Goal: Task Accomplishment & Management: Use online tool/utility

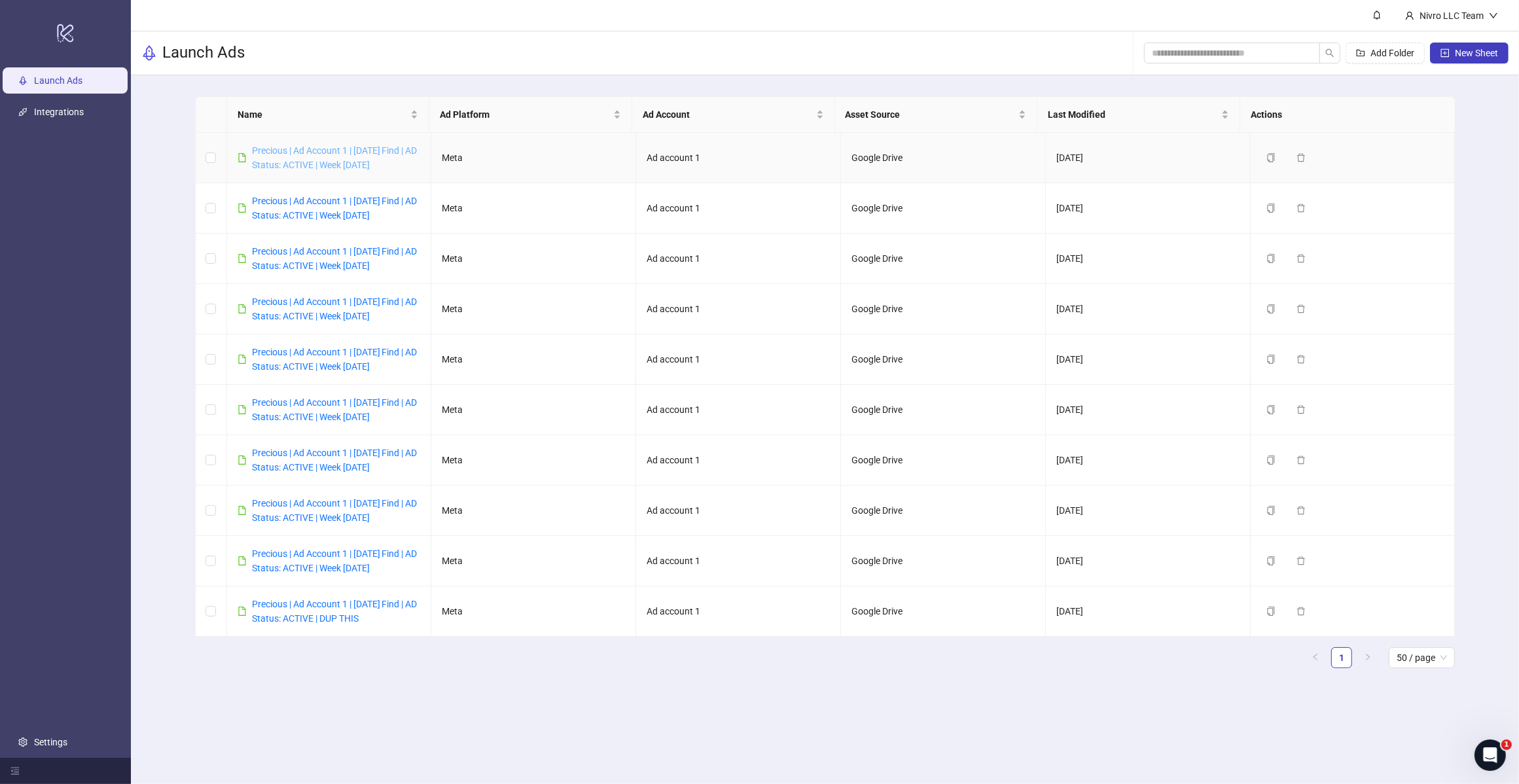
click at [368, 162] on link "Precious | Ad Account 1 | [DATE] Find | AD Status: ACTIVE | Week [DATE]" at bounding box center [335, 157] width 166 height 25
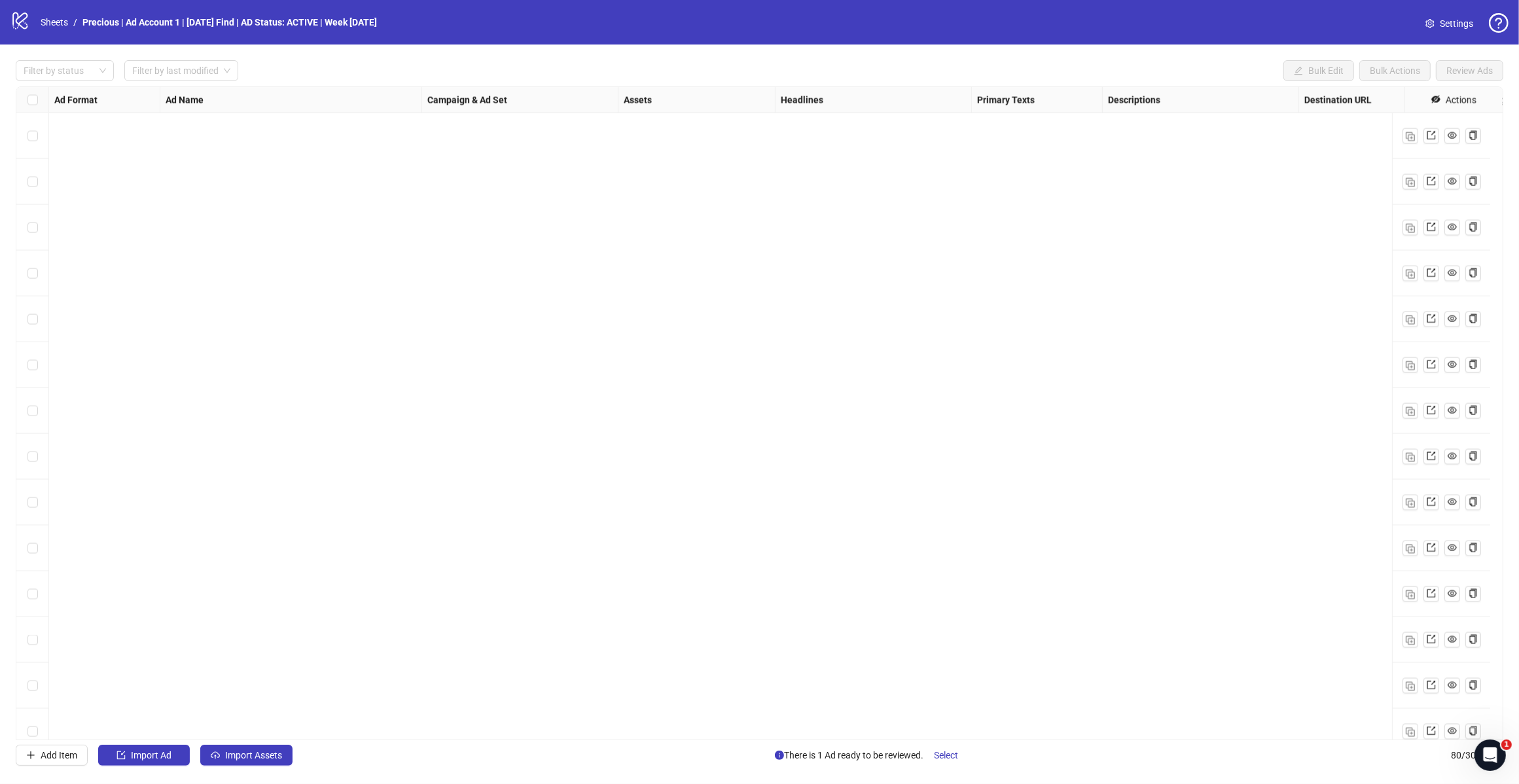
scroll to position [3051, 0]
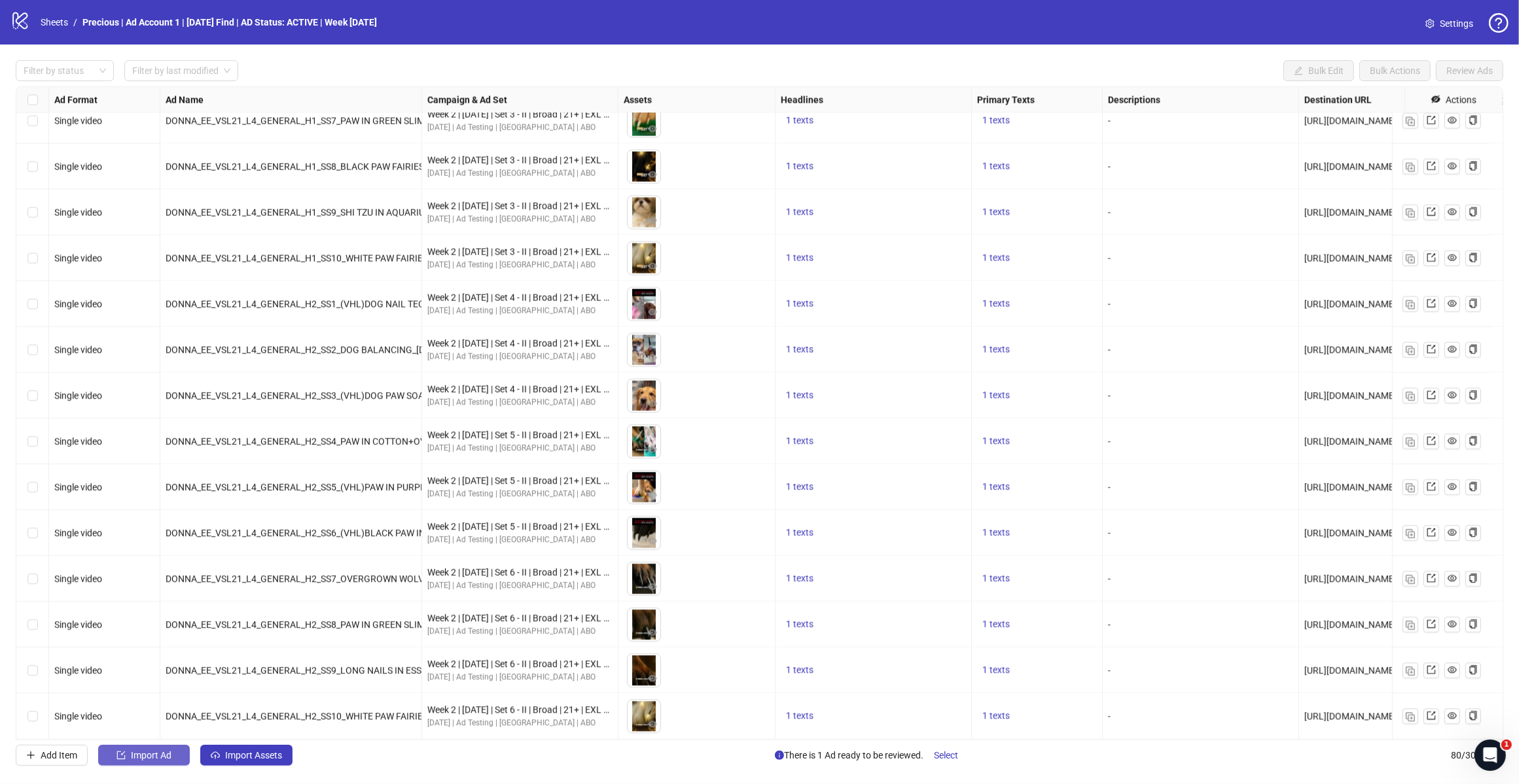
click at [144, 758] on span "Import Ad" at bounding box center [151, 755] width 41 height 10
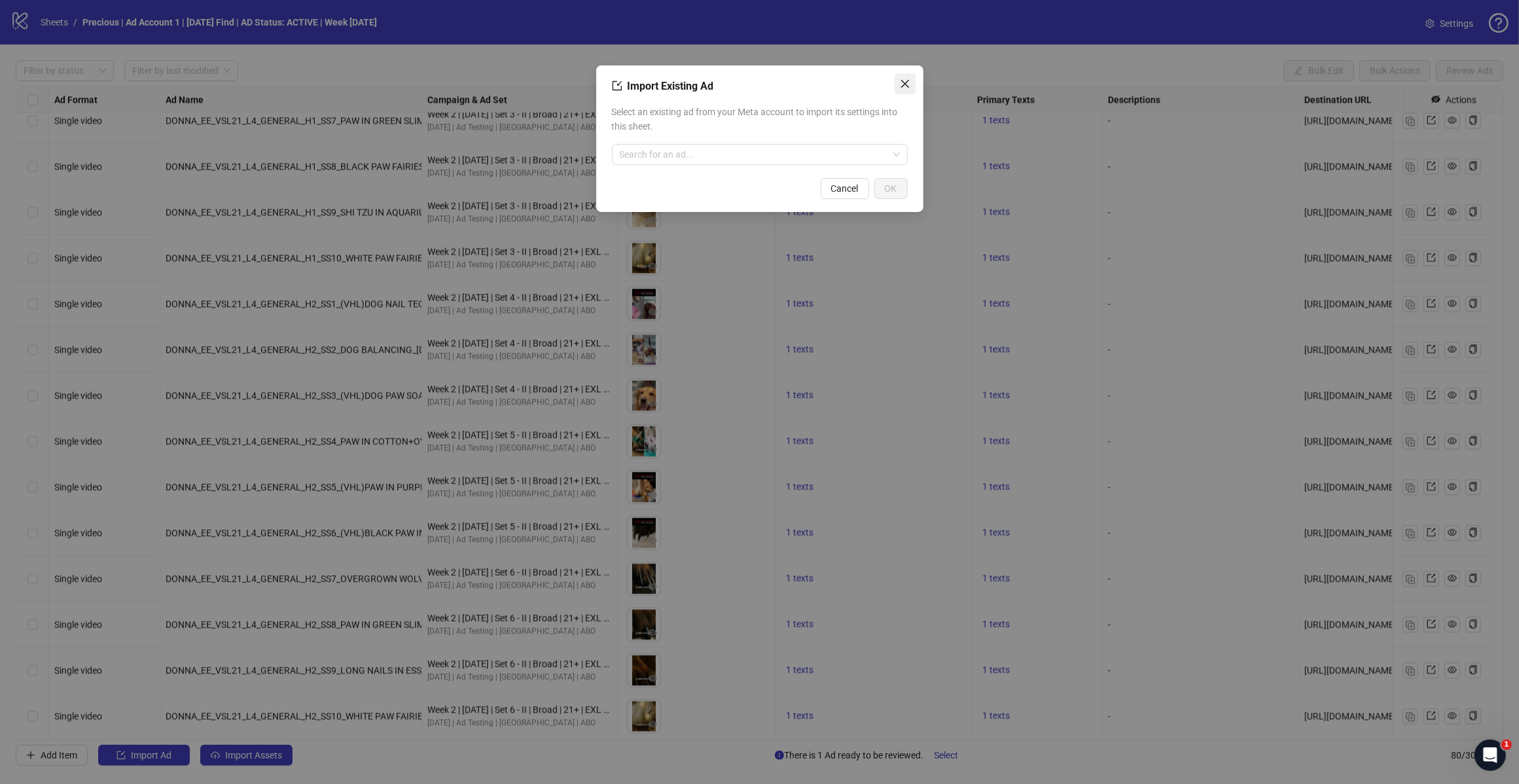
click at [909, 93] on button "Close" at bounding box center [905, 83] width 21 height 21
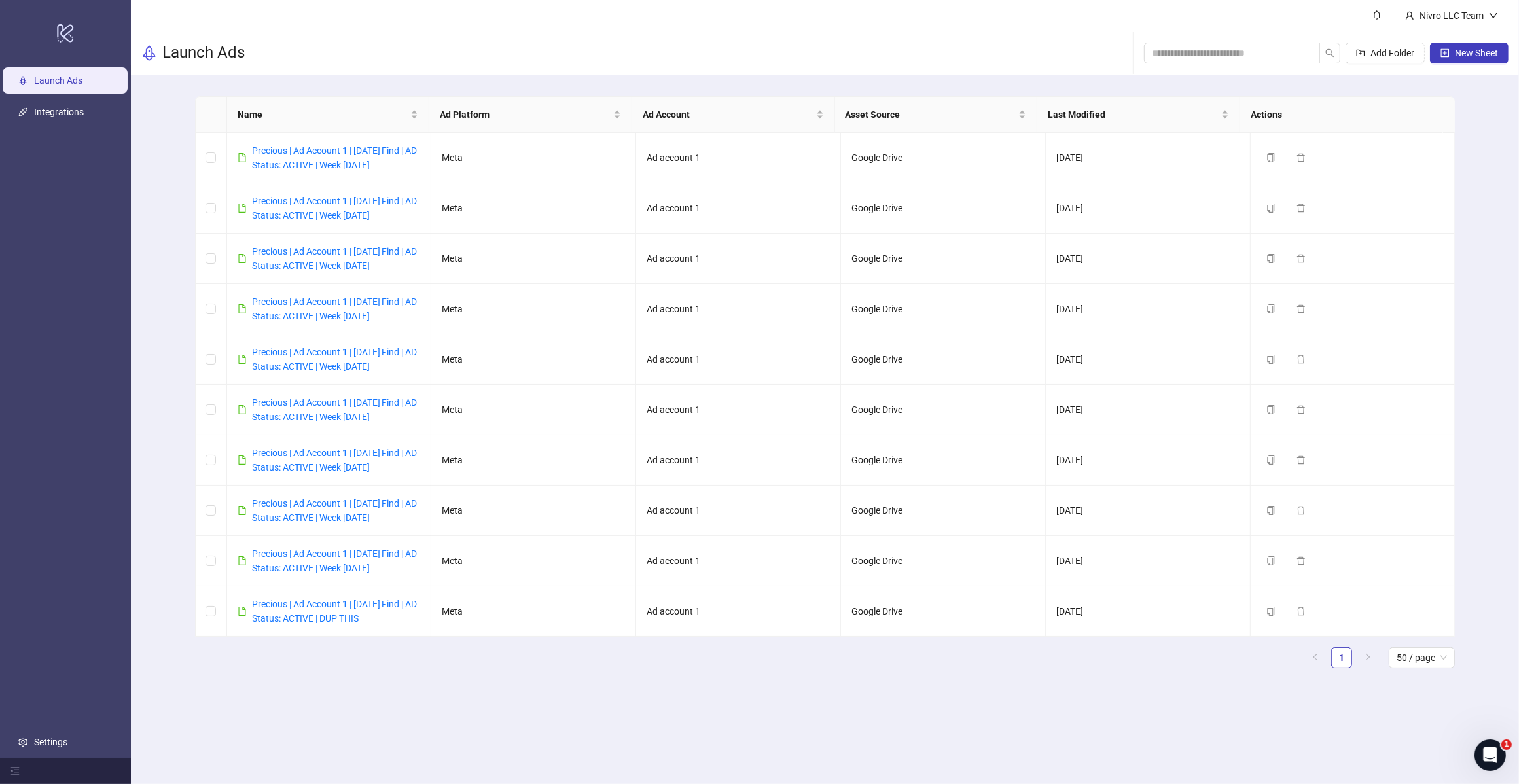
drag, startPoint x: 580, startPoint y: 55, endPoint x: 552, endPoint y: 72, distance: 32.8
click at [580, 55] on div "Launch Ads Add Folder New Sheet" at bounding box center [825, 53] width 1389 height 44
click at [391, 160] on link "Precious | Ad Account 1 | [DATE] Find | AD Status: ACTIVE | Week [DATE]" at bounding box center [335, 157] width 166 height 25
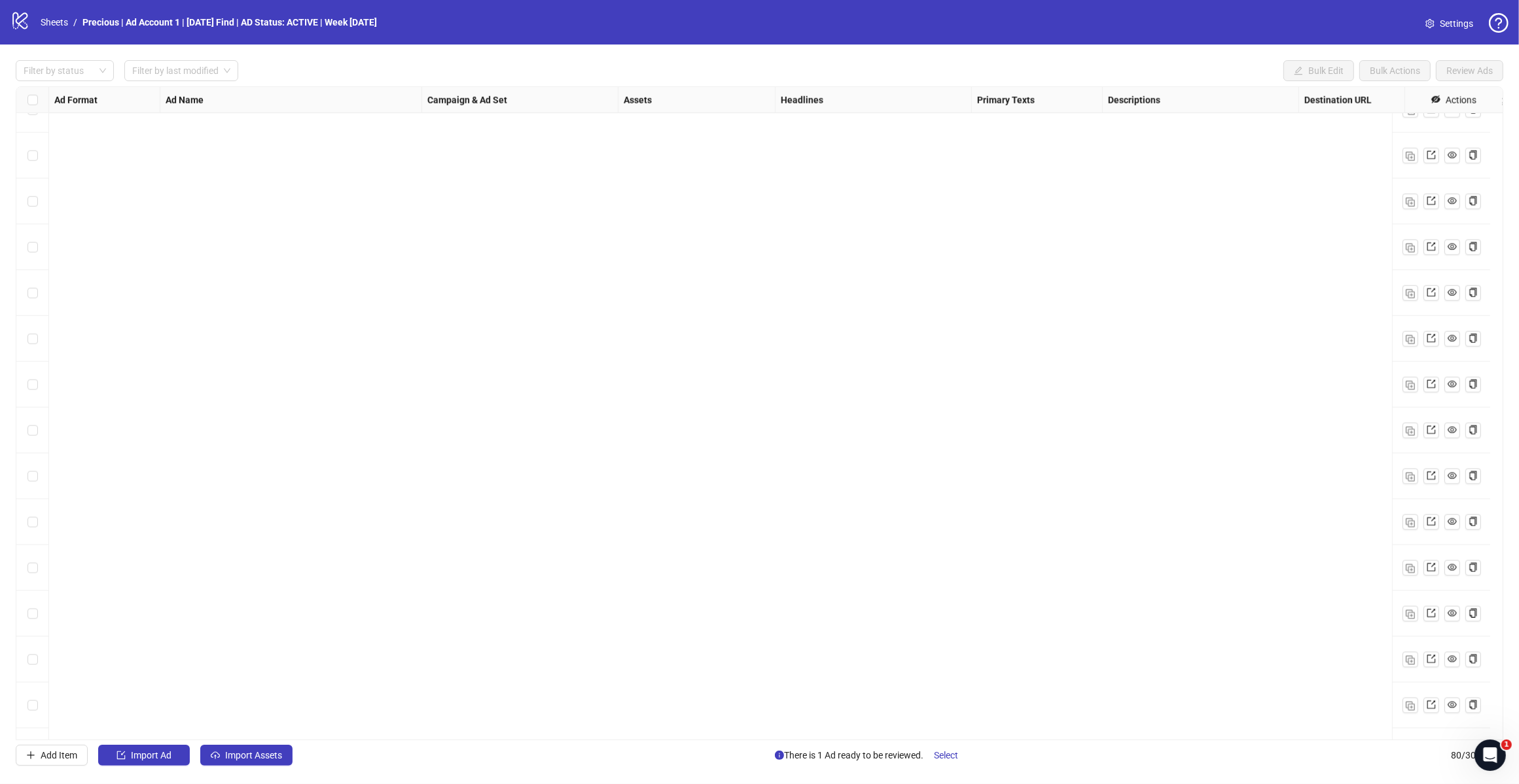
scroll to position [3051, 0]
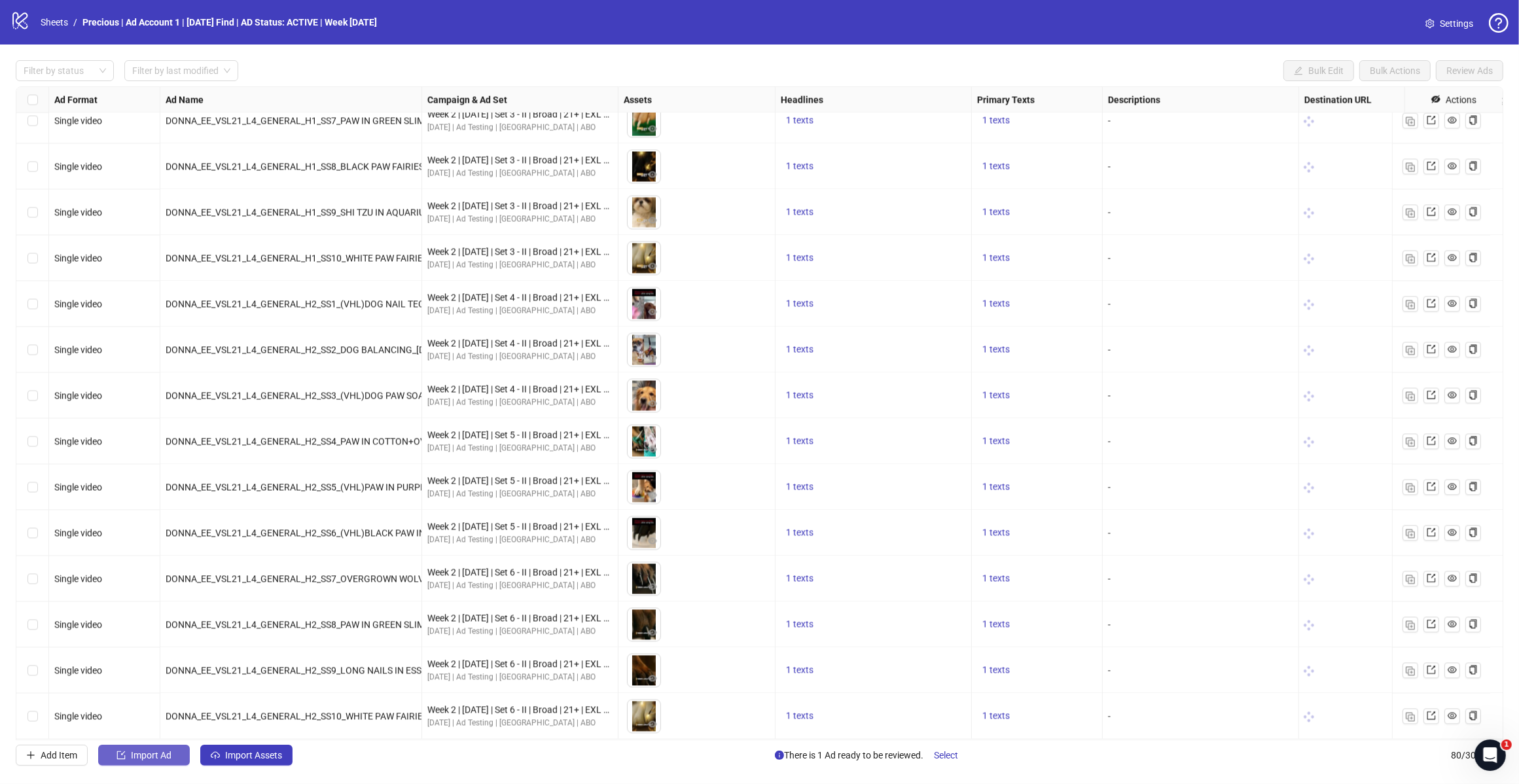
click at [167, 753] on span "Import Ad" at bounding box center [151, 755] width 41 height 10
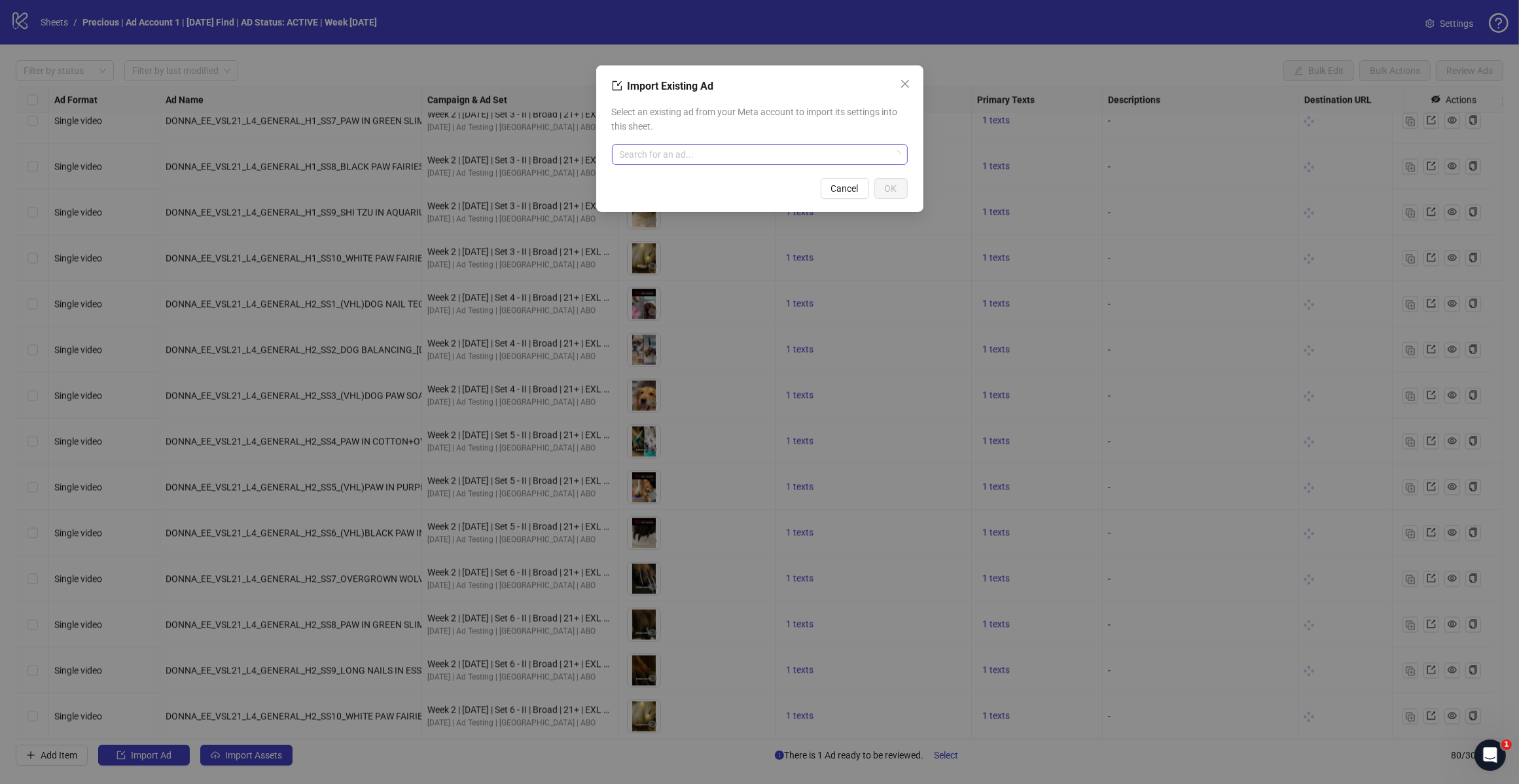
click at [652, 152] on input "search" at bounding box center [754, 154] width 268 height 20
type input "********"
click at [682, 192] on span "120225659797300725" at bounding box center [669, 195] width 94 height 14
click at [900, 79] on icon "close" at bounding box center [905, 83] width 10 height 10
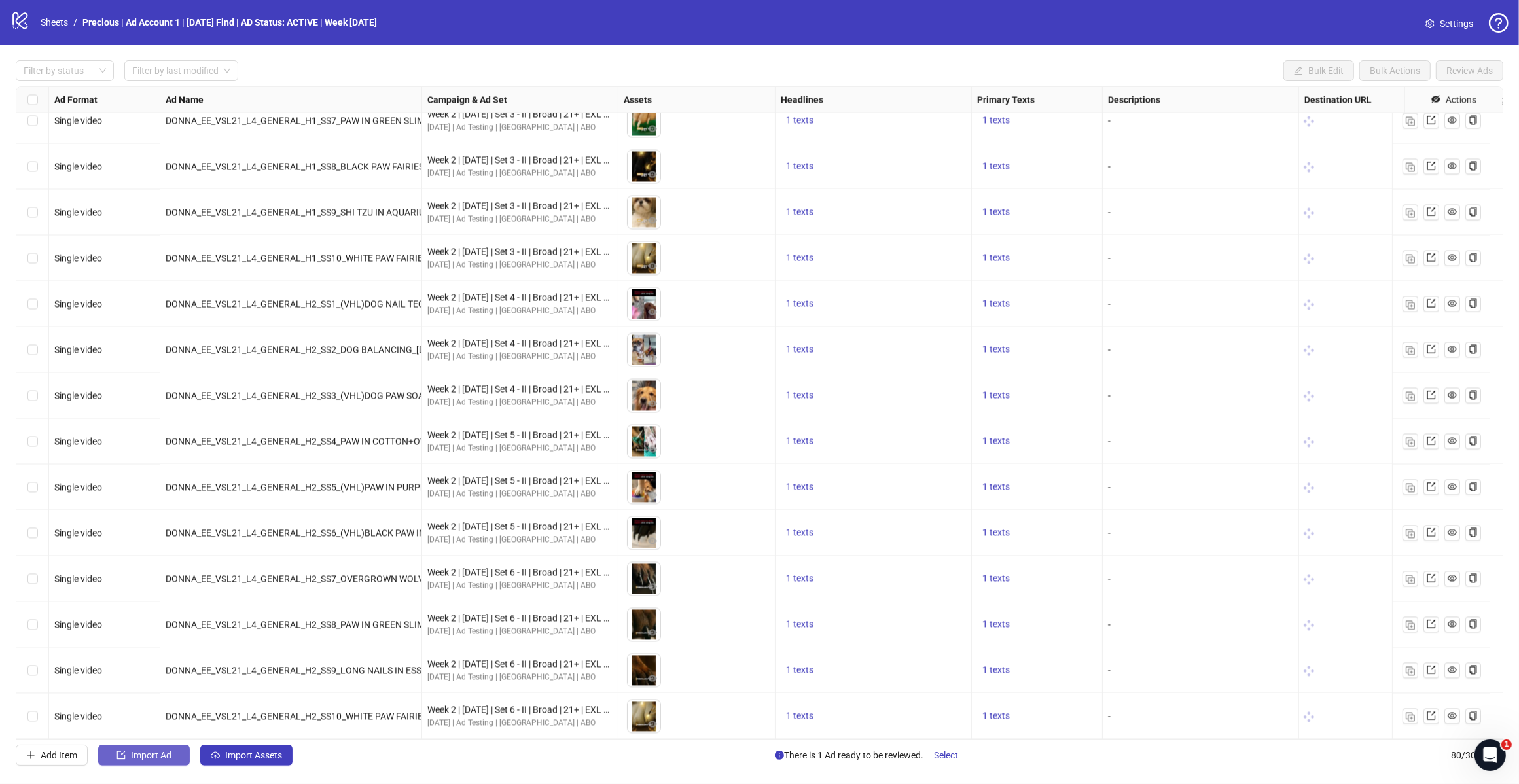
click at [145, 757] on span "Import Ad" at bounding box center [151, 755] width 41 height 10
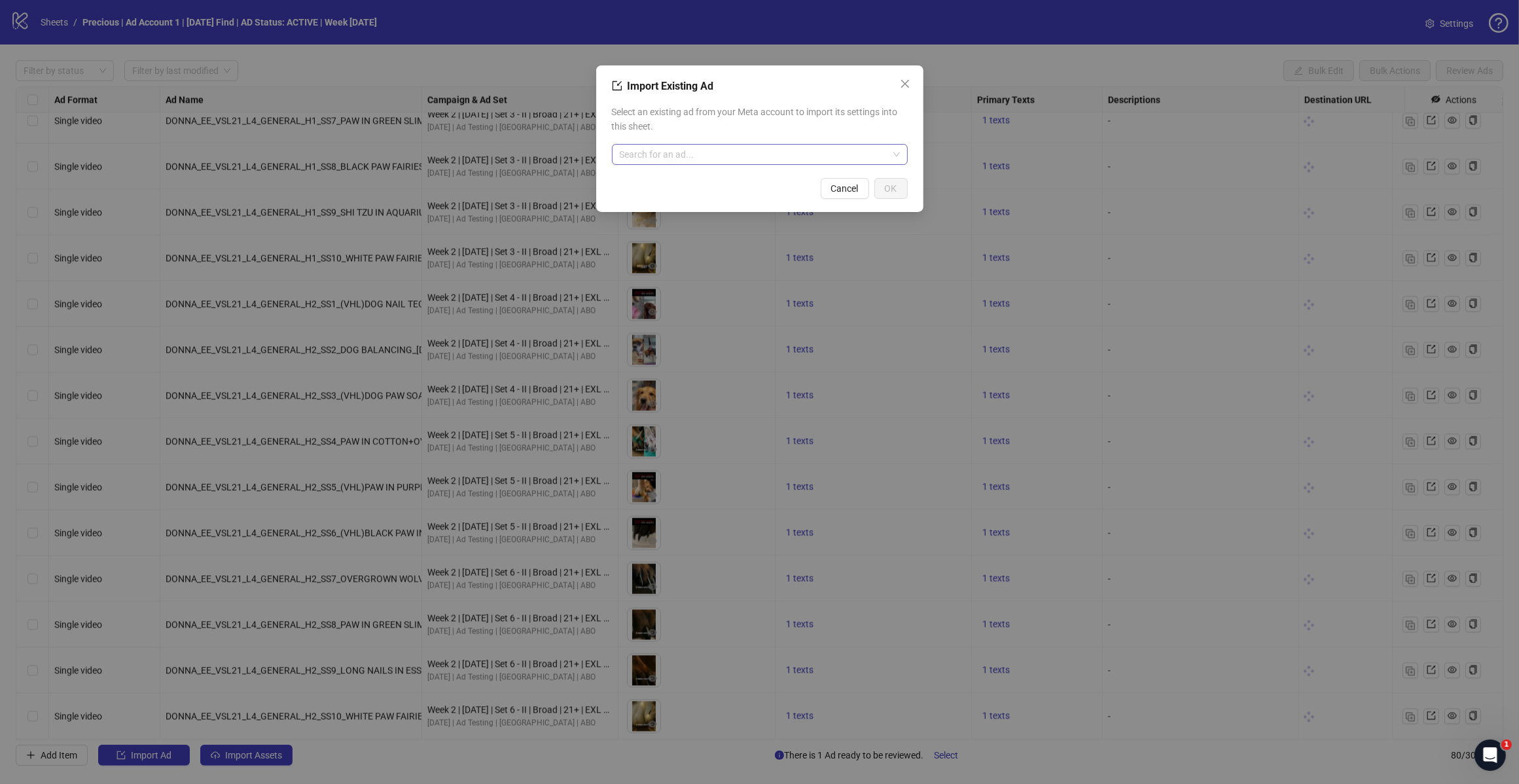
click at [659, 154] on input "search" at bounding box center [754, 154] width 268 height 20
type input "*******"
click at [669, 185] on span "AD - Template" at bounding box center [669, 180] width 94 height 14
click at [681, 154] on span "AD - Template" at bounding box center [760, 154] width 280 height 20
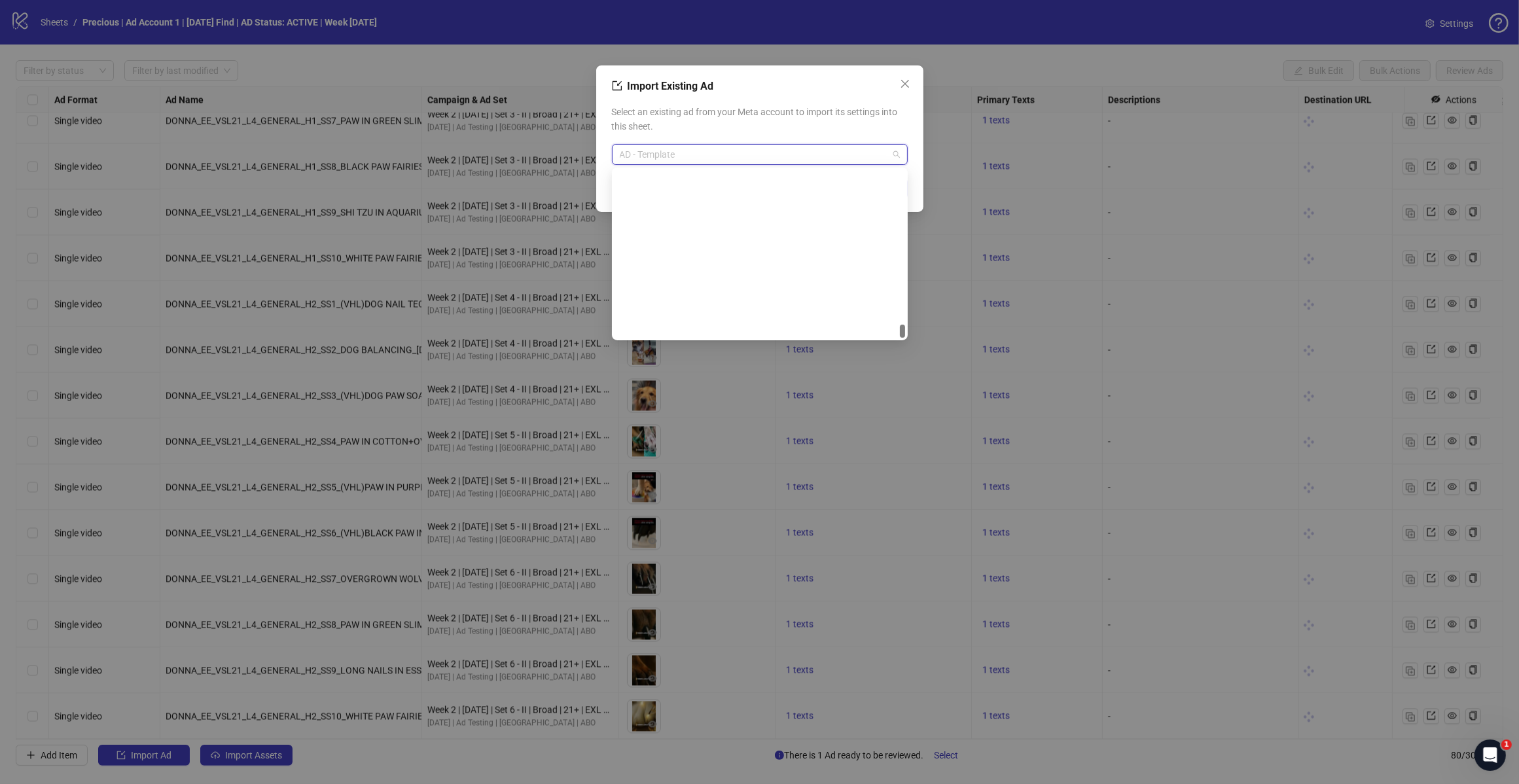
scroll to position [6394, 0]
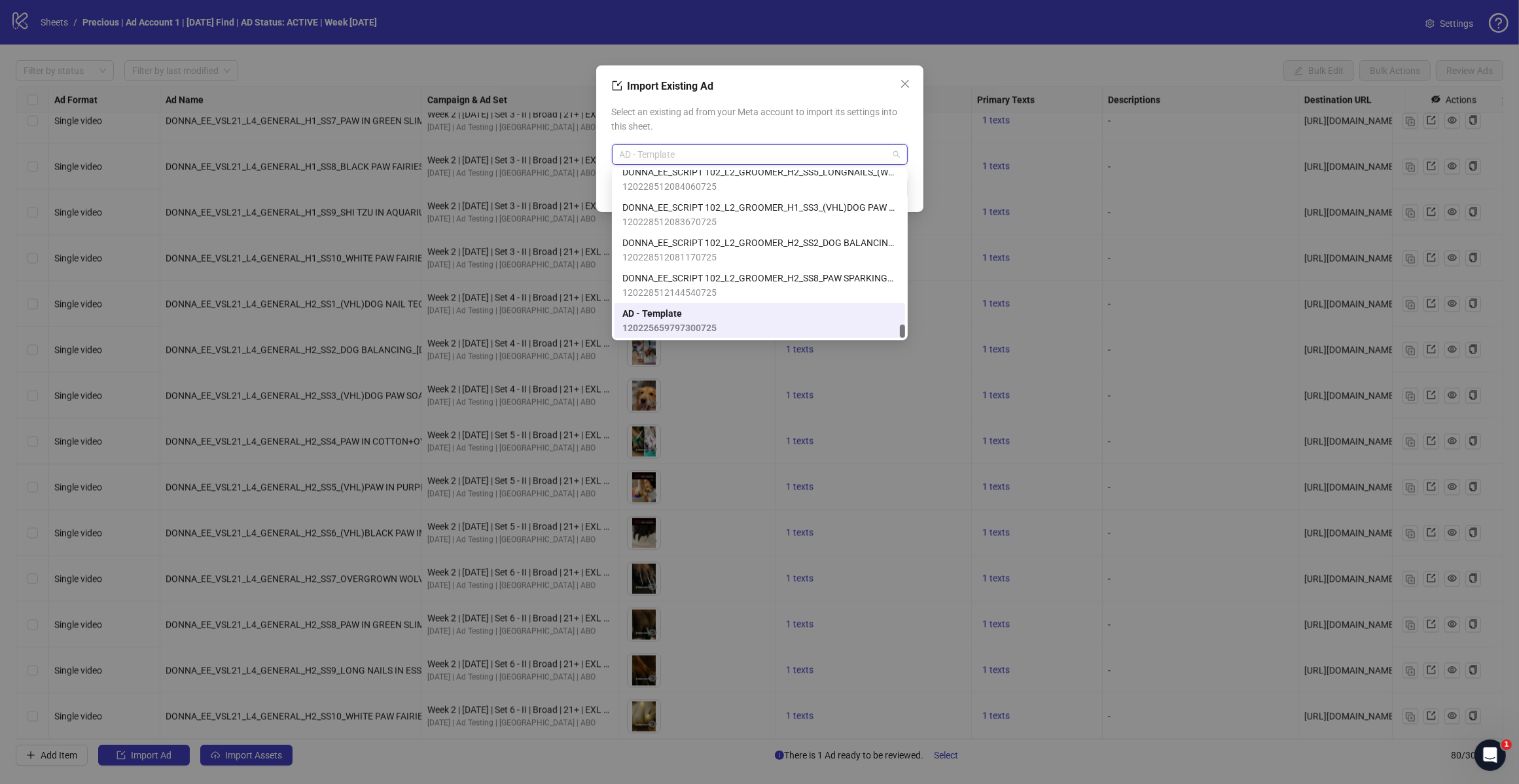
click at [652, 329] on span "120225659797300725" at bounding box center [669, 327] width 94 height 14
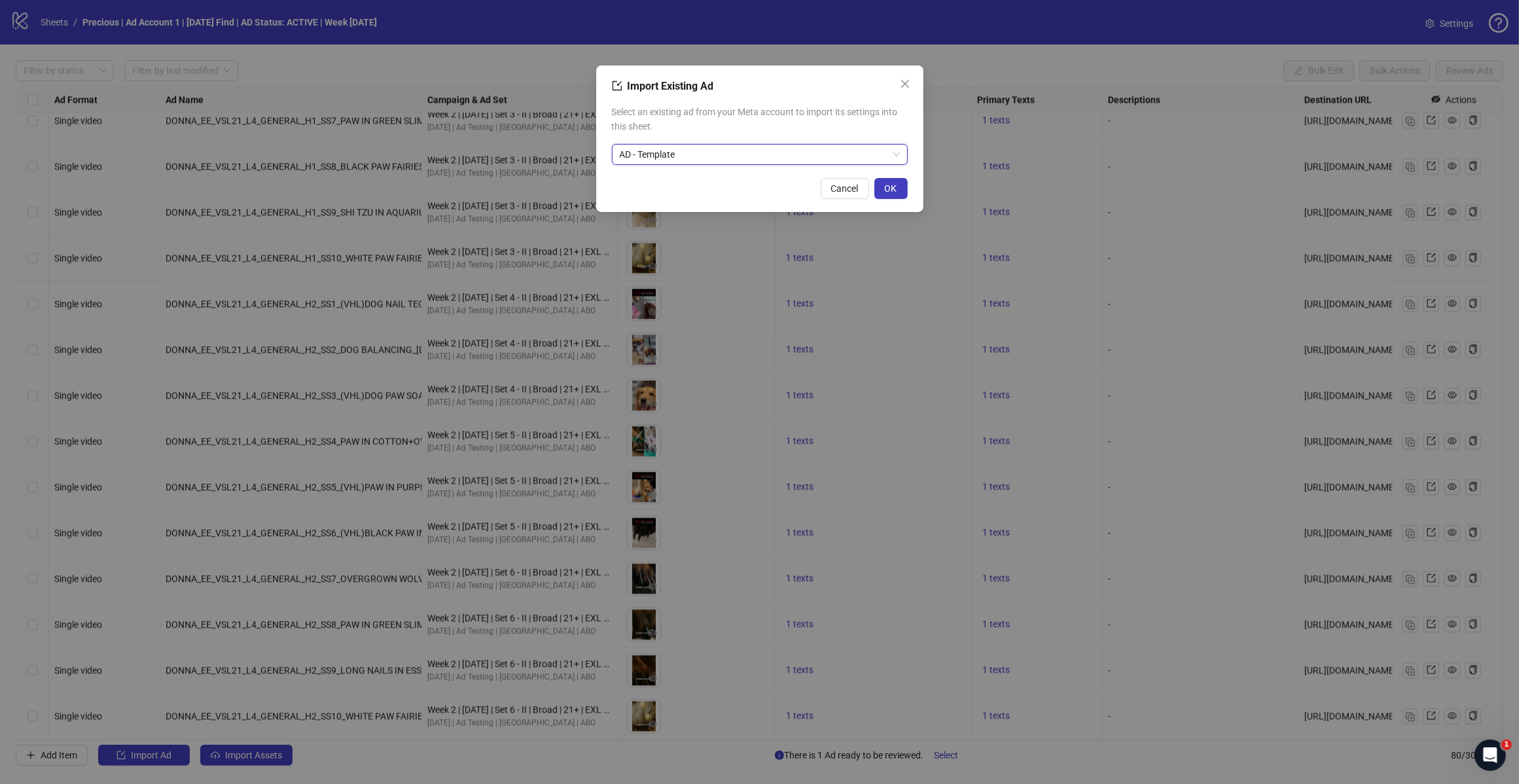
click at [888, 189] on span "OK" at bounding box center [891, 188] width 12 height 10
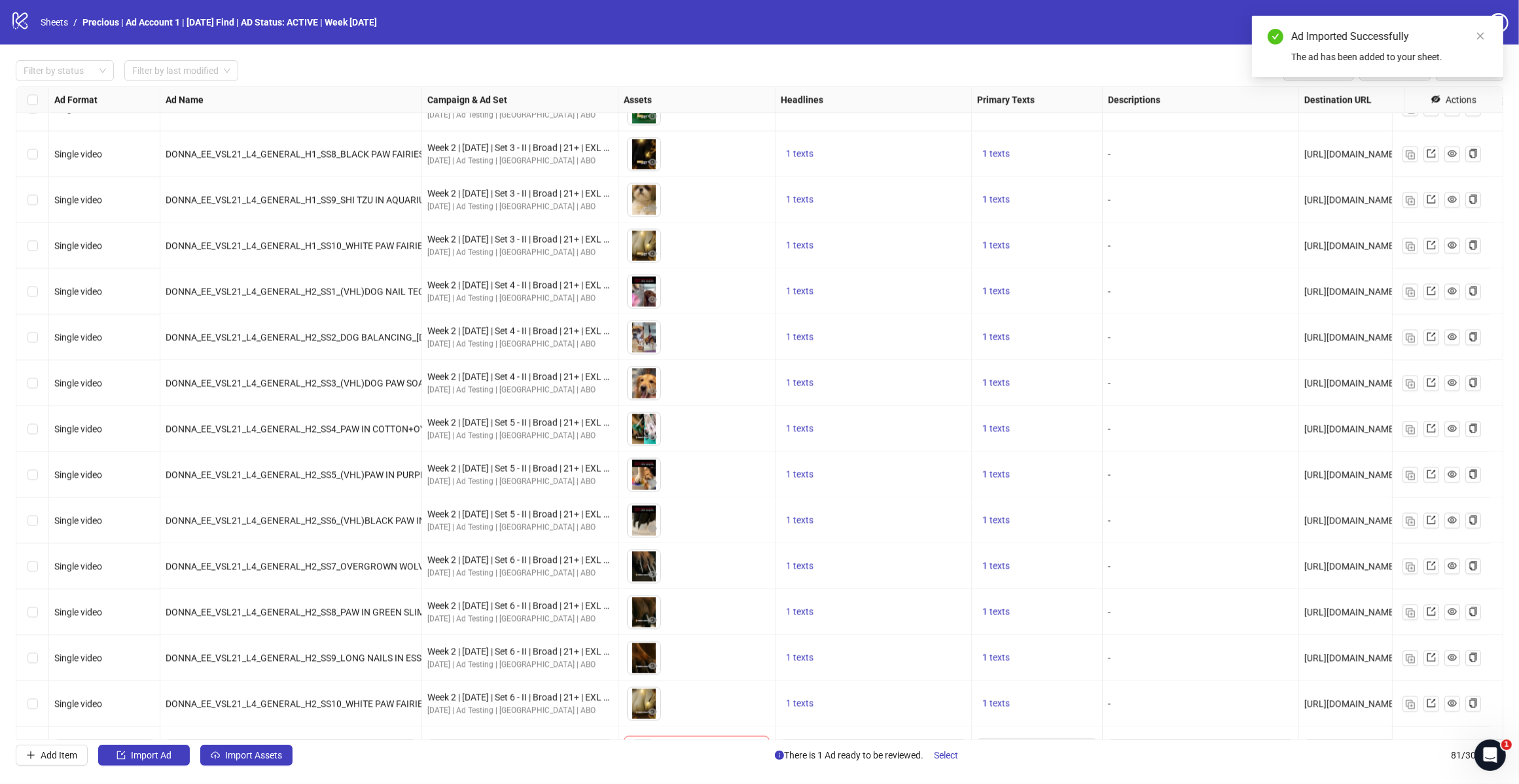
scroll to position [3097, 0]
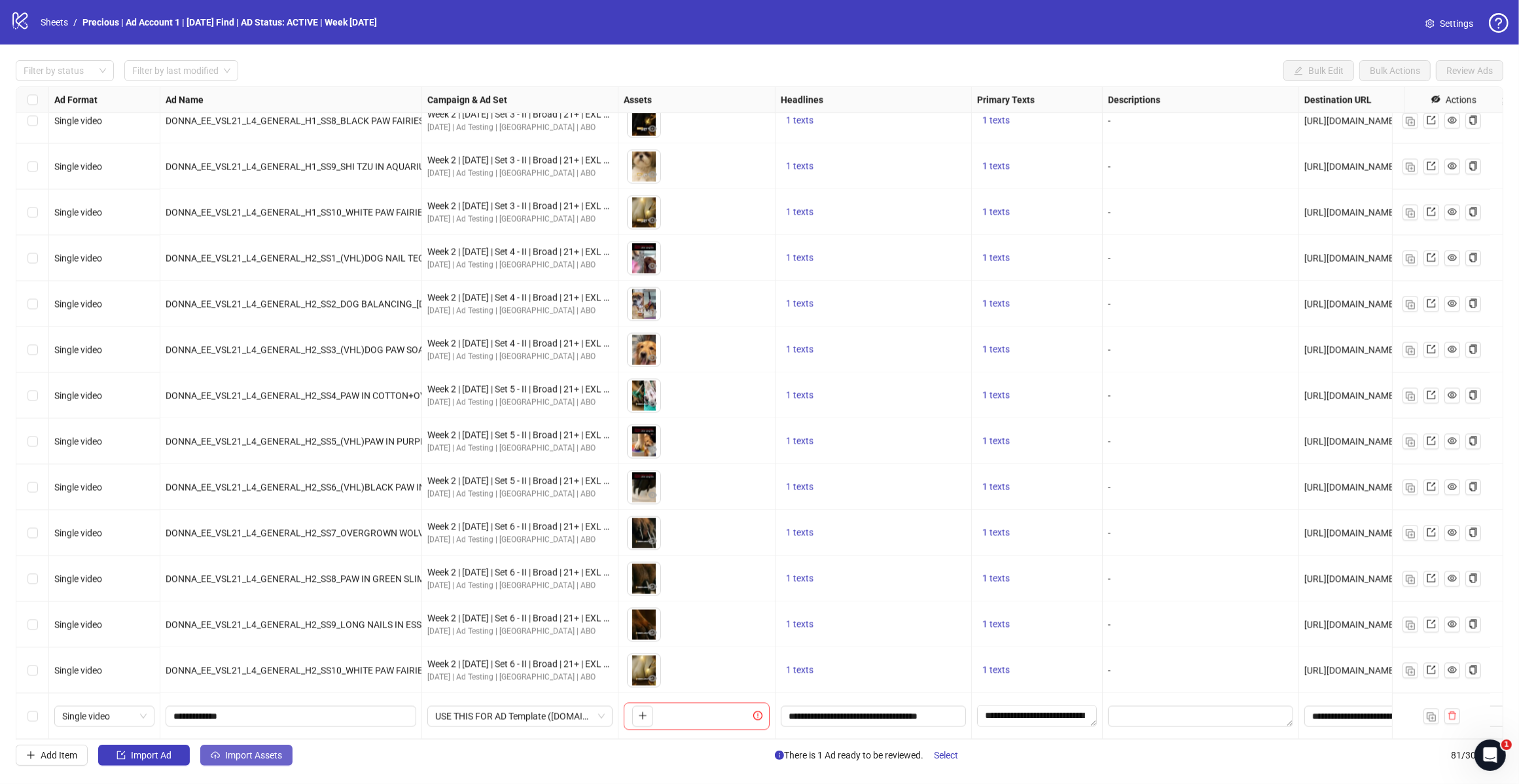
click at [237, 756] on span "Import Assets" at bounding box center [254, 755] width 57 height 10
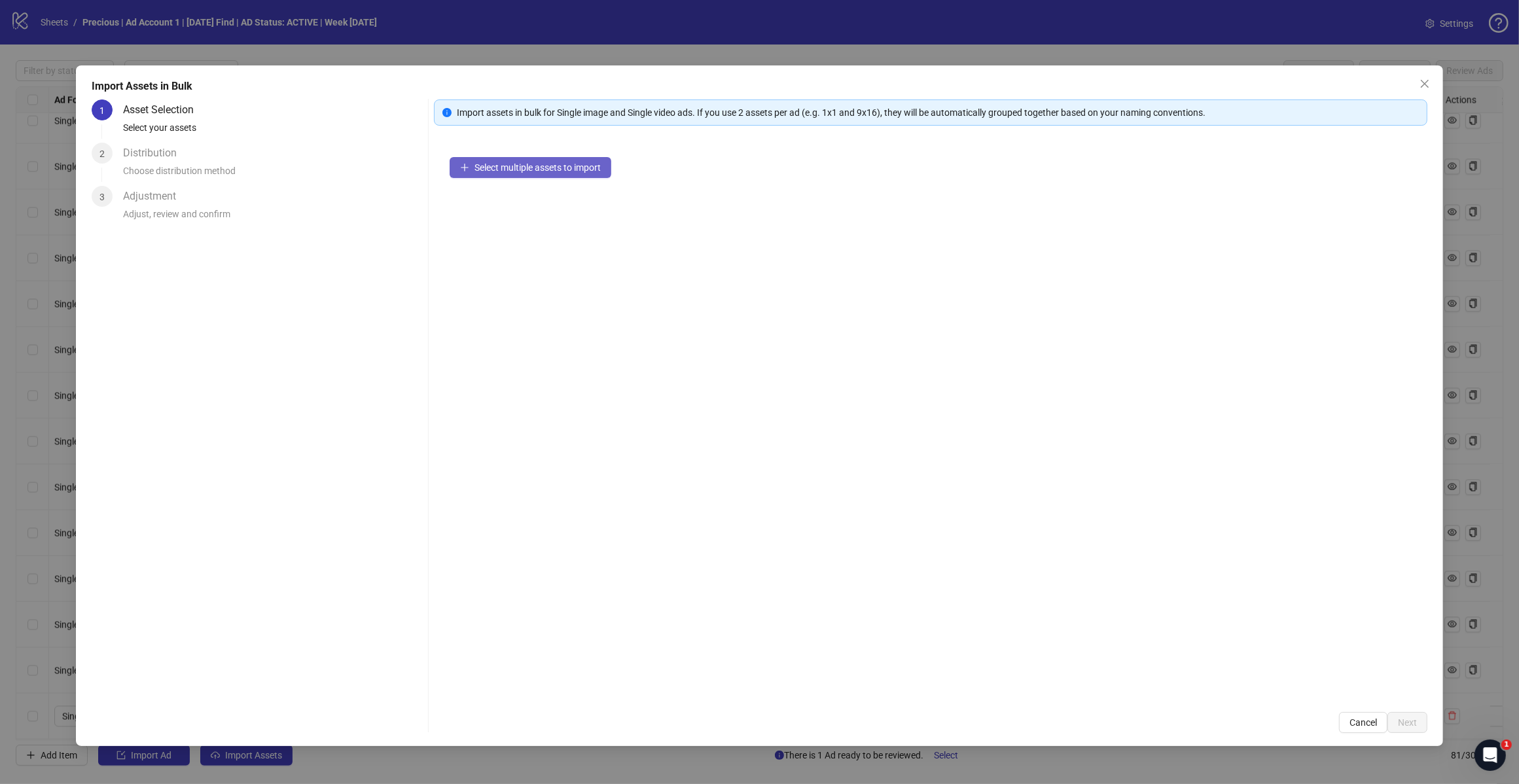
click at [519, 168] on span "Select multiple assets to import" at bounding box center [537, 167] width 126 height 10
click at [544, 311] on div "Select multiple assets to import" at bounding box center [931, 418] width 994 height 555
click at [533, 175] on button "Select multiple assets to import" at bounding box center [530, 167] width 162 height 21
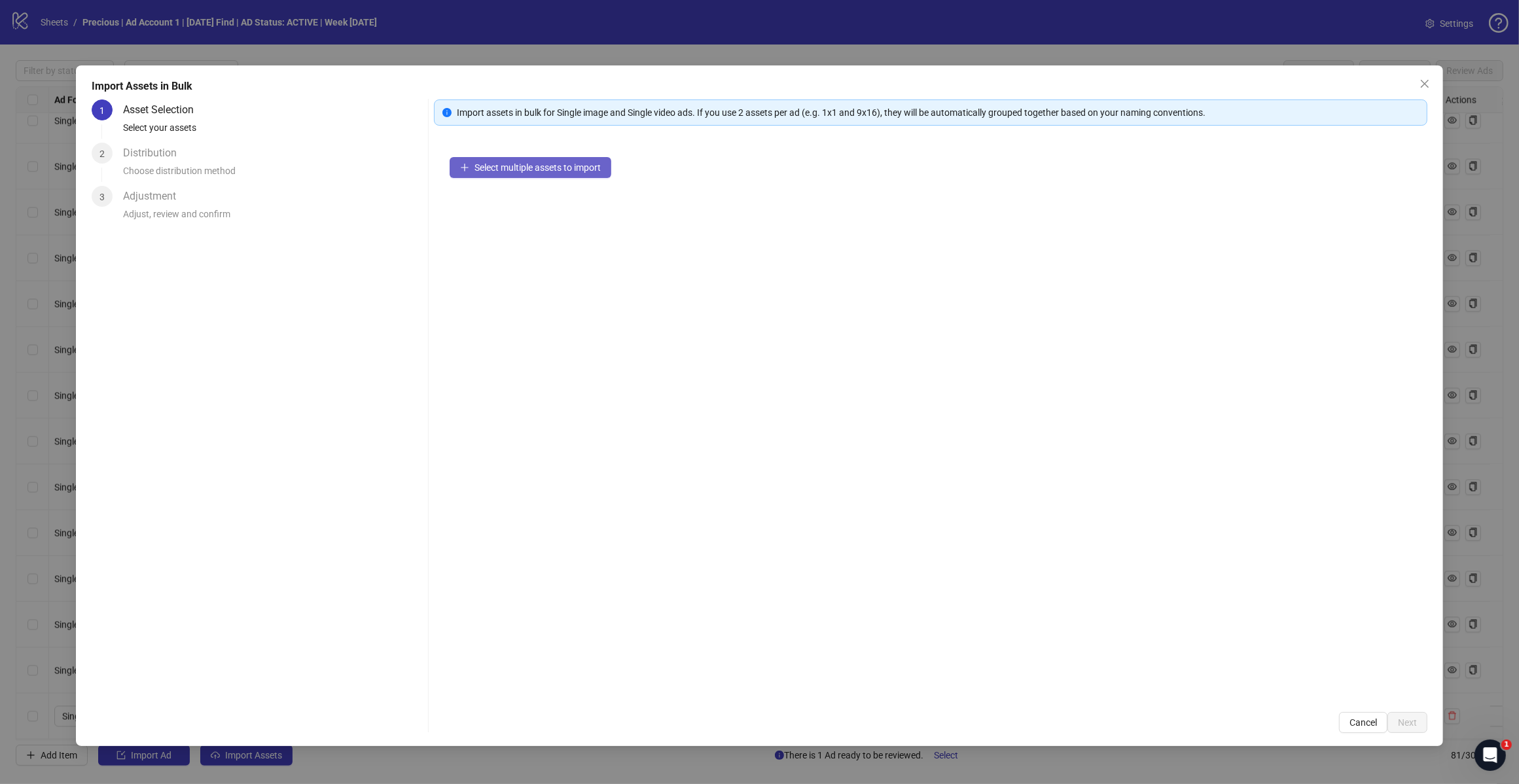
click at [533, 175] on button "Select multiple assets to import" at bounding box center [530, 167] width 162 height 21
click at [1421, 79] on icon "close" at bounding box center [1424, 83] width 10 height 10
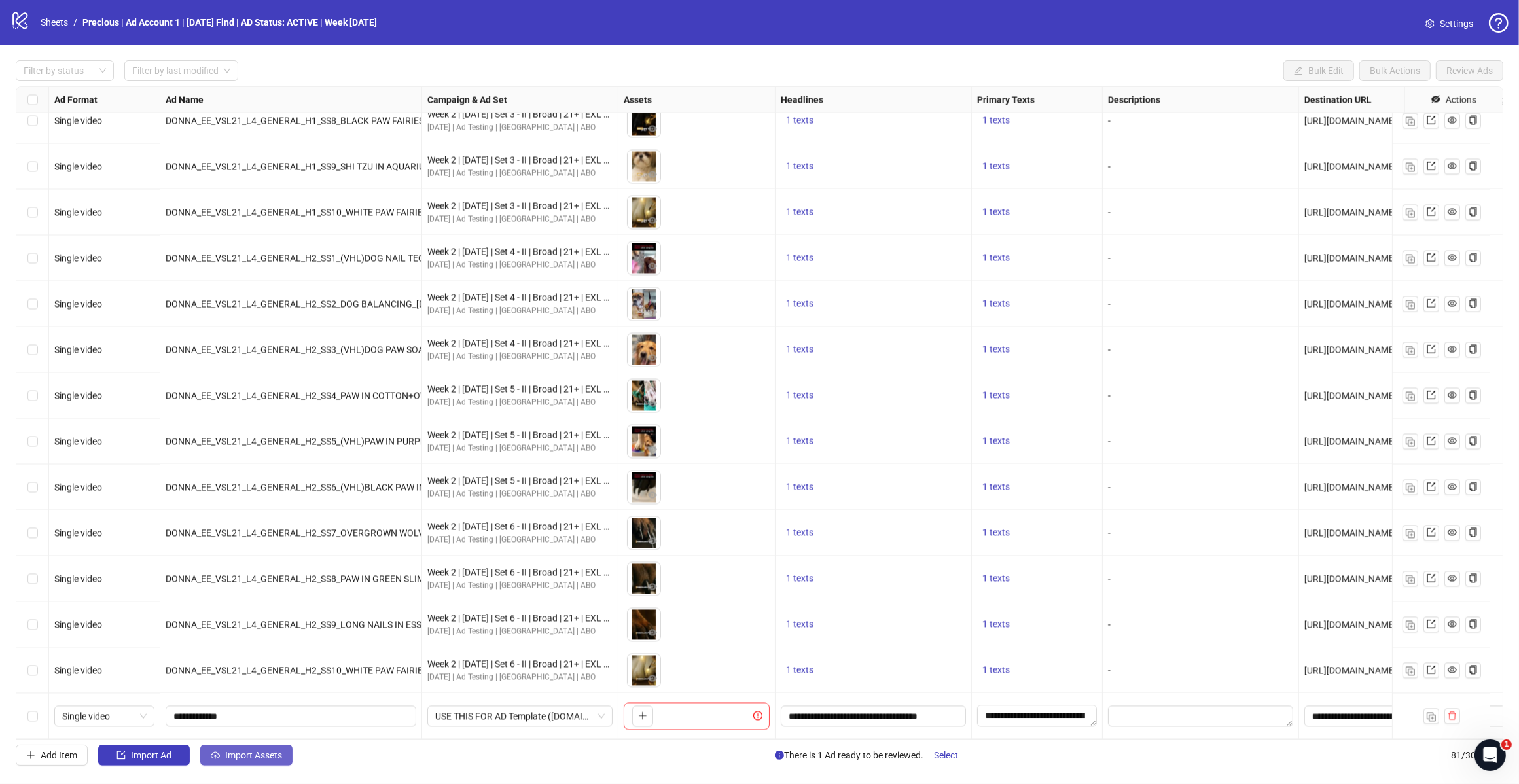
click at [260, 754] on span "Import Assets" at bounding box center [254, 755] width 57 height 10
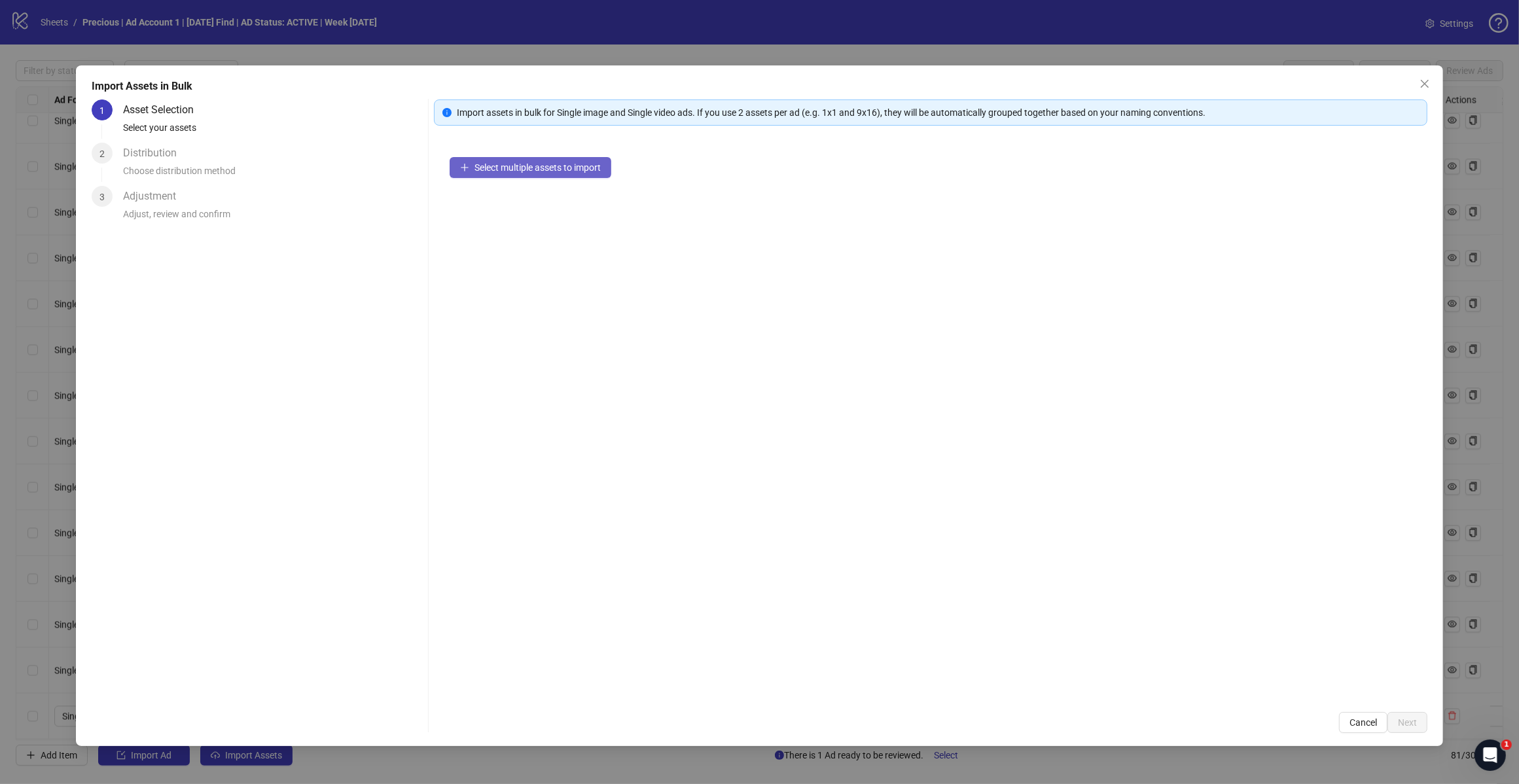
click at [530, 164] on span "Select multiple assets to import" at bounding box center [537, 167] width 126 height 10
click at [530, 158] on button "Select multiple assets to import" at bounding box center [530, 167] width 162 height 21
click at [531, 162] on span "Select multiple assets to import" at bounding box center [537, 167] width 126 height 10
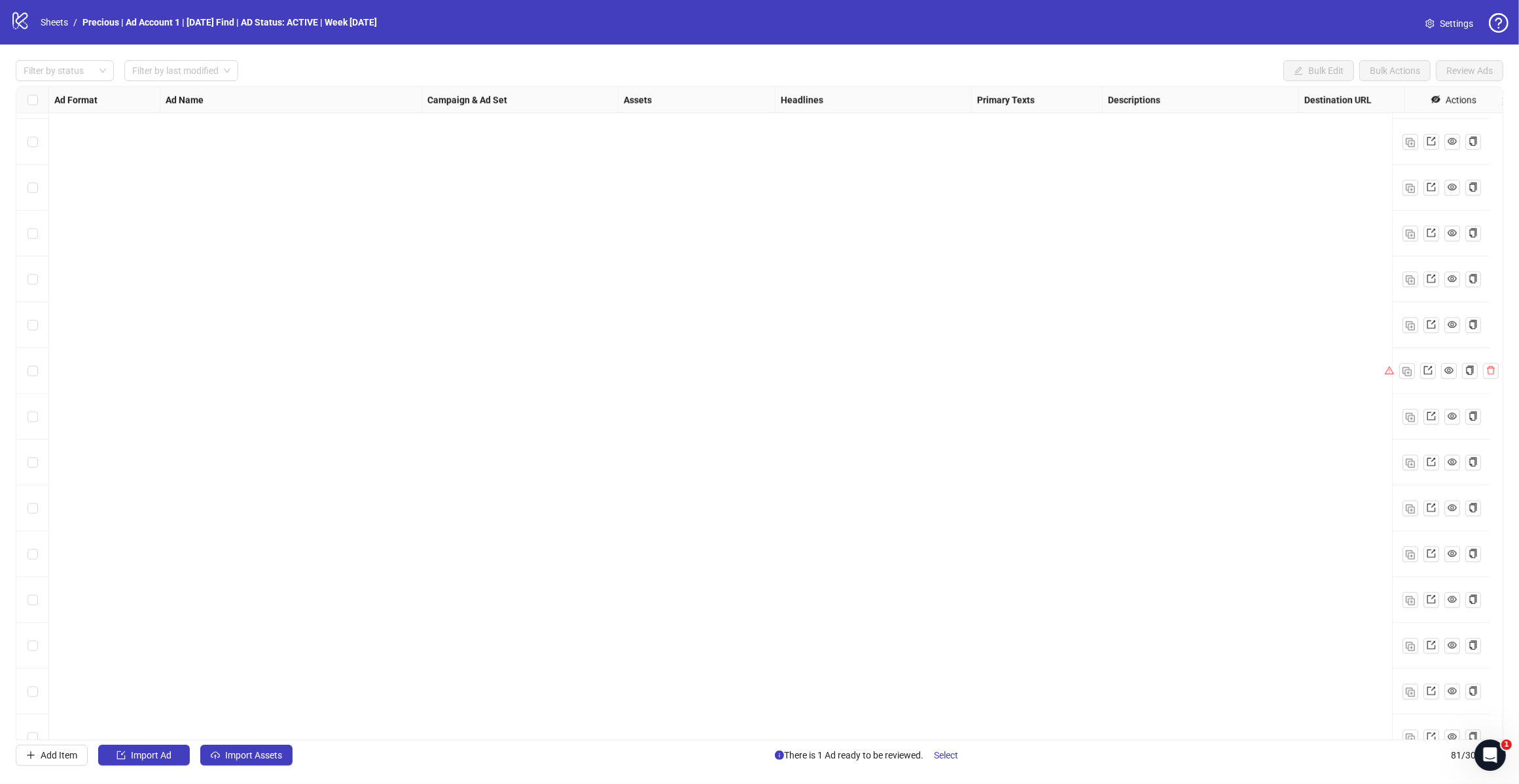
scroll to position [3097, 0]
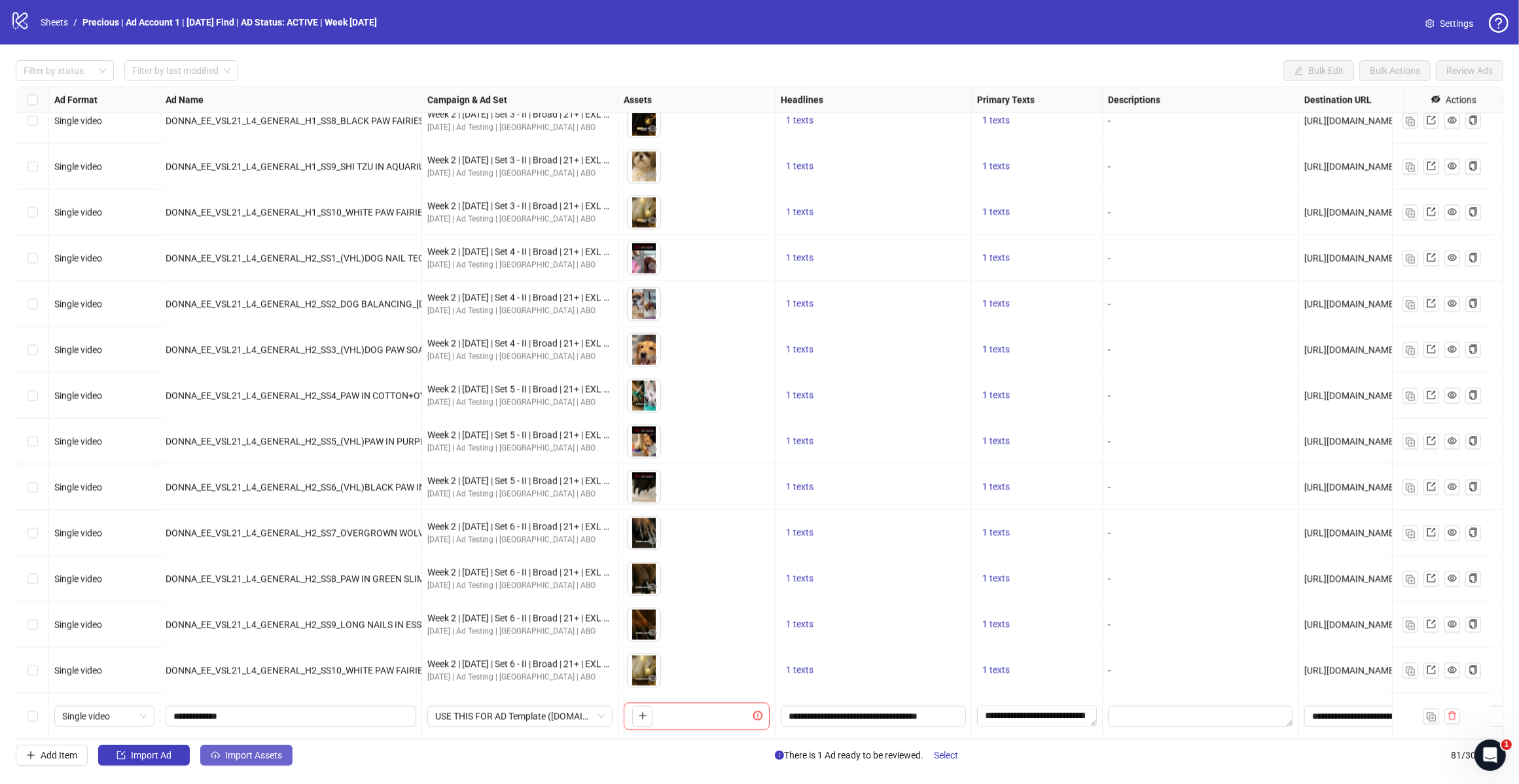
click at [258, 751] on span "Import Assets" at bounding box center [254, 755] width 57 height 10
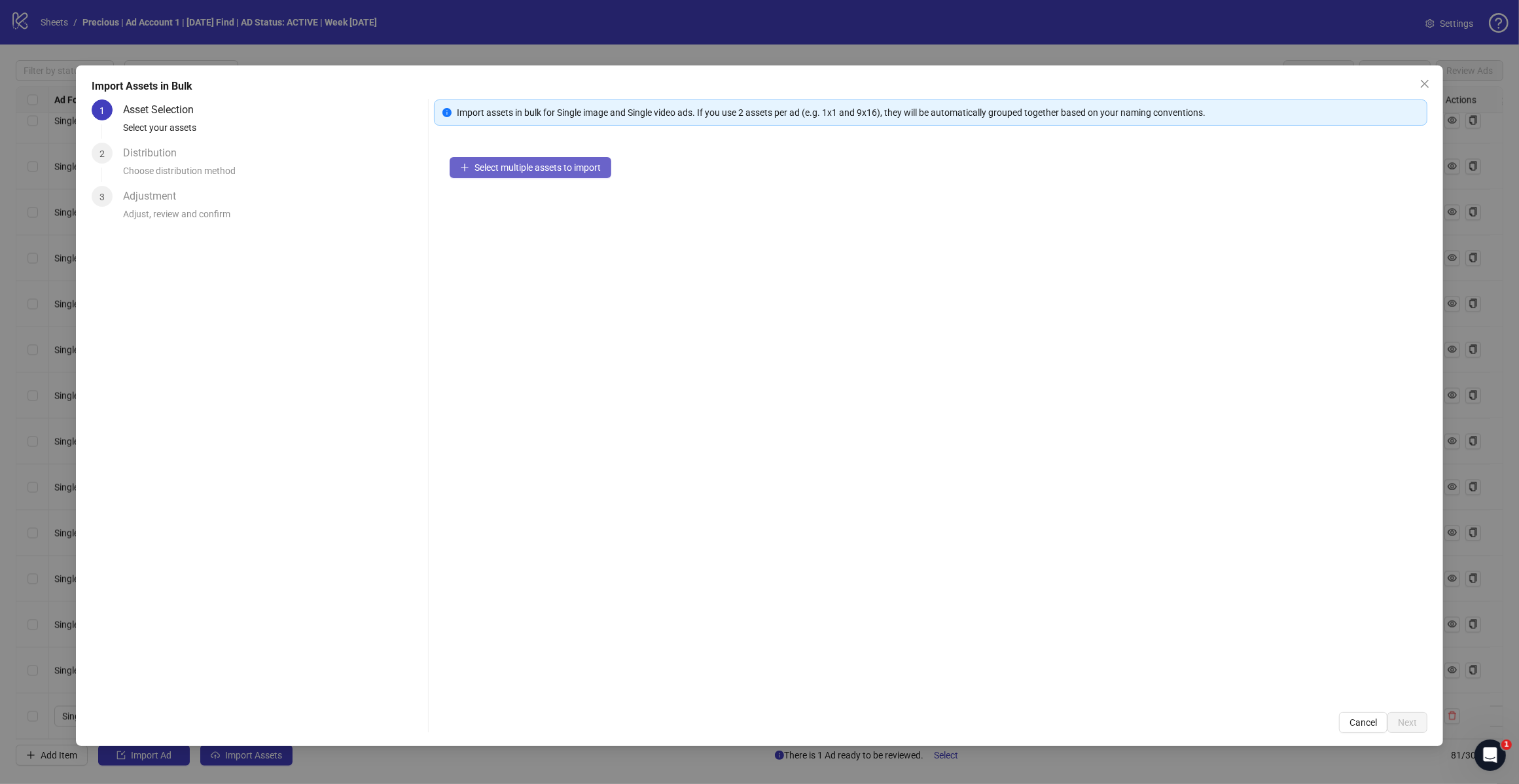
click at [527, 170] on span "Select multiple assets to import" at bounding box center [537, 167] width 126 height 10
click at [525, 212] on span "Add more assets" at bounding box center [508, 209] width 68 height 10
click at [1427, 84] on icon "close" at bounding box center [1424, 83] width 10 height 10
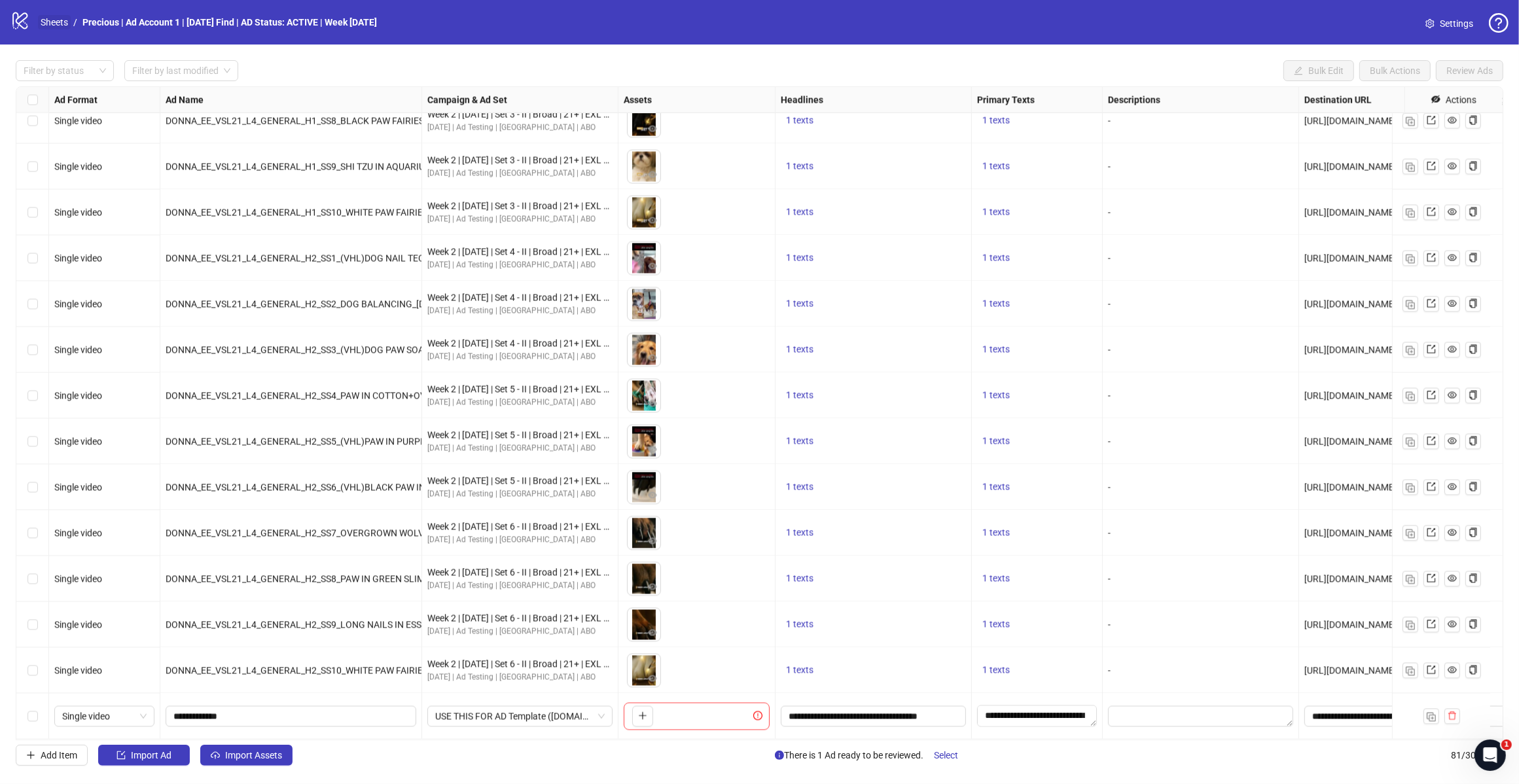
click at [59, 18] on link "Sheets" at bounding box center [54, 22] width 32 height 14
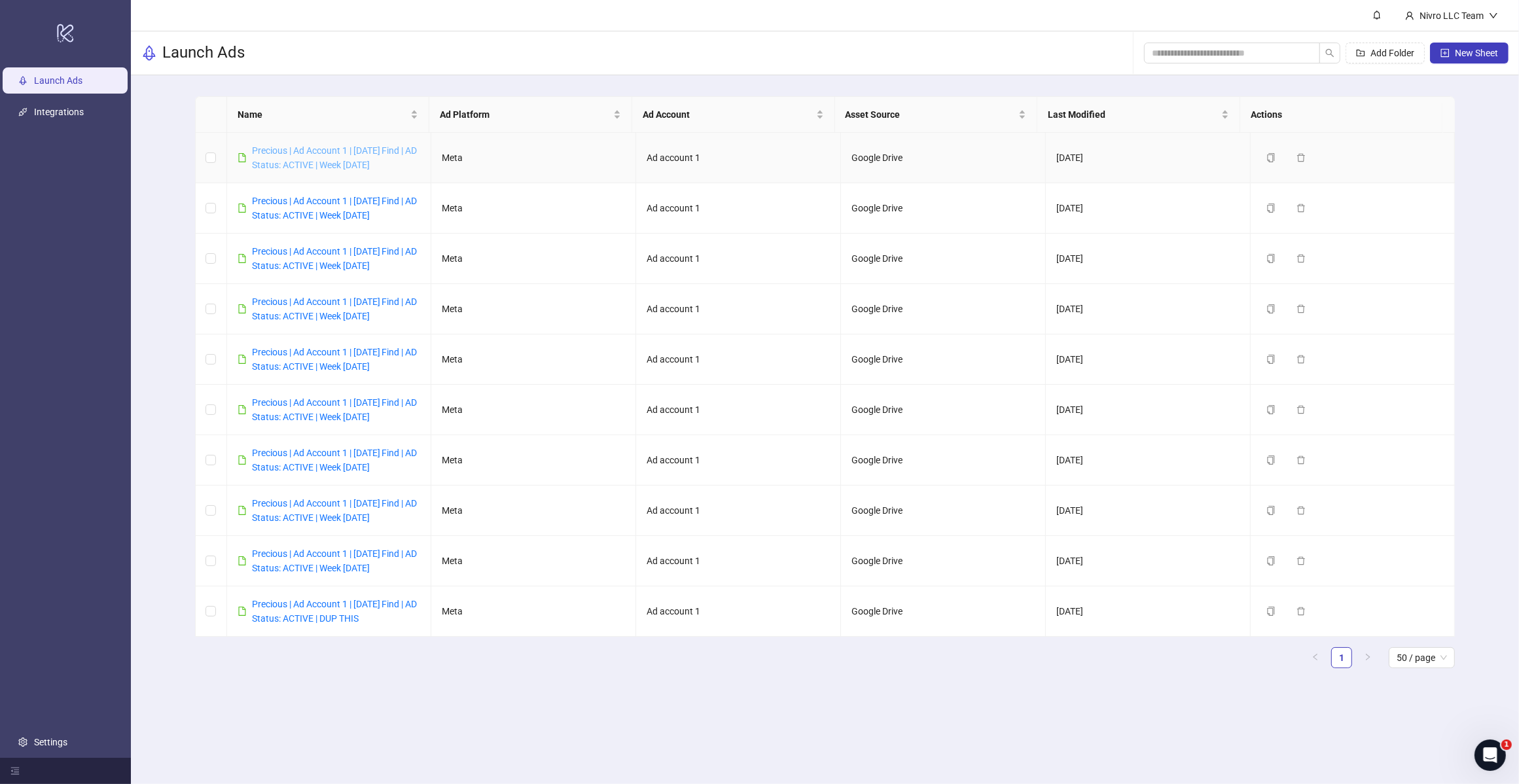
click at [386, 167] on link "Precious | Ad Account 1 | [DATE] Find | AD Status: ACTIVE | Week [DATE]" at bounding box center [335, 157] width 166 height 25
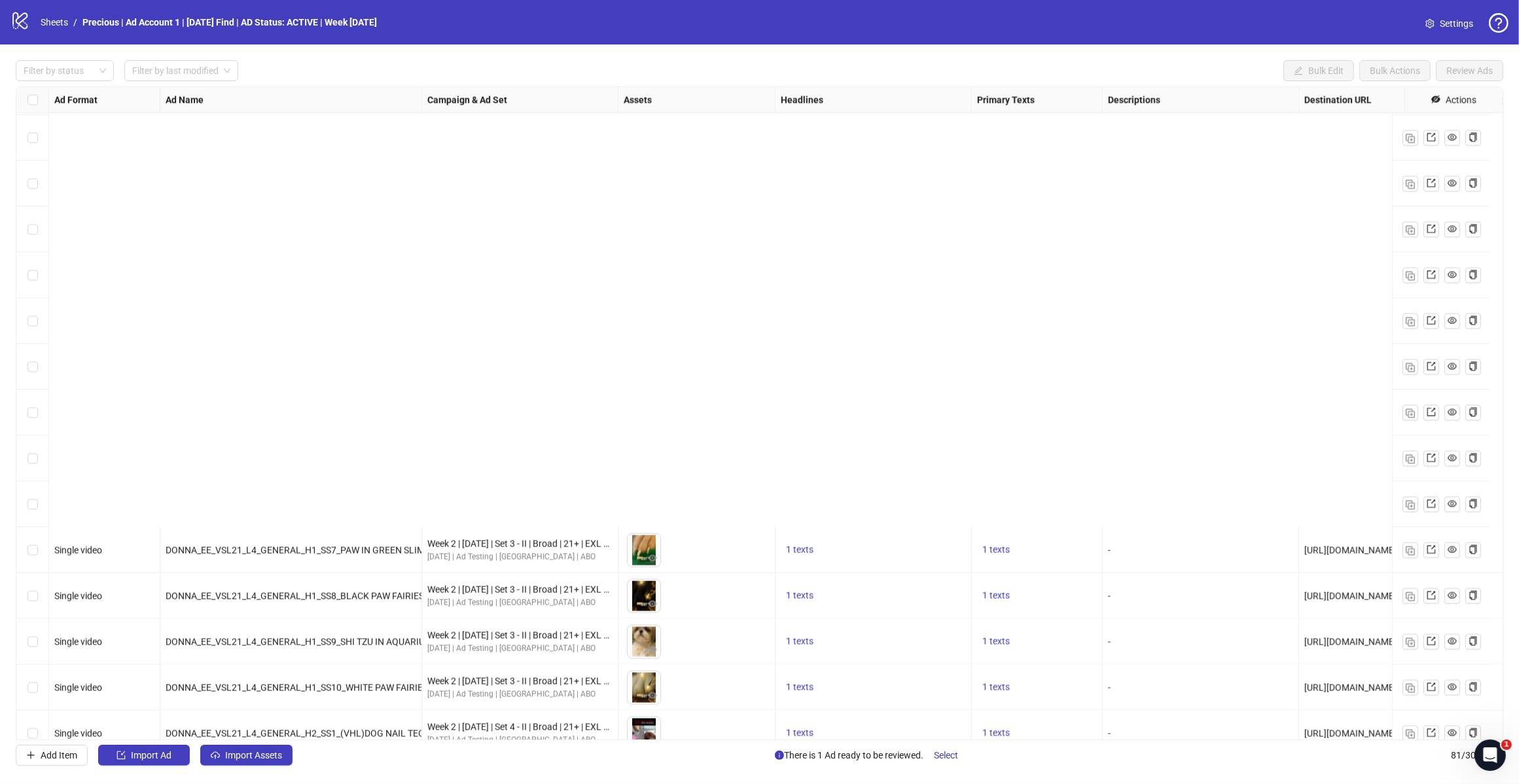
scroll to position [3097, 0]
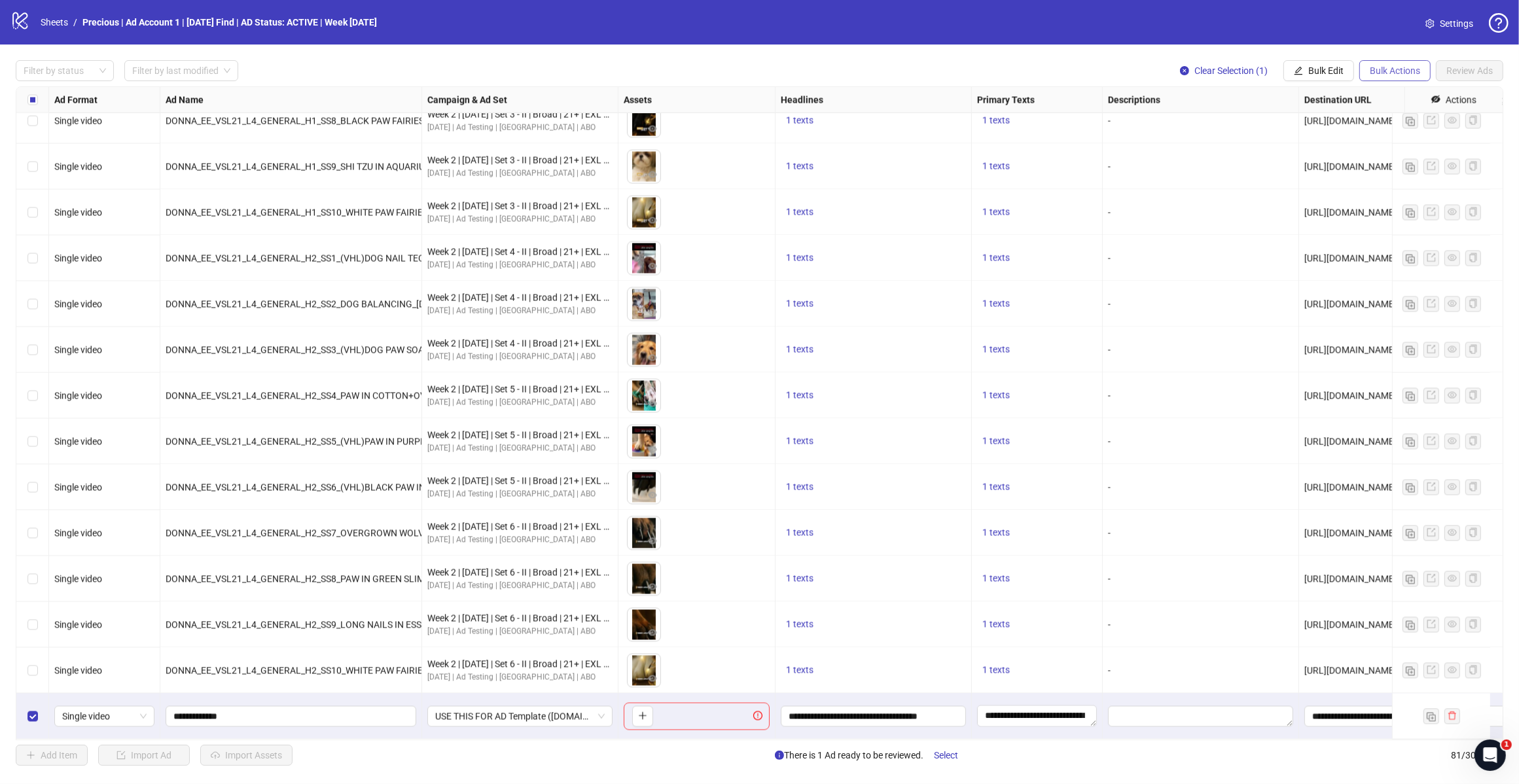
click at [1402, 67] on span "Bulk Actions" at bounding box center [1395, 70] width 51 height 10
click at [1385, 99] on span "Delete" at bounding box center [1414, 97] width 90 height 14
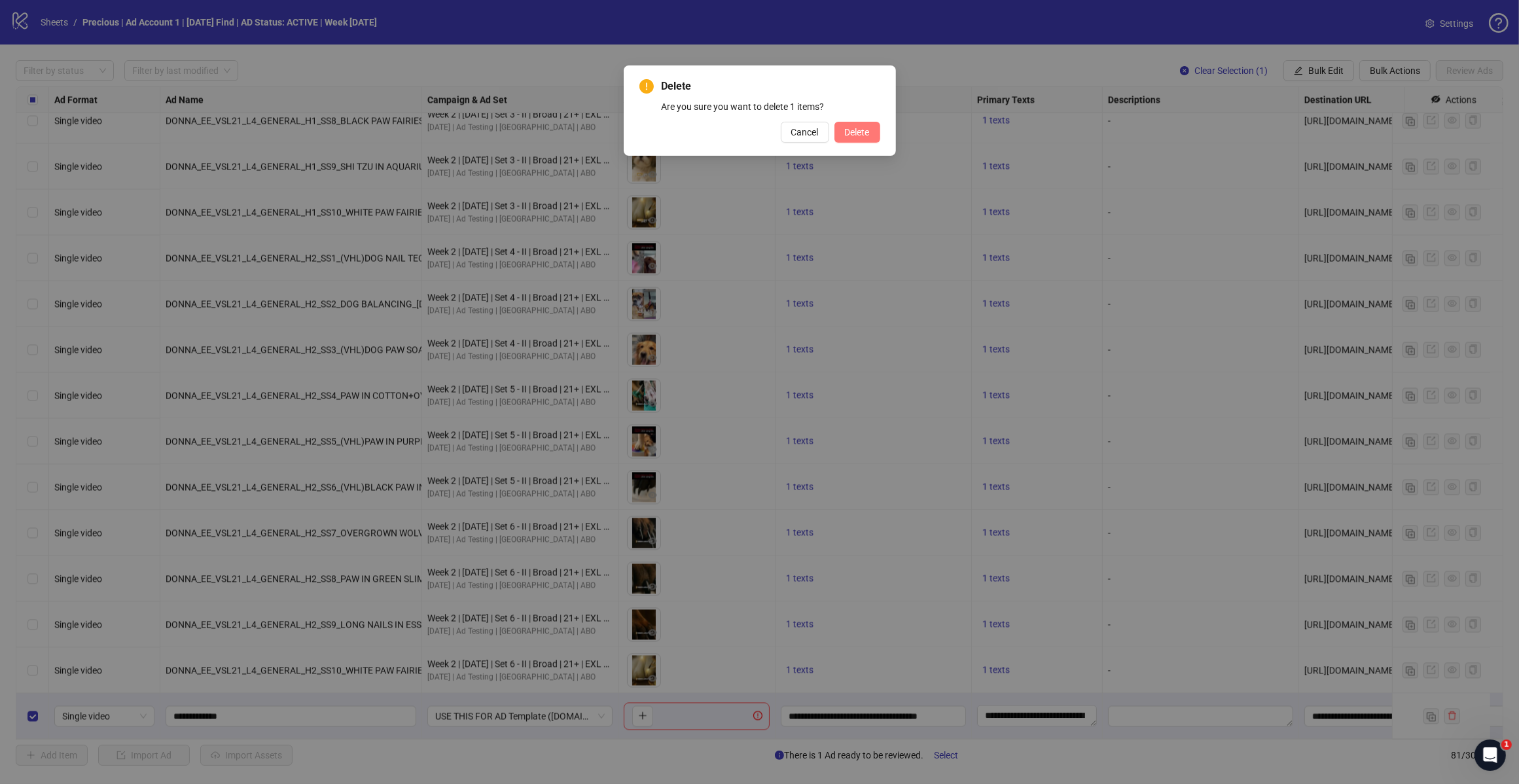
click at [866, 129] on span "Delete" at bounding box center [857, 132] width 25 height 10
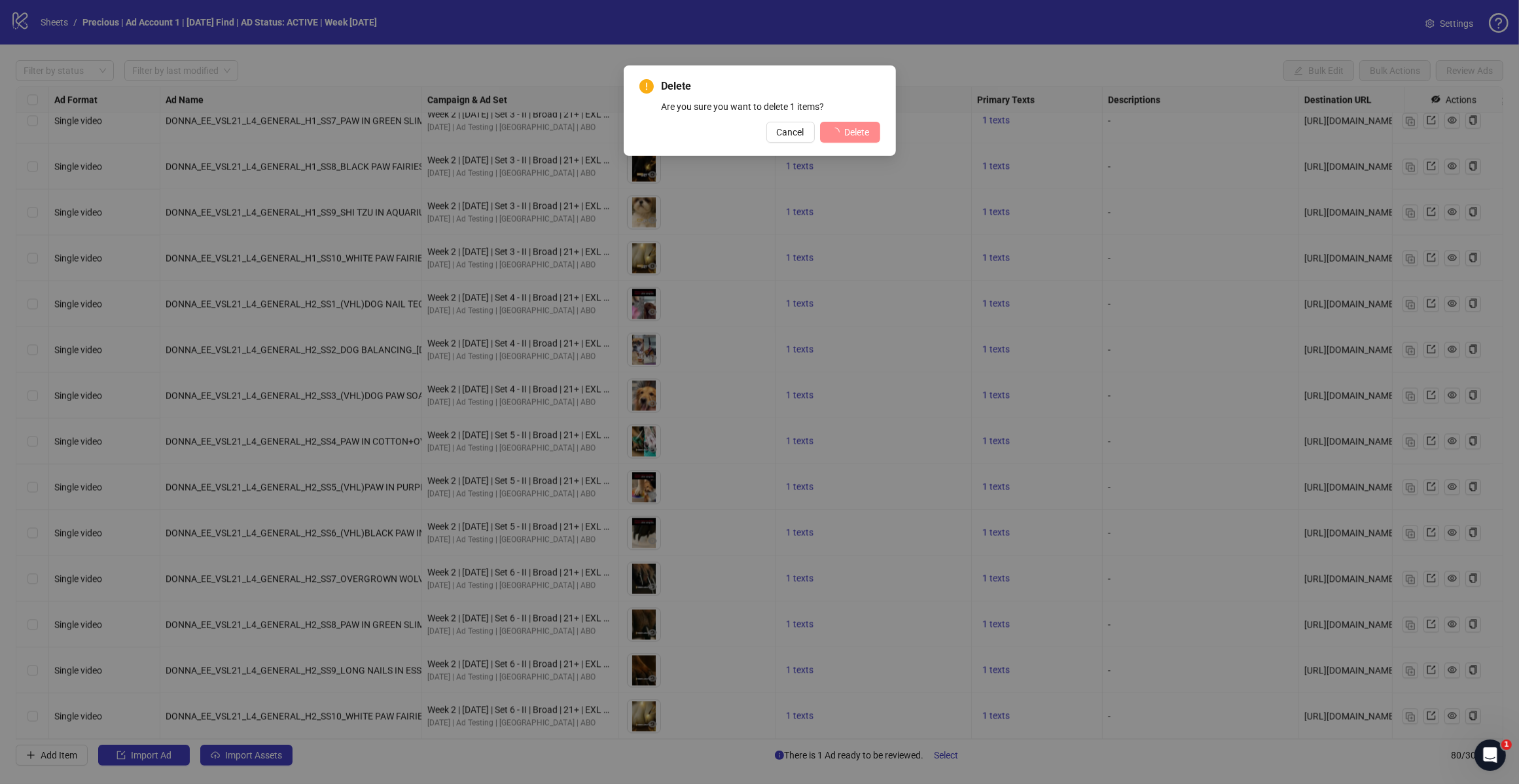
scroll to position [3051, 0]
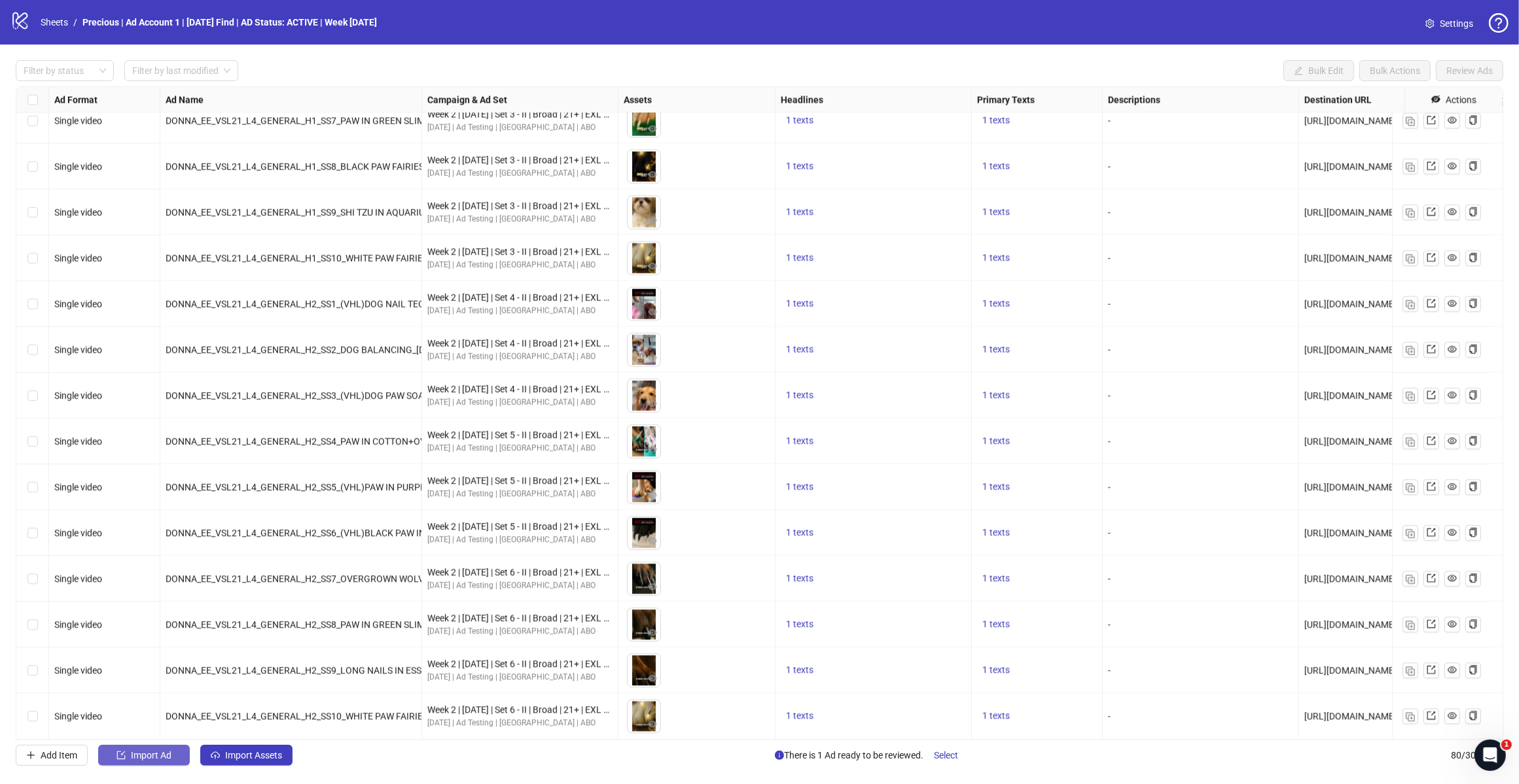
click at [139, 760] on span "Import Ad" at bounding box center [151, 755] width 41 height 10
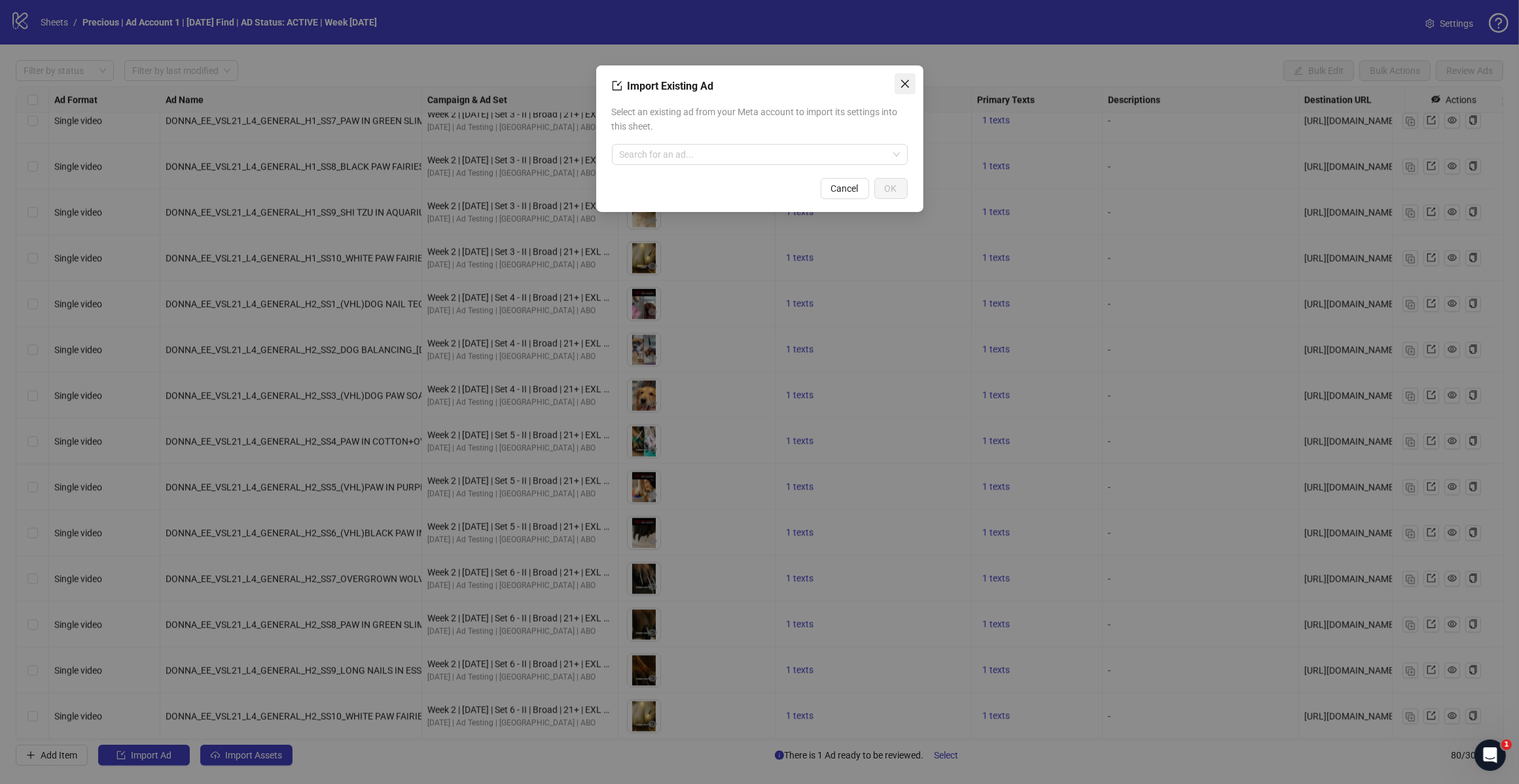
click at [909, 80] on icon "close" at bounding box center [905, 83] width 10 height 10
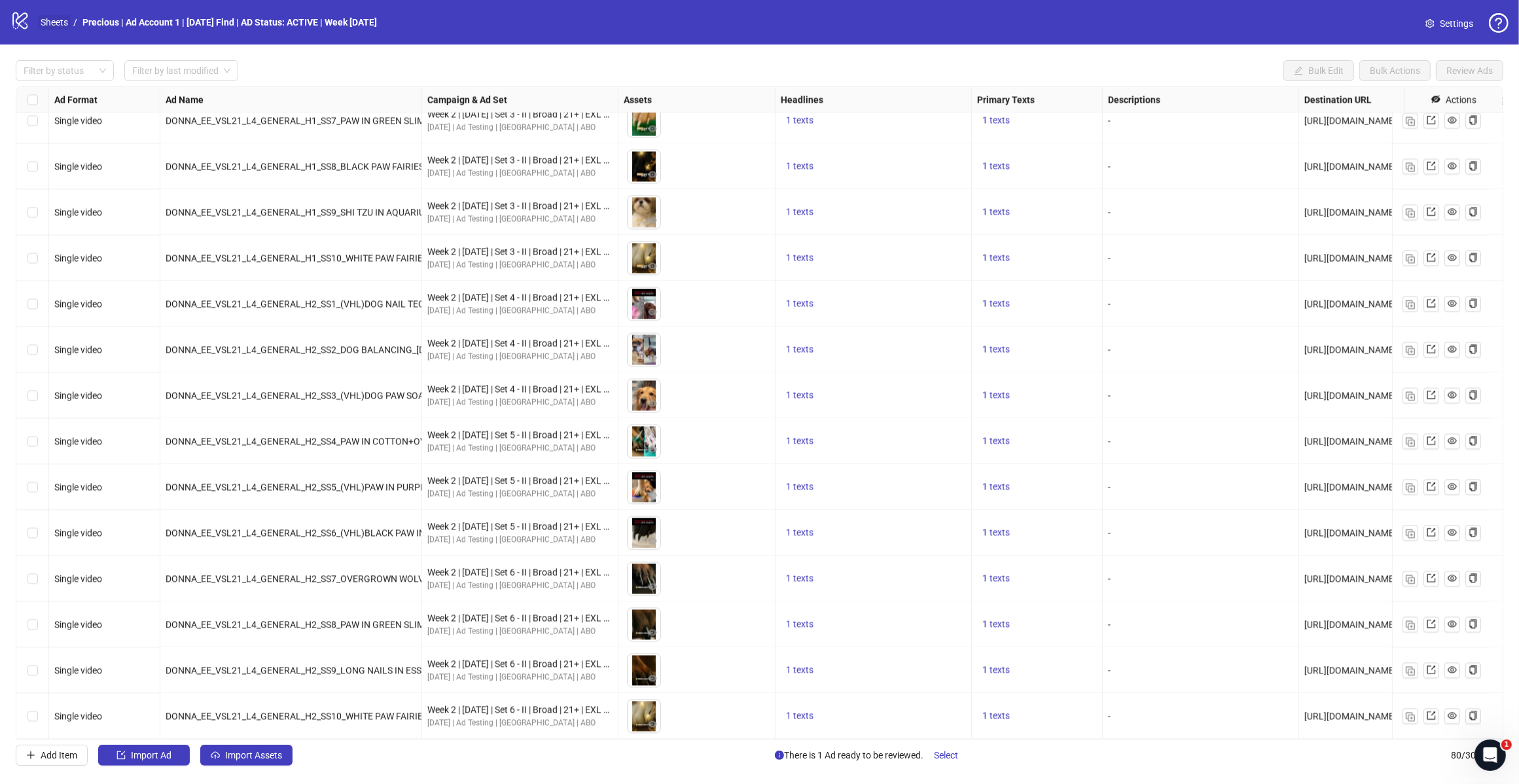
click at [47, 24] on link "Sheets" at bounding box center [54, 22] width 32 height 14
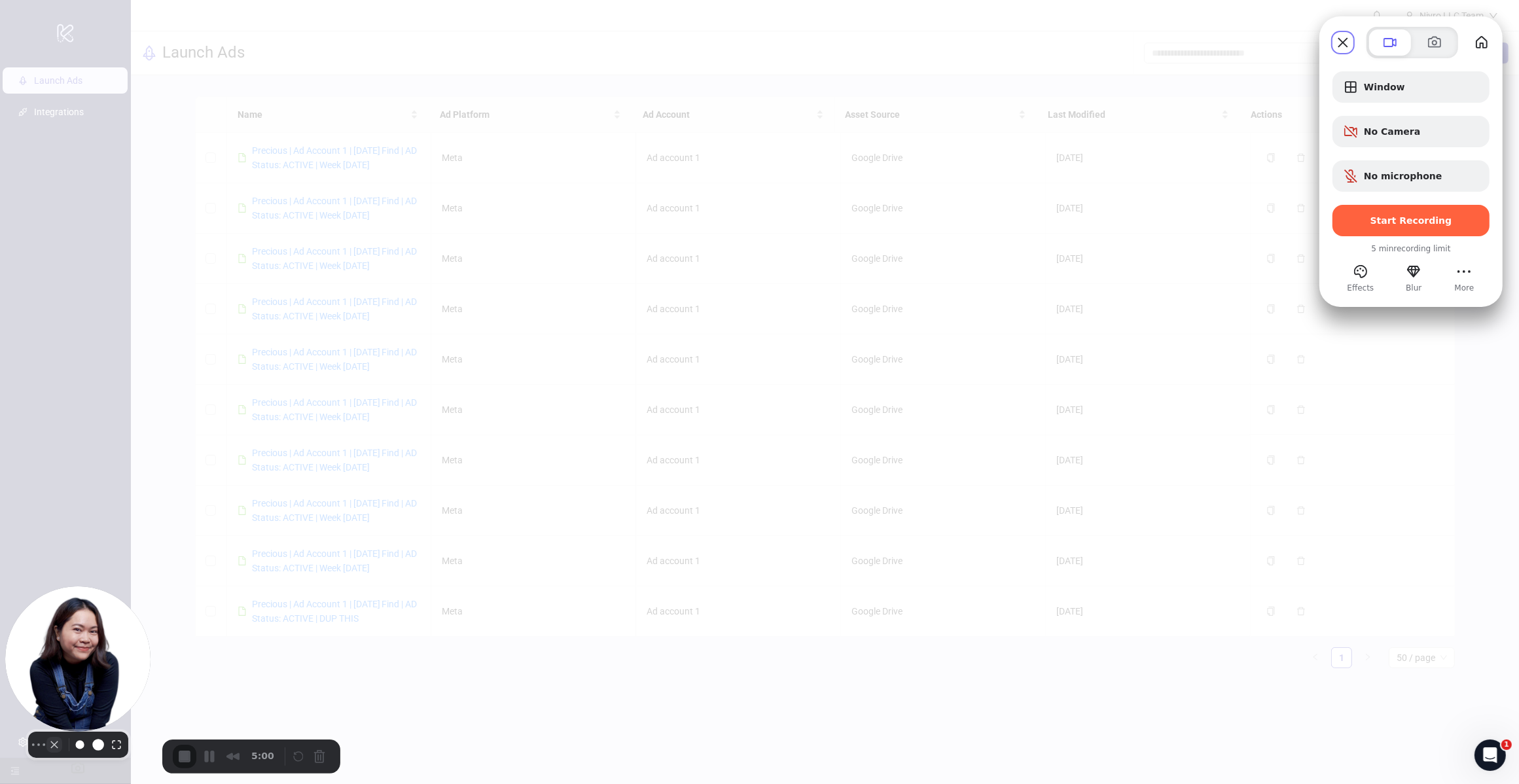
click at [50, 751] on button "Camera off" at bounding box center [54, 744] width 16 height 16
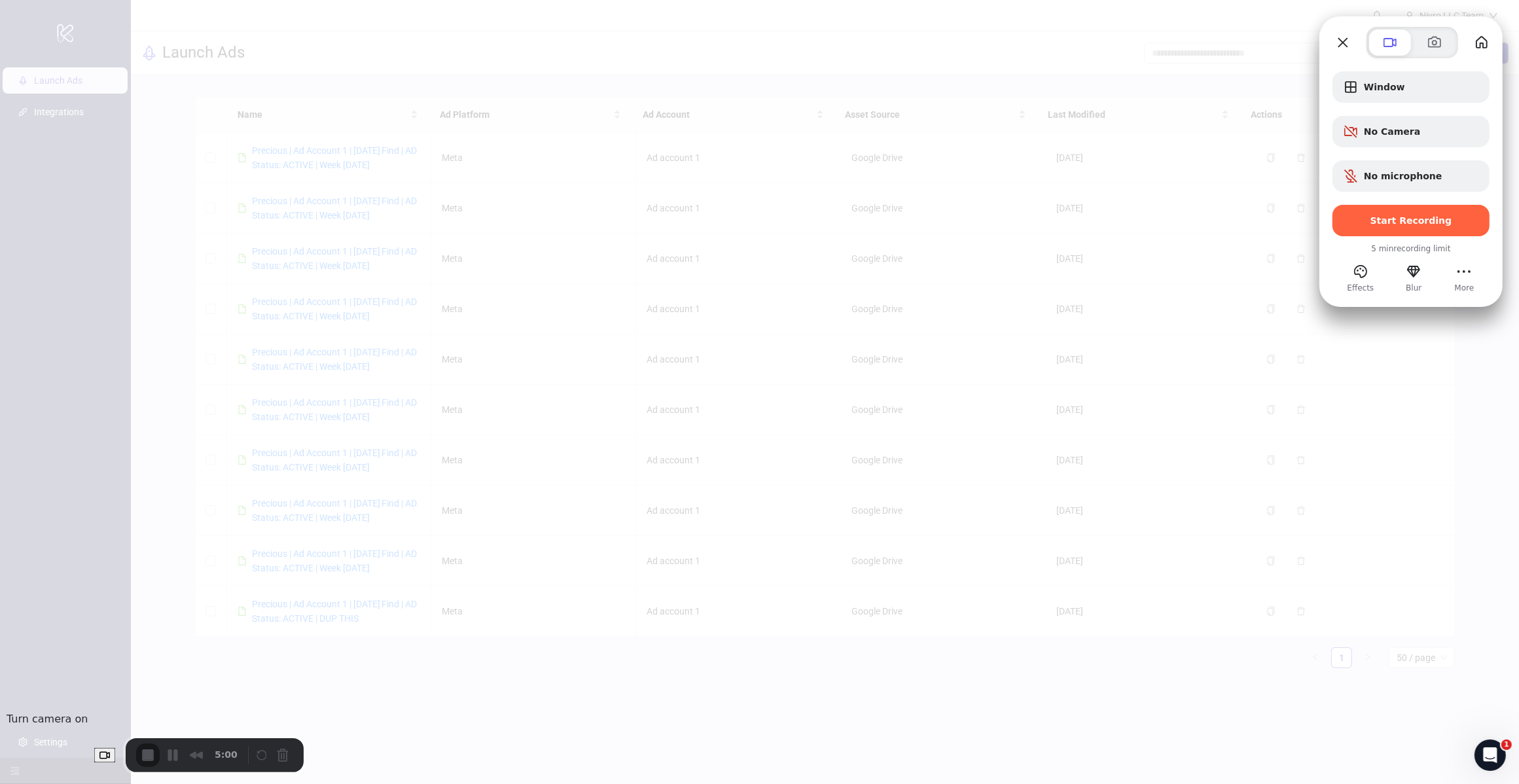
click at [94, 762] on button "Choose camera" at bounding box center [104, 756] width 21 height 15
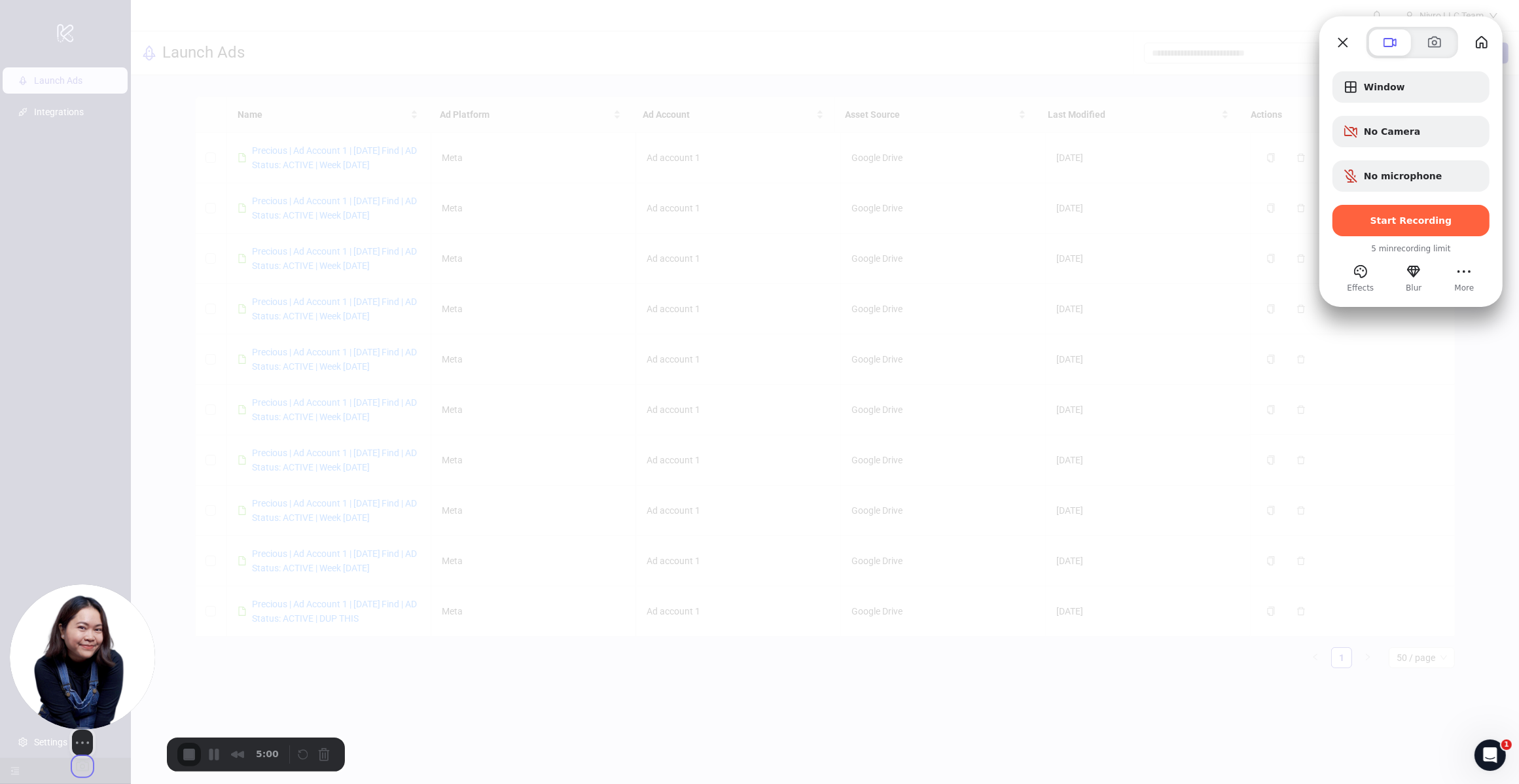
click at [87, 756] on button "Change photo" at bounding box center [82, 766] width 21 height 21
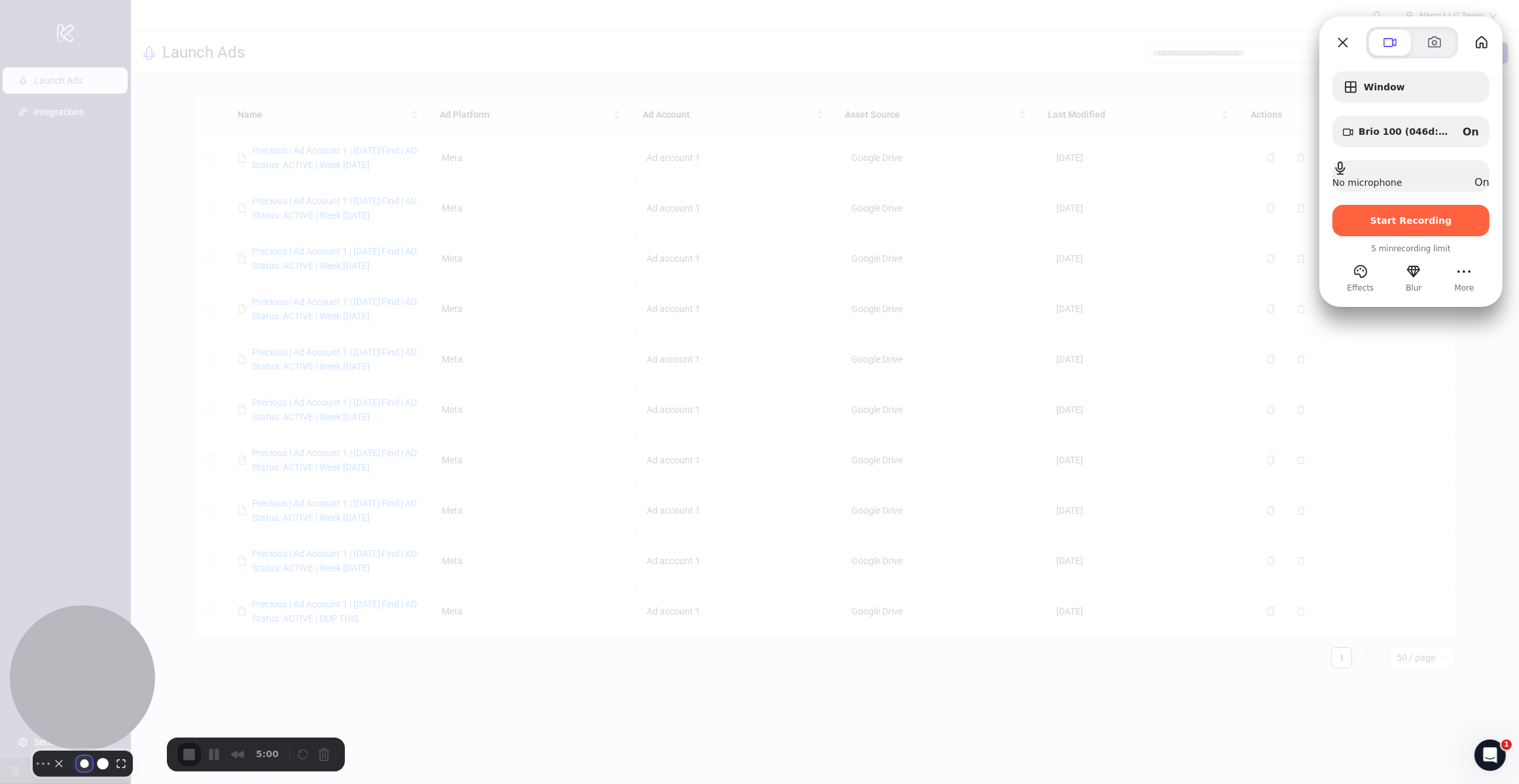
click at [79, 756] on button "Resize small" at bounding box center [84, 763] width 16 height 16
click at [51, 756] on button "Camera off" at bounding box center [59, 763] width 16 height 16
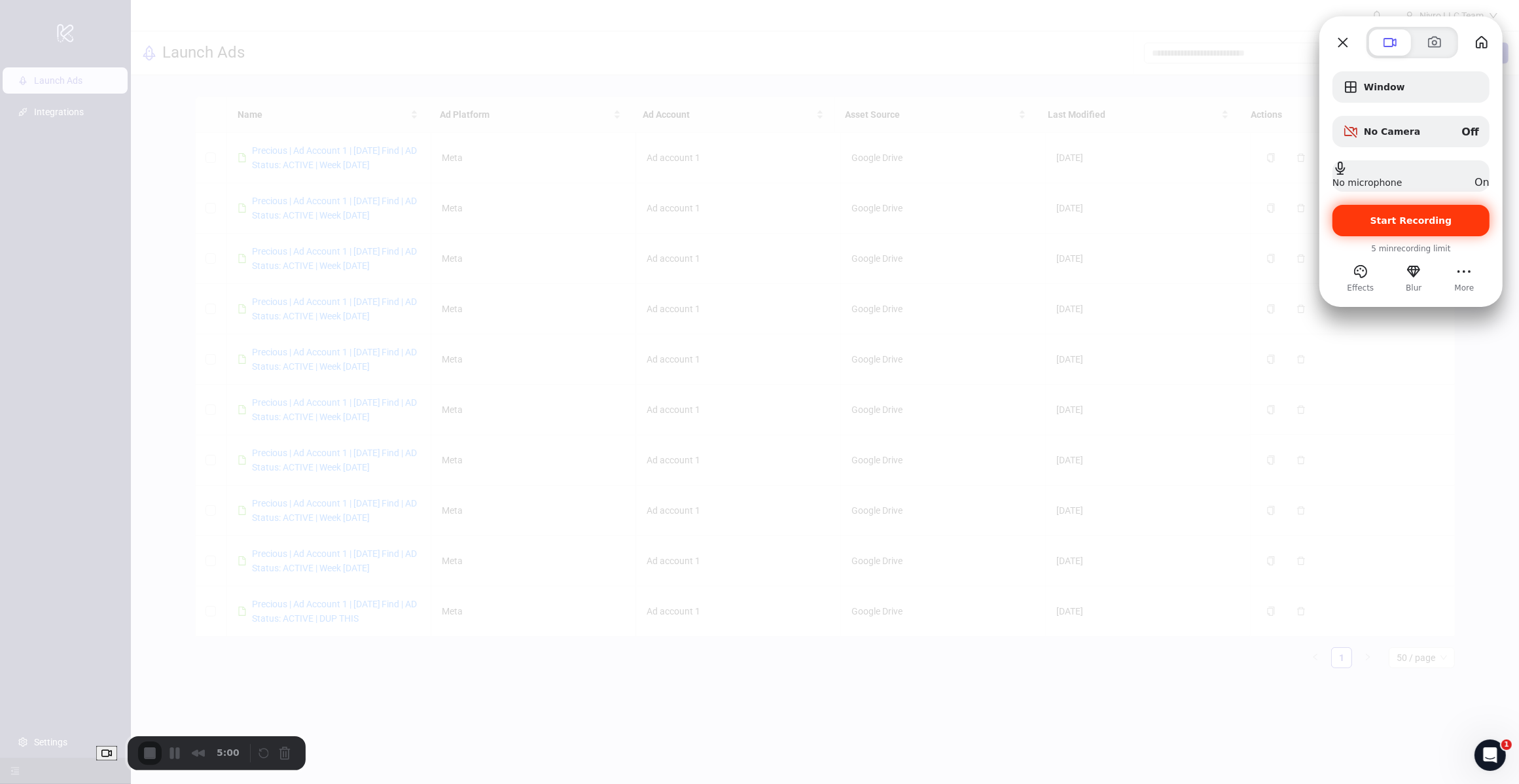
click at [1395, 224] on span "Start Recording" at bounding box center [1412, 220] width 82 height 10
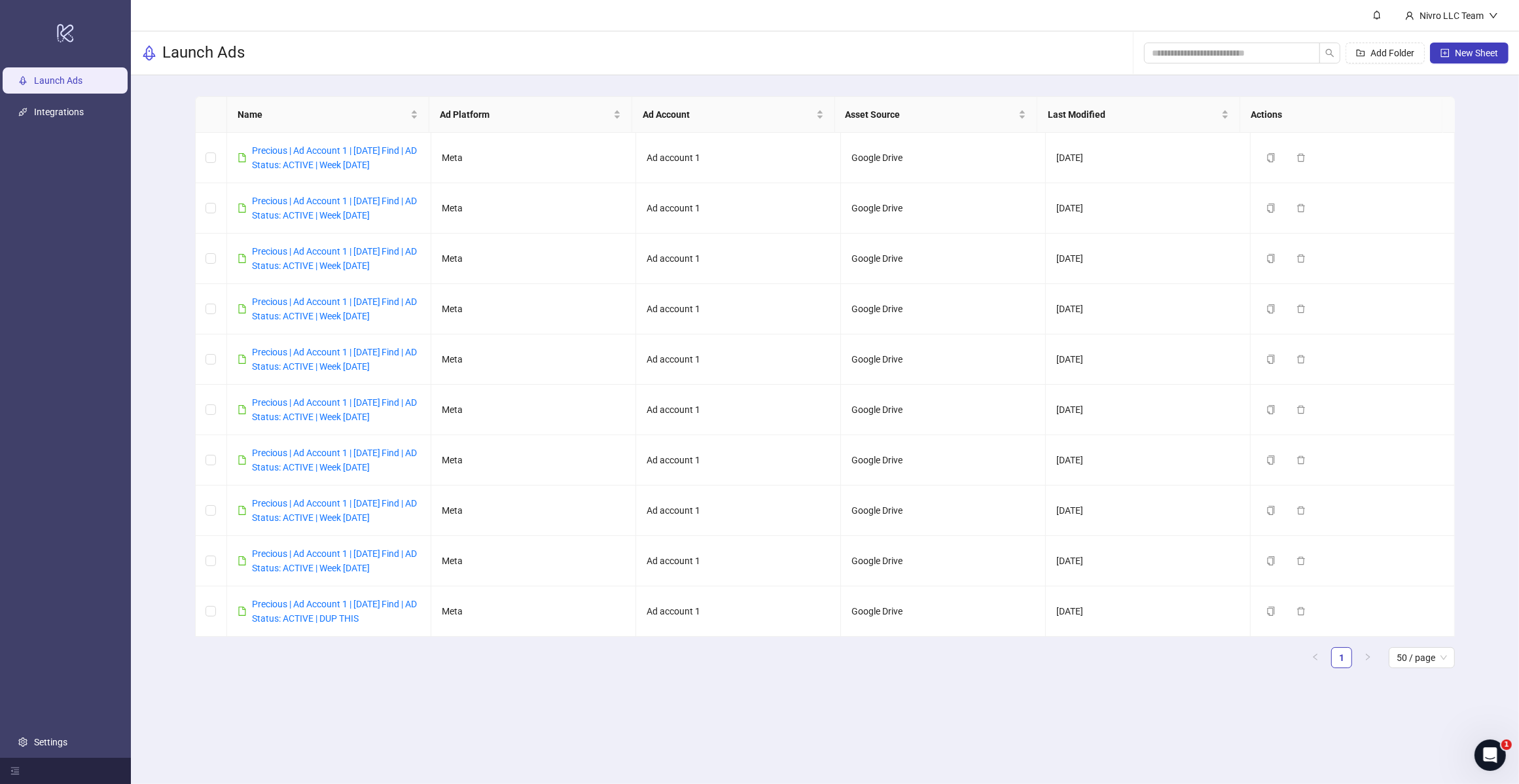
click at [416, 64] on div "Launch Ads Add Folder New Sheet" at bounding box center [825, 53] width 1389 height 44
click at [364, 158] on link "Precious | Ad Account 1 | [DATE] Find | AD Status: ACTIVE | Week [DATE]" at bounding box center [335, 157] width 166 height 25
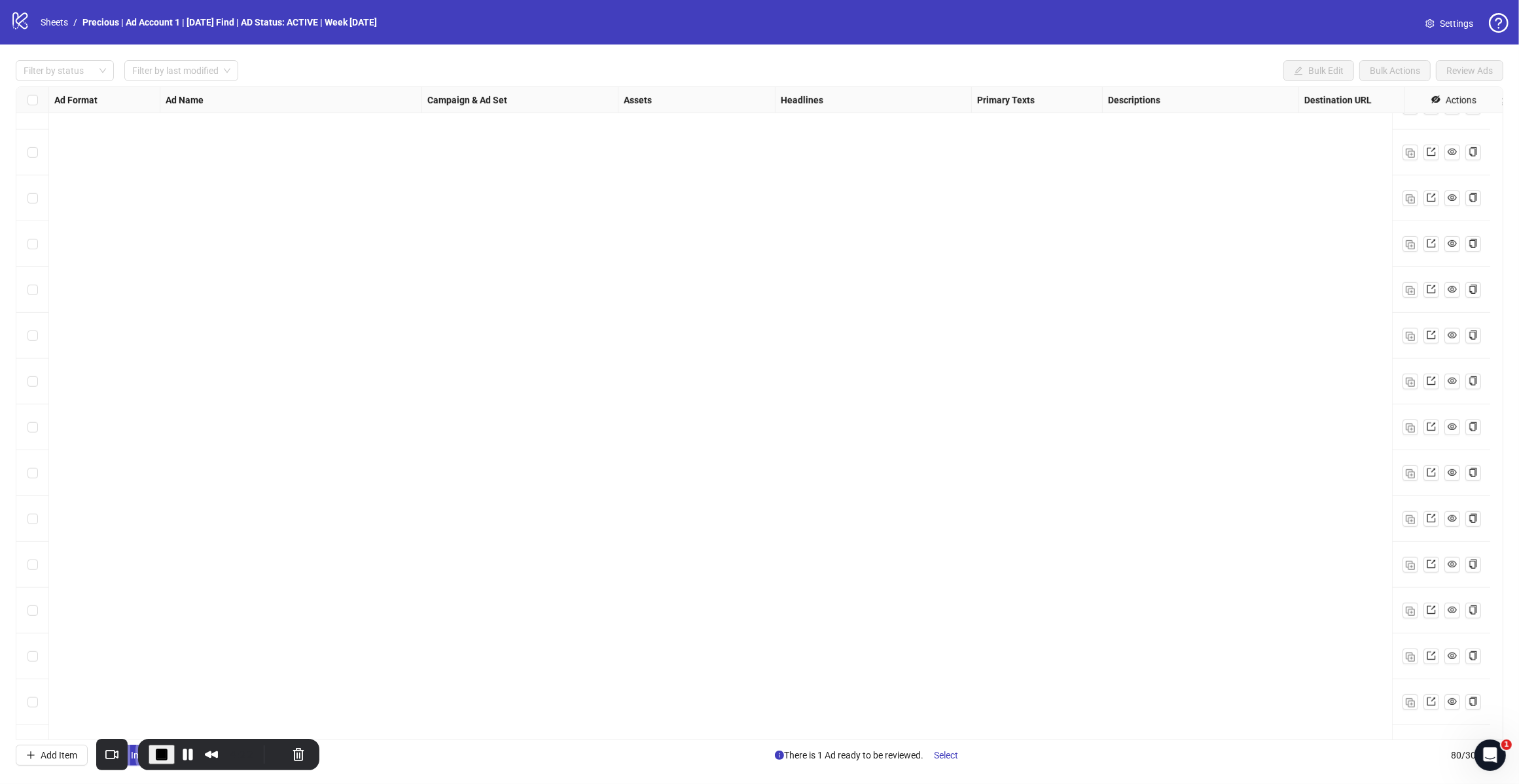
scroll to position [3051, 0]
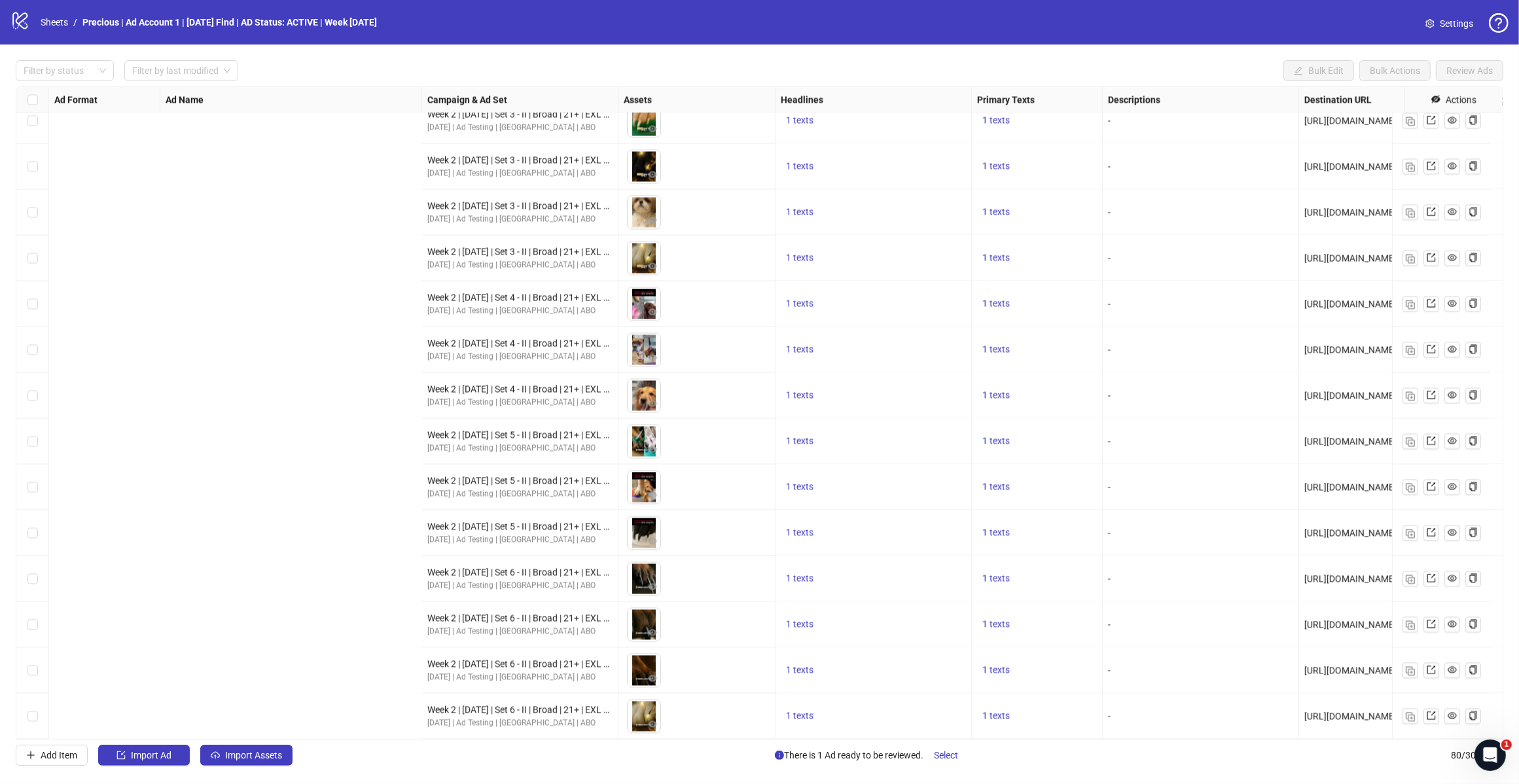
drag, startPoint x: 162, startPoint y: 744, endPoint x: 1332, endPoint y: 702, distance: 1170.8
click at [1505, 679] on body "logo/logo-mobile Sheets / Precious | Ad Account 1 | Today's Find | AD Status: A…" at bounding box center [759, 392] width 1519 height 784
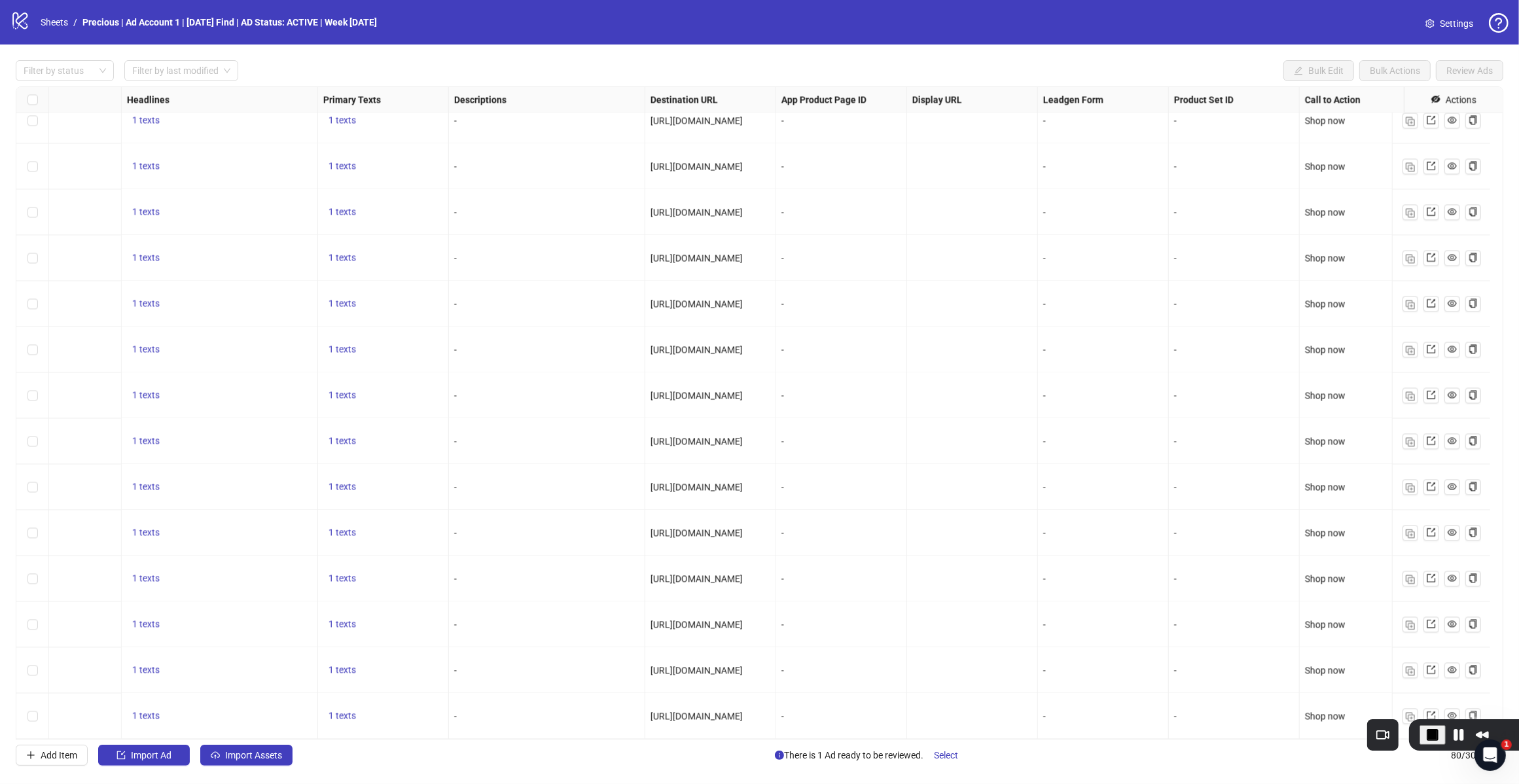
drag, startPoint x: 1480, startPoint y: 676, endPoint x: 1176, endPoint y: 737, distance: 310.1
click at [1420, 740] on div "4:17" at bounding box center [1474, 735] width 110 height 21
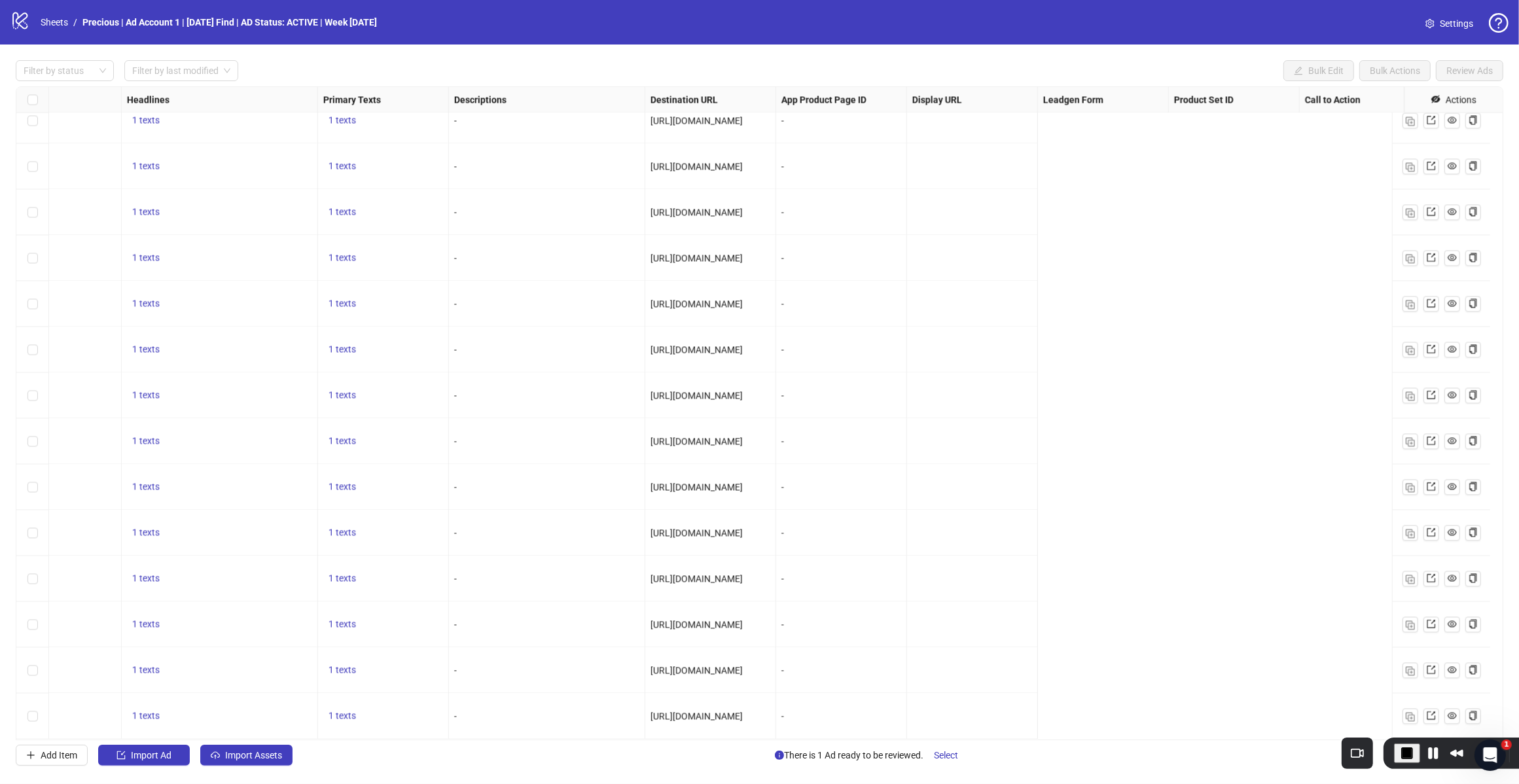
scroll to position [3051, 0]
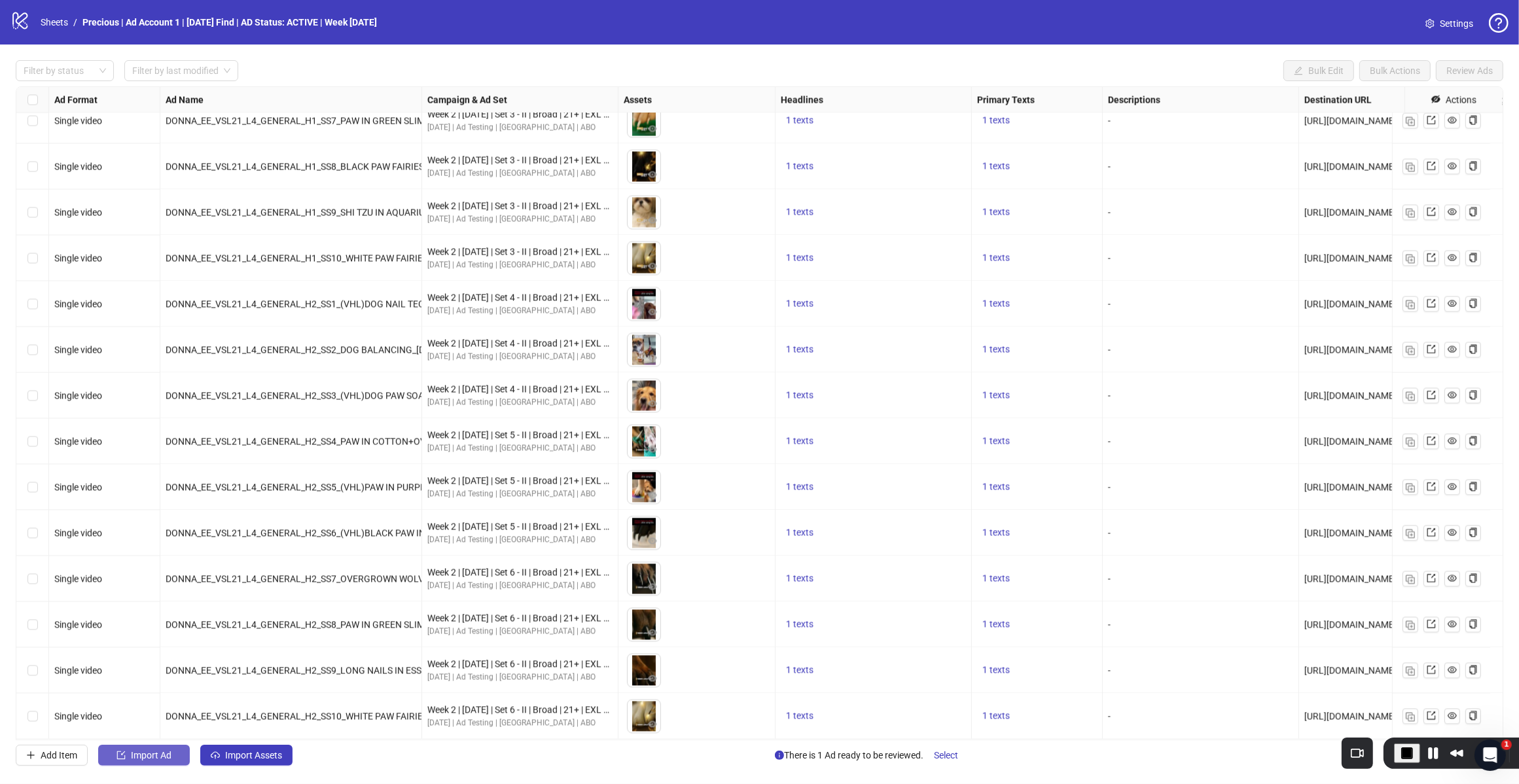
click at [149, 759] on span "Import Ad" at bounding box center [151, 755] width 41 height 10
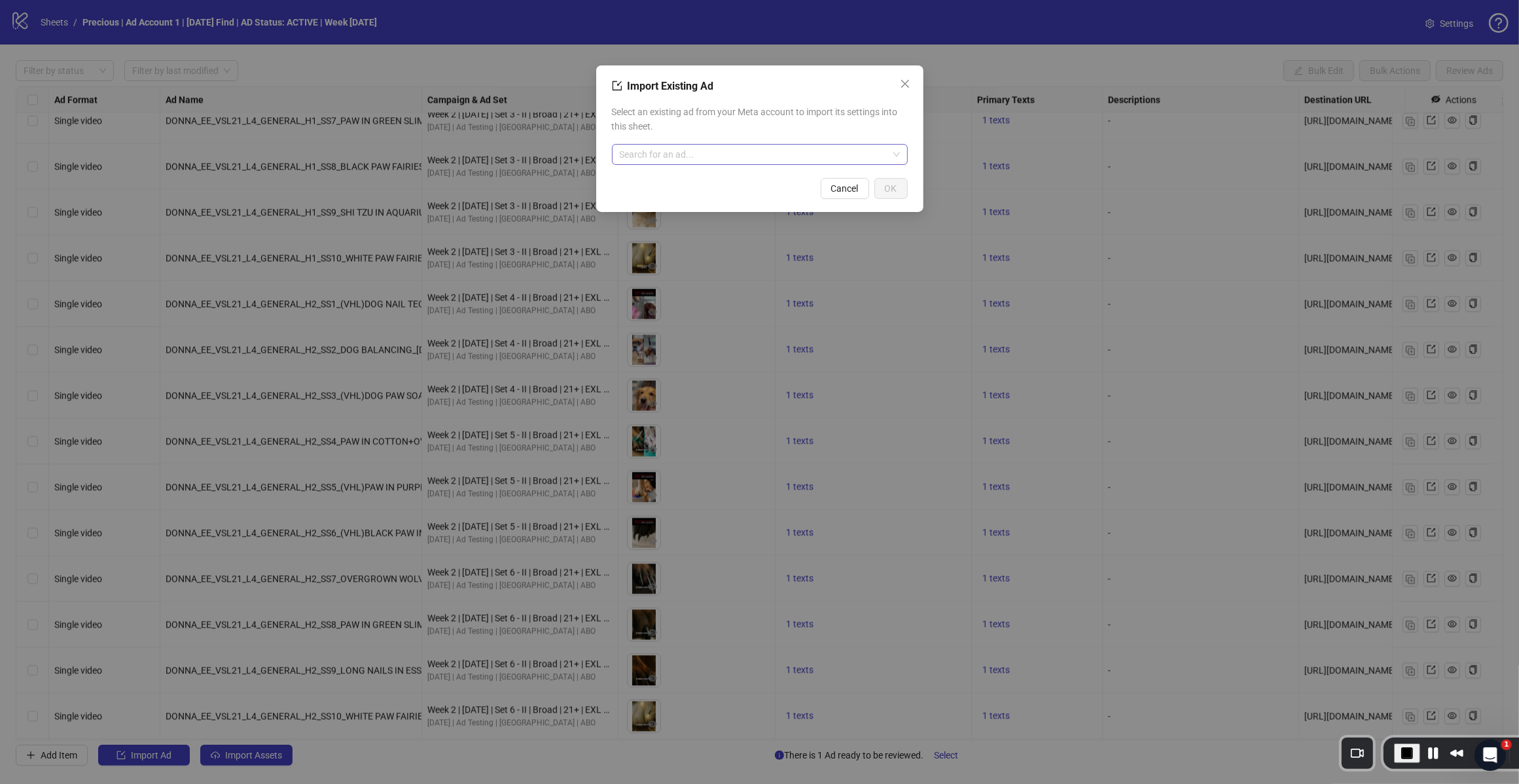
click at [677, 148] on input "search" at bounding box center [754, 154] width 268 height 20
click at [674, 151] on input "search" at bounding box center [754, 154] width 268 height 20
click at [668, 162] on input "search" at bounding box center [754, 154] width 268 height 20
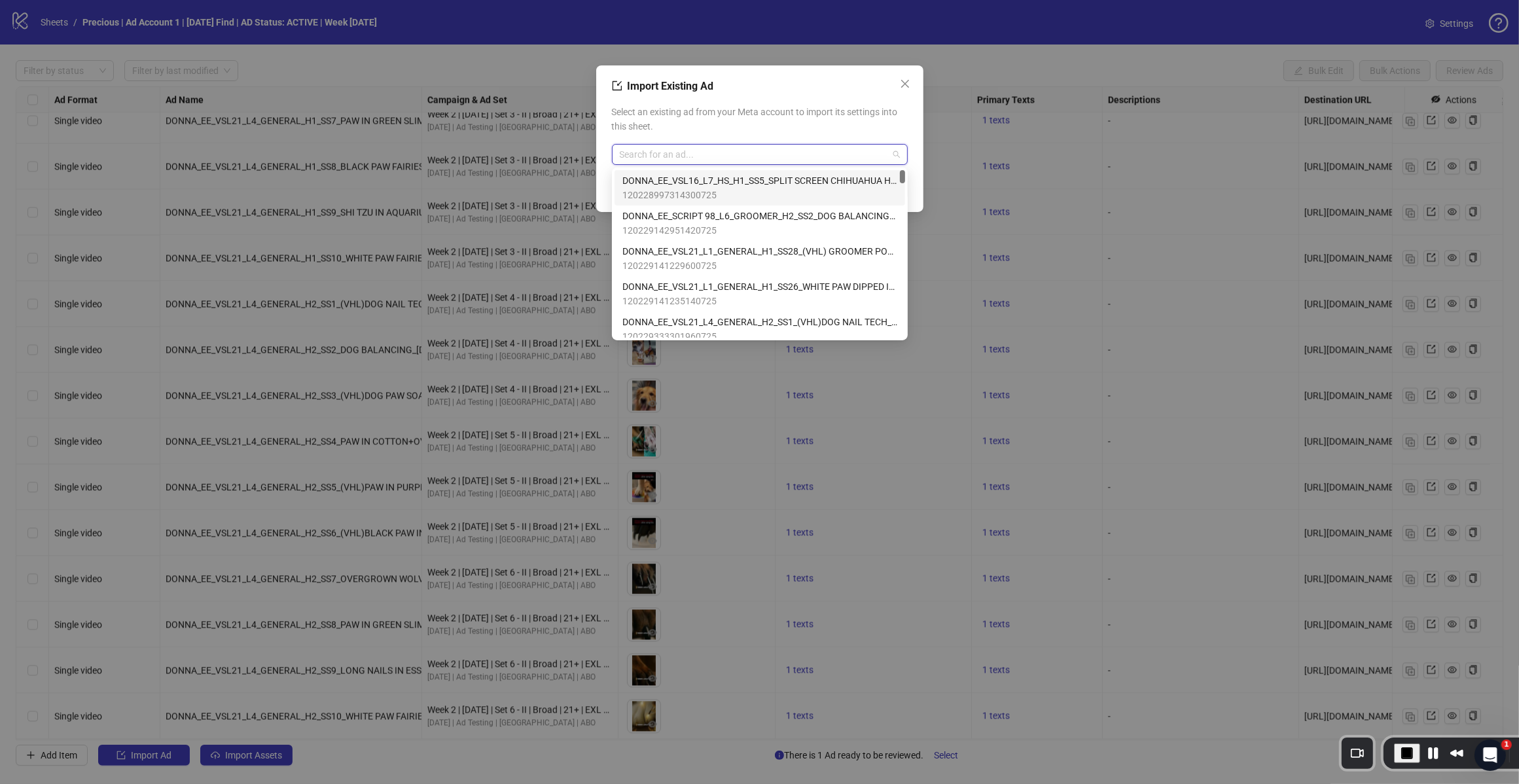
click at [653, 155] on input "search" at bounding box center [754, 154] width 268 height 20
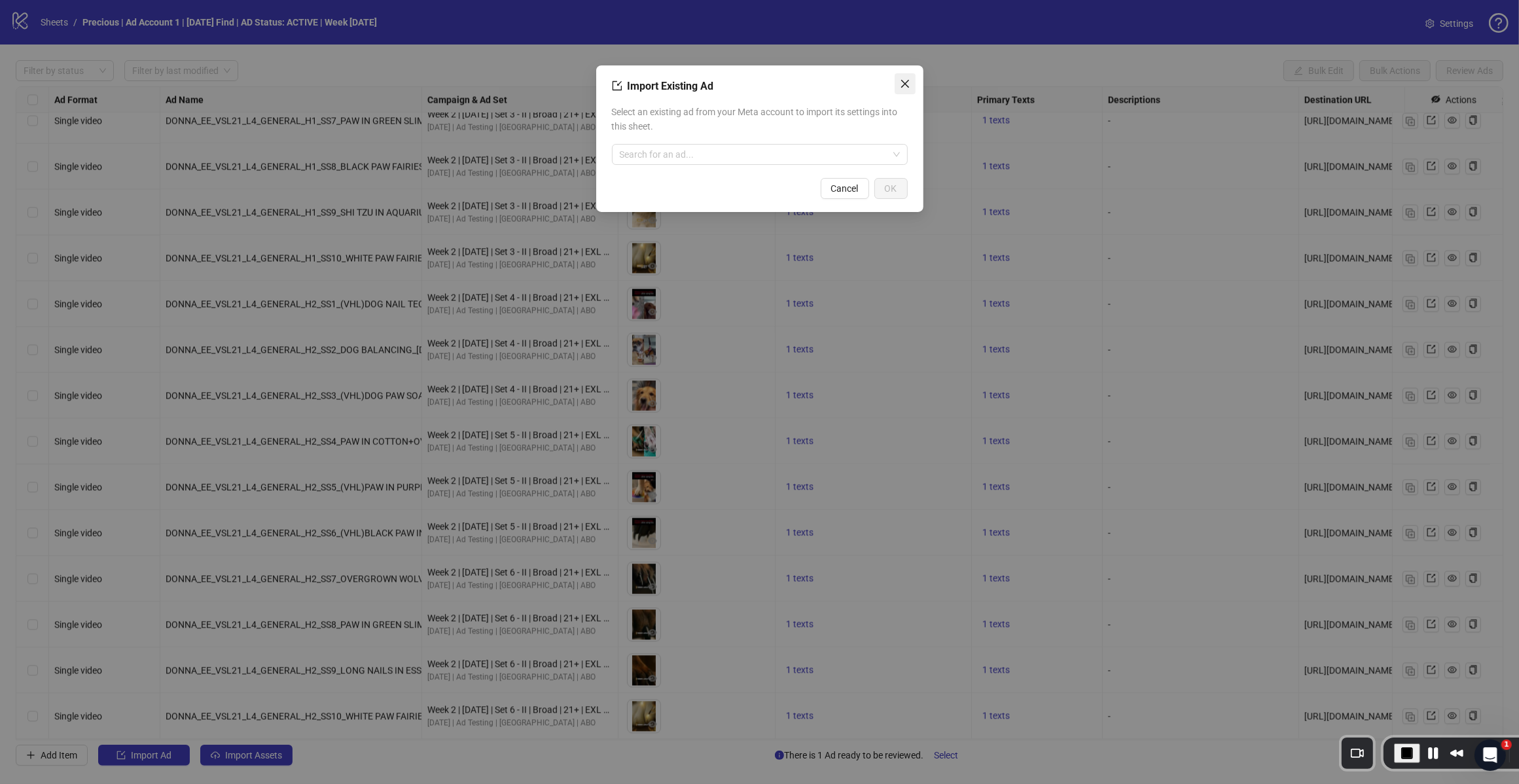
click at [907, 84] on icon "close" at bounding box center [905, 83] width 10 height 10
click at [681, 161] on div "To pick up a draggable item, press the space bar. While dragging, use the arrow…" at bounding box center [697, 167] width 146 height 41
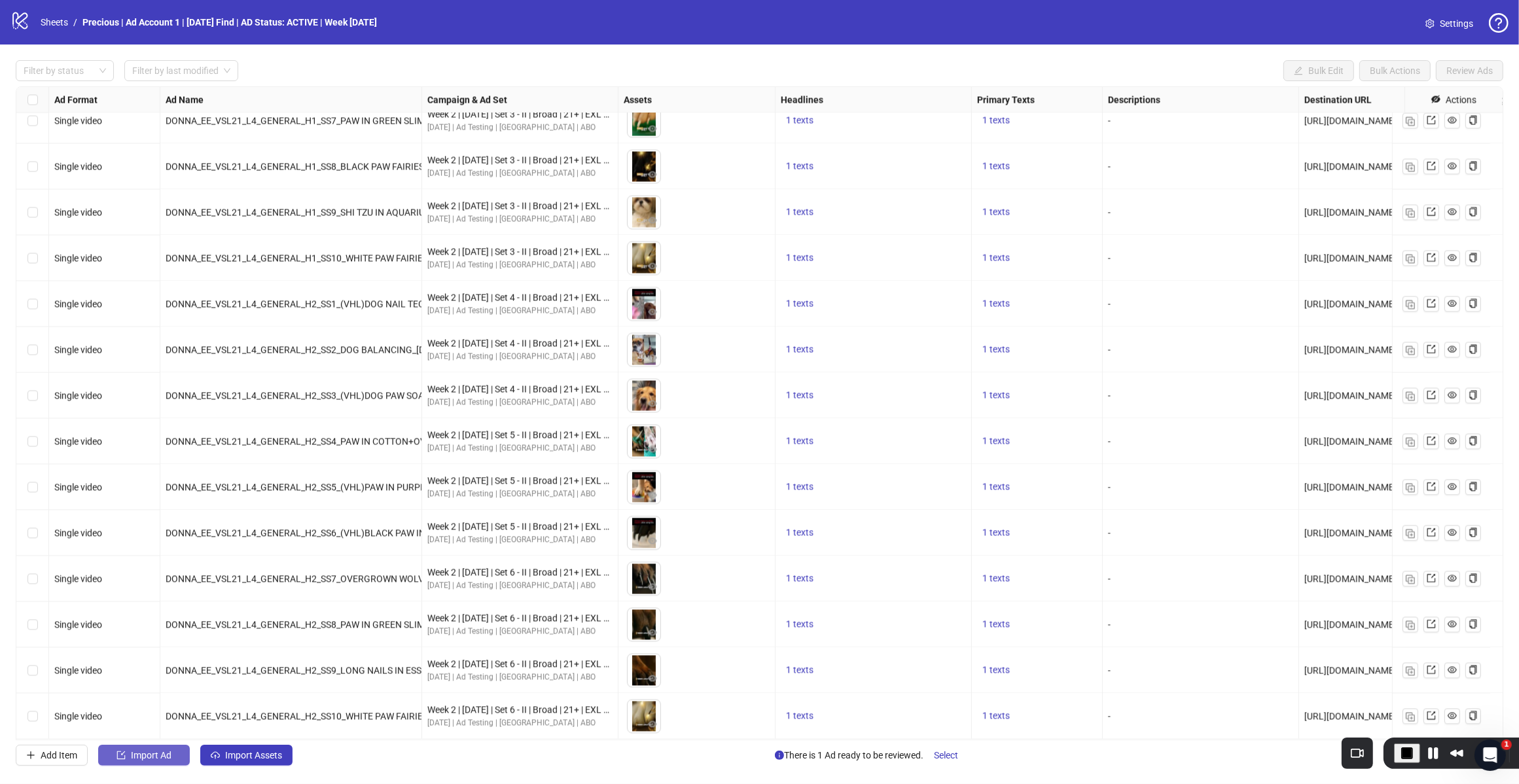
click at [165, 760] on span "Import Ad" at bounding box center [151, 755] width 41 height 10
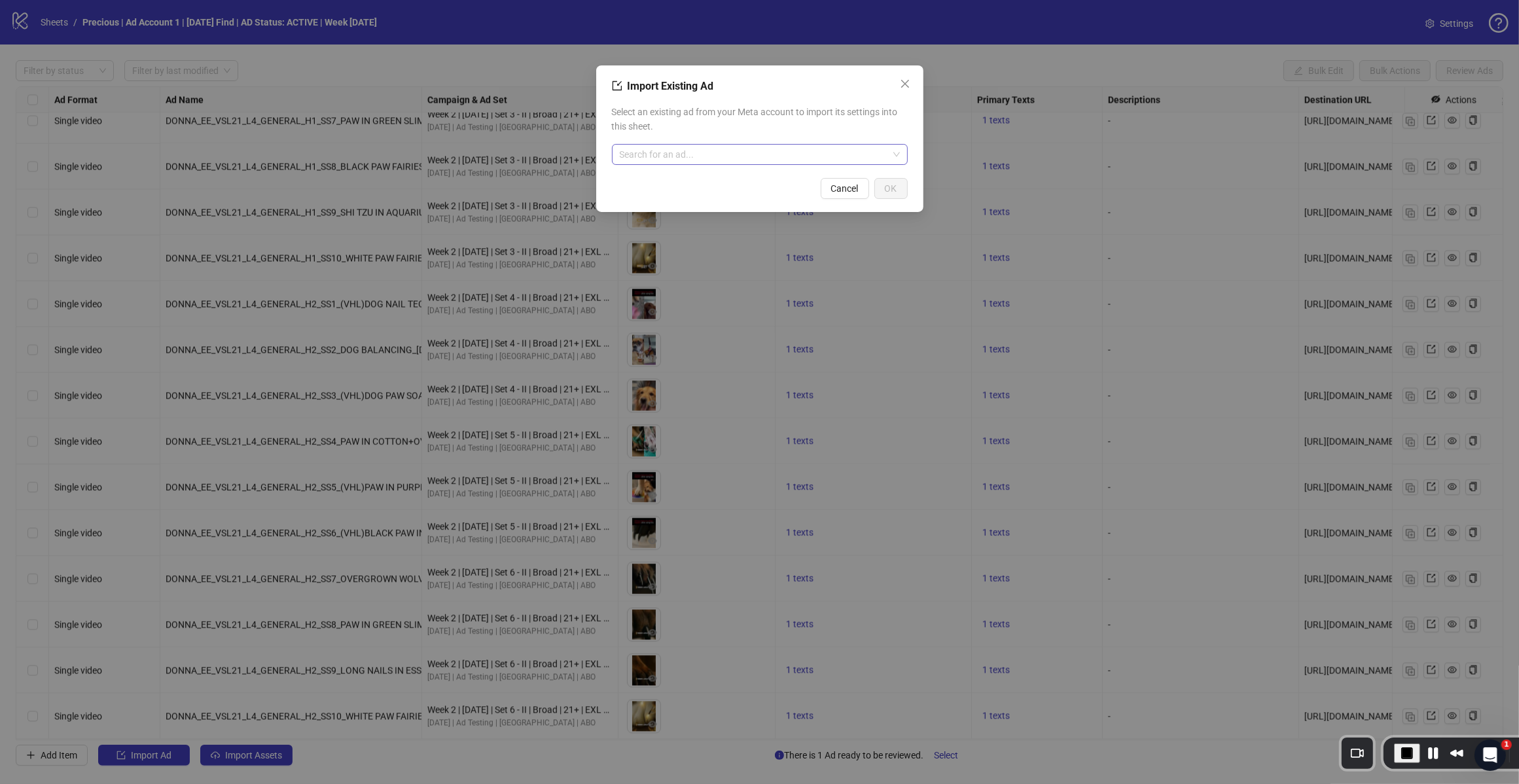
click at [733, 155] on input "search" at bounding box center [754, 154] width 268 height 20
type input "********"
click at [652, 189] on span "120225659797300725" at bounding box center [669, 195] width 94 height 14
click at [885, 191] on span "OK" at bounding box center [891, 188] width 12 height 10
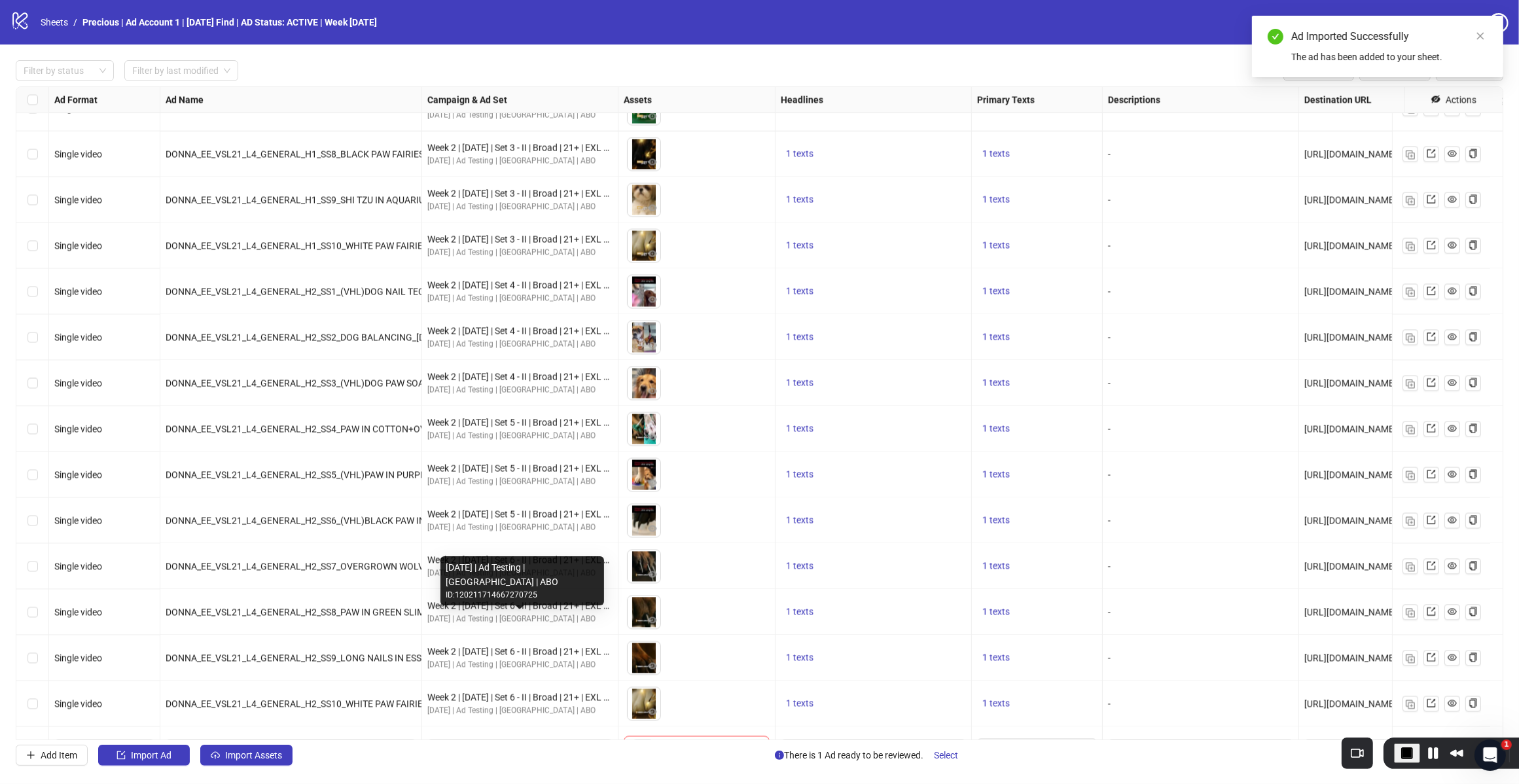
scroll to position [3097, 0]
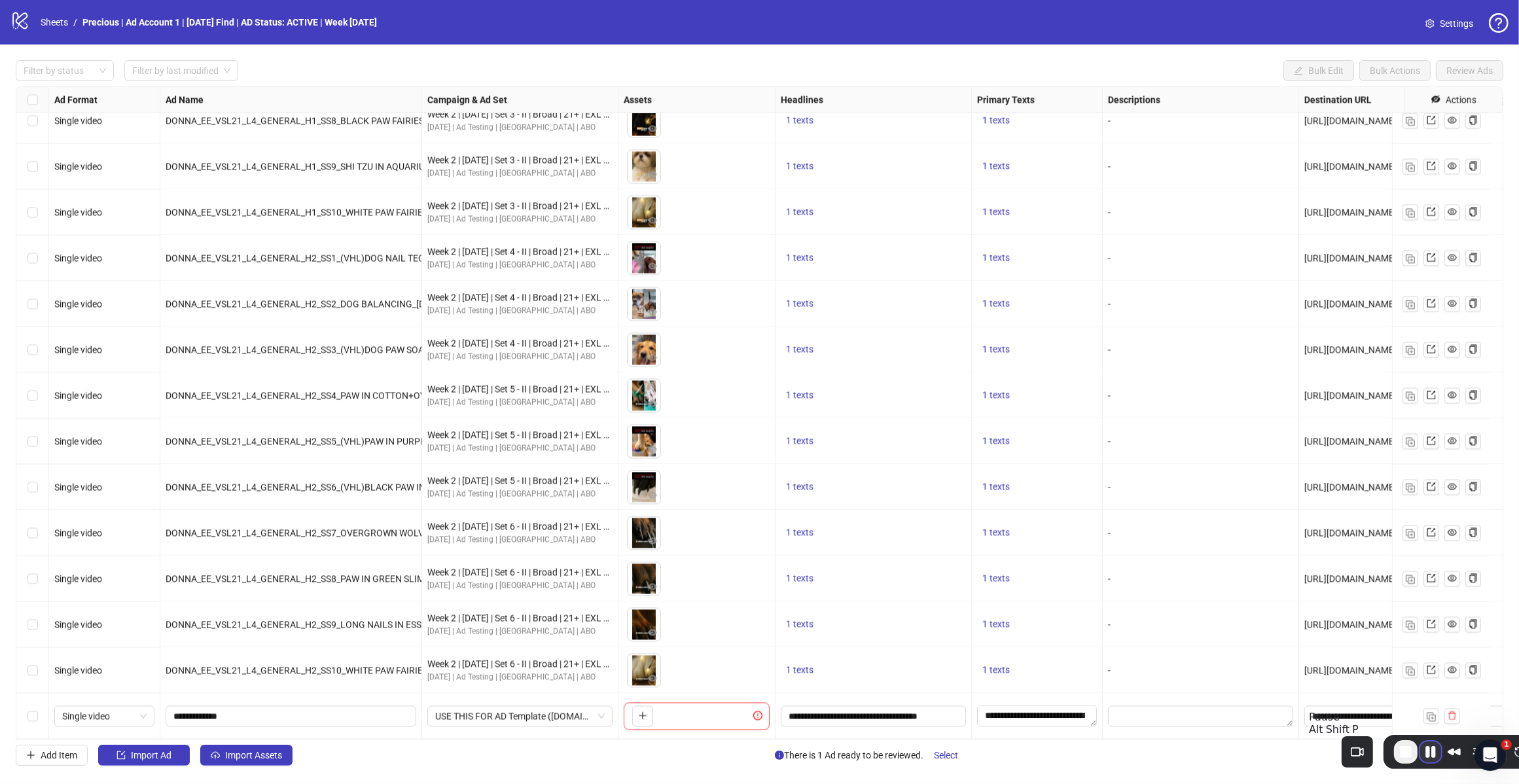
click at [1420, 754] on button "Pause Recording" at bounding box center [1430, 752] width 21 height 21
click at [1363, 601] on button "Close" at bounding box center [1352, 593] width 21 height 15
click at [1423, 750] on span "Play Recording" at bounding box center [1430, 753] width 16 height 16
click at [226, 757] on span "Import Assets" at bounding box center [254, 755] width 57 height 10
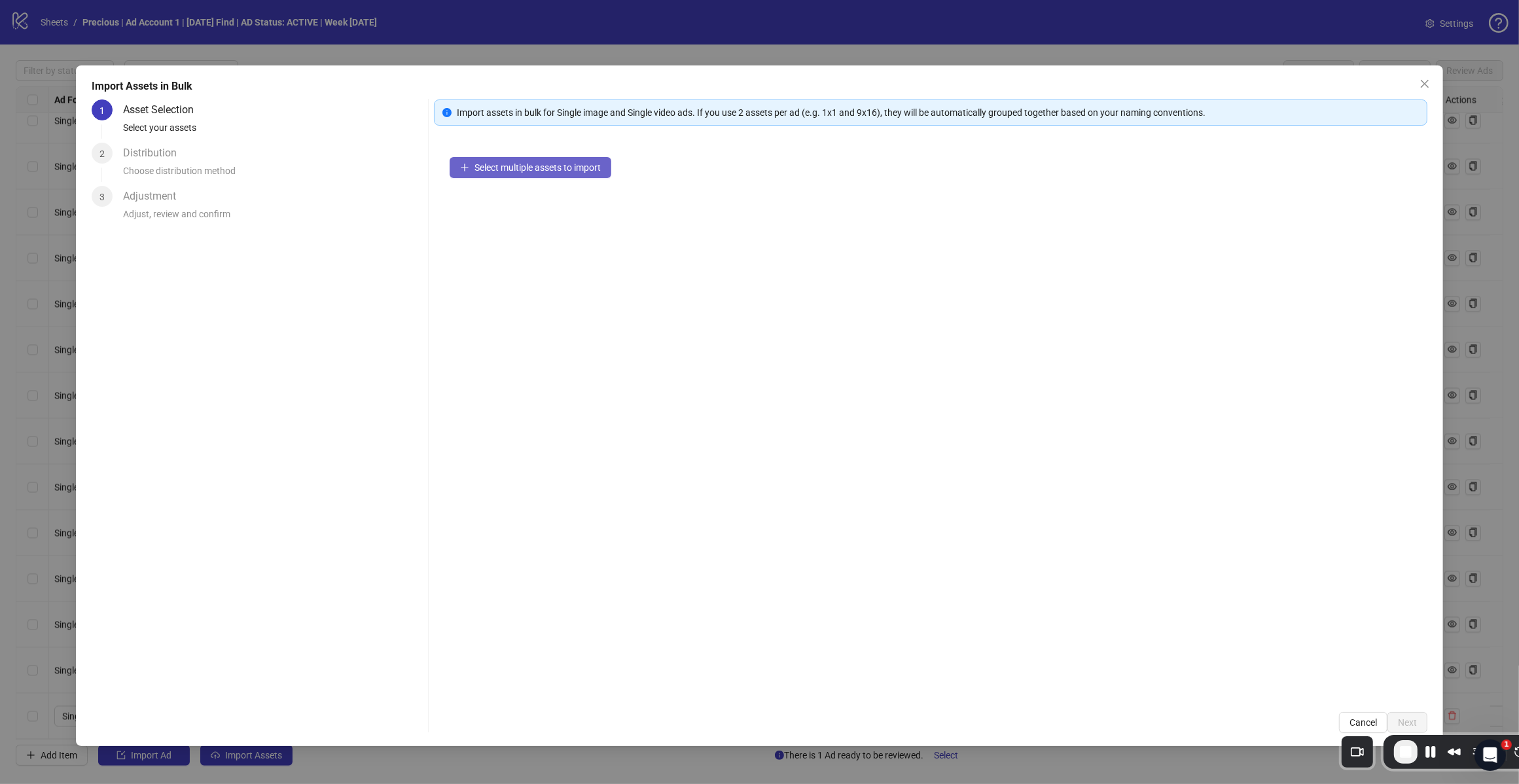
click at [545, 168] on span "Select multiple assets to import" at bounding box center [537, 167] width 126 height 10
click at [521, 207] on span "Add more assets" at bounding box center [508, 209] width 68 height 10
click at [1420, 750] on button "Pause Recording" at bounding box center [1430, 752] width 21 height 21
click at [1403, 723] on span "Next" at bounding box center [1407, 722] width 19 height 10
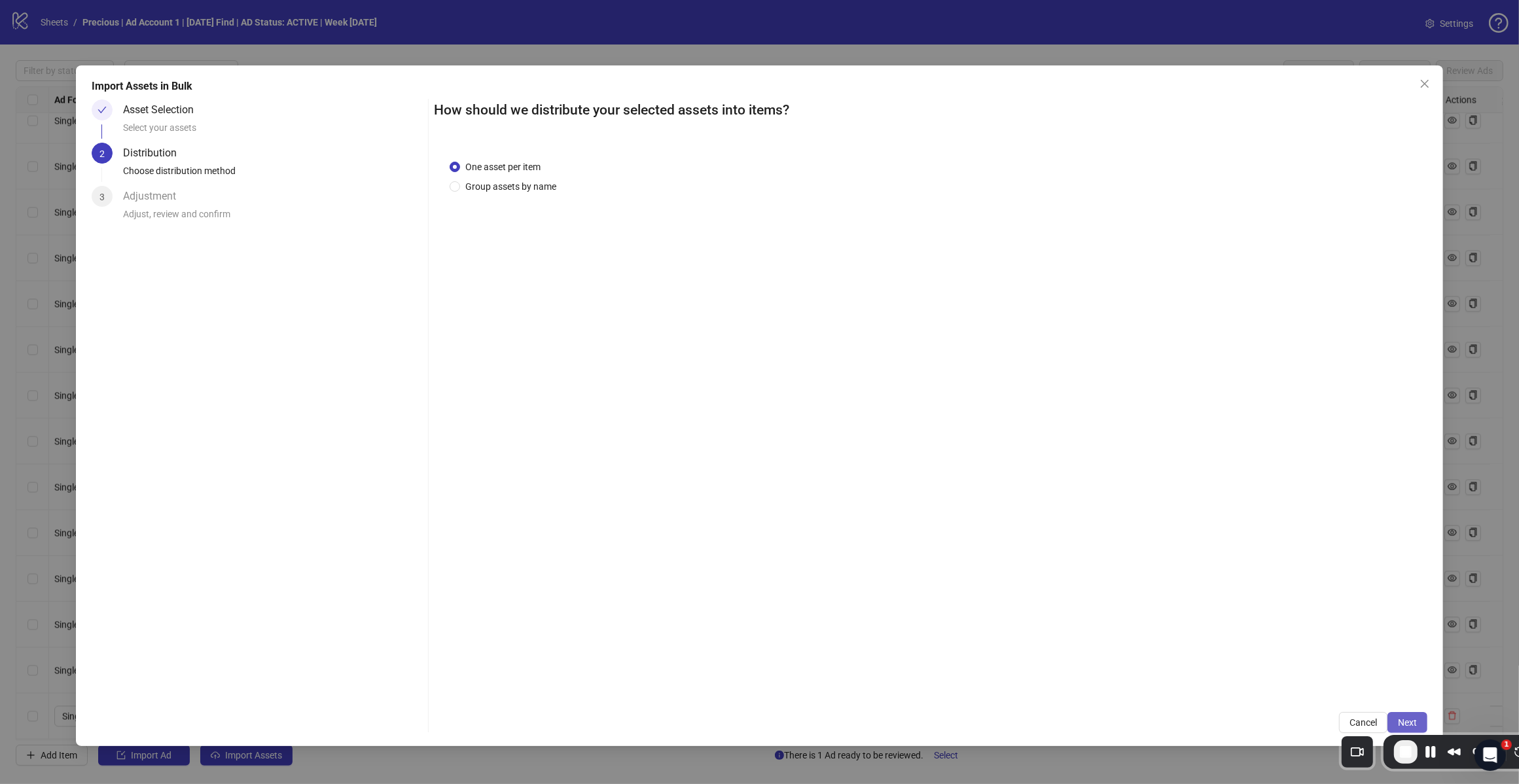
click at [1413, 721] on span "Next" at bounding box center [1407, 722] width 19 height 10
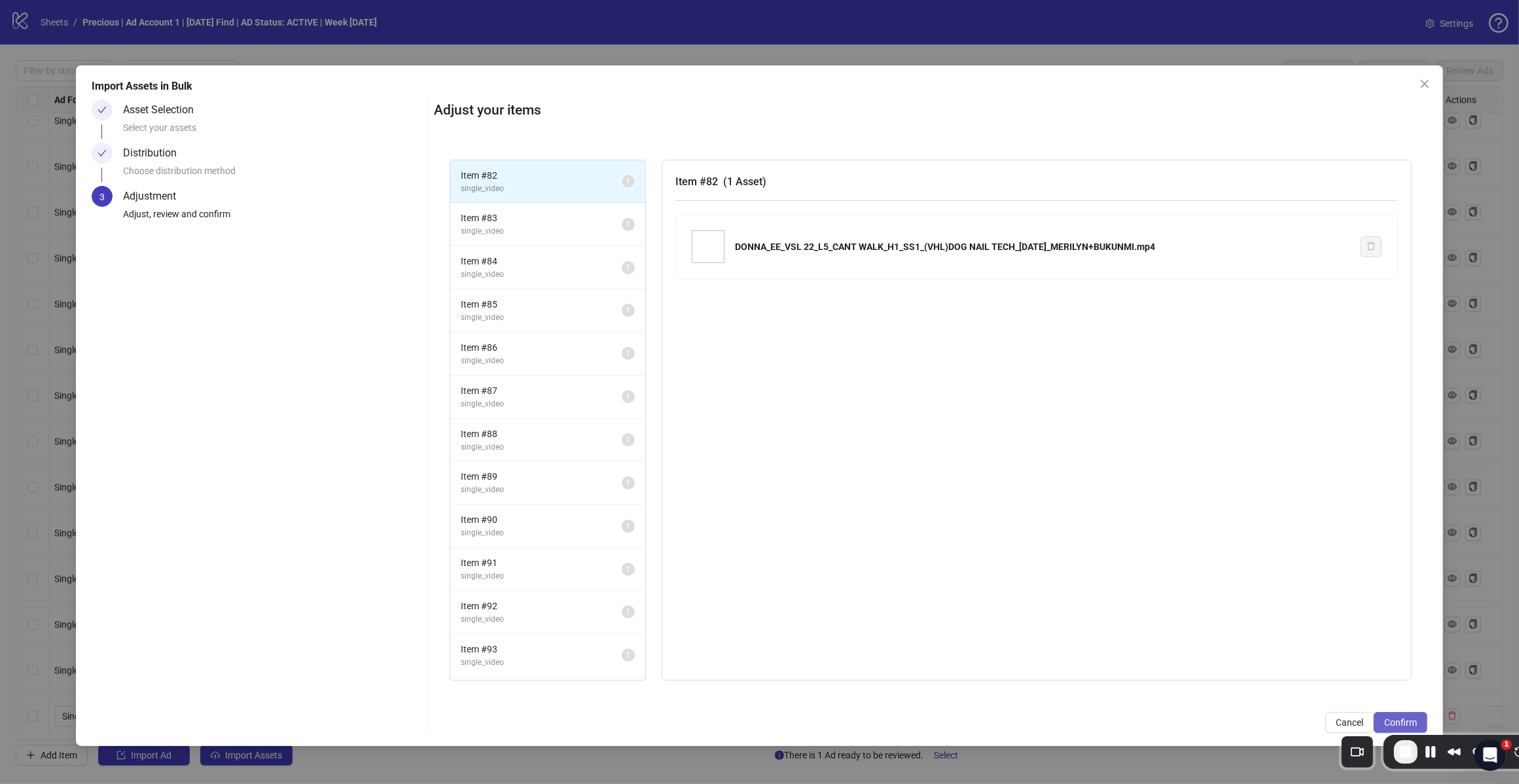
click at [1405, 720] on span "Confirm" at bounding box center [1401, 722] width 32 height 10
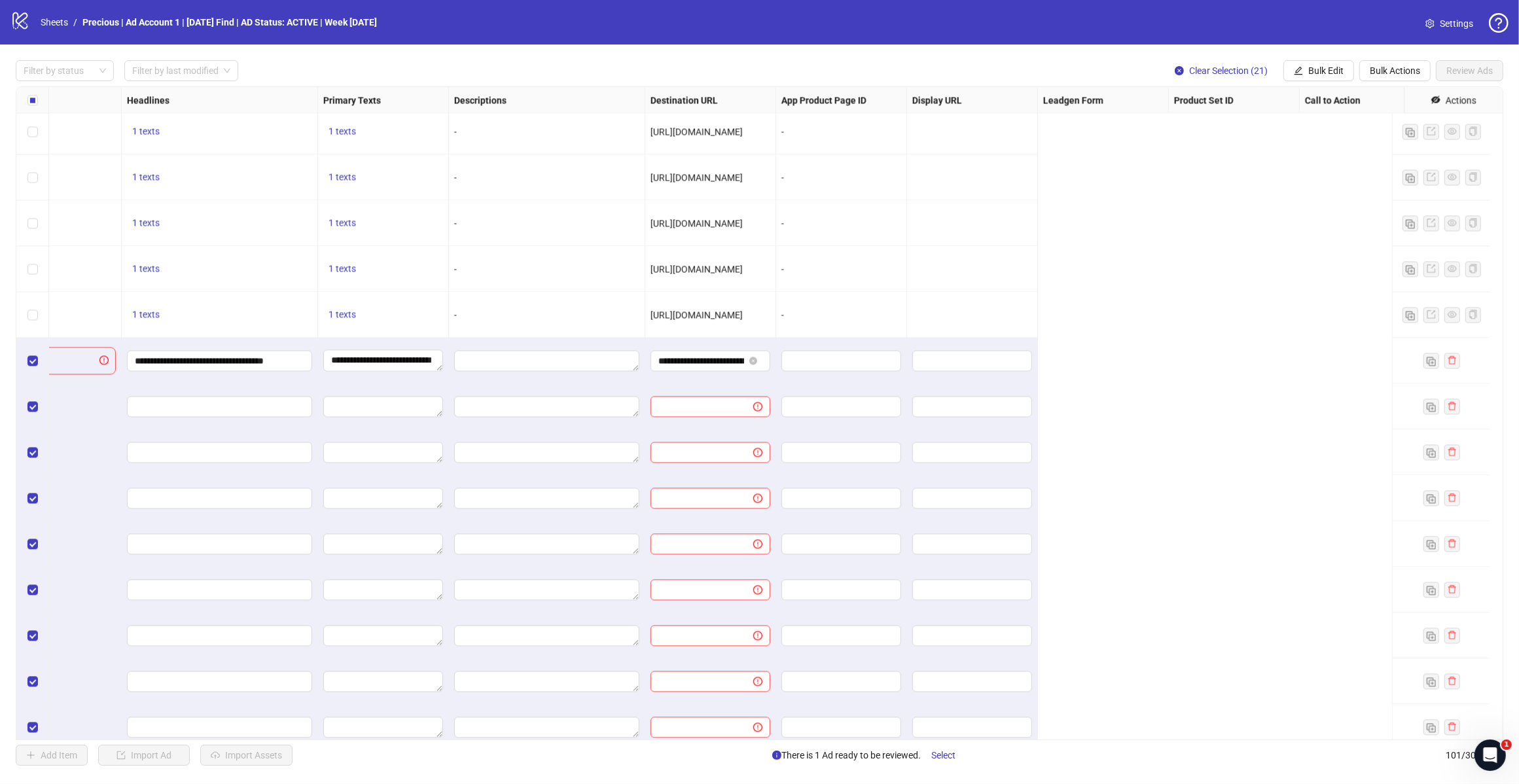
scroll to position [3440, 0]
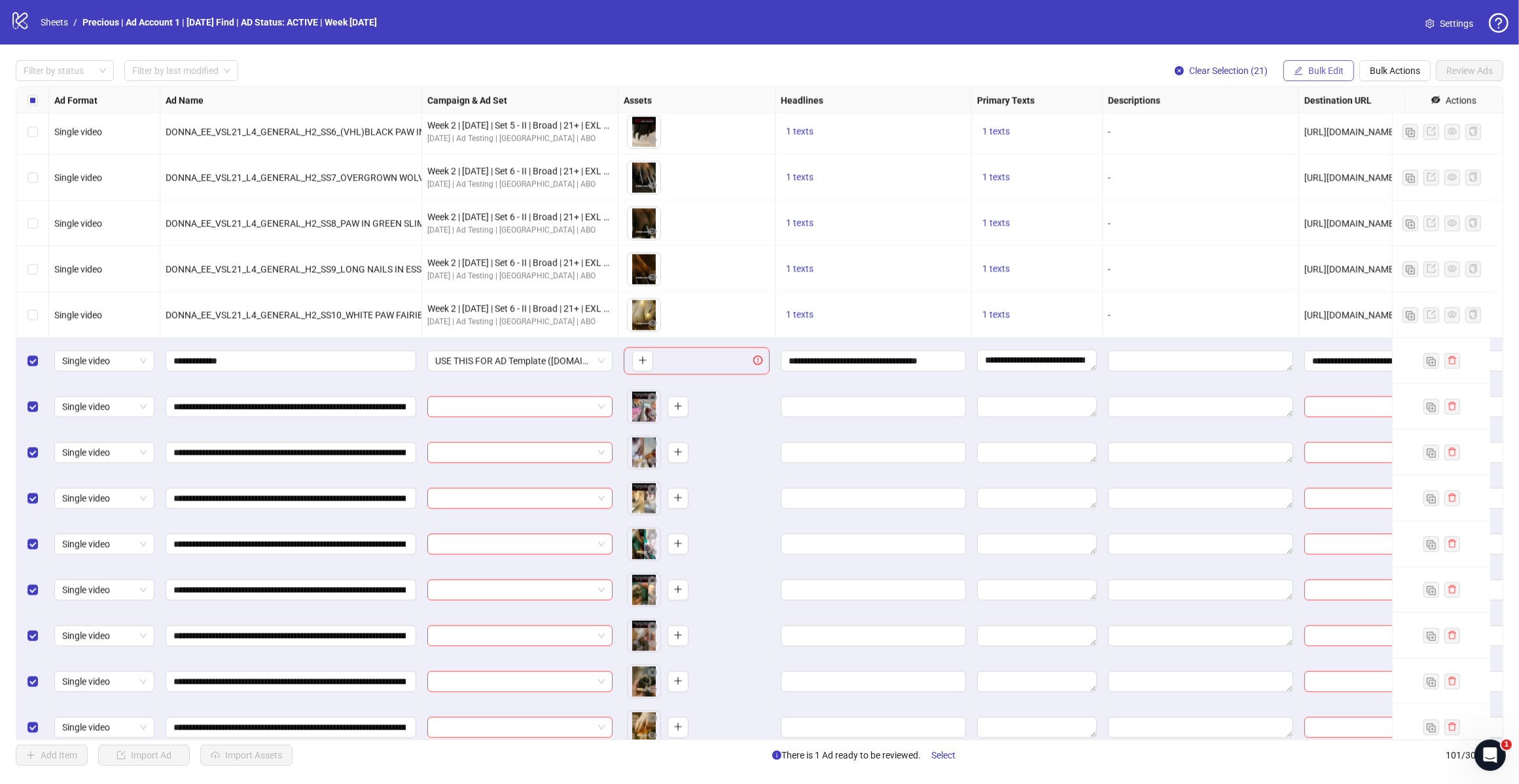
click at [1320, 62] on button "Bulk Edit" at bounding box center [1319, 70] width 71 height 21
click at [1310, 161] on span "Headlines" at bounding box center [1330, 160] width 78 height 14
click at [1370, 182] on icon "check" at bounding box center [1372, 182] width 9 height 9
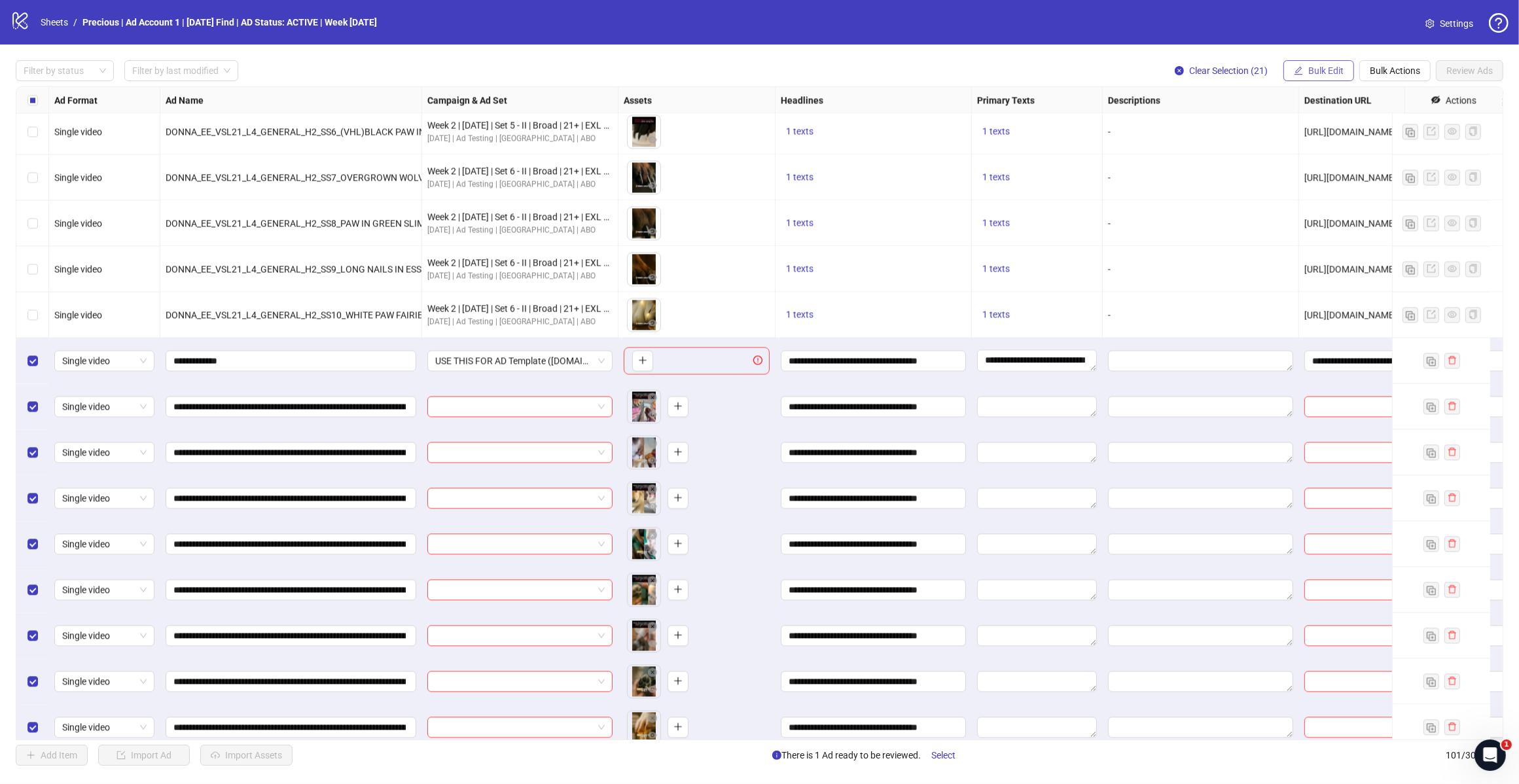
click at [1301, 70] on button "Bulk Edit" at bounding box center [1319, 70] width 71 height 21
click at [1352, 139] on span "Campaign & Ad Set" at bounding box center [1330, 139] width 78 height 14
click at [1343, 50] on div "Filter by status Filter by last modified Clear Selection (21) Bulk Edit Bulk Ac…" at bounding box center [759, 413] width 1519 height 737
click at [1323, 73] on span "Bulk Edit" at bounding box center [1326, 70] width 35 height 10
click at [1323, 183] on span "Primary Texts" at bounding box center [1330, 181] width 78 height 14
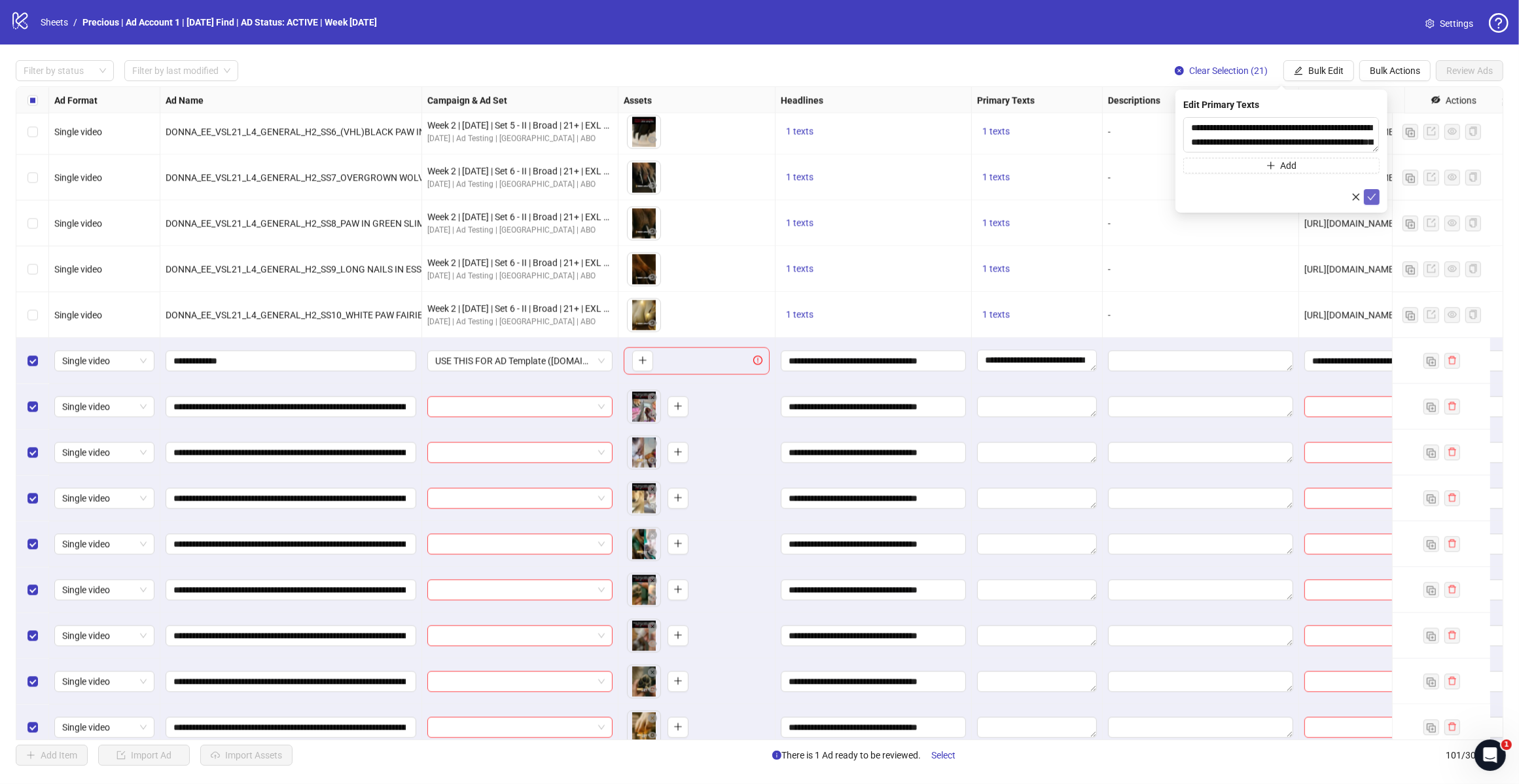
click at [1375, 193] on icon "check" at bounding box center [1372, 197] width 9 height 9
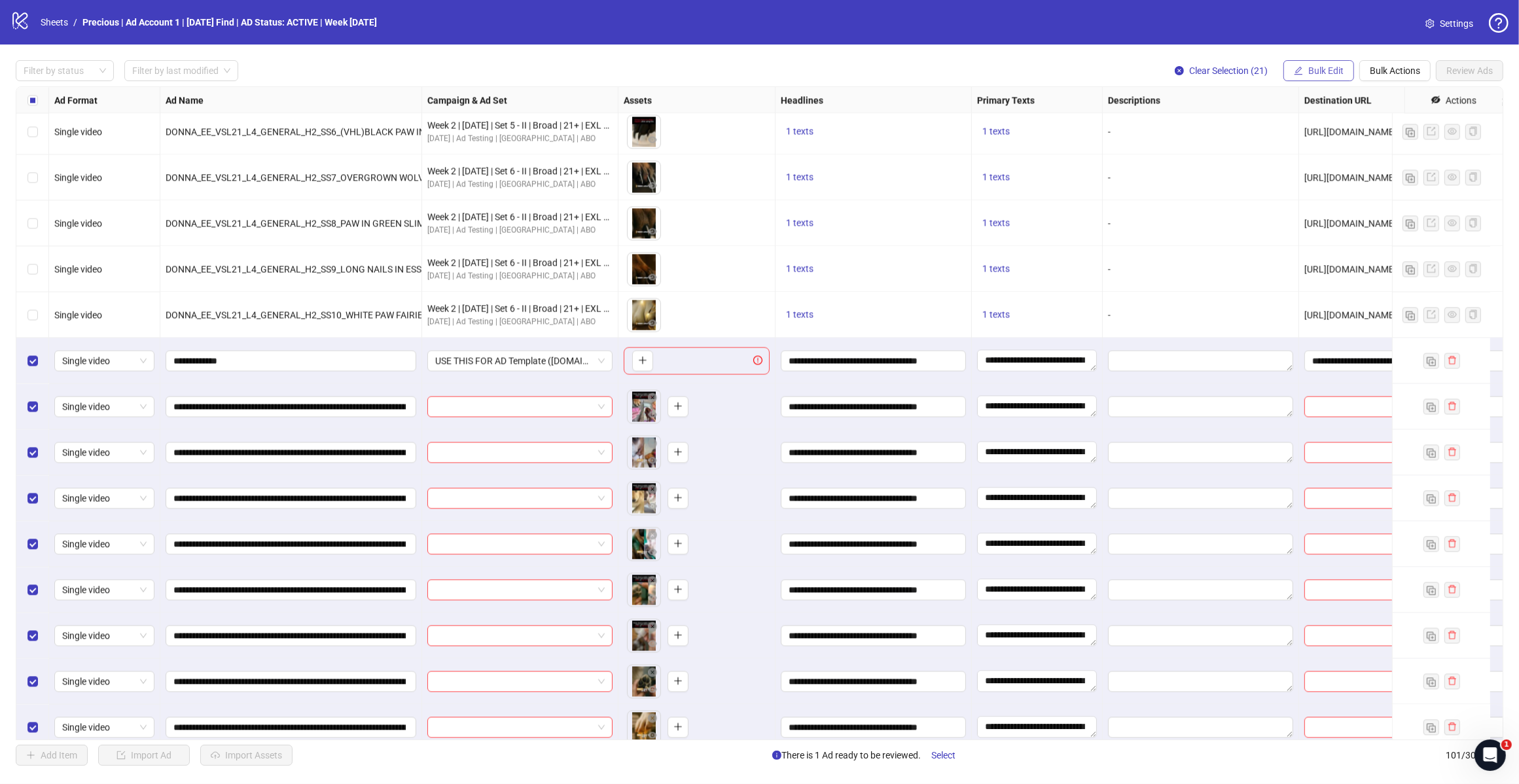
click at [1316, 69] on span "Bulk Edit" at bounding box center [1326, 70] width 35 height 10
click at [1314, 222] on span "Destination URL" at bounding box center [1330, 223] width 78 height 14
click at [1370, 162] on icon "check" at bounding box center [1372, 162] width 9 height 7
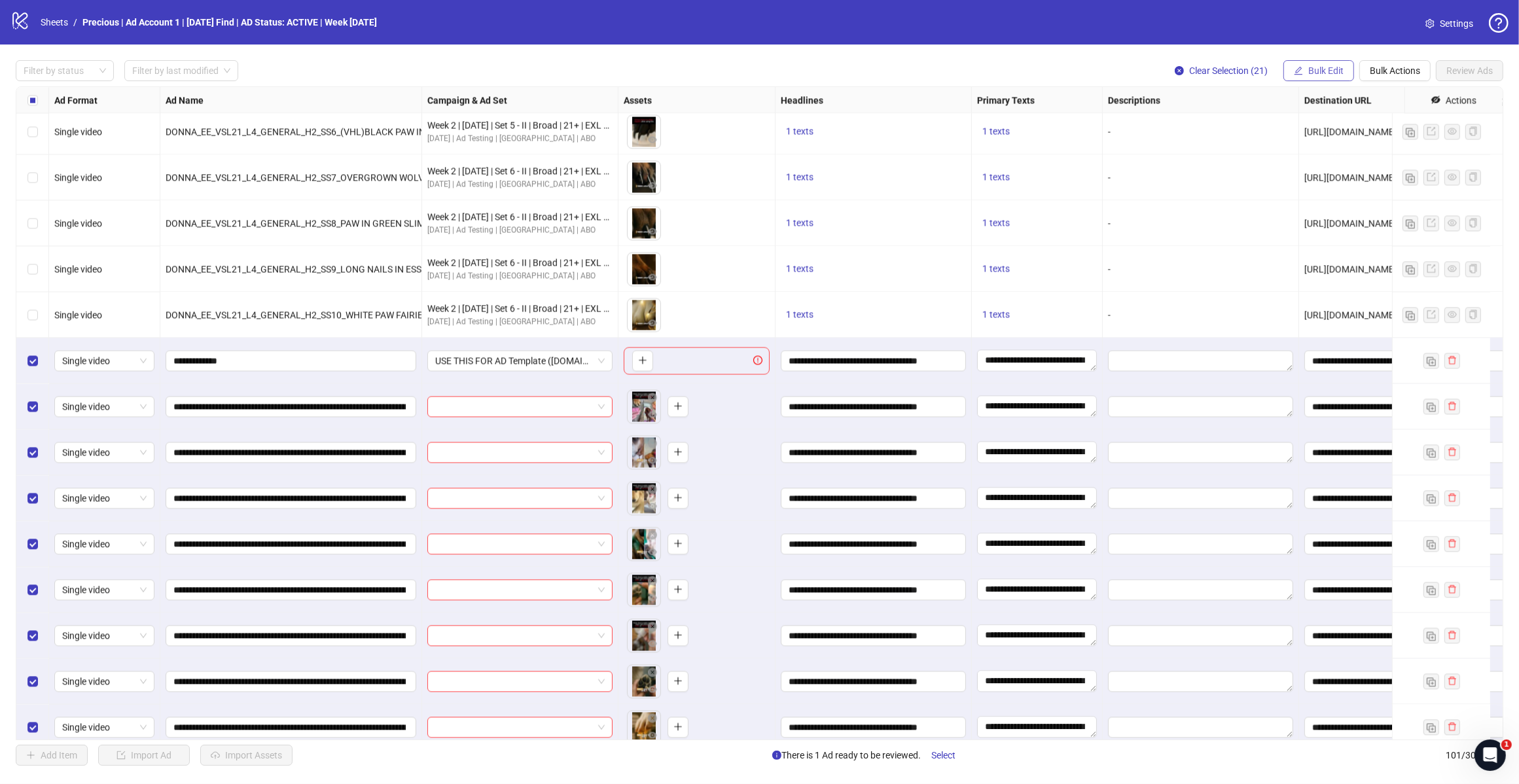
click at [1328, 74] on span "Bulk Edit" at bounding box center [1326, 70] width 35 height 10
click at [1327, 288] on span "Call to Action" at bounding box center [1330, 285] width 78 height 14
drag, startPoint x: 1370, startPoint y: 151, endPoint x: 1372, endPoint y: 159, distance: 8.2
click at [1370, 149] on form "Shop now" at bounding box center [1282, 143] width 196 height 52
drag, startPoint x: 1372, startPoint y: 159, endPoint x: 982, endPoint y: 288, distance: 410.8
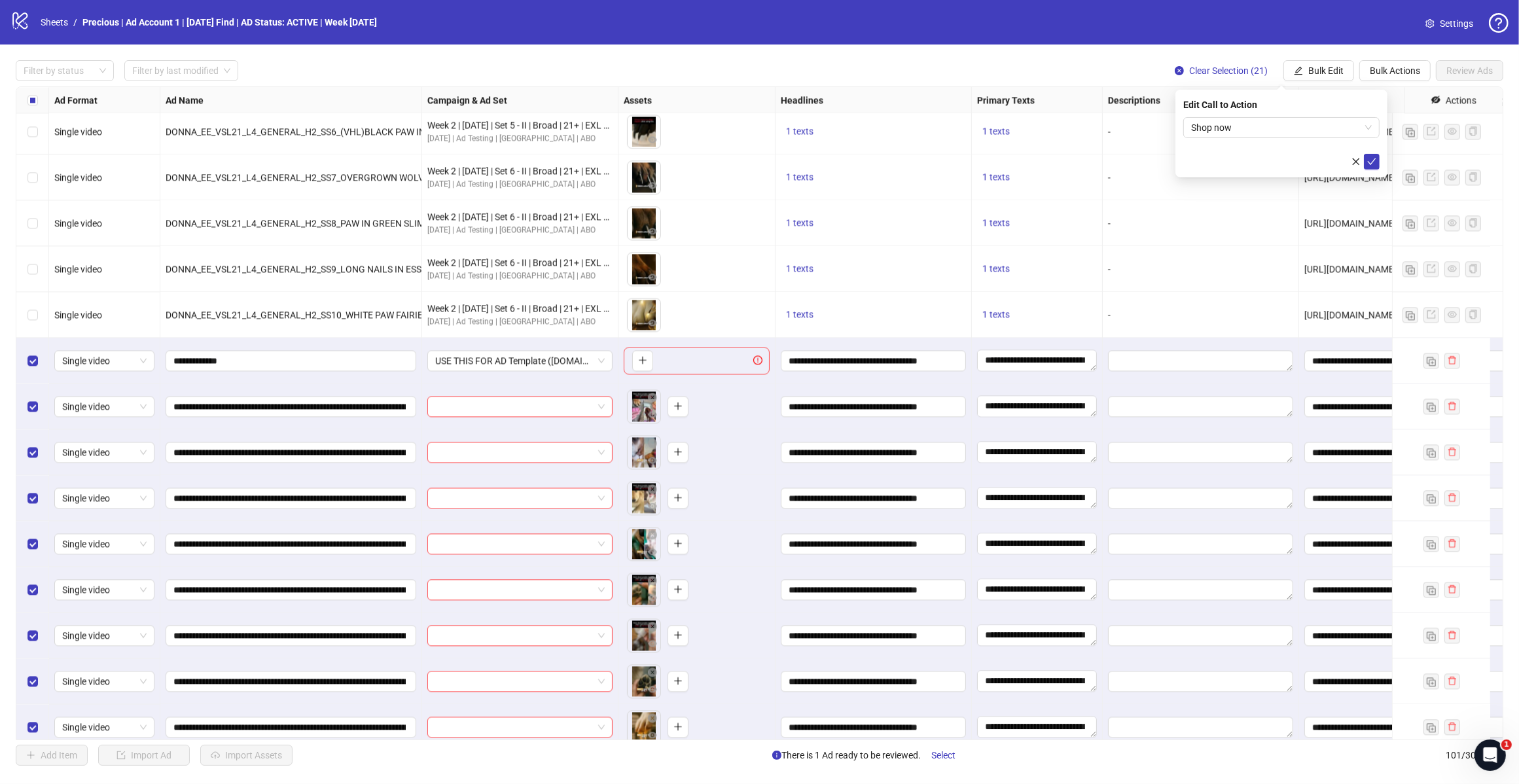
click at [1372, 159] on icon "check" at bounding box center [1372, 162] width 9 height 9
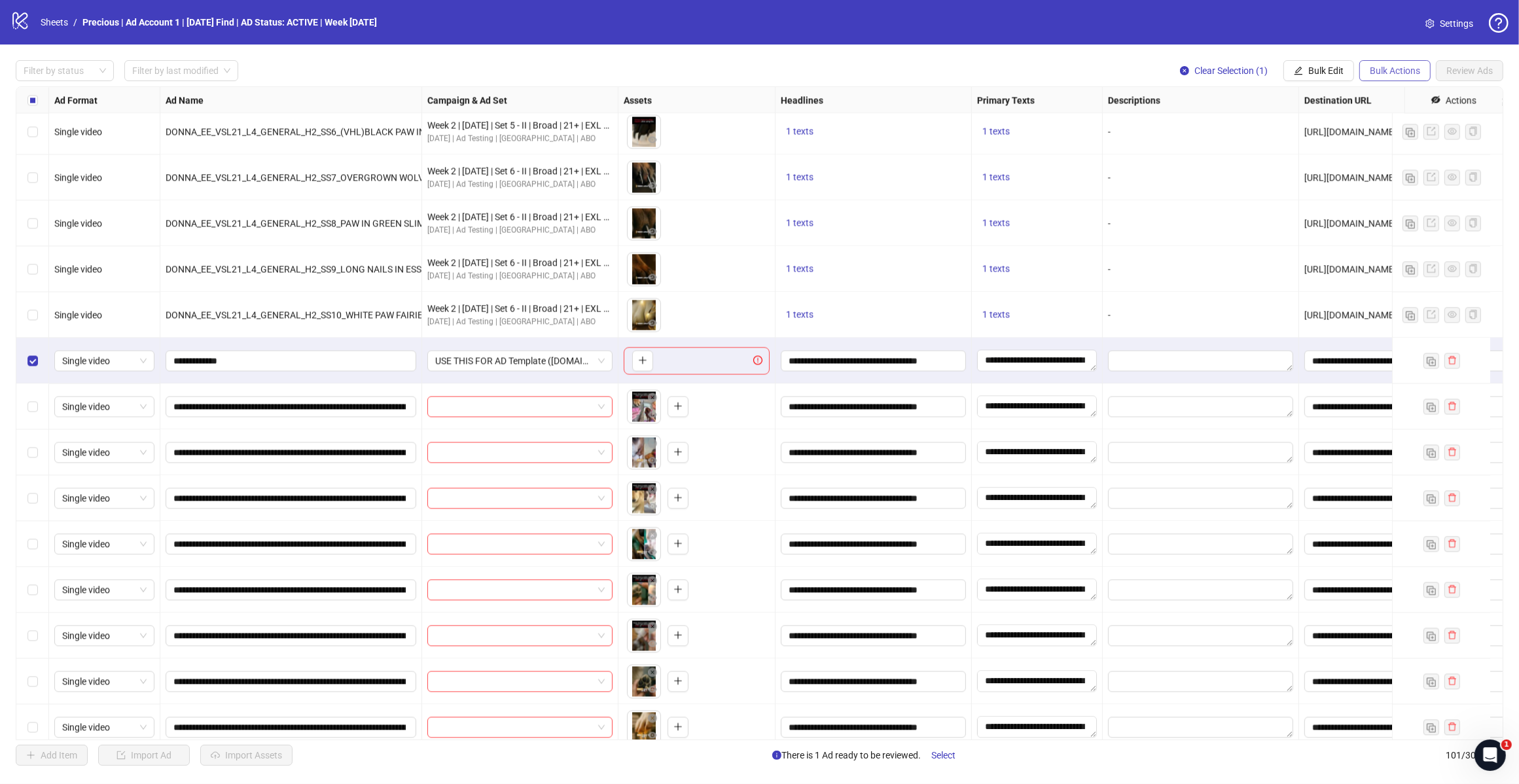
click at [1409, 64] on button "Bulk Actions" at bounding box center [1395, 70] width 72 height 21
click at [1383, 67] on span "Bulk Actions" at bounding box center [1395, 70] width 51 height 10
click at [1382, 78] on button "Bulk Actions" at bounding box center [1395, 70] width 72 height 21
click at [1380, 99] on span "Delete" at bounding box center [1414, 97] width 90 height 14
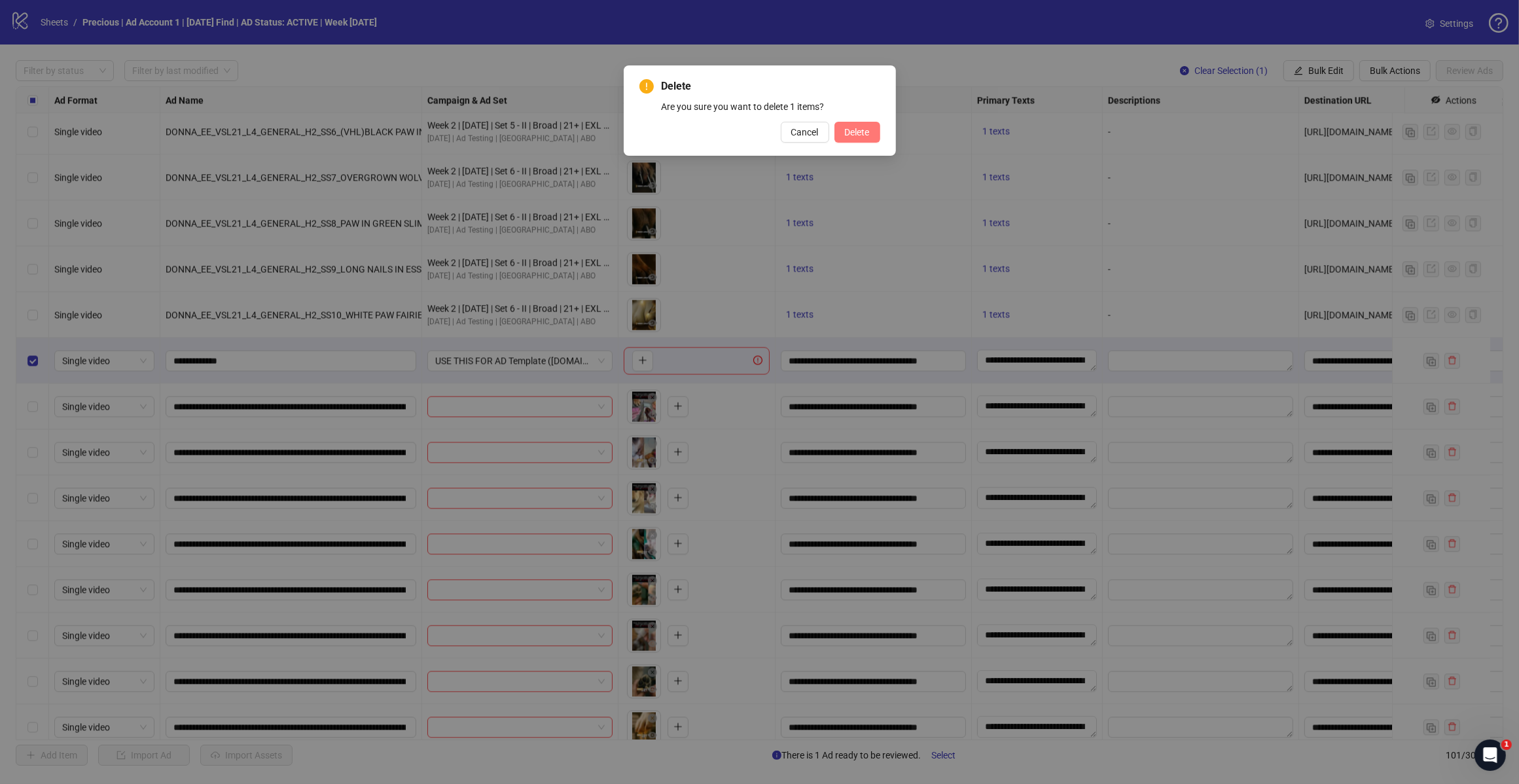
click at [866, 129] on span "Delete" at bounding box center [857, 132] width 25 height 10
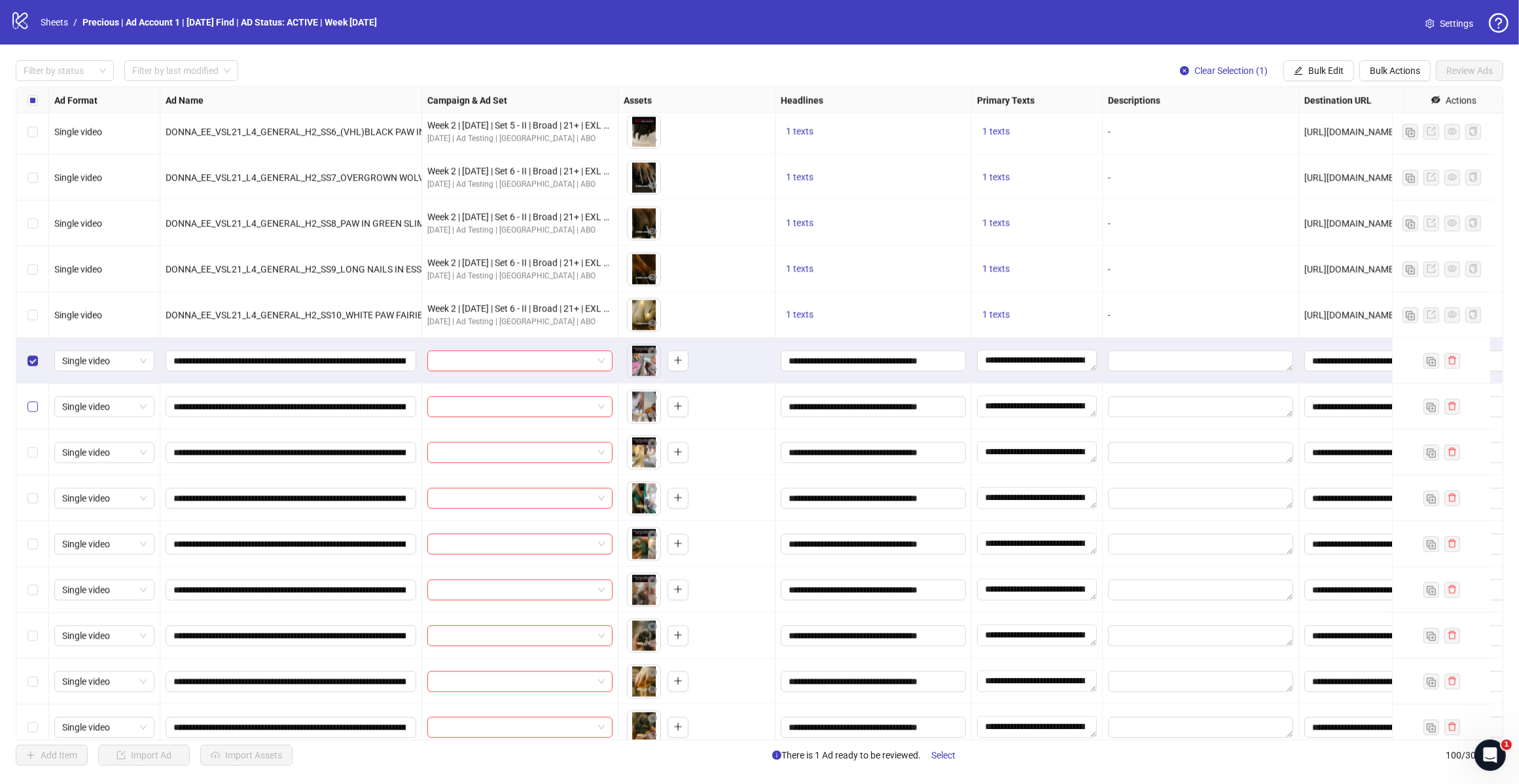
click at [31, 414] on label "Select row 82" at bounding box center [32, 406] width 10 height 14
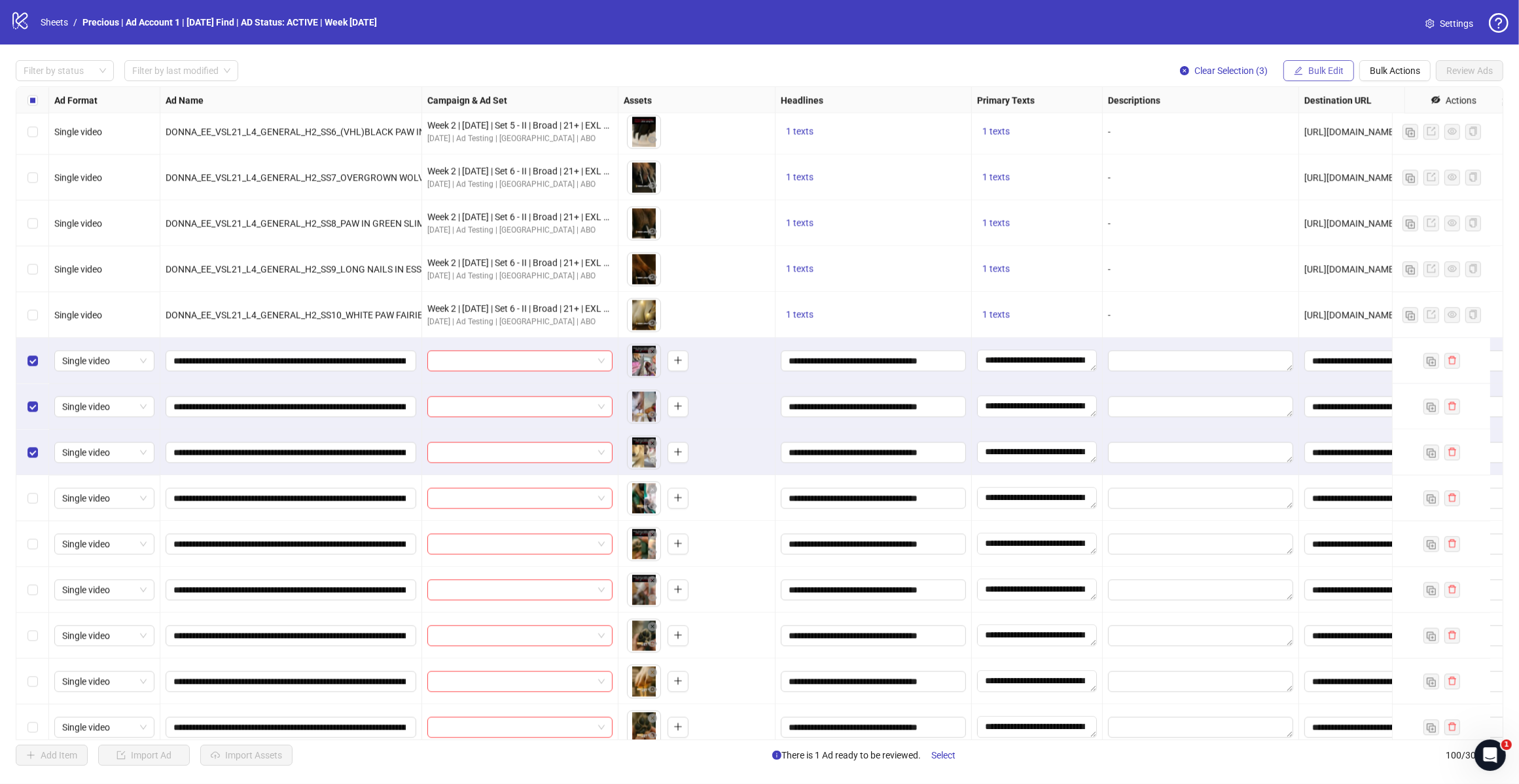
click at [1326, 73] on span "Bulk Edit" at bounding box center [1326, 70] width 35 height 10
click at [1324, 138] on span "Campaign & Ad Set" at bounding box center [1330, 139] width 78 height 14
click at [1368, 129] on span at bounding box center [1281, 127] width 180 height 20
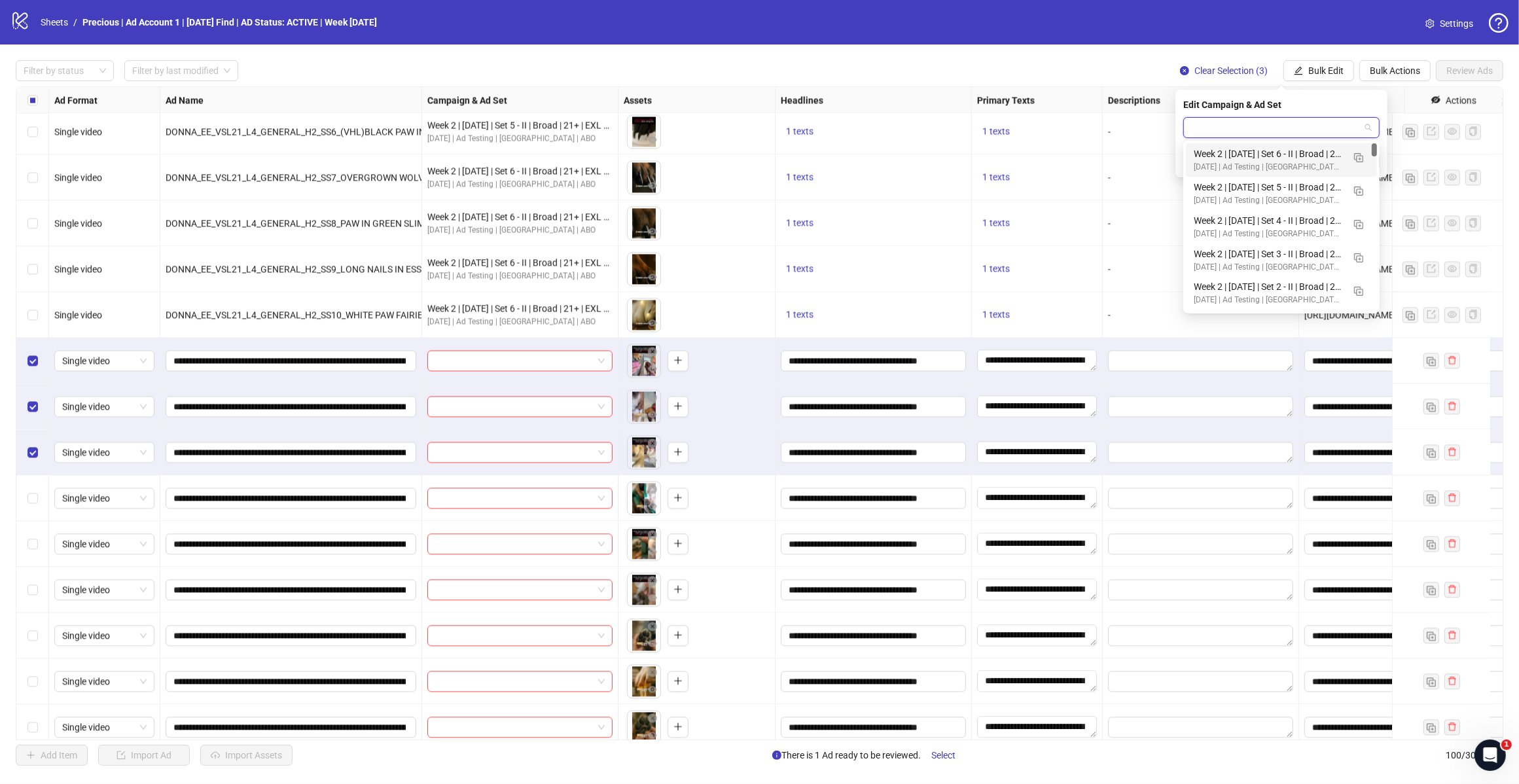
click at [1369, 124] on span at bounding box center [1281, 127] width 180 height 20
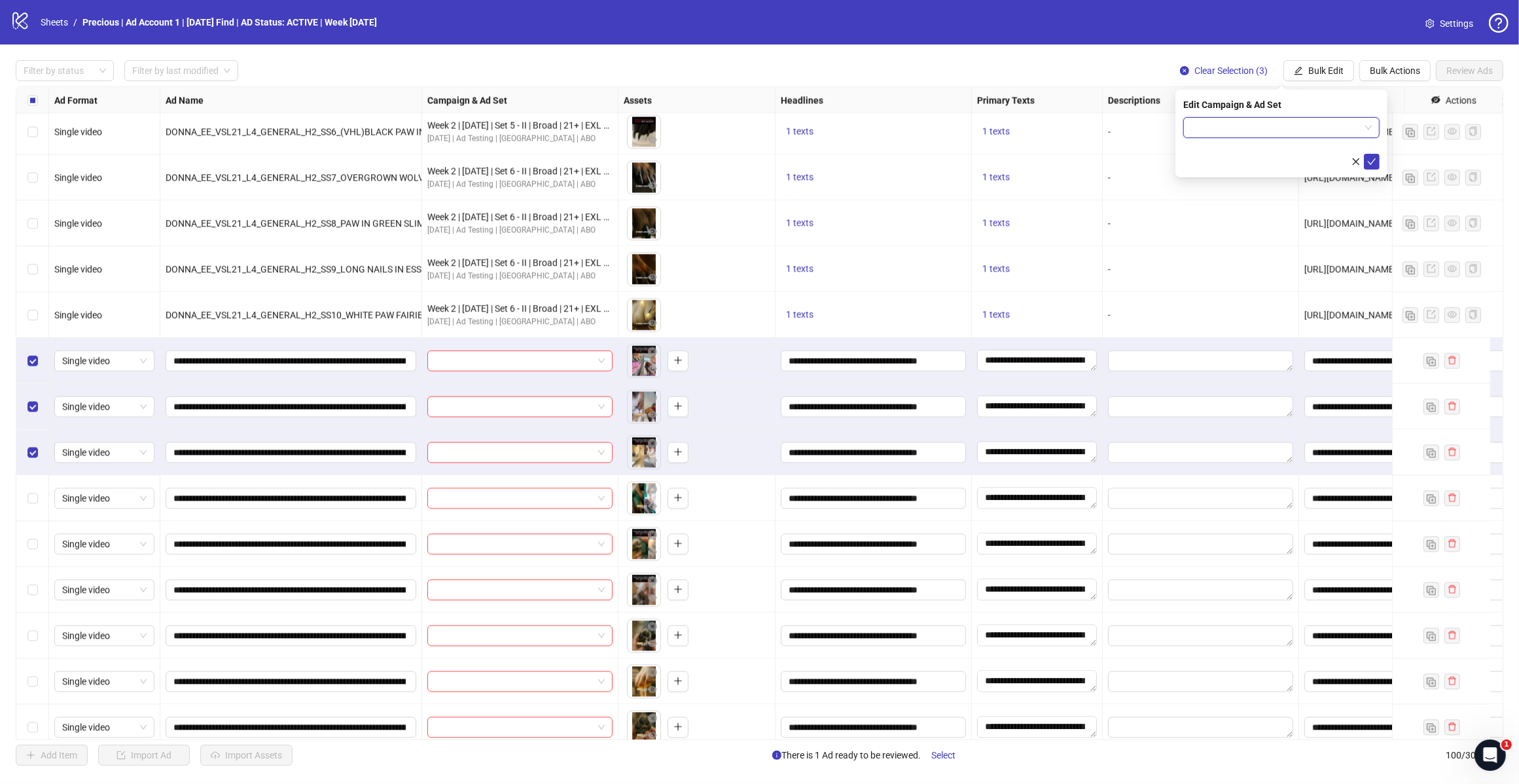
click at [1369, 124] on span at bounding box center [1281, 127] width 180 height 20
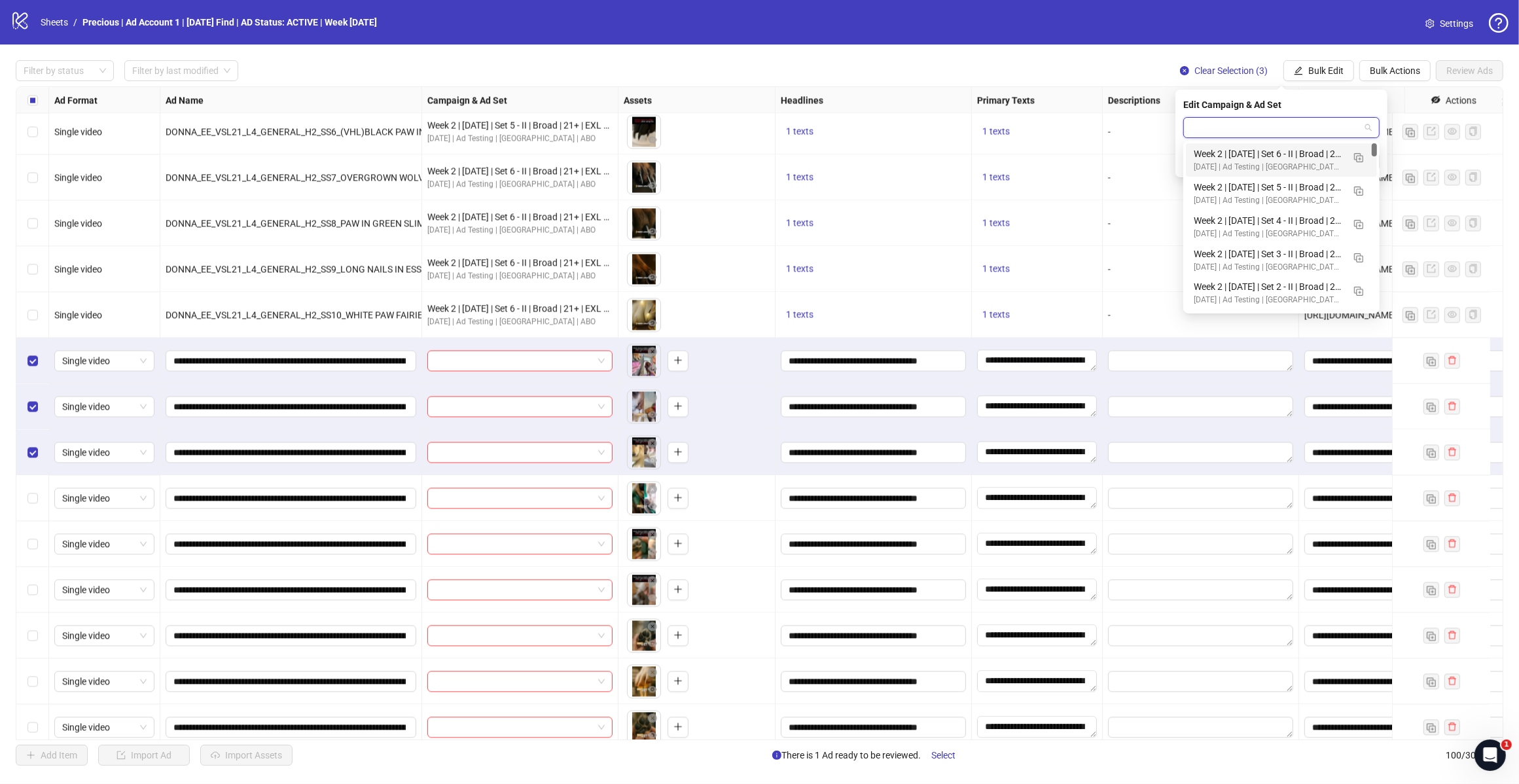
click at [1367, 124] on span at bounding box center [1281, 127] width 180 height 20
click at [1361, 155] on img "button" at bounding box center [1359, 158] width 9 height 9
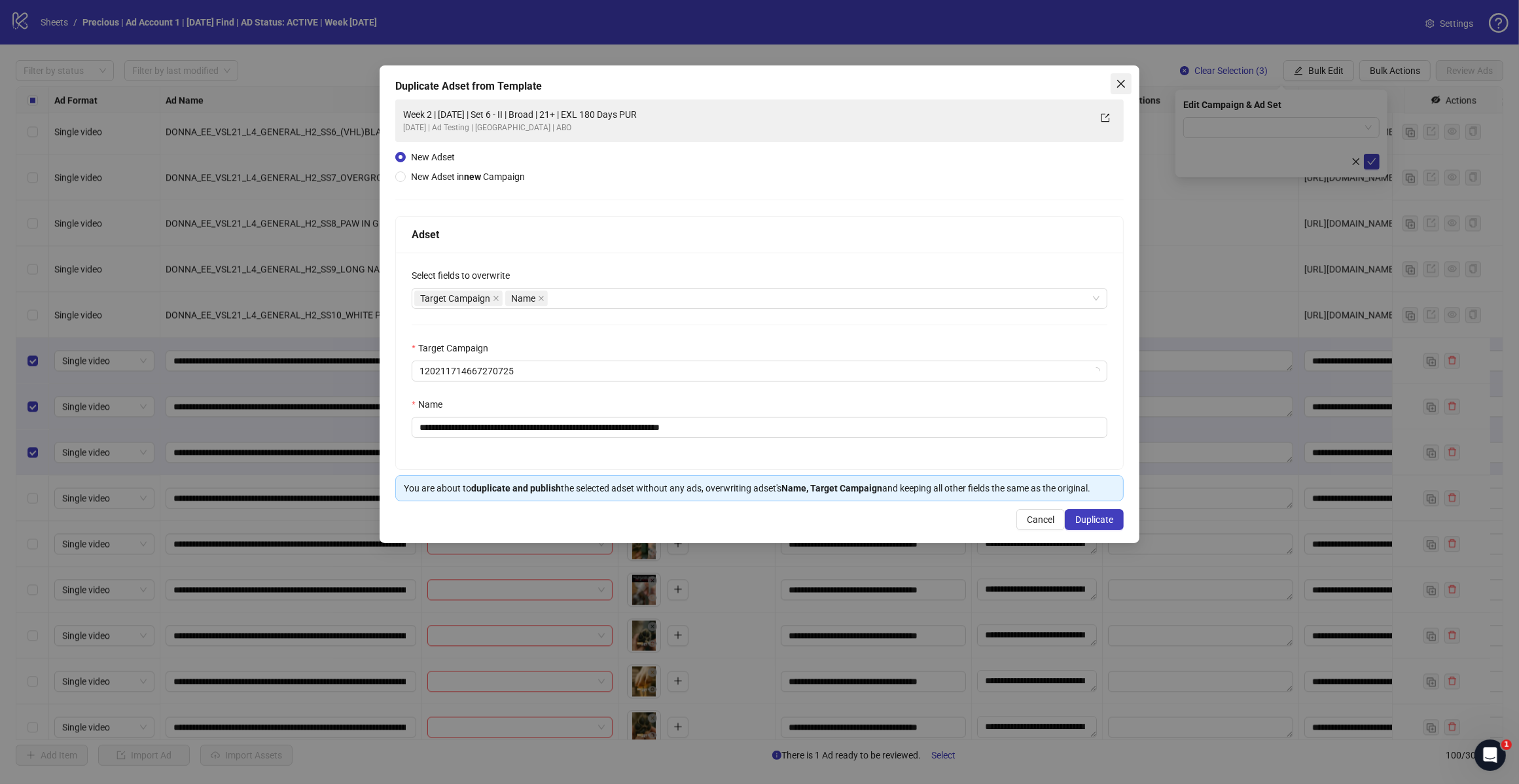
click at [1109, 85] on div "Duplicate Adset from Template" at bounding box center [760, 86] width 729 height 16
click at [1121, 83] on icon "close" at bounding box center [1122, 84] width 8 height 8
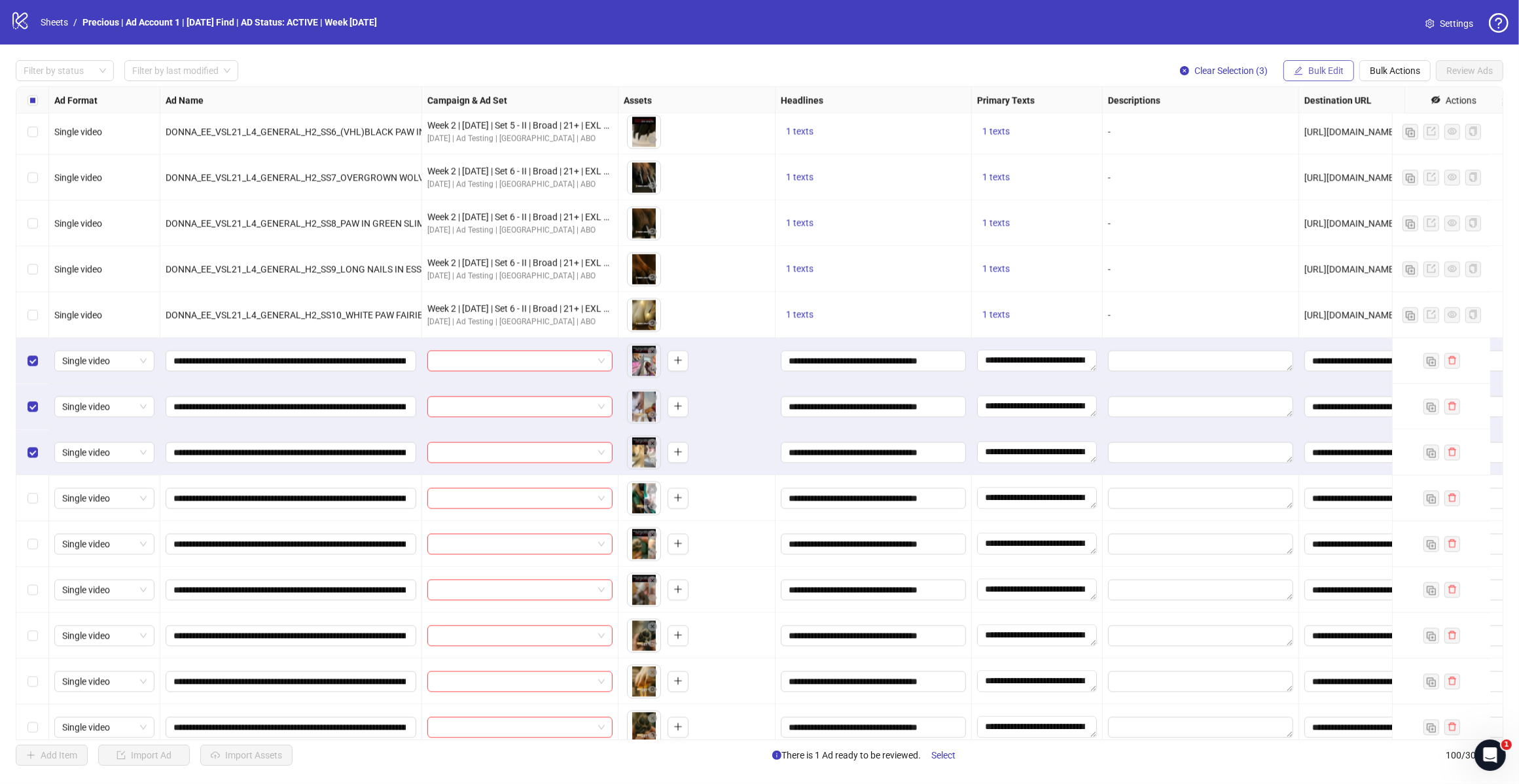
click at [1329, 73] on span "Bulk Edit" at bounding box center [1326, 70] width 35 height 10
click at [1336, 72] on span "Bulk Edit" at bounding box center [1326, 70] width 35 height 10
click at [1353, 136] on span "Campaign & Ad Set" at bounding box center [1330, 139] width 78 height 14
click at [1369, 128] on span at bounding box center [1281, 127] width 180 height 20
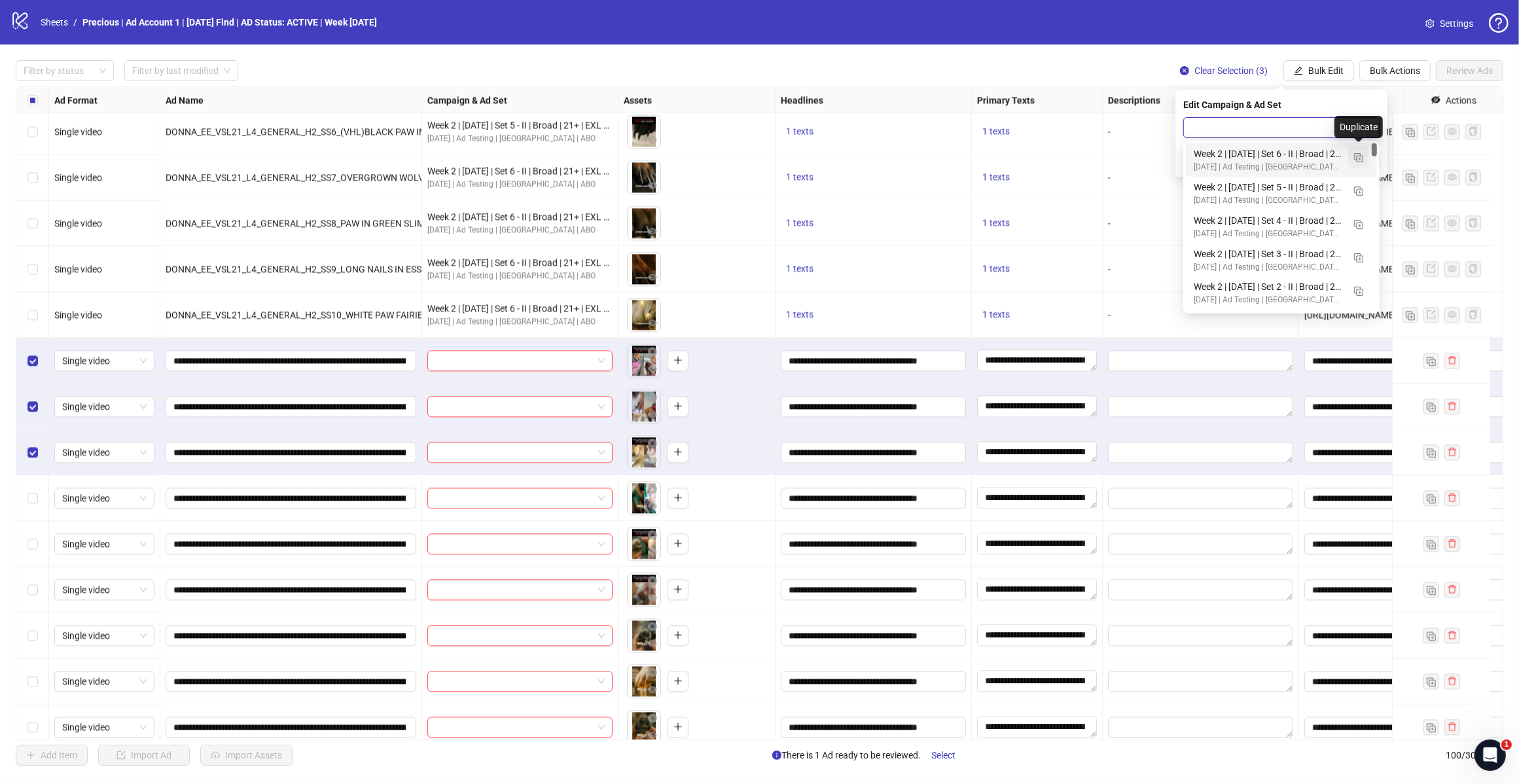
click at [1365, 155] on button "button" at bounding box center [1359, 157] width 21 height 21
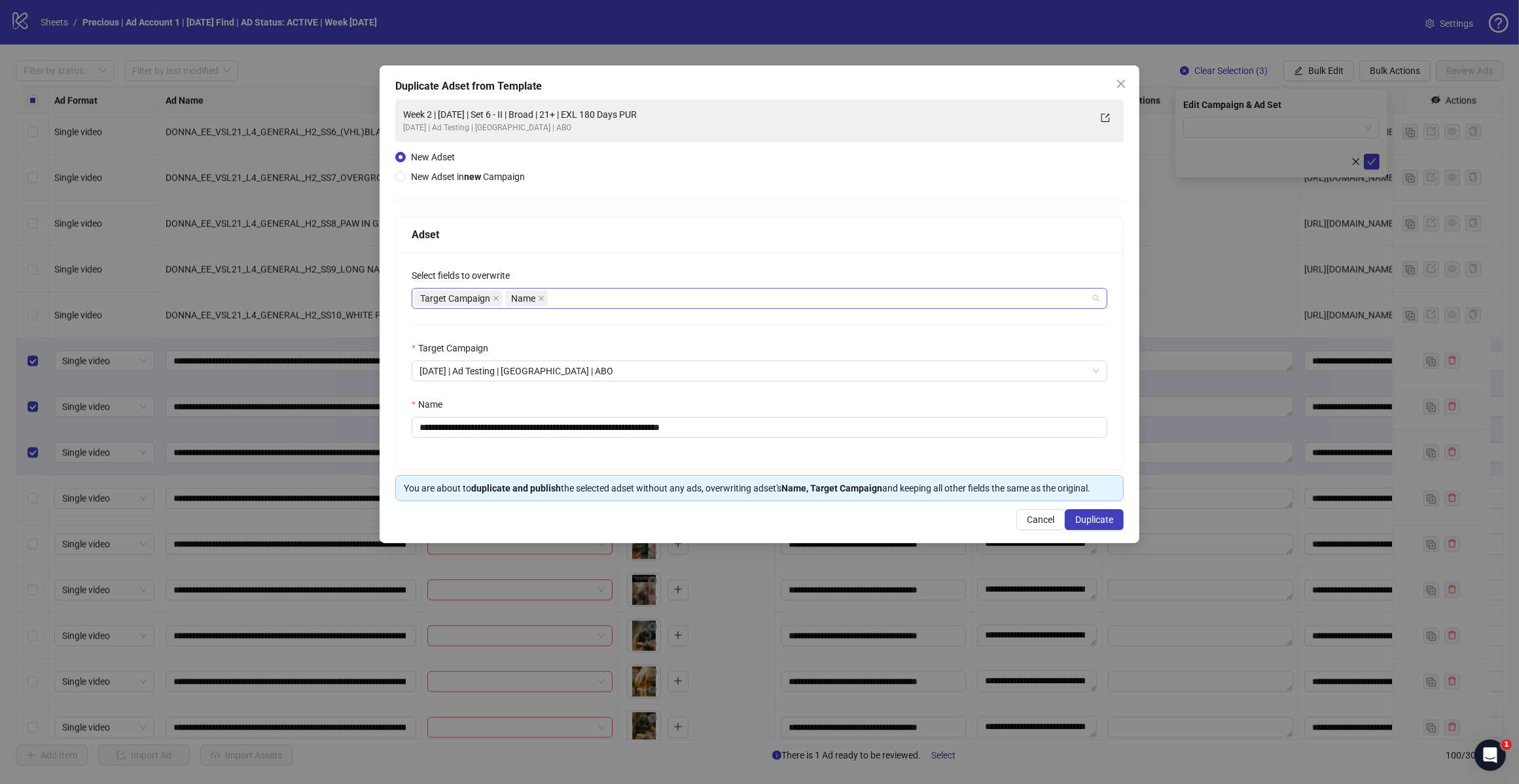
click at [593, 295] on div "Target Campaign Name" at bounding box center [752, 298] width 677 height 18
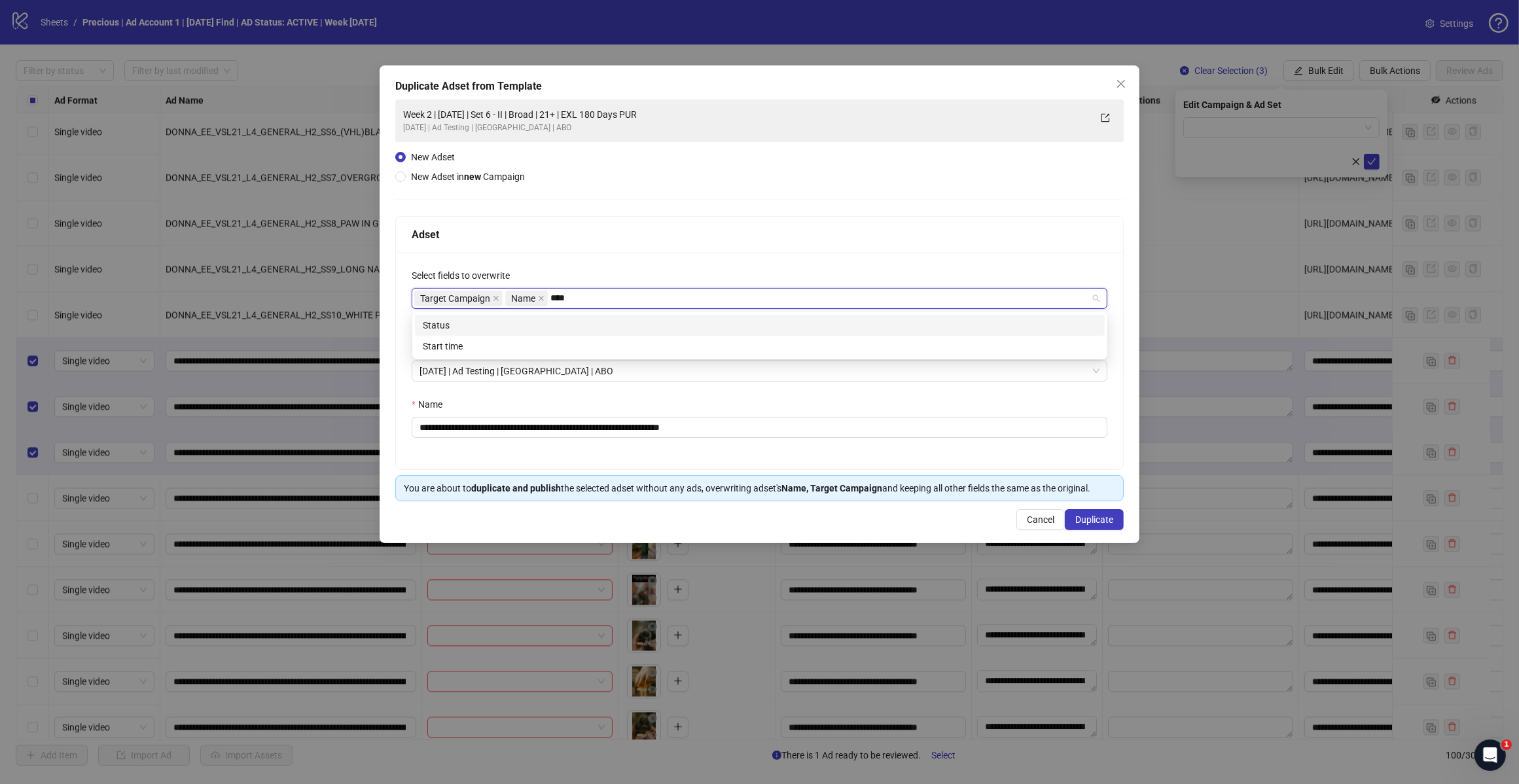
type input "*****"
click at [569, 327] on div "Start time" at bounding box center [760, 325] width 674 height 14
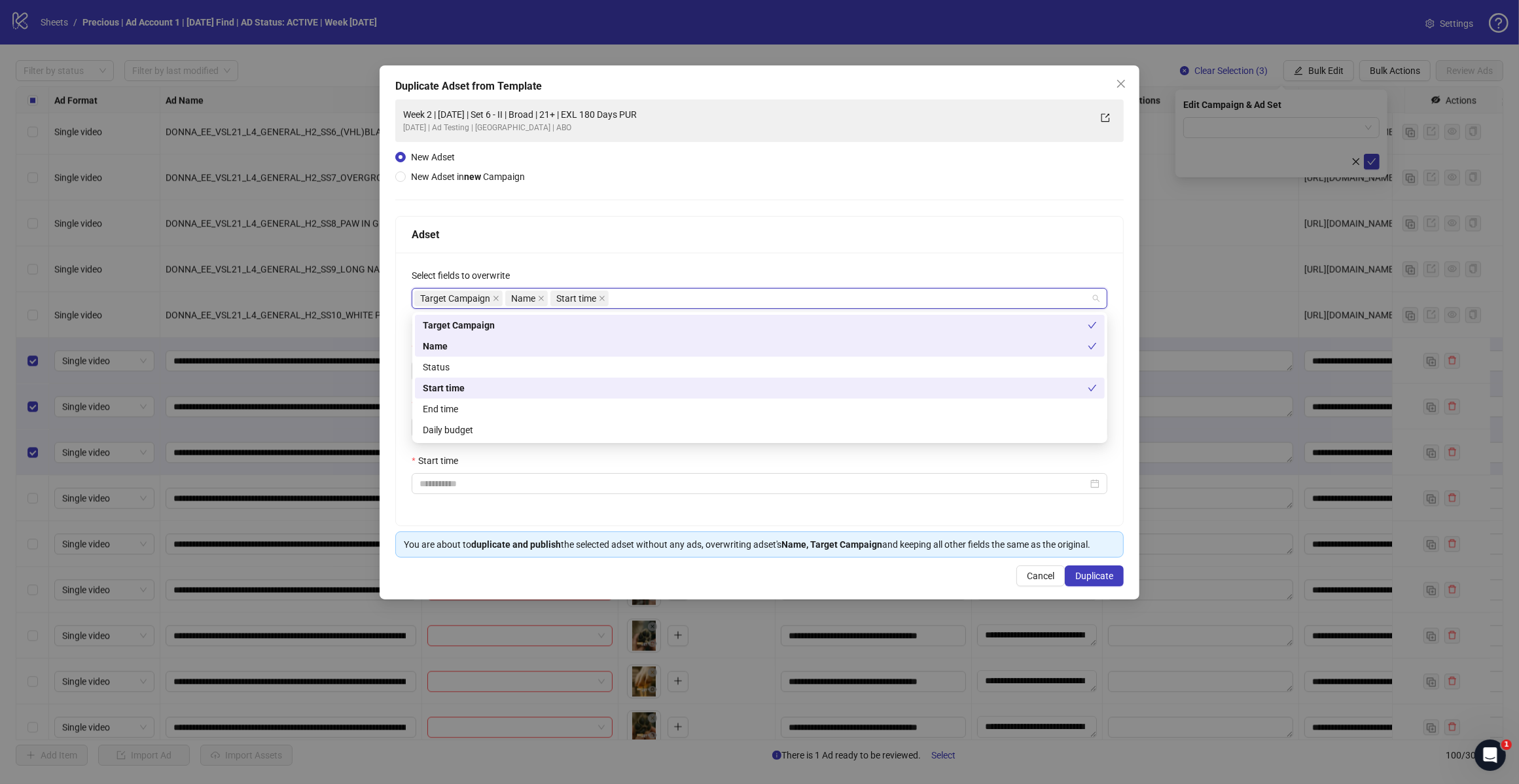
click at [656, 295] on div "Target Campaign Name Start time" at bounding box center [752, 298] width 677 height 18
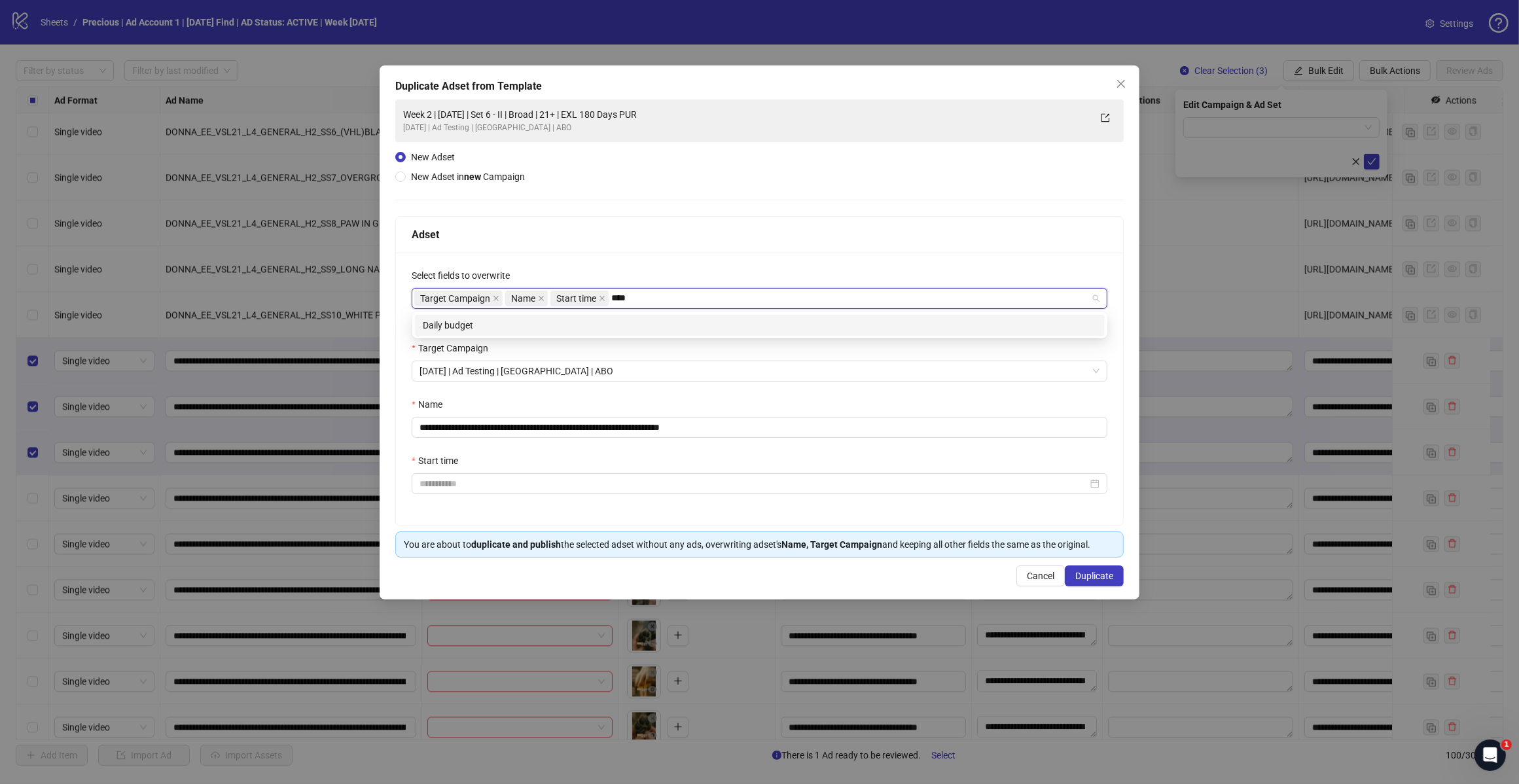
type input "*****"
click at [525, 329] on div "Daily budget" at bounding box center [760, 325] width 674 height 14
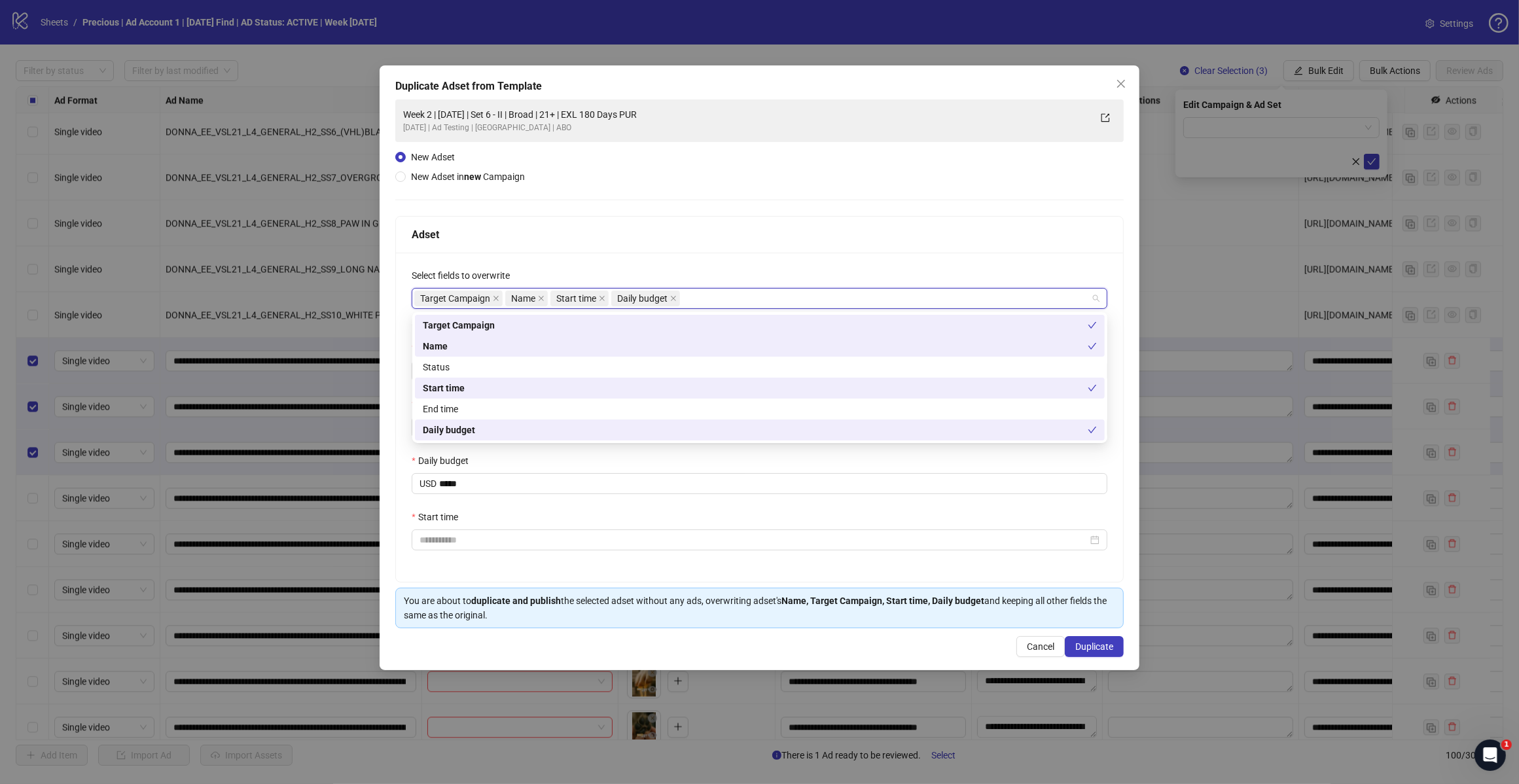
click at [731, 268] on div "Select fields to overwrite" at bounding box center [759, 278] width 696 height 20
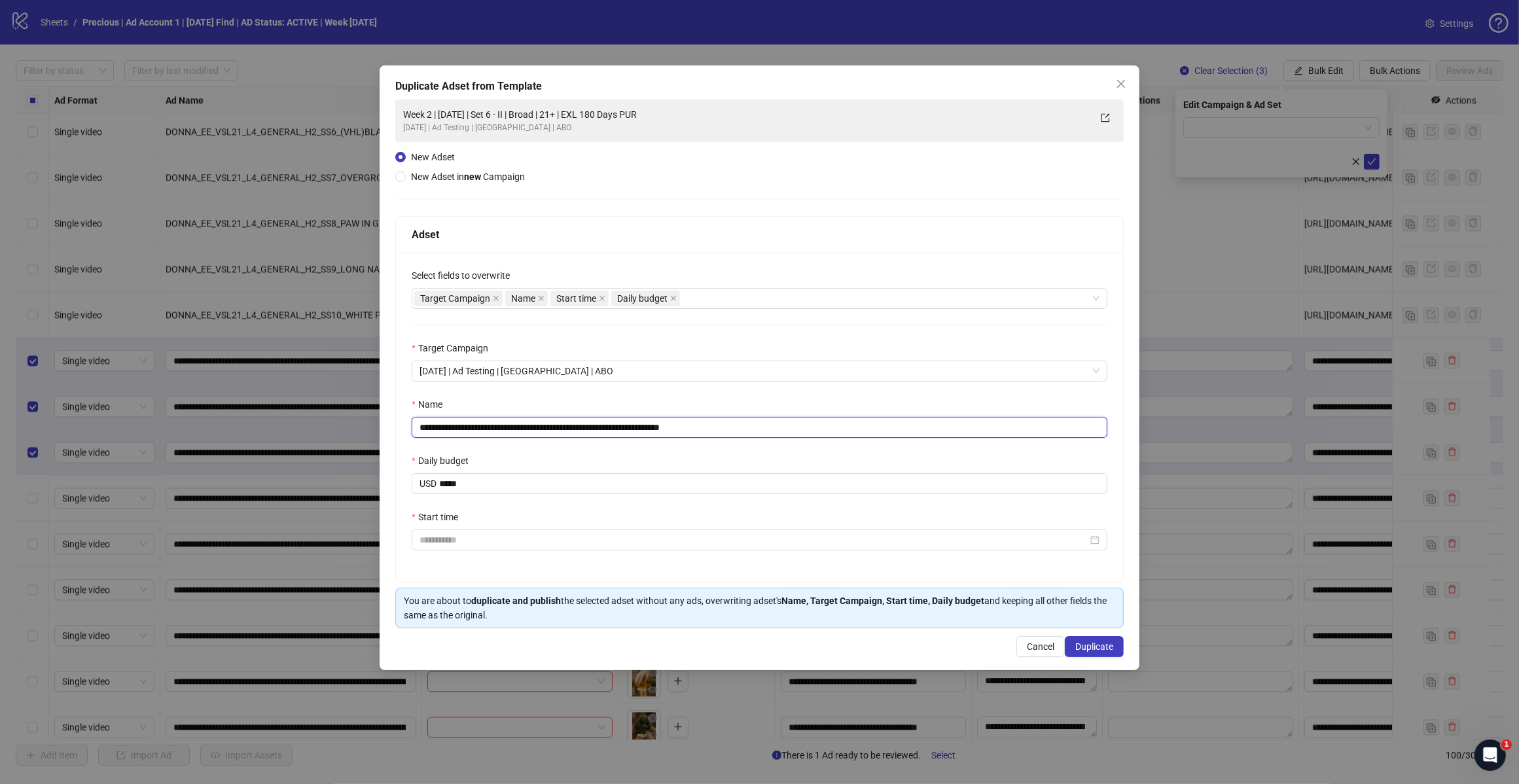
click at [464, 429] on input "**********" at bounding box center [759, 427] width 696 height 21
click at [546, 429] on input "**********" at bounding box center [759, 427] width 696 height 21
click at [710, 433] on input "**********" at bounding box center [759, 427] width 696 height 21
type input "**********"
click at [500, 544] on input "Start time" at bounding box center [754, 539] width 669 height 14
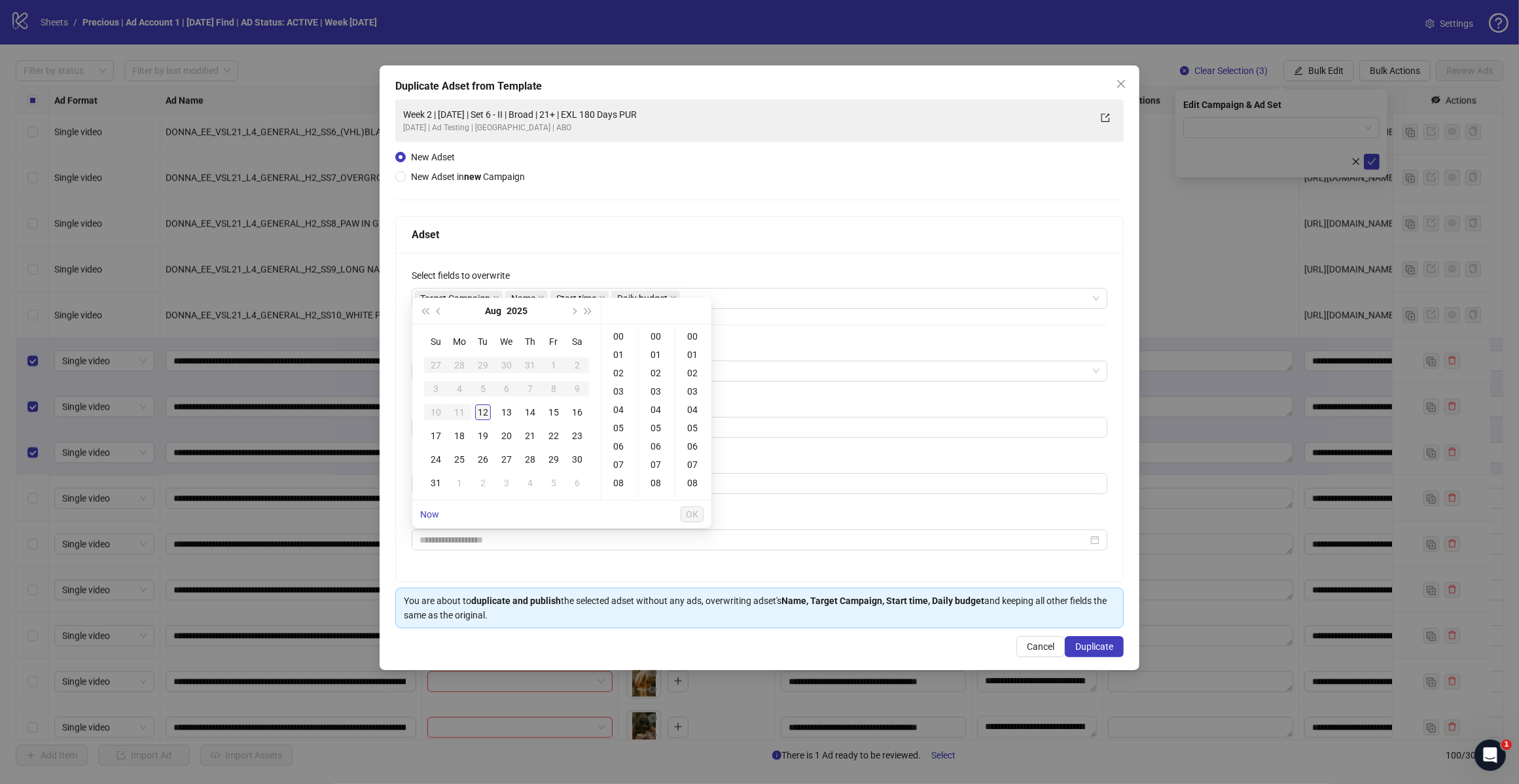
click at [479, 410] on div "12" at bounding box center [483, 412] width 16 height 16
click at [623, 421] on div "18" at bounding box center [620, 420] width 31 height 18
click at [656, 397] on div "30" at bounding box center [657, 395] width 31 height 18
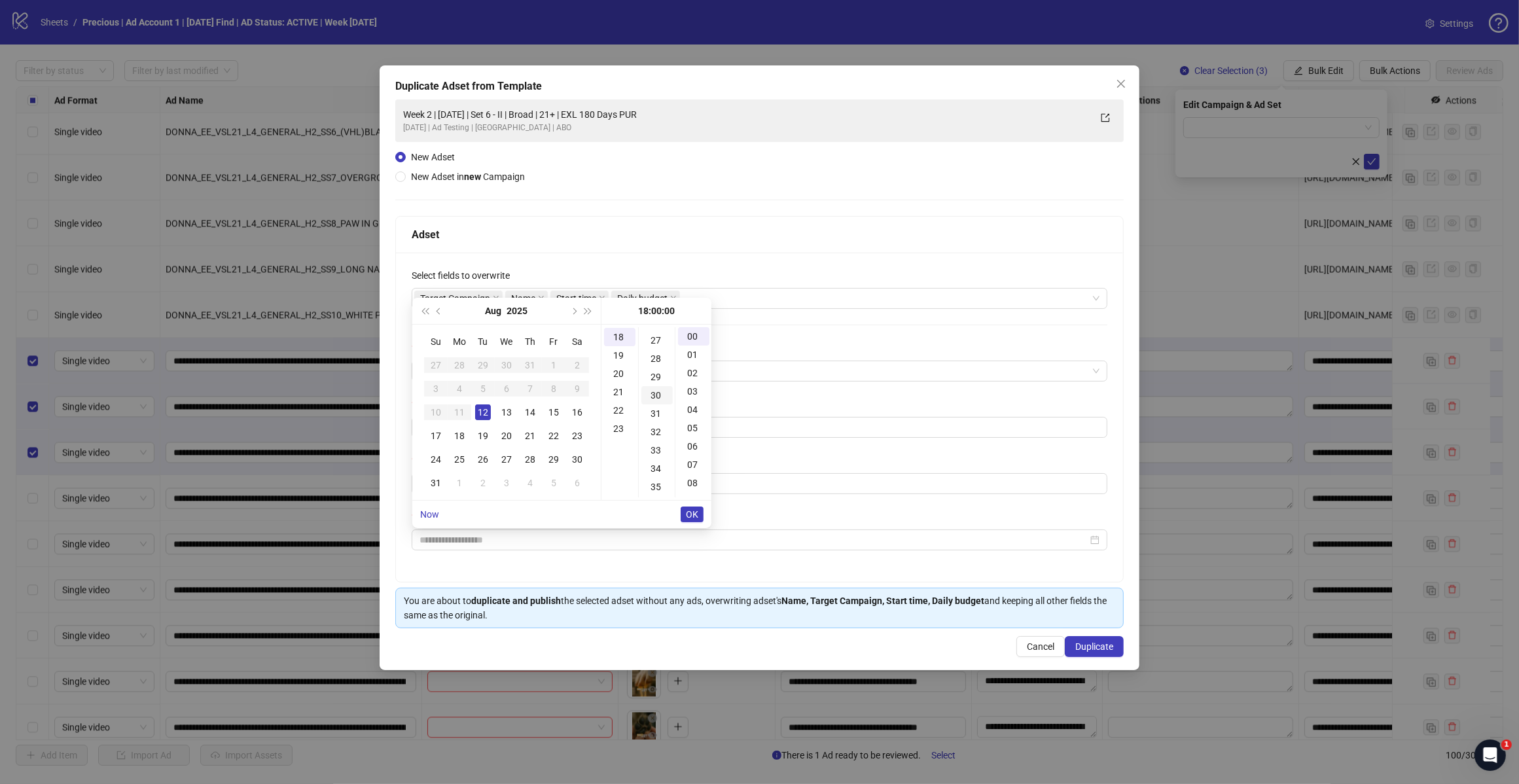
scroll to position [549, 0]
type input "**********"
click at [692, 514] on span "OK" at bounding box center [692, 514] width 12 height 10
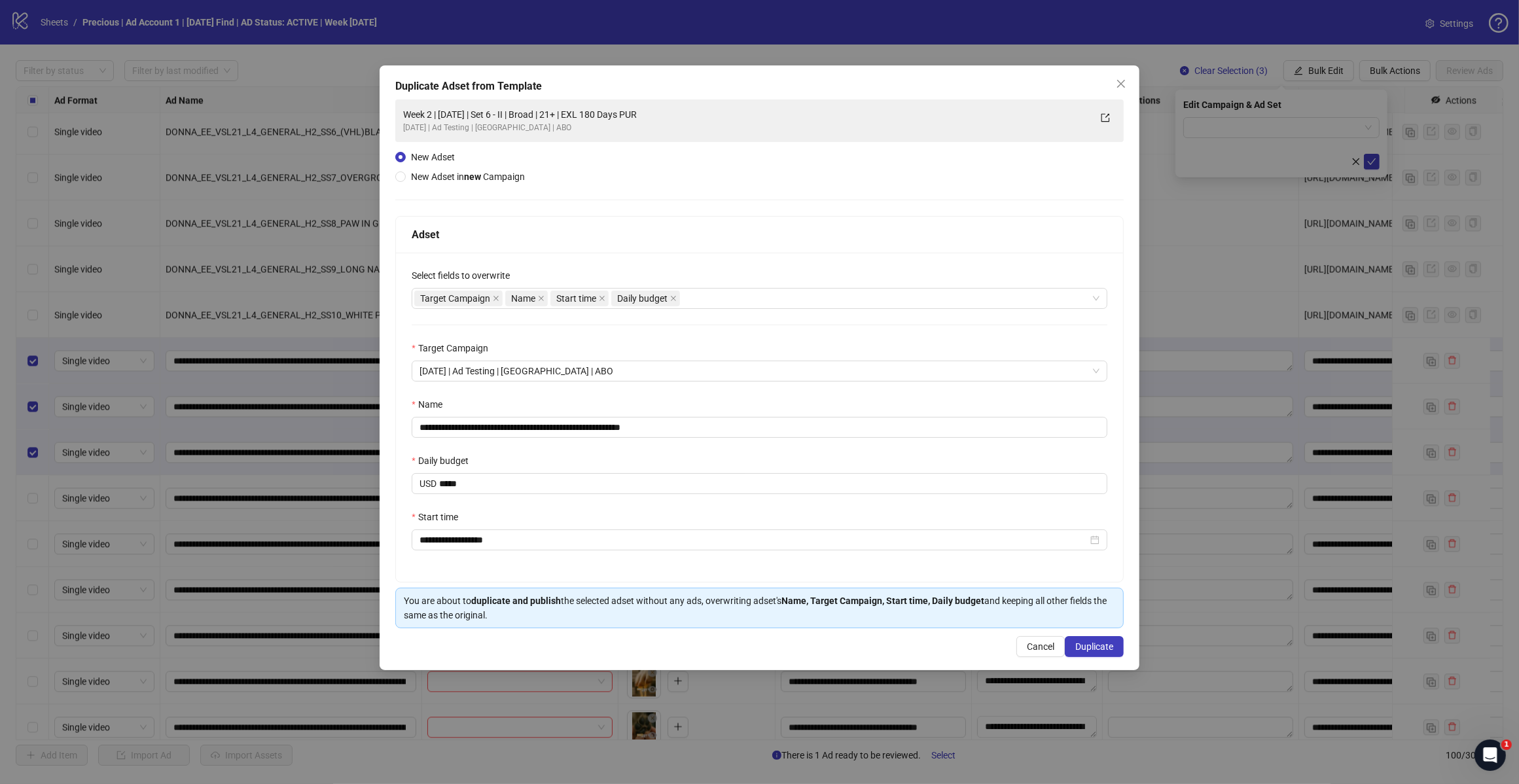
click at [524, 564] on div "**********" at bounding box center [760, 417] width 727 height 329
click at [556, 522] on div "Start time" at bounding box center [759, 519] width 696 height 20
click at [1098, 655] on button "Duplicate" at bounding box center [1094, 646] width 59 height 21
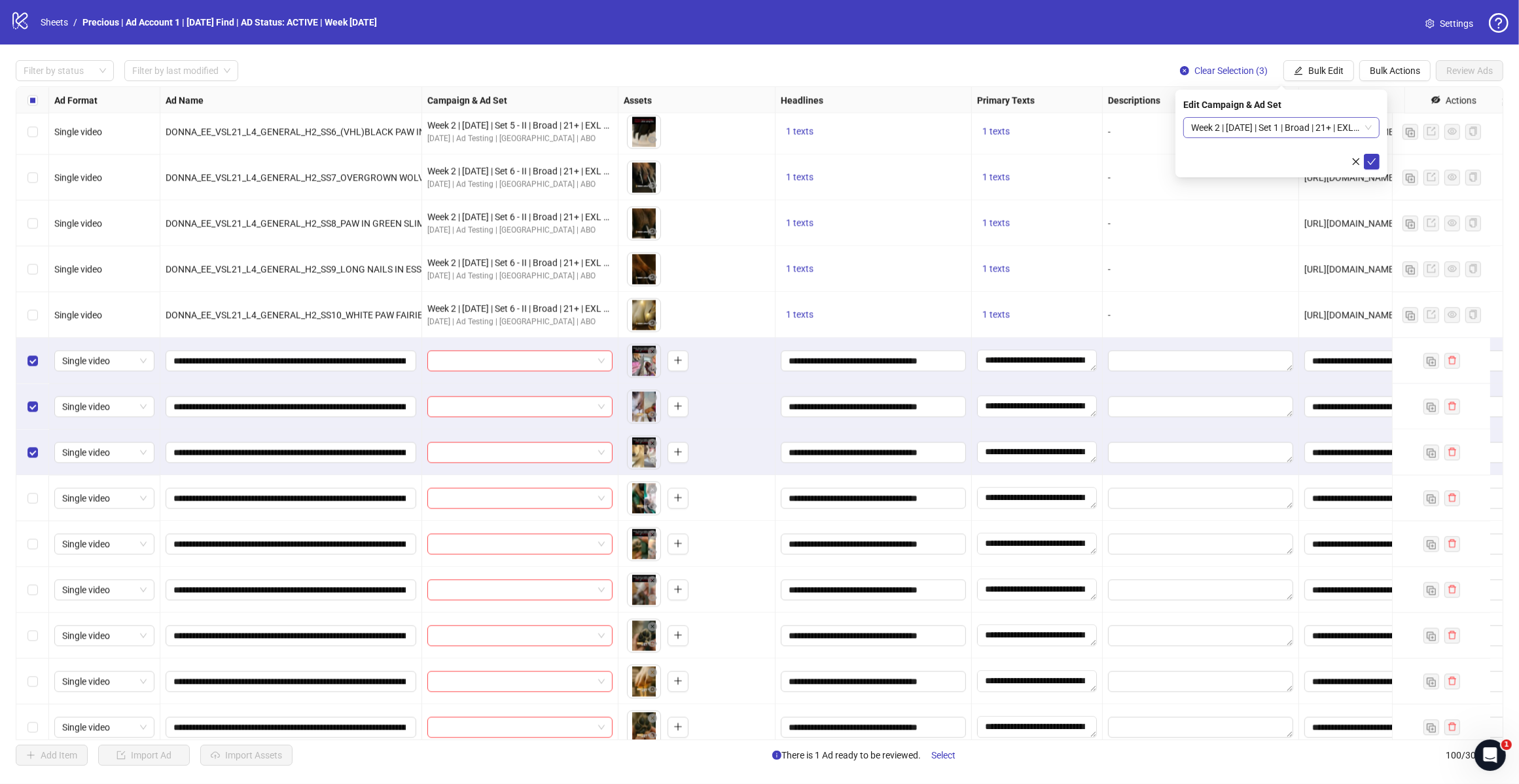
click at [1369, 124] on span "Week 2 | 12th August | Set 1 | Broad | 21+ | EXL 180 Days PUR" at bounding box center [1281, 127] width 180 height 20
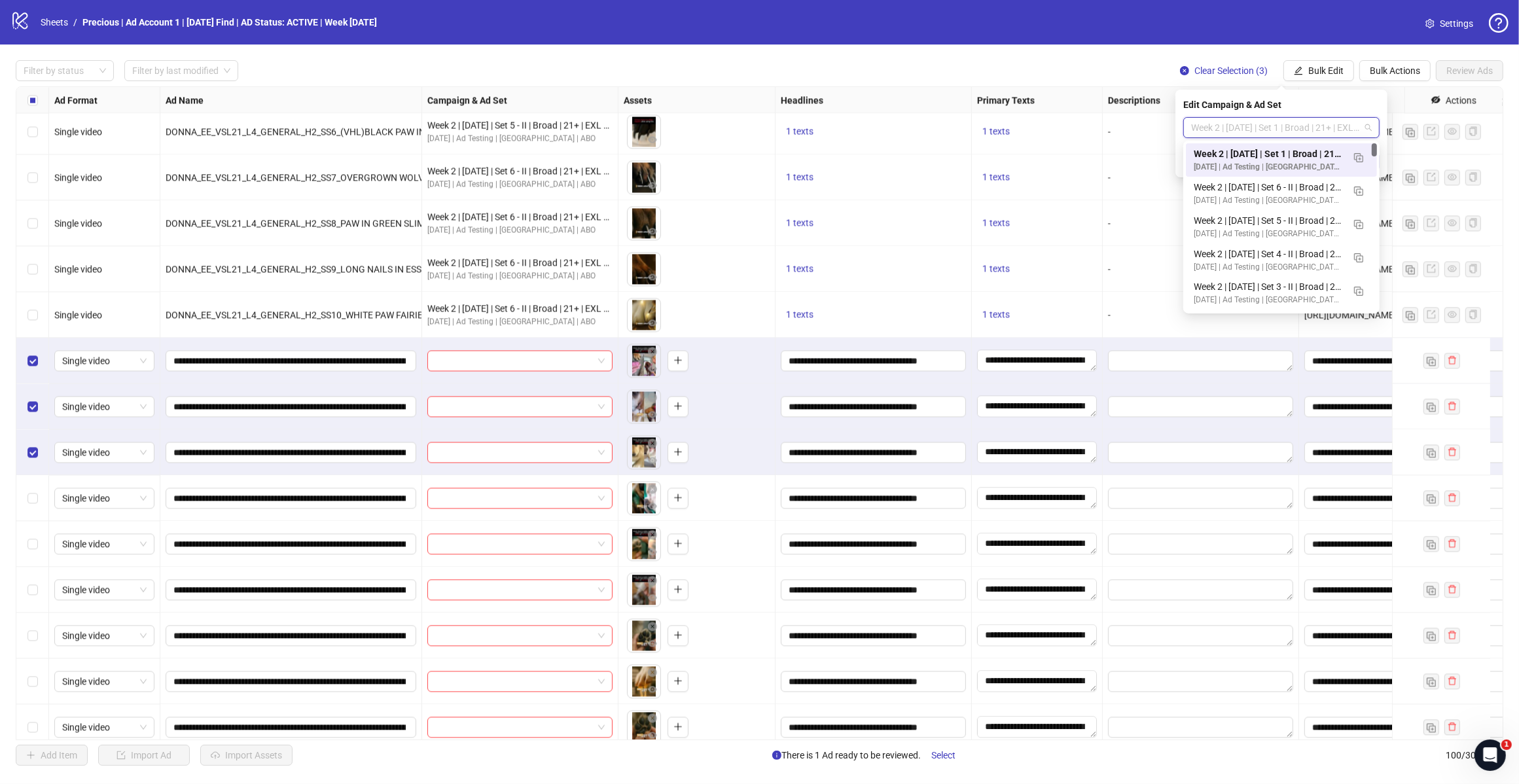
click at [1346, 113] on div "Edit Campaign & Ad Set Week 2 | 12th August | Set 1 | Broad | 21+ | EXL 180 Day…" at bounding box center [1282, 134] width 212 height 88
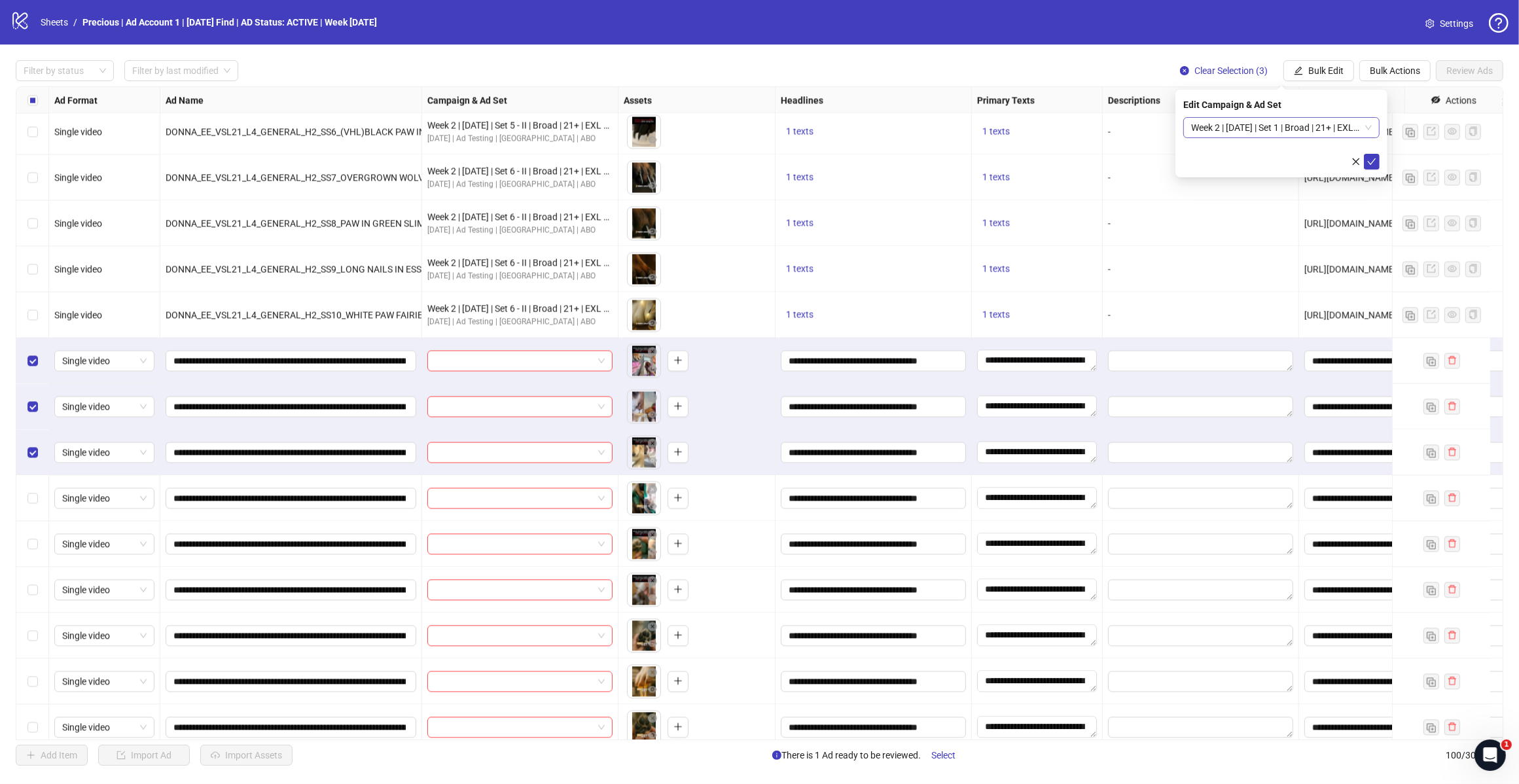
click at [1369, 129] on span "Week 2 | 12th August | Set 1 | Broad | 21+ | EXL 180 Days PUR" at bounding box center [1281, 127] width 180 height 20
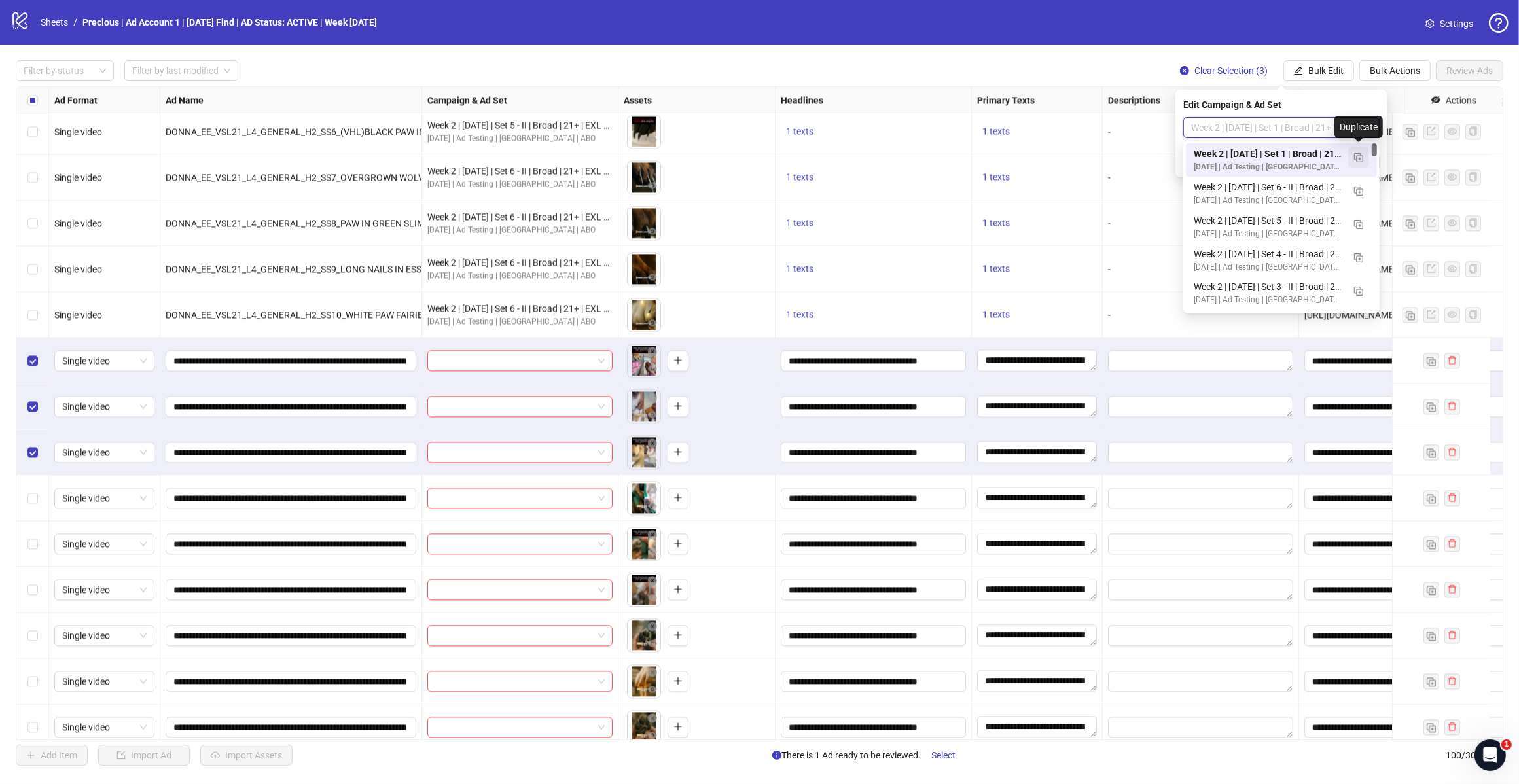
click at [1361, 155] on img "button" at bounding box center [1359, 158] width 9 height 9
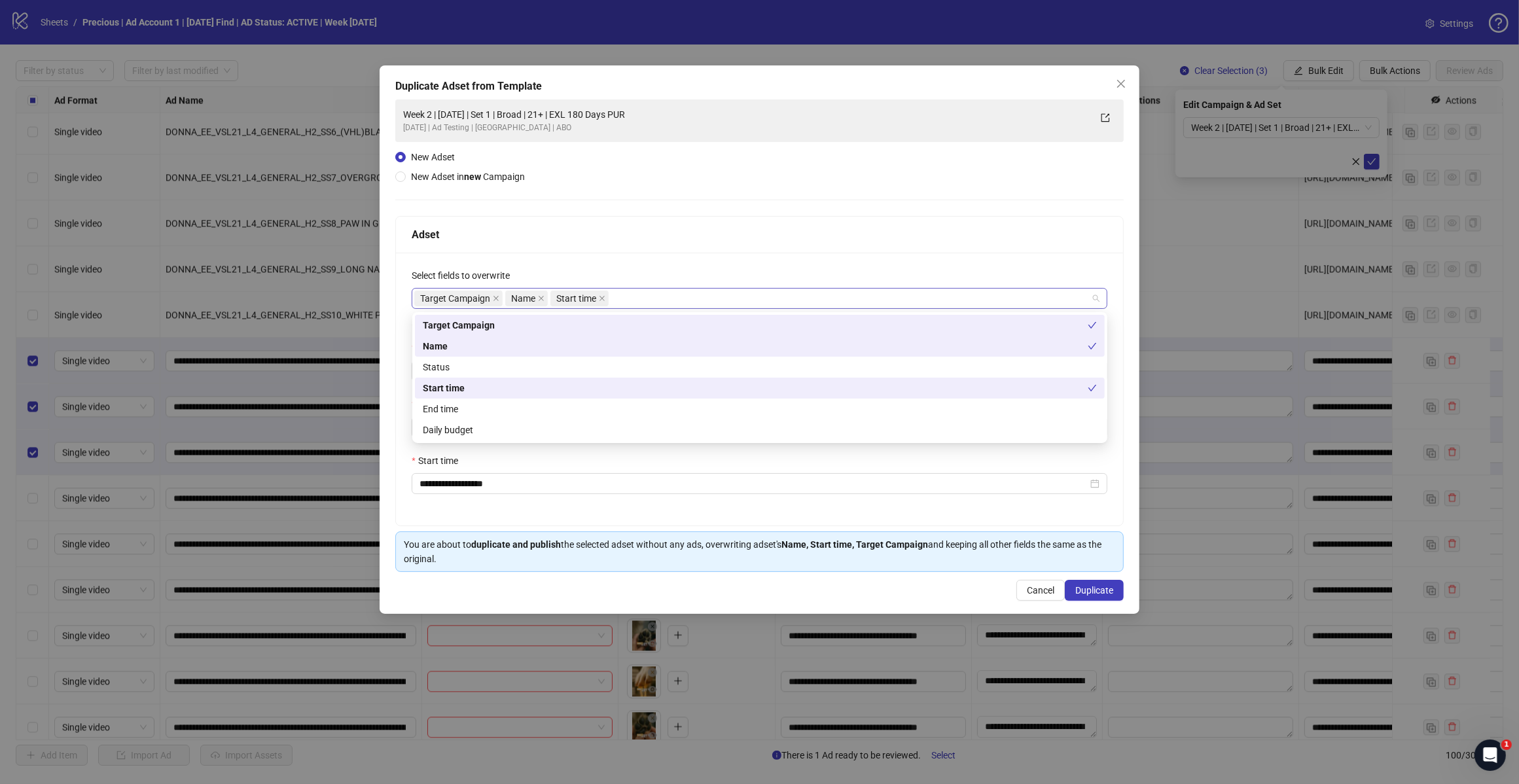
click at [683, 299] on div "Target Campaign Name Start time" at bounding box center [752, 298] width 677 height 18
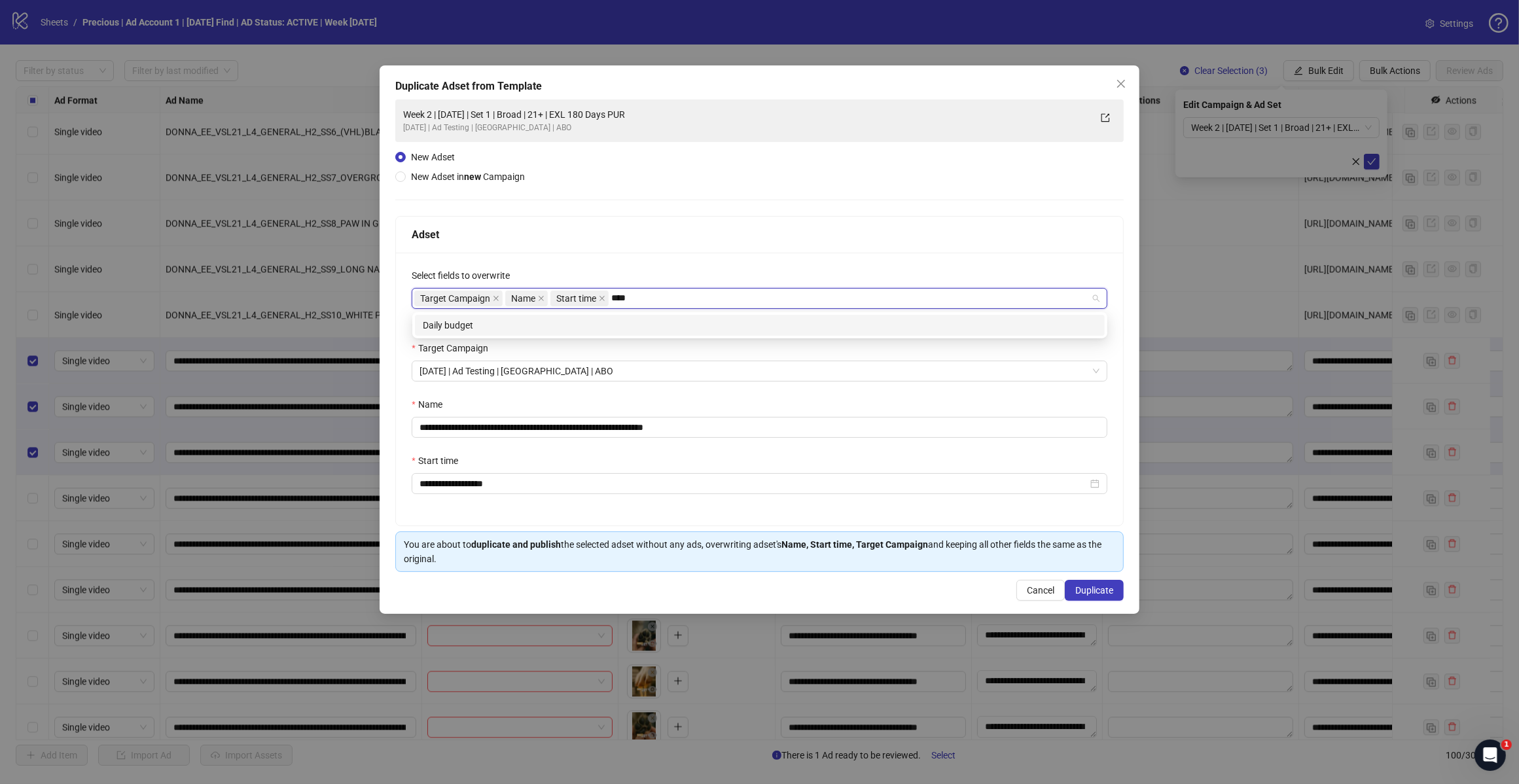
type input "*****"
click at [622, 324] on div "Daily budget" at bounding box center [760, 325] width 674 height 14
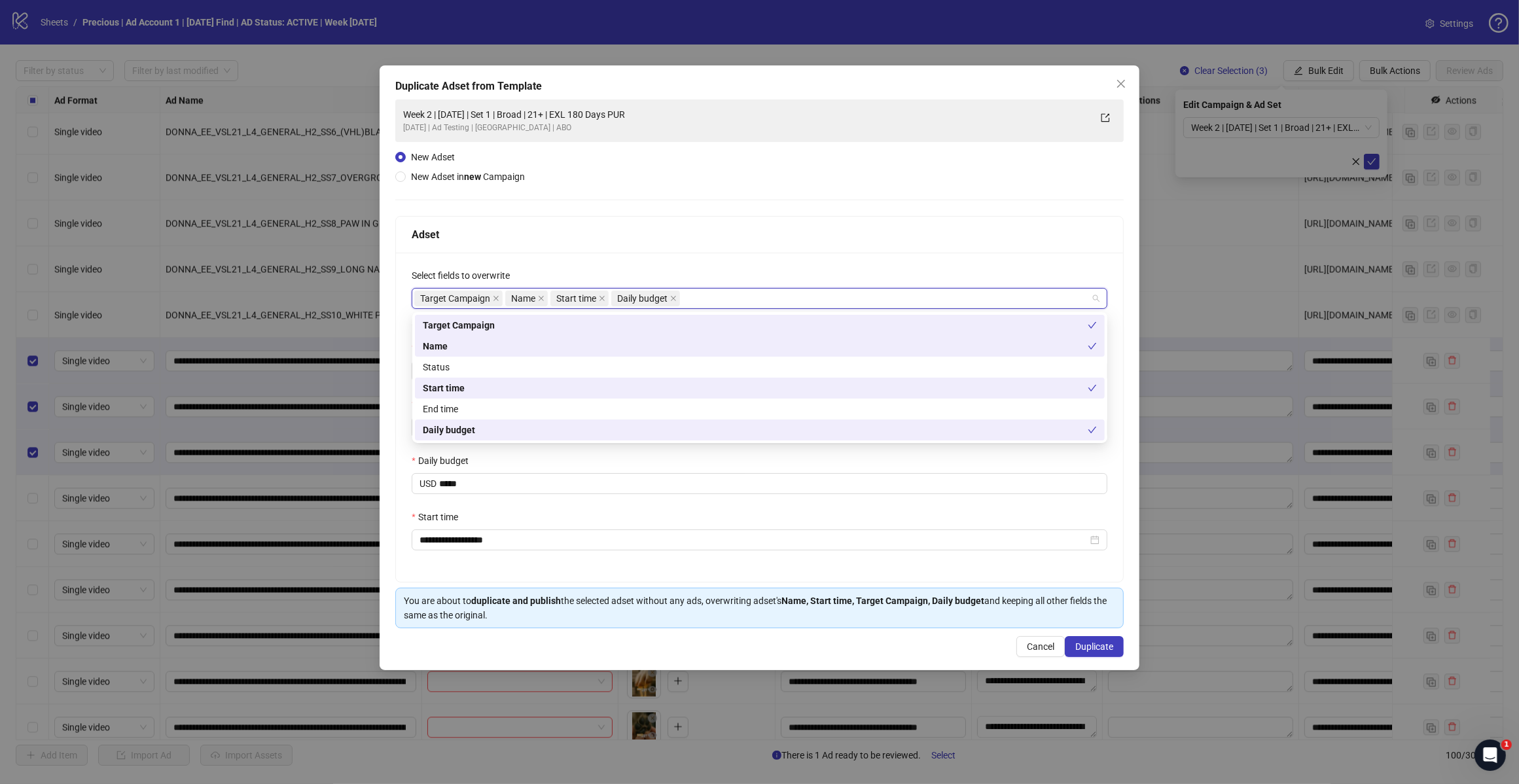
click at [679, 268] on div "Select fields to overwrite" at bounding box center [759, 278] width 696 height 20
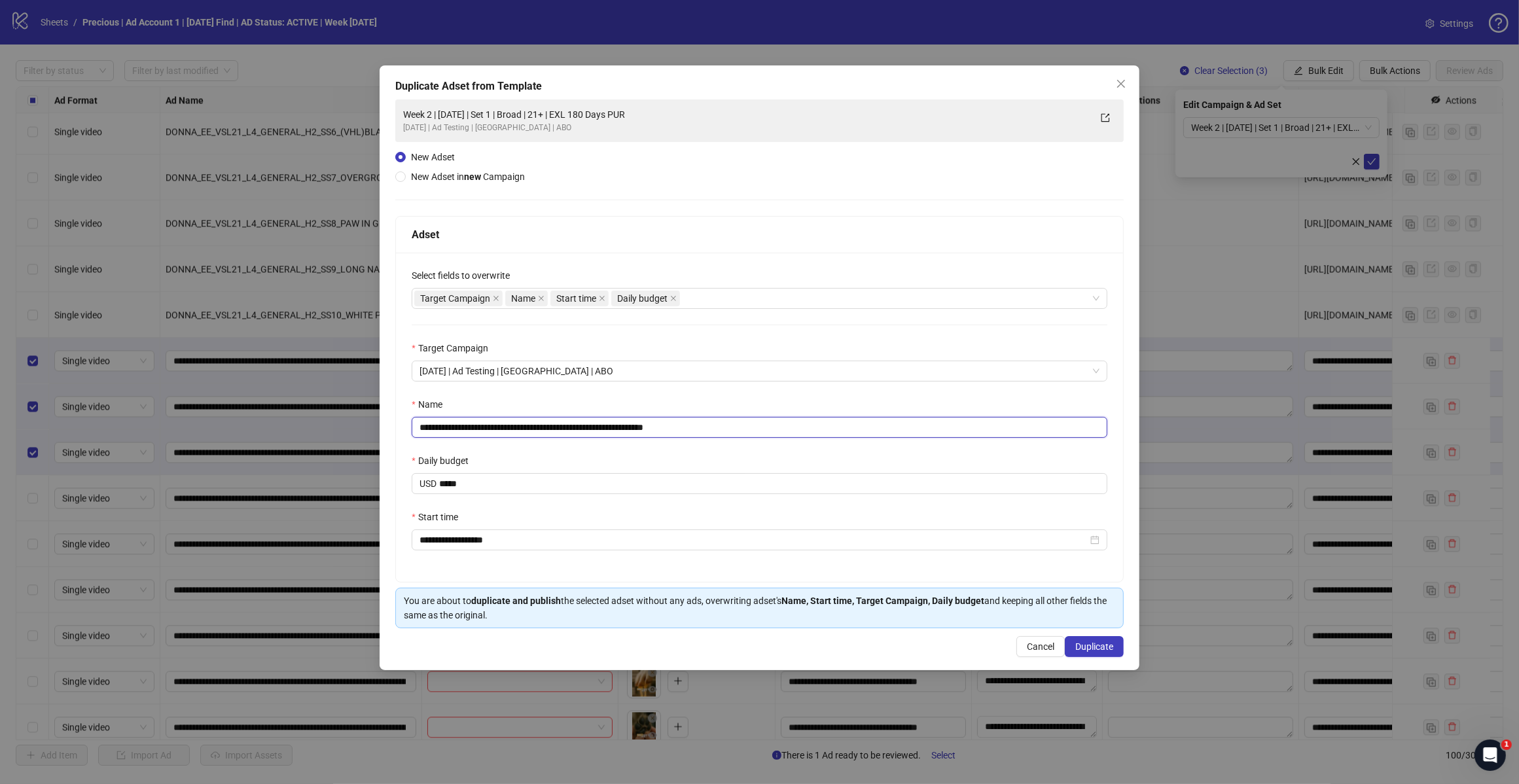
click at [712, 432] on input "**********" at bounding box center [759, 427] width 696 height 21
click at [530, 427] on input "**********" at bounding box center [759, 427] width 696 height 21
type input "**********"
click at [1081, 645] on span "Duplicate" at bounding box center [1094, 646] width 38 height 10
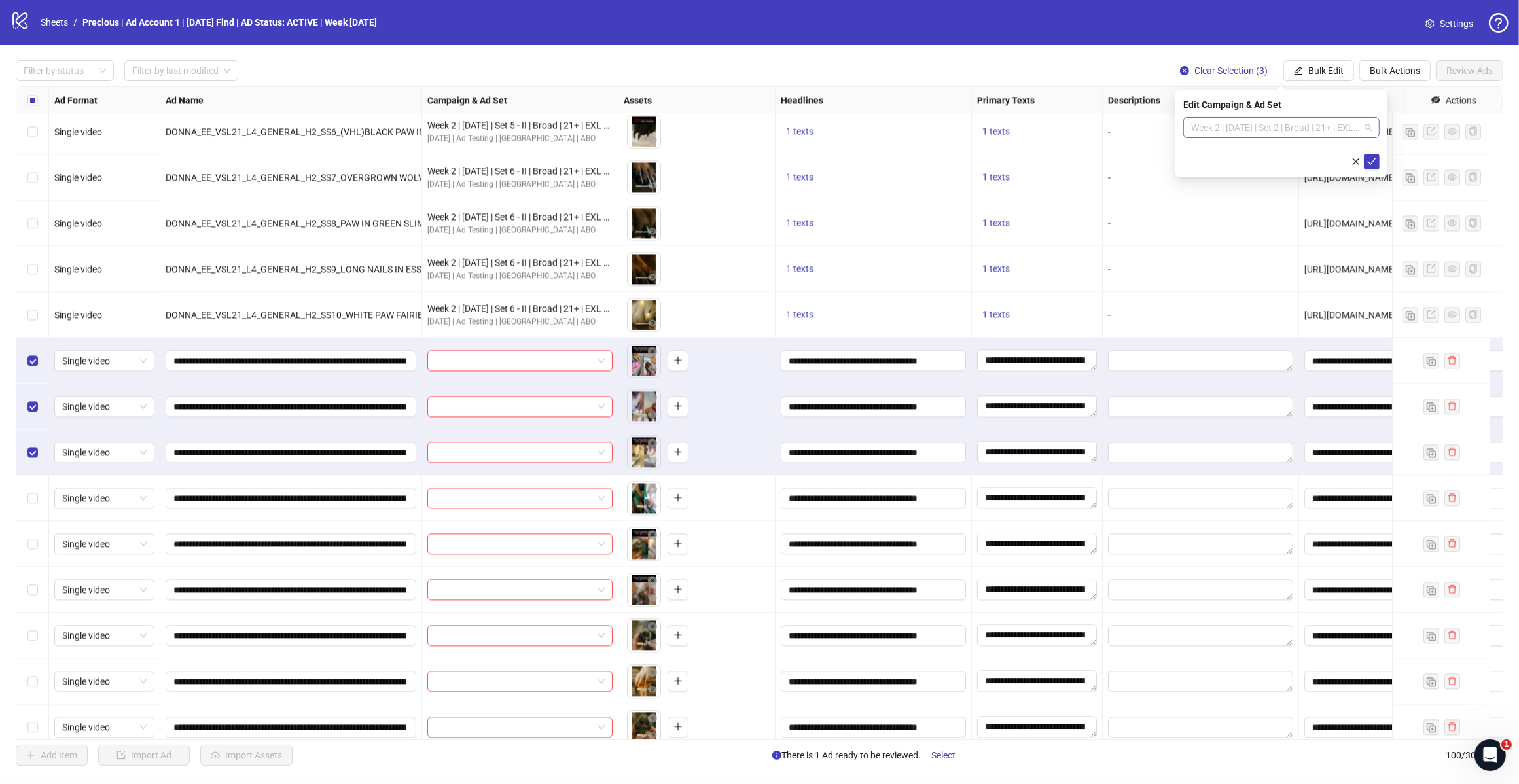
click at [1367, 126] on span "Week 2 | 12th August | Set 2 | Broad | 21+ | EXL 180 Days PUR" at bounding box center [1281, 127] width 180 height 20
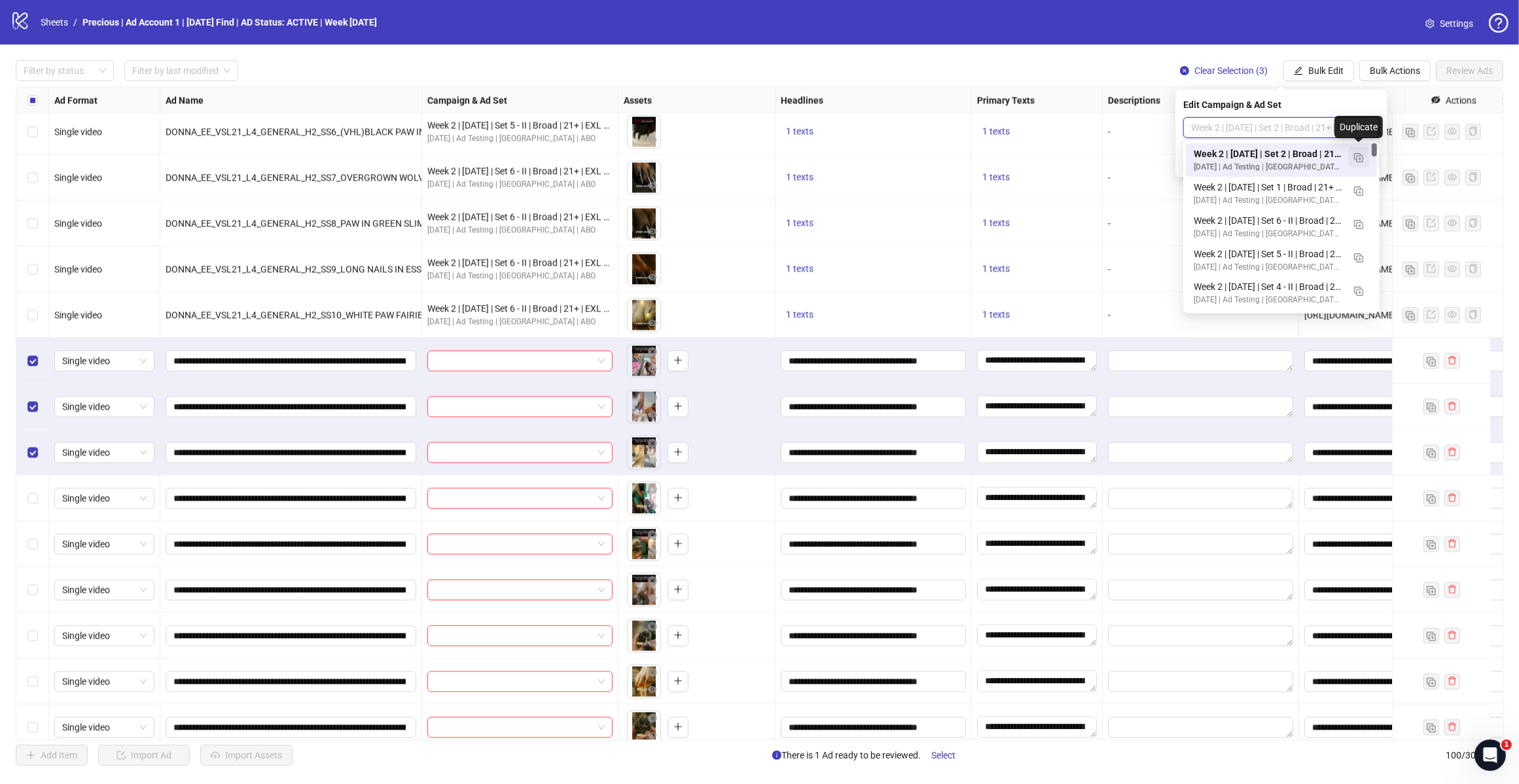
click at [1361, 152] on span "button" at bounding box center [1359, 157] width 9 height 10
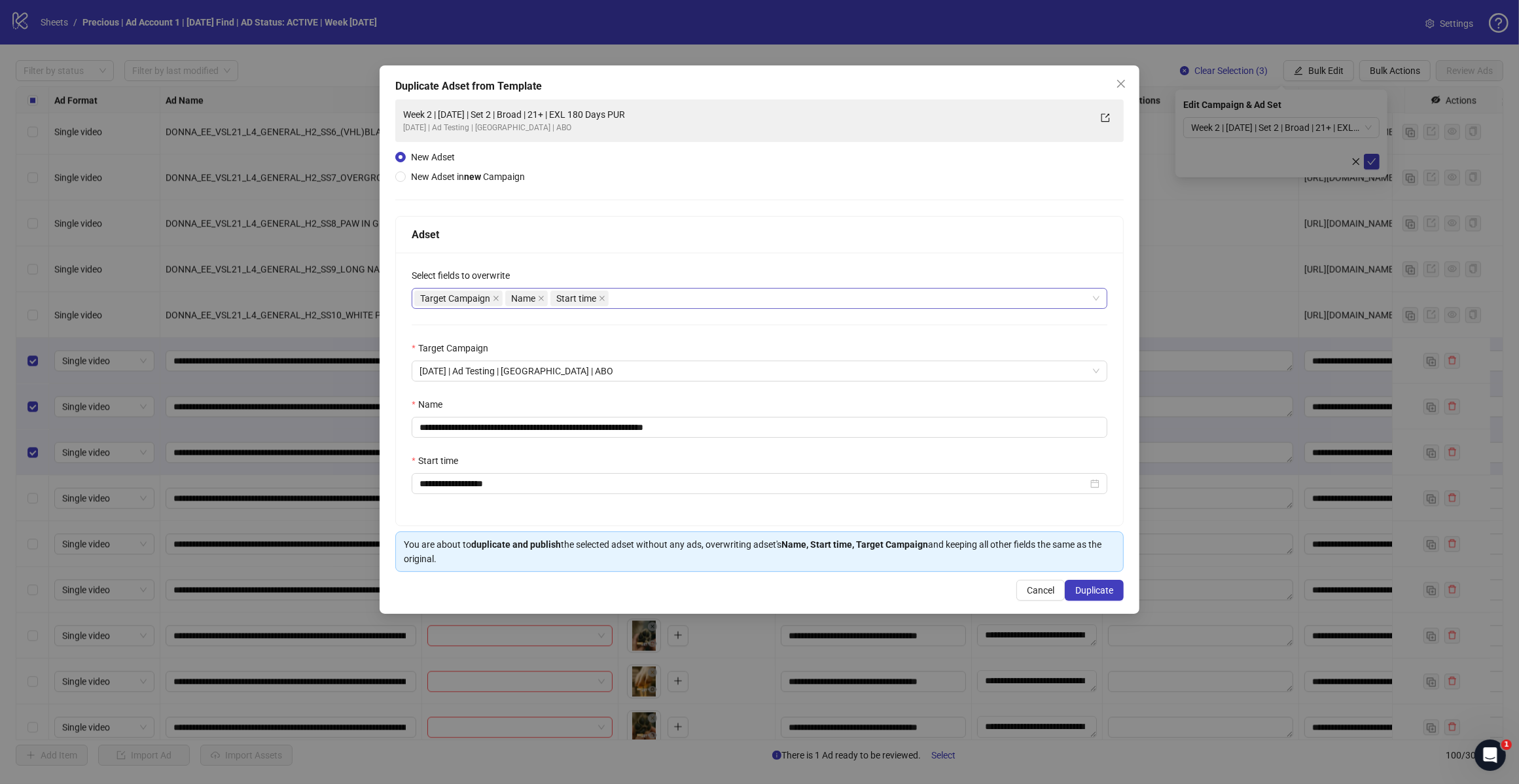
click at [701, 299] on div "Target Campaign Name Start time" at bounding box center [752, 298] width 677 height 18
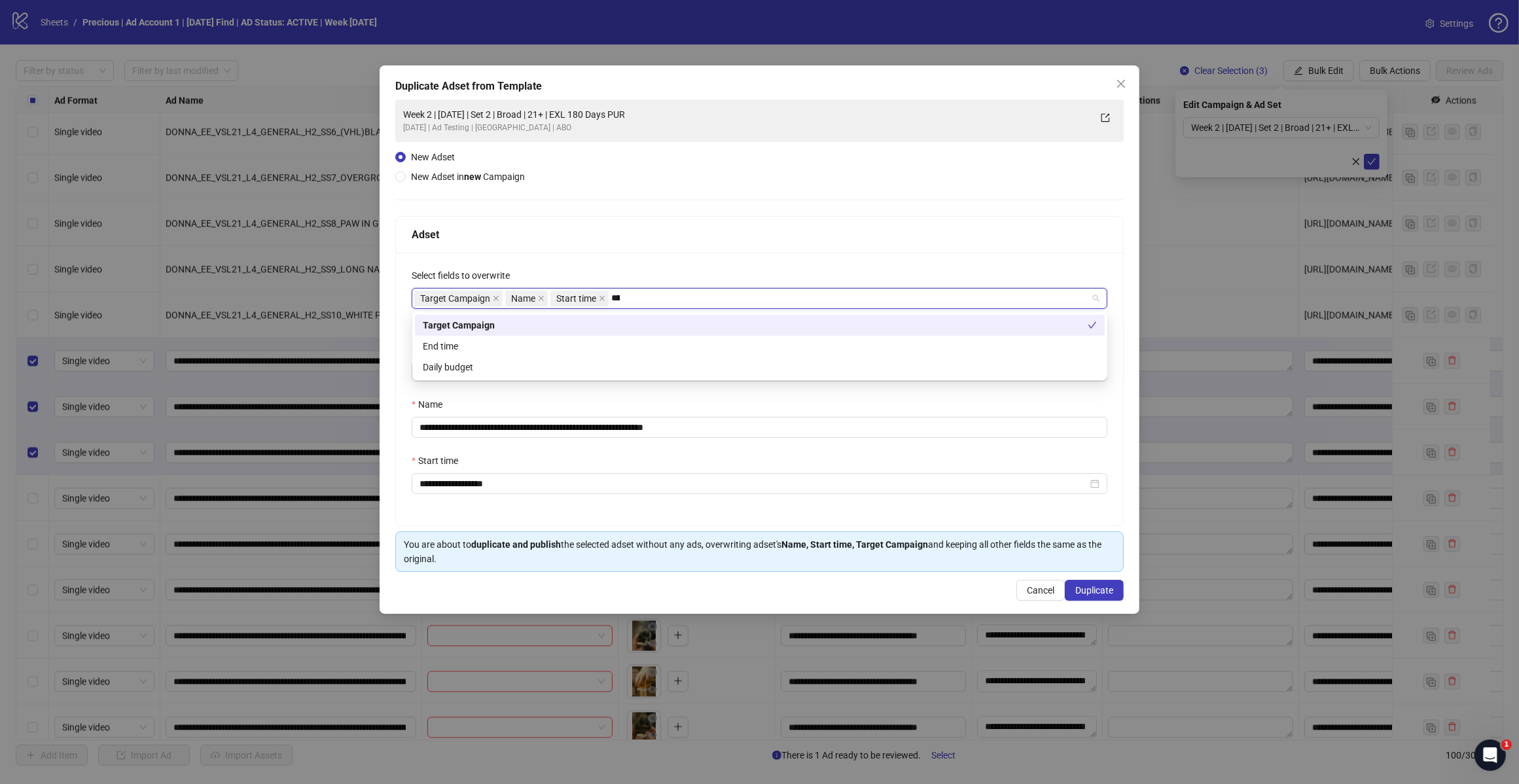
type input "*****"
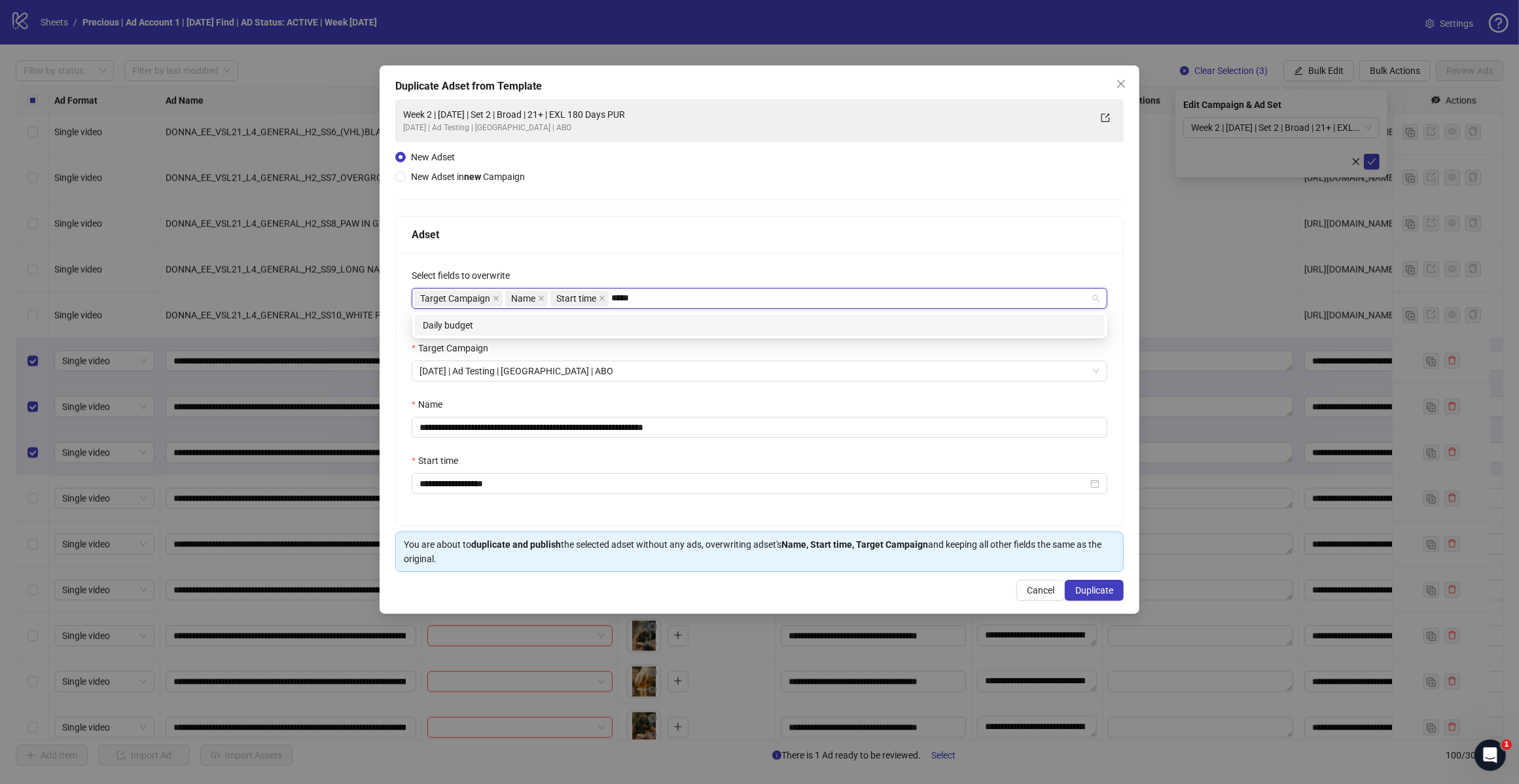
click at [619, 331] on div "Daily budget" at bounding box center [760, 325] width 674 height 14
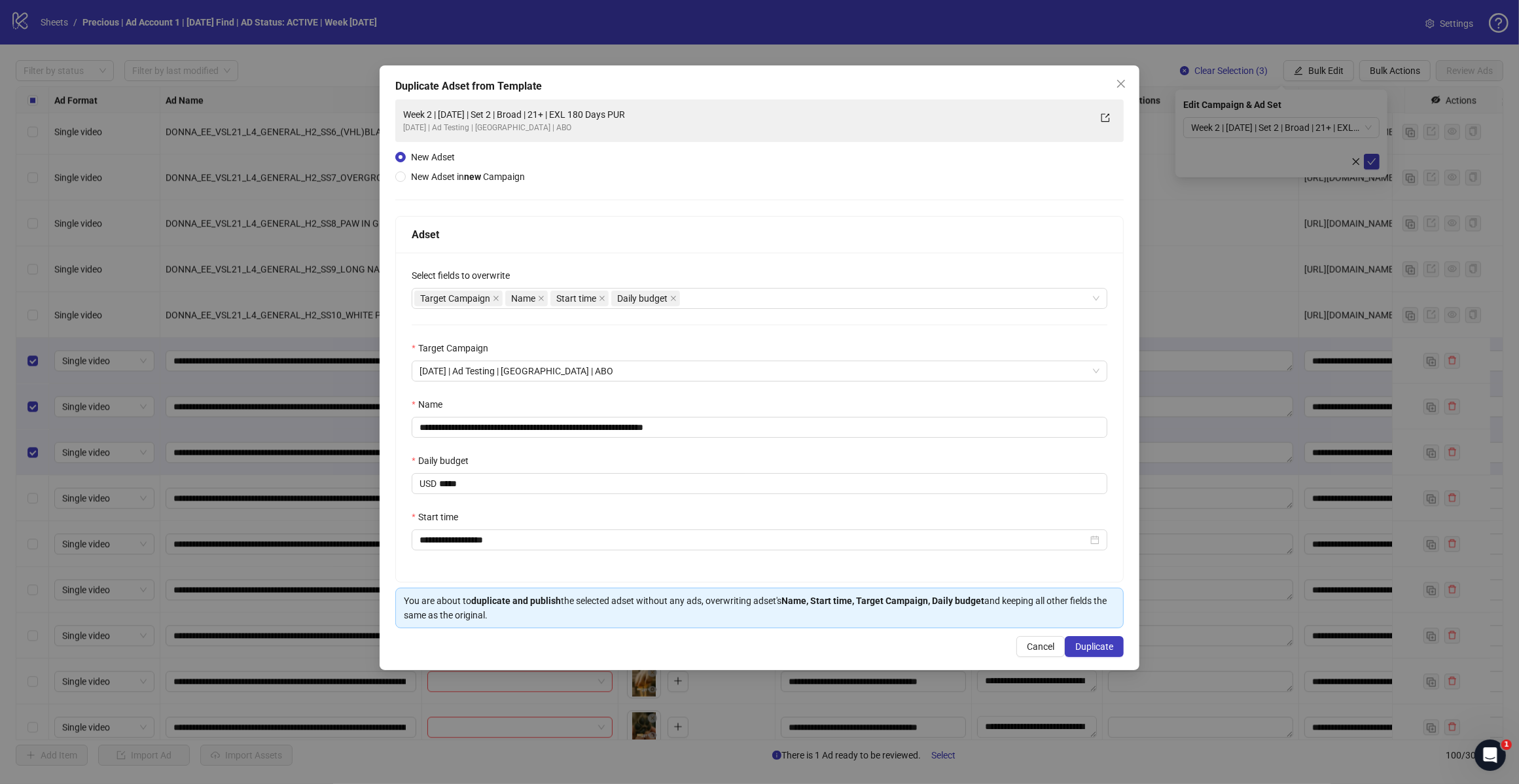
click at [702, 258] on div "**********" at bounding box center [760, 417] width 727 height 329
click at [706, 421] on input "**********" at bounding box center [759, 427] width 696 height 21
click at [531, 422] on input "**********" at bounding box center [759, 427] width 696 height 21
type input "**********"
click at [1095, 657] on button "Duplicate" at bounding box center [1094, 646] width 59 height 21
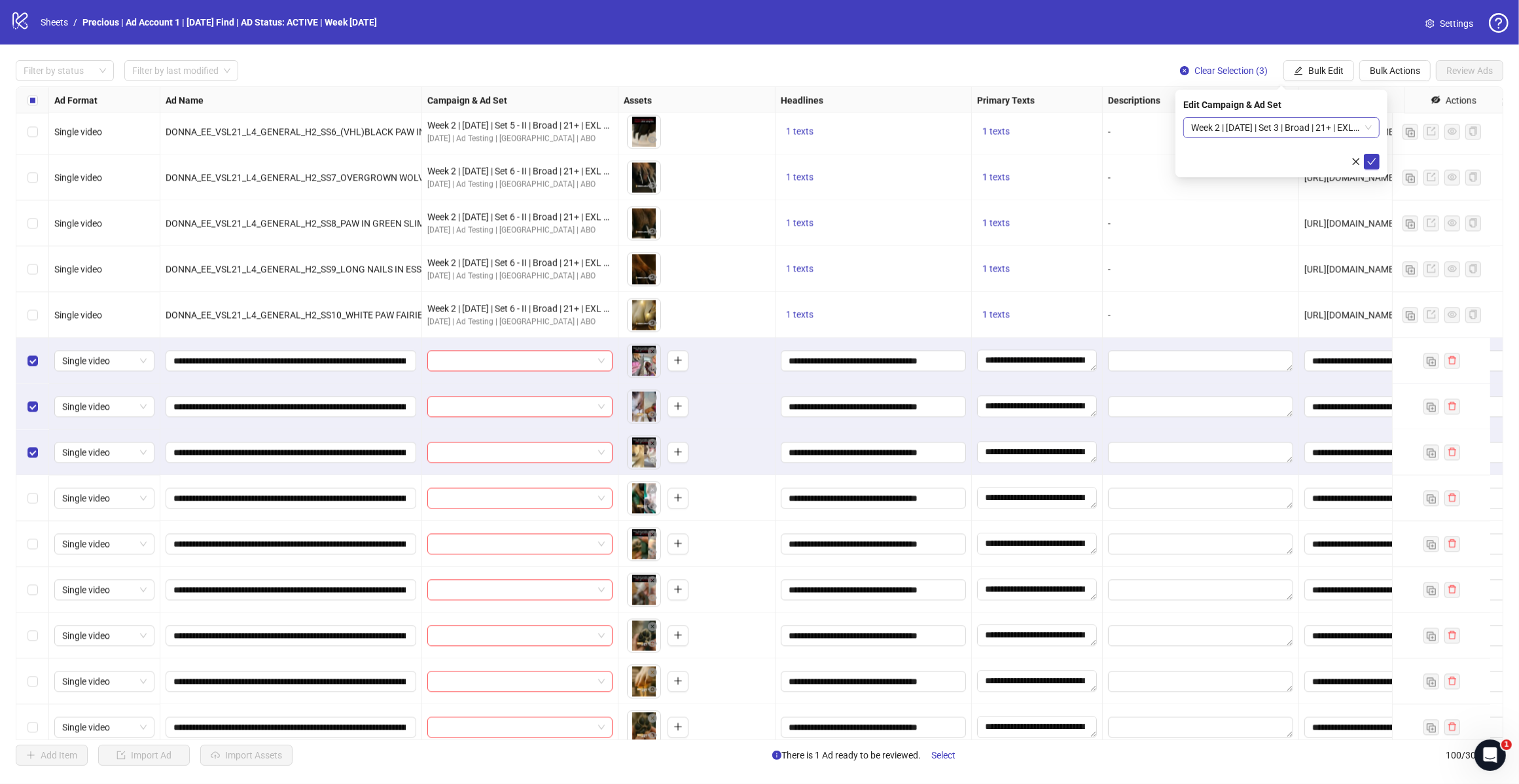
click at [1369, 122] on span "Week 2 | 12th August | Set 3 | Broad | 21+ | EXL 180 Days PUR" at bounding box center [1281, 127] width 180 height 20
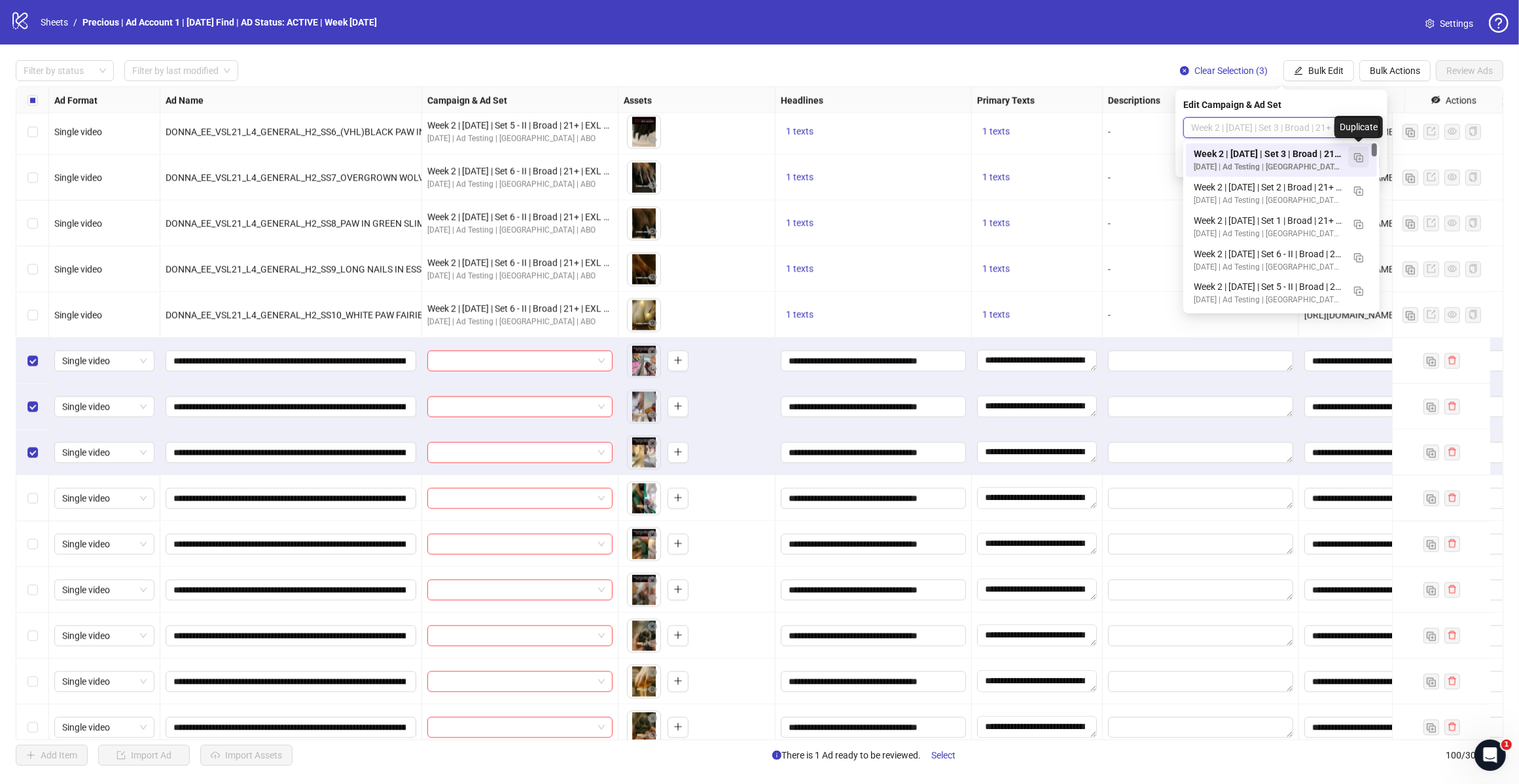
click at [1364, 155] on button "button" at bounding box center [1359, 157] width 21 height 21
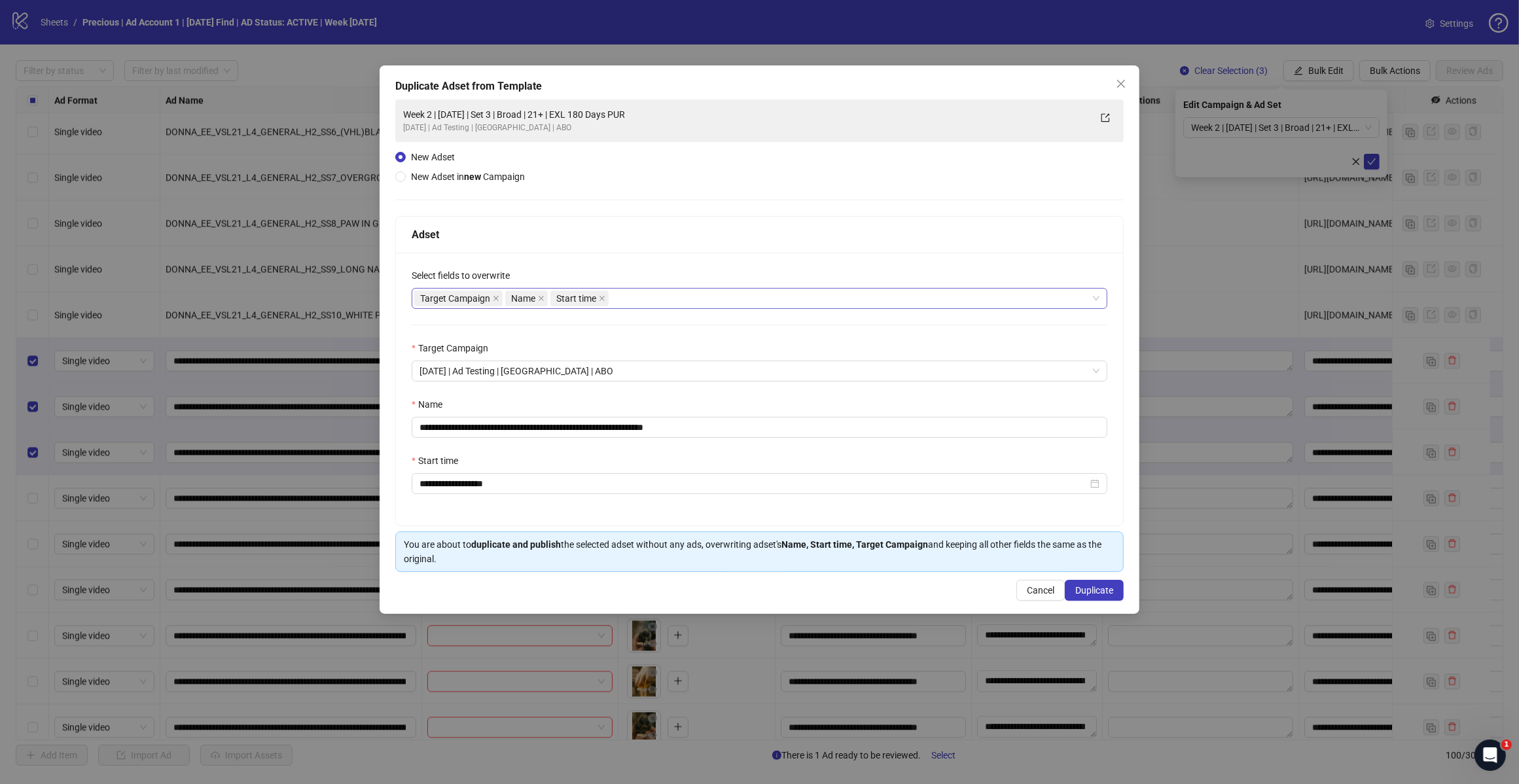
click at [652, 299] on div "Target Campaign Name Start time" at bounding box center [752, 298] width 677 height 18
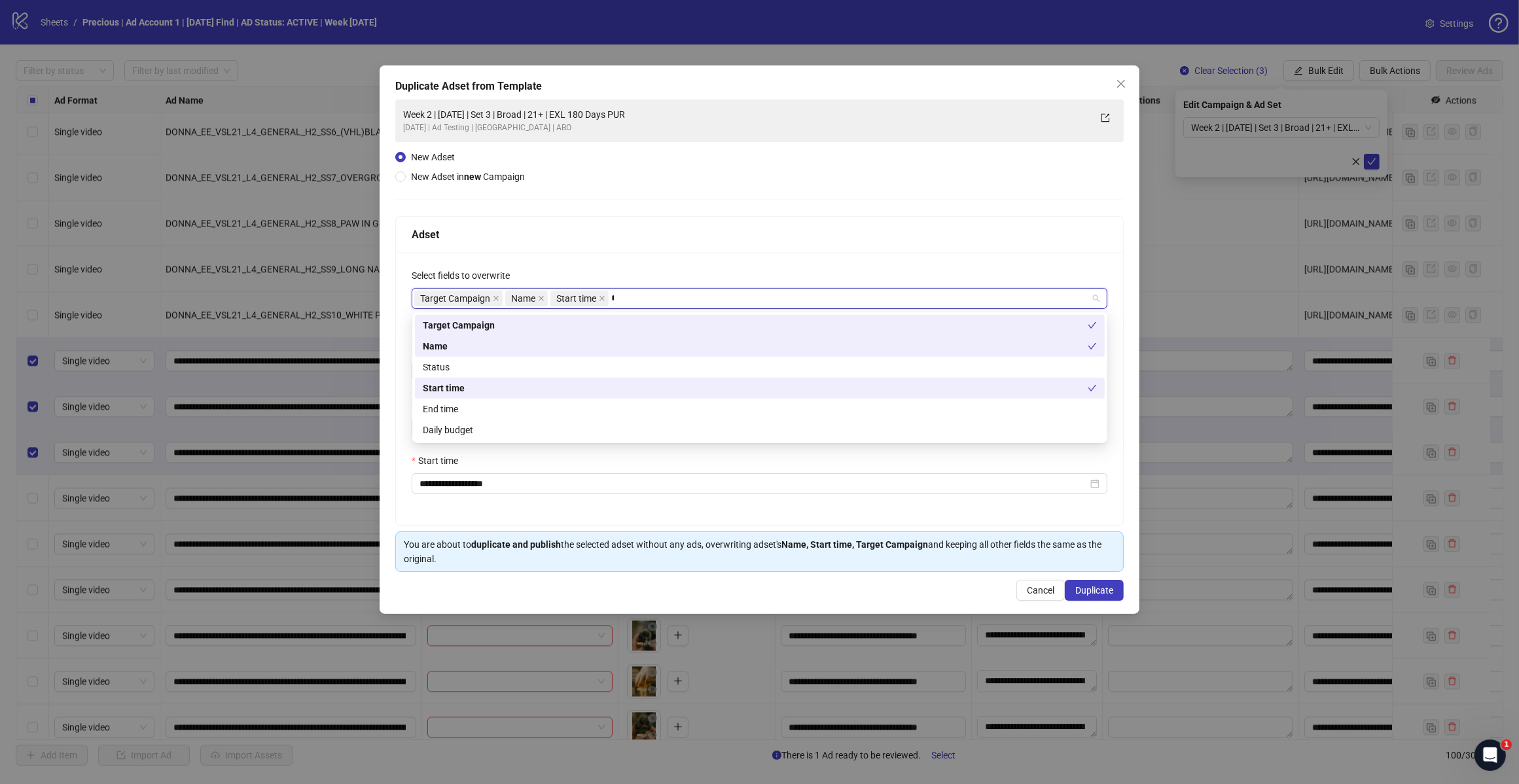
type input "*****"
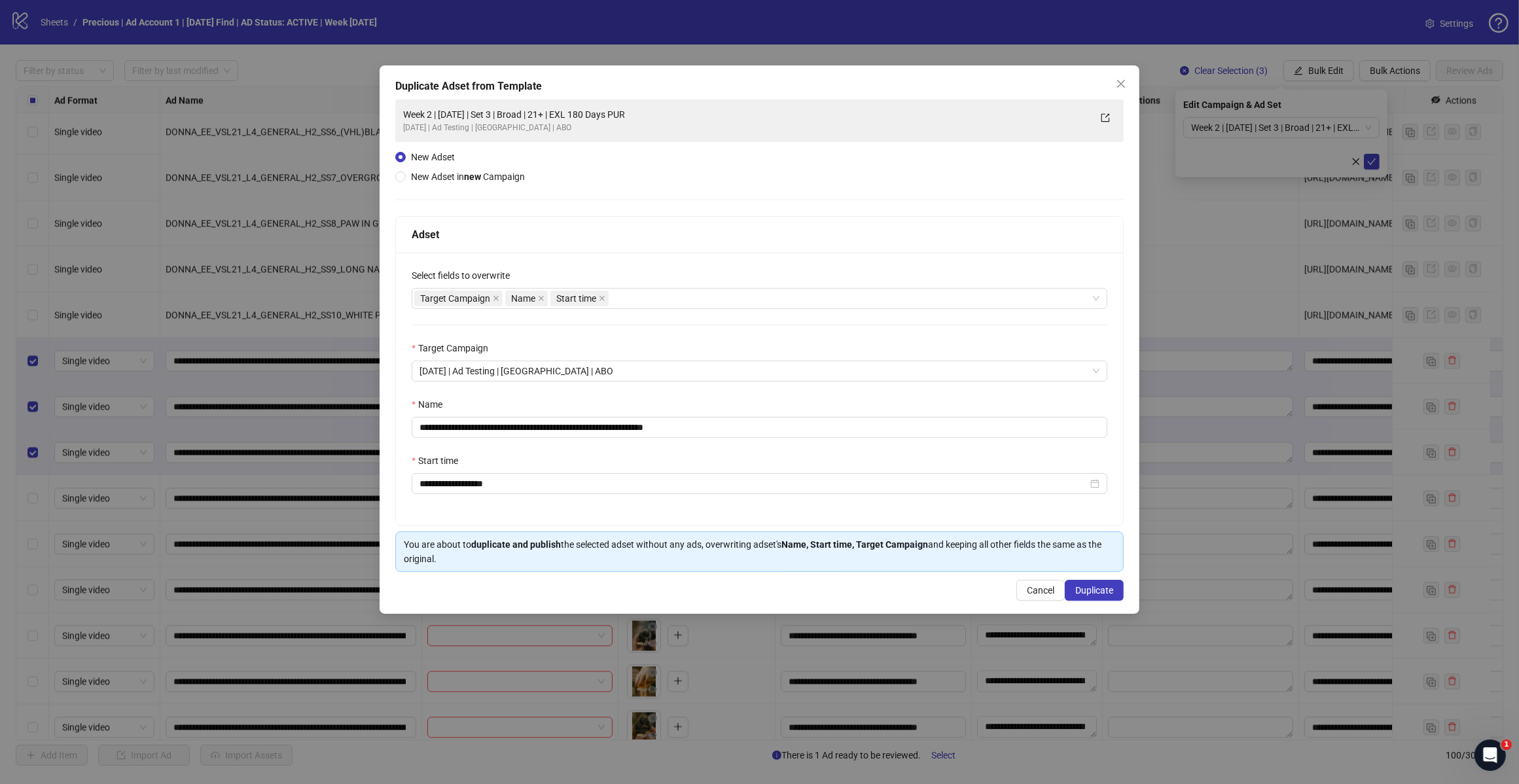
click at [652, 270] on div "Select fields to overwrite" at bounding box center [759, 278] width 696 height 20
click at [650, 301] on div "Target Campaign Name Start time" at bounding box center [752, 298] width 677 height 18
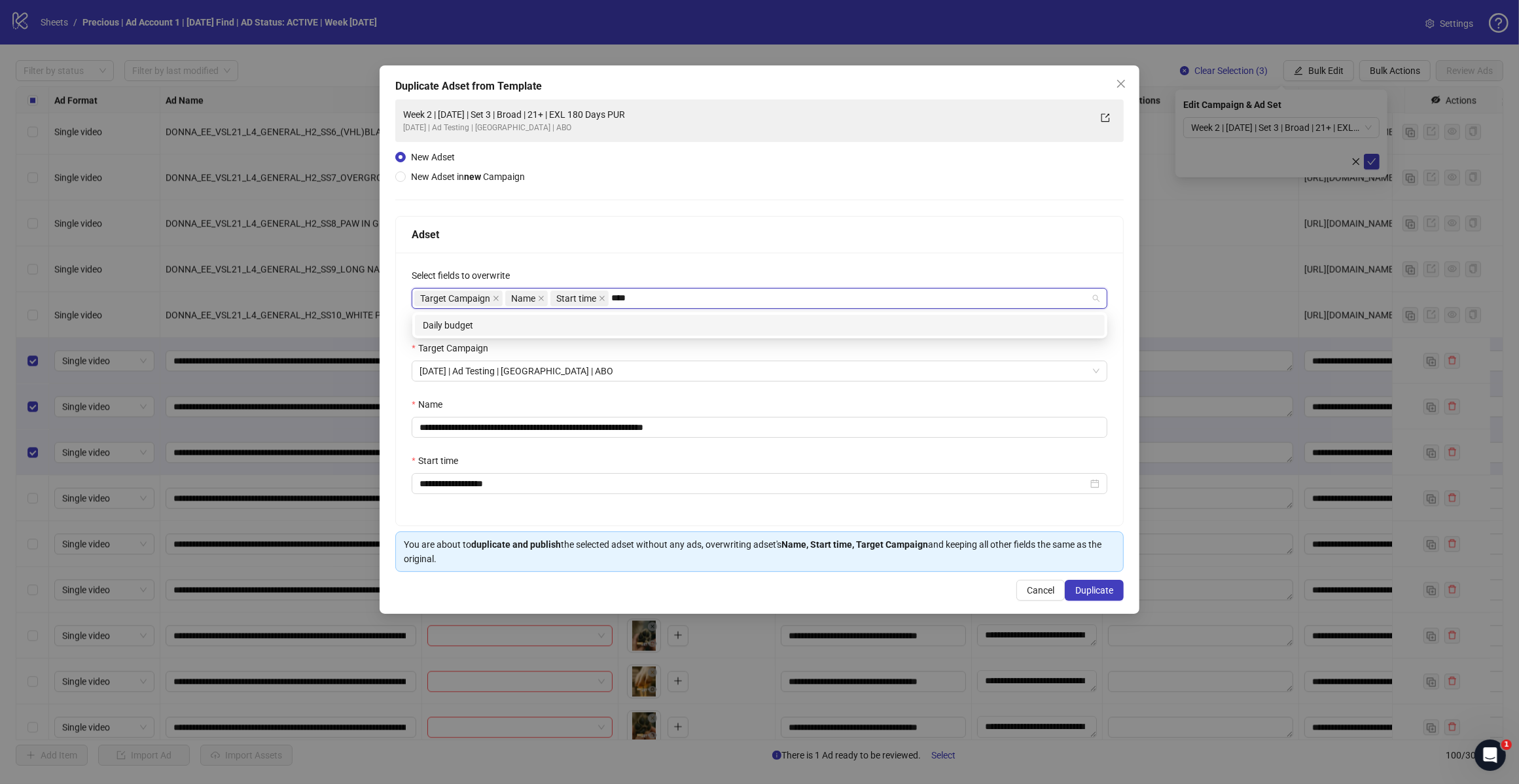
type input "*****"
click at [612, 327] on div "Daily budget" at bounding box center [760, 325] width 674 height 14
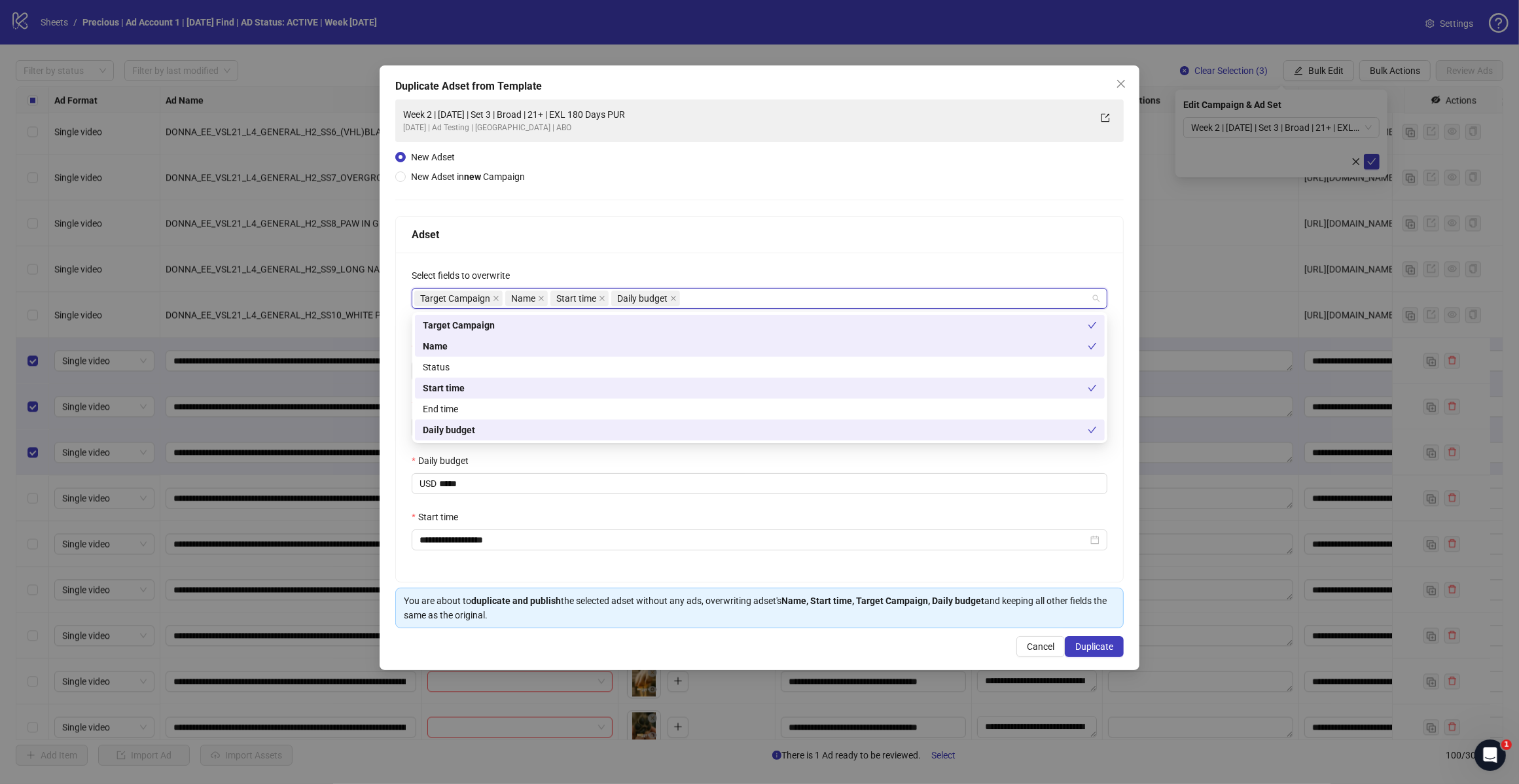
click at [711, 265] on div "**********" at bounding box center [760, 417] width 727 height 329
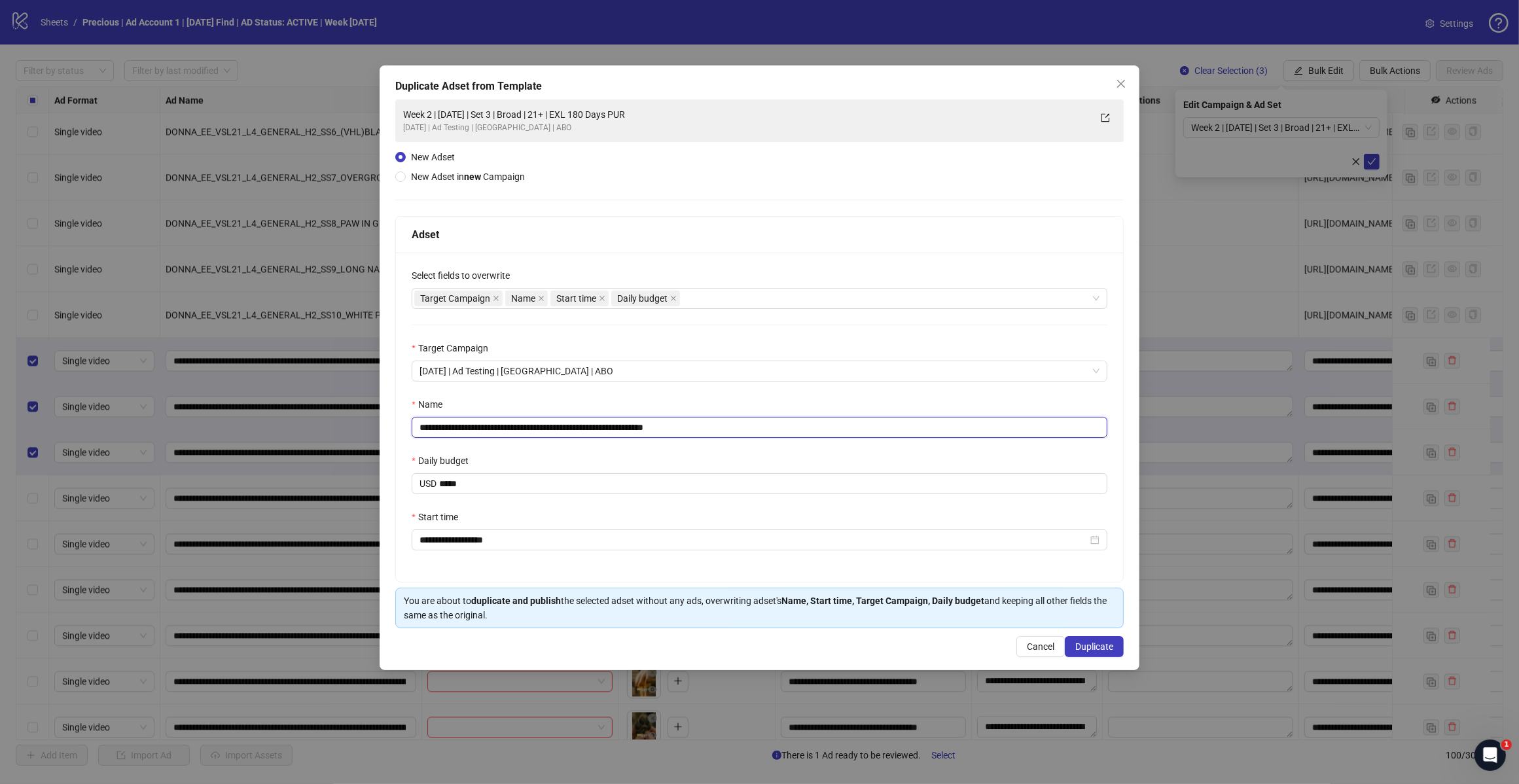
click at [738, 426] on input "**********" at bounding box center [759, 427] width 696 height 21
click at [532, 426] on input "**********" at bounding box center [759, 427] width 696 height 21
type input "**********"
click at [1111, 657] on button "Duplicate" at bounding box center [1094, 646] width 59 height 21
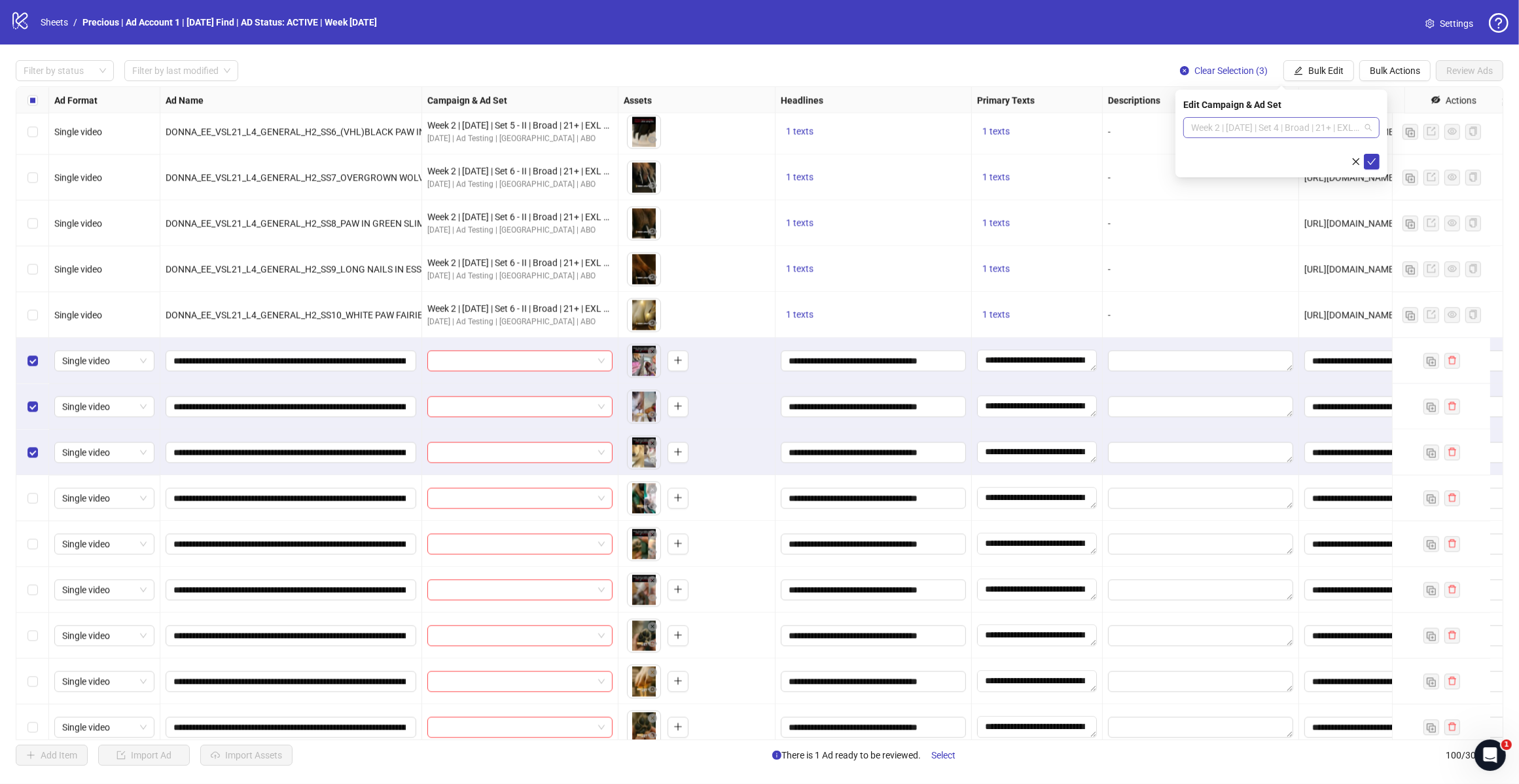
click at [1370, 129] on span "Week 2 | 12th August | Set 4 | Broad | 21+ | EXL 180 Days PUR" at bounding box center [1281, 127] width 180 height 20
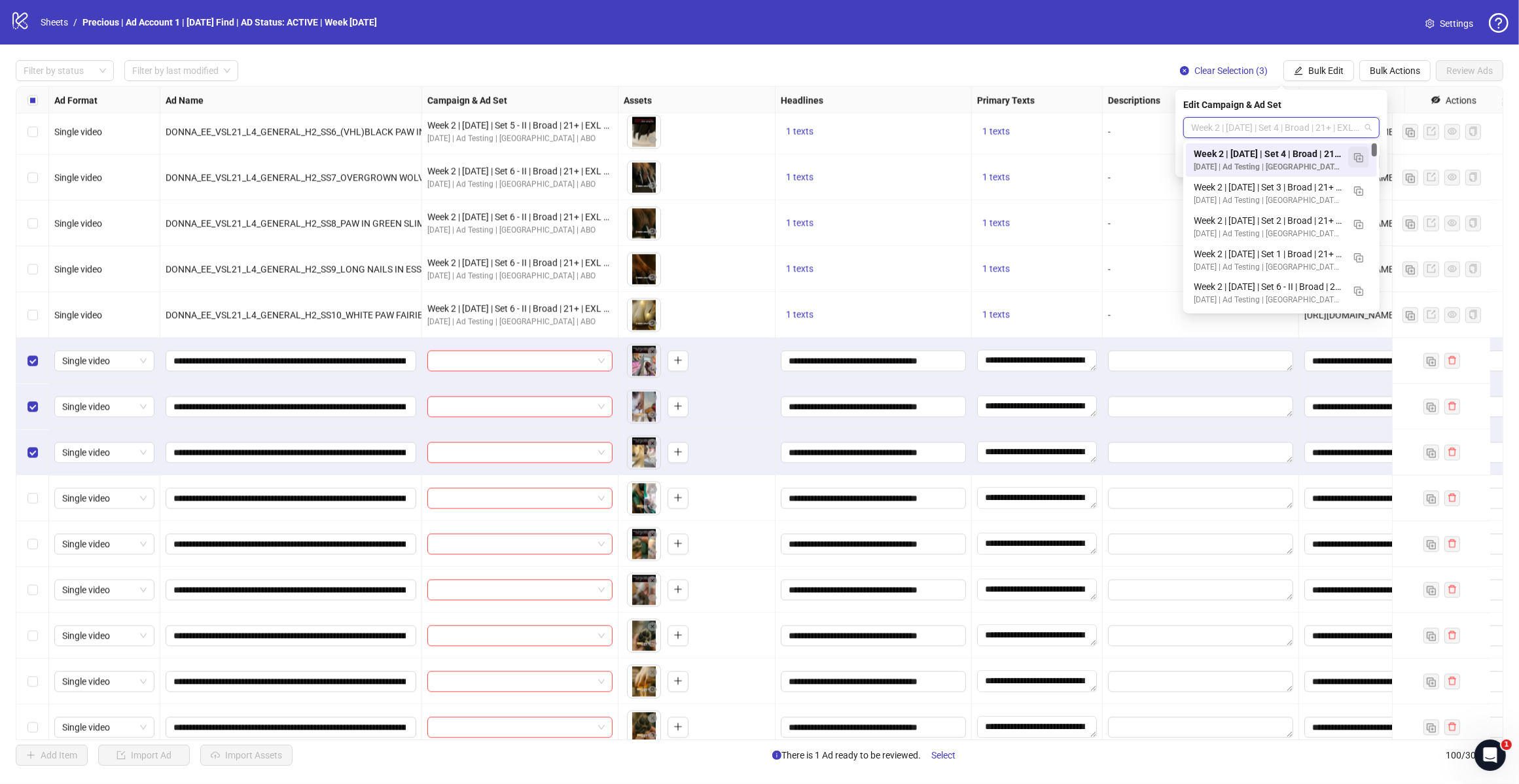
click at [1356, 159] on img "button" at bounding box center [1359, 158] width 9 height 9
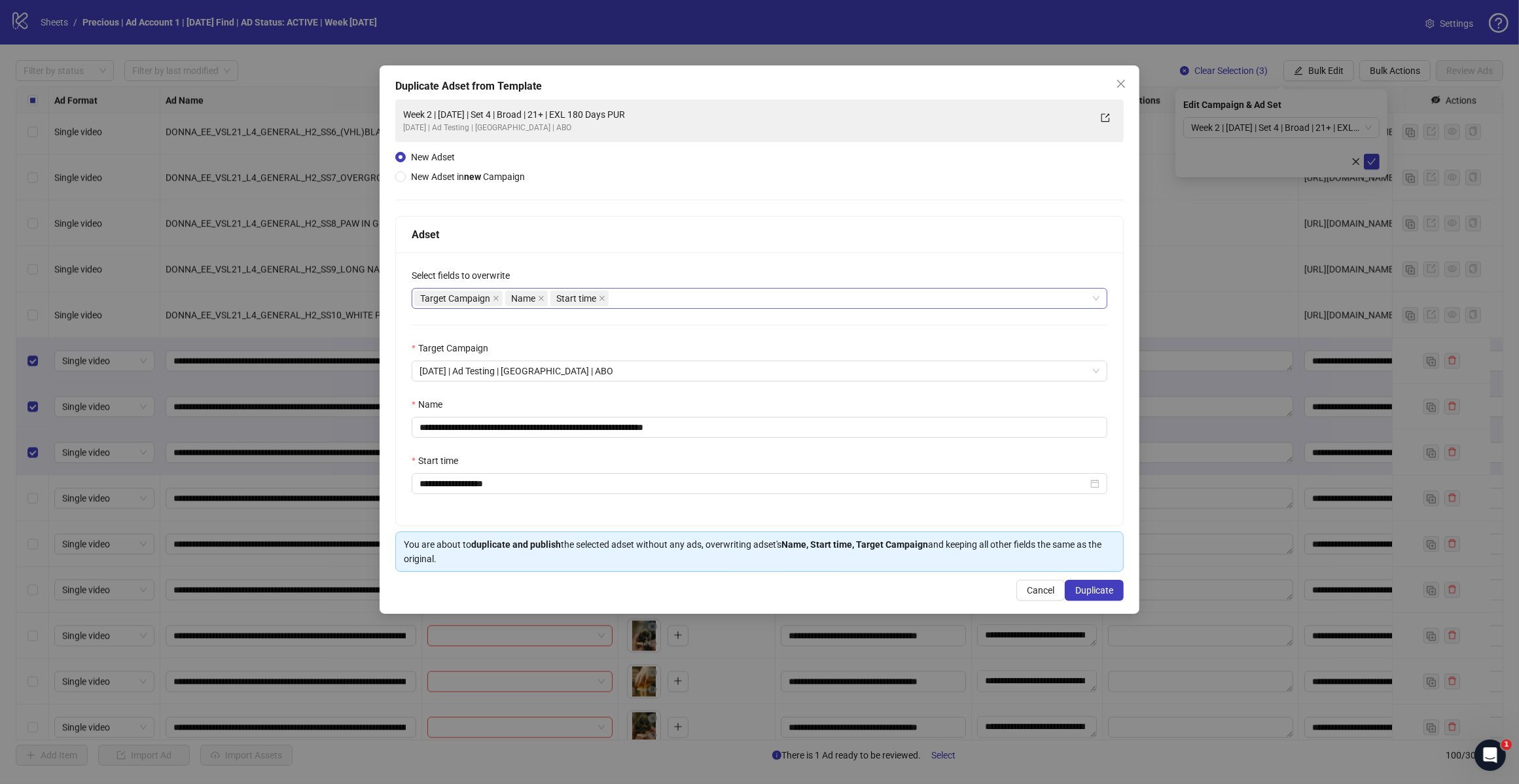
click at [650, 301] on div "Target Campaign Name Start time" at bounding box center [752, 298] width 677 height 18
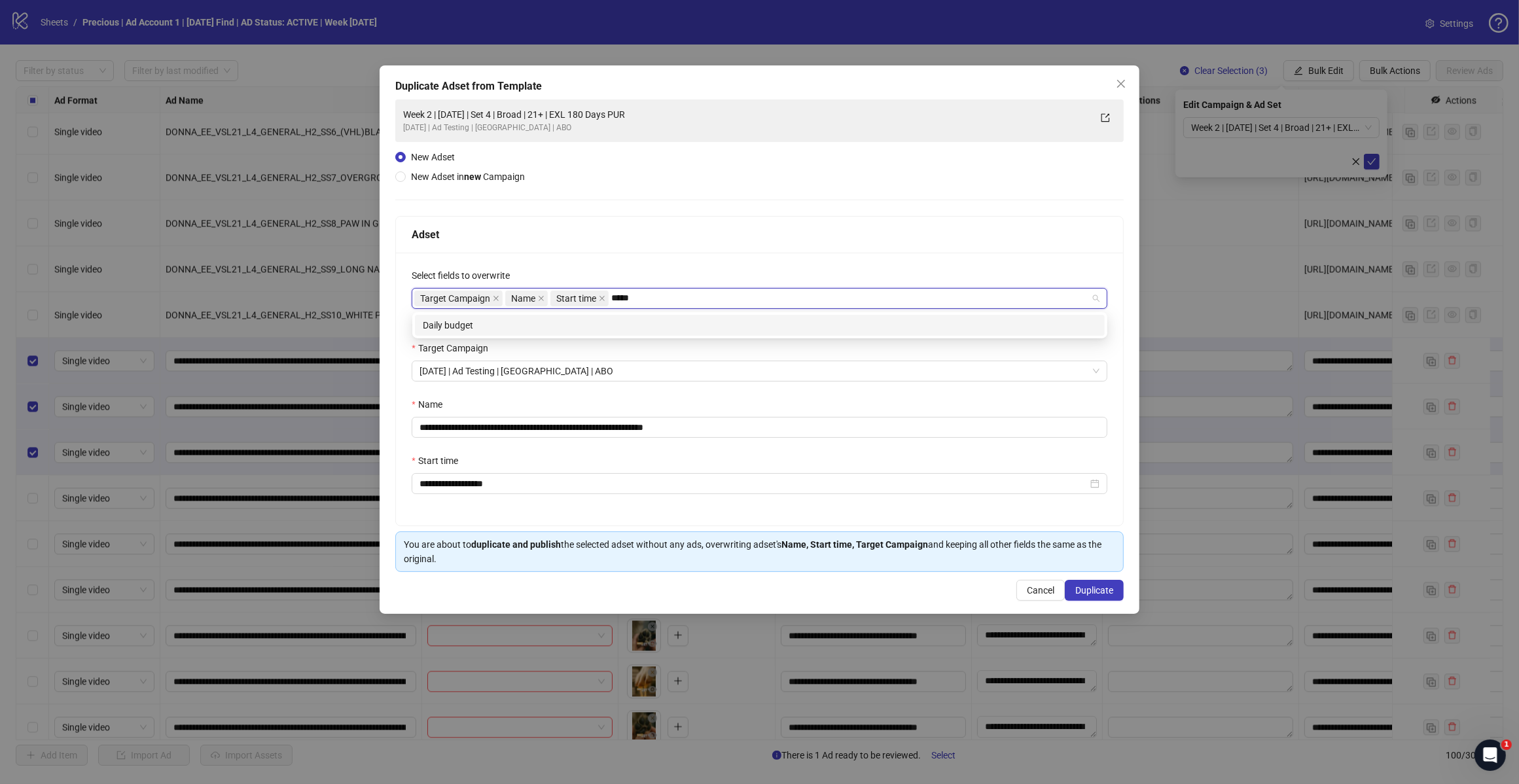
type input "*****"
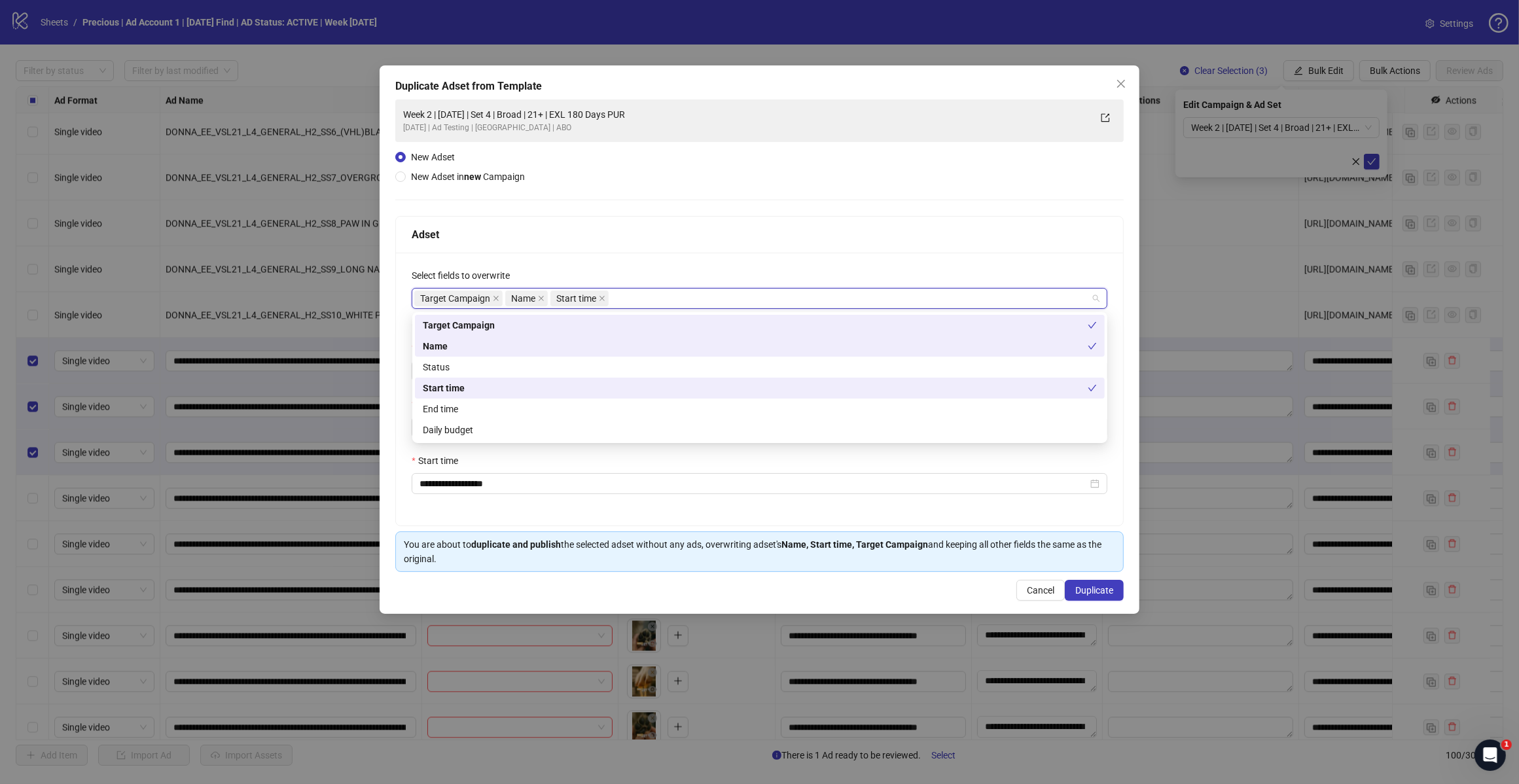
click at [633, 312] on div "campaign_id name Target Campaign Name Status Start time End time Daily budget" at bounding box center [760, 378] width 695 height 131
click at [665, 299] on div "Target Campaign Name Start time" at bounding box center [752, 298] width 677 height 18
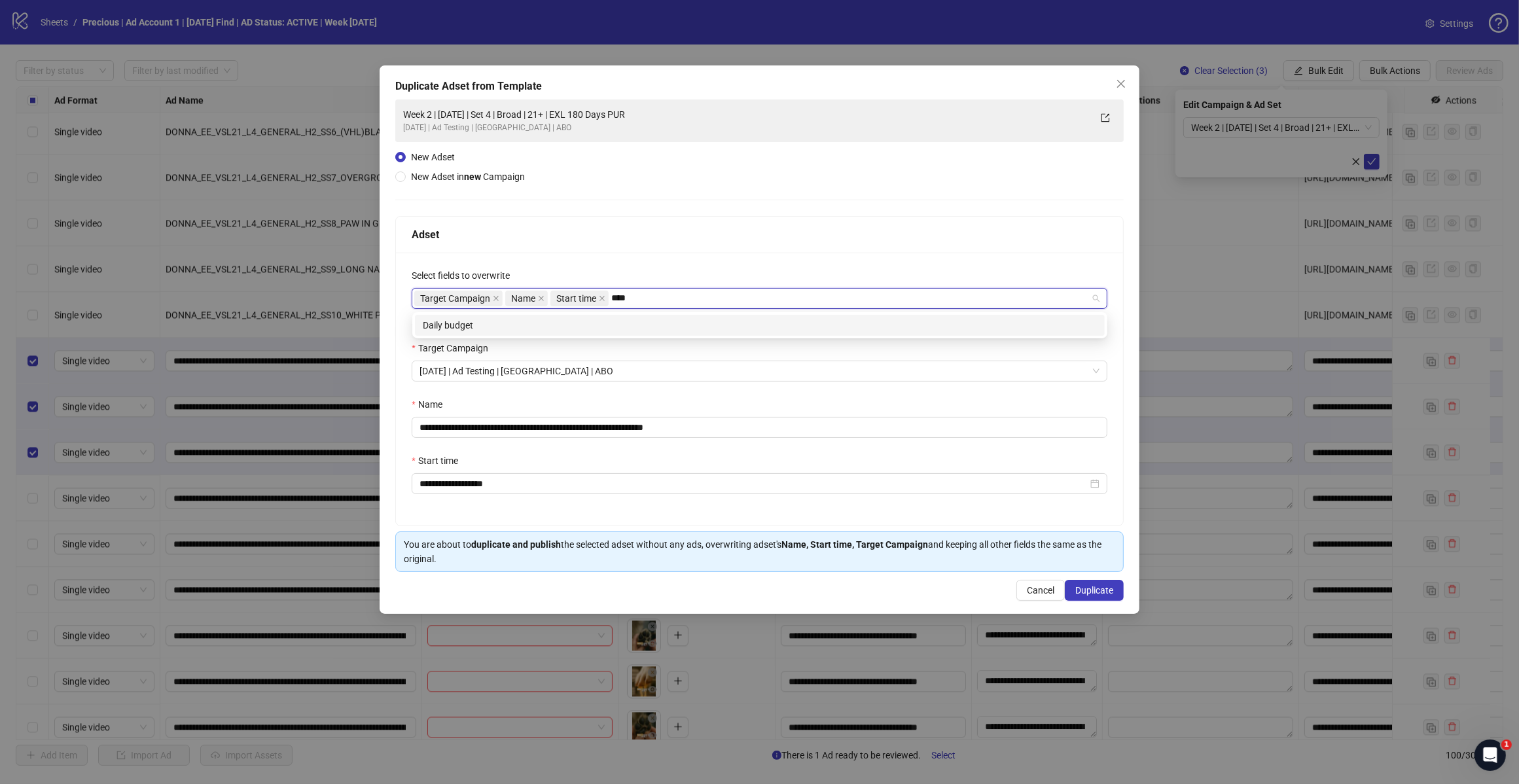
type input "*****"
click at [617, 325] on div "Daily budget" at bounding box center [760, 325] width 674 height 14
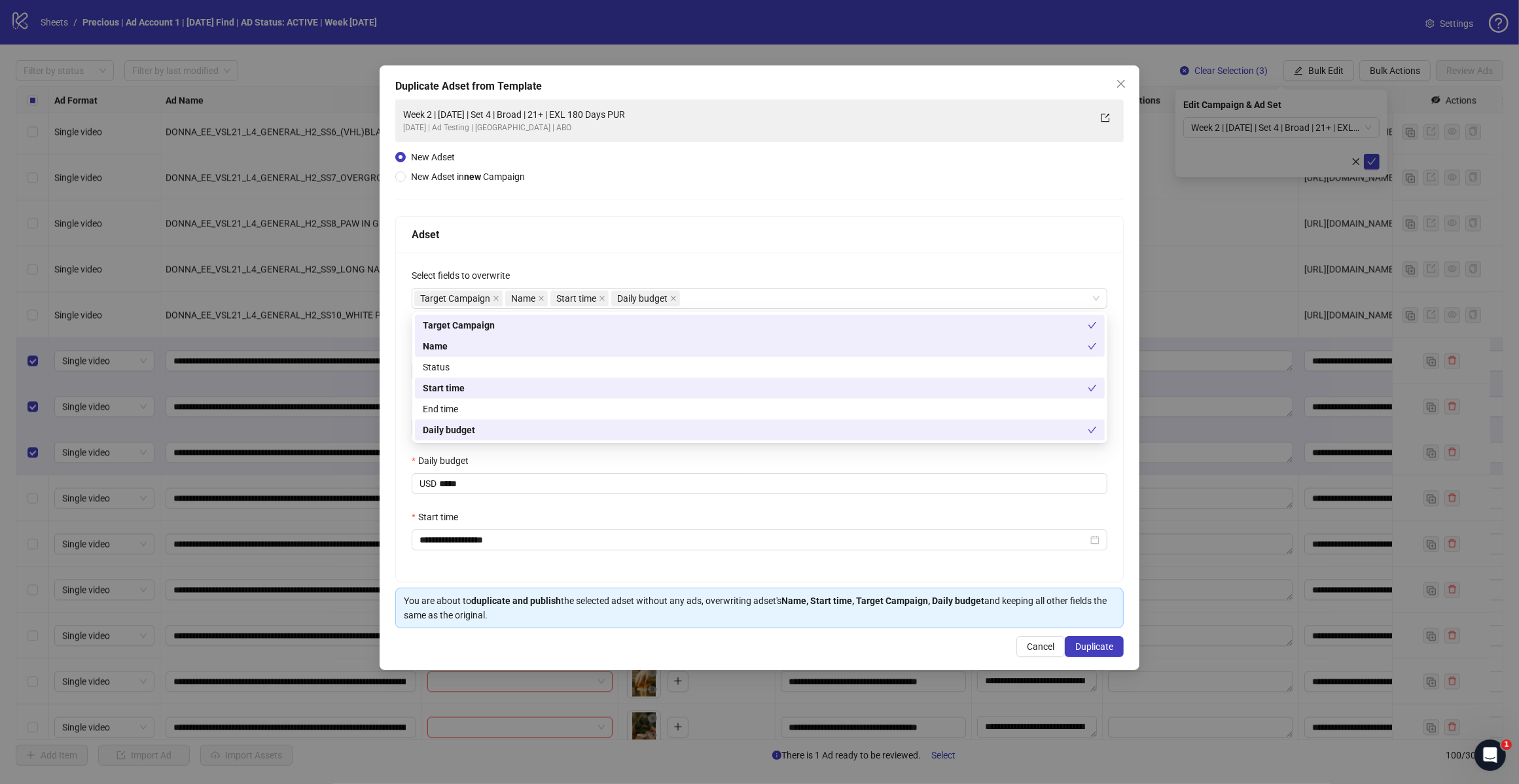
click at [697, 266] on div "**********" at bounding box center [760, 417] width 727 height 329
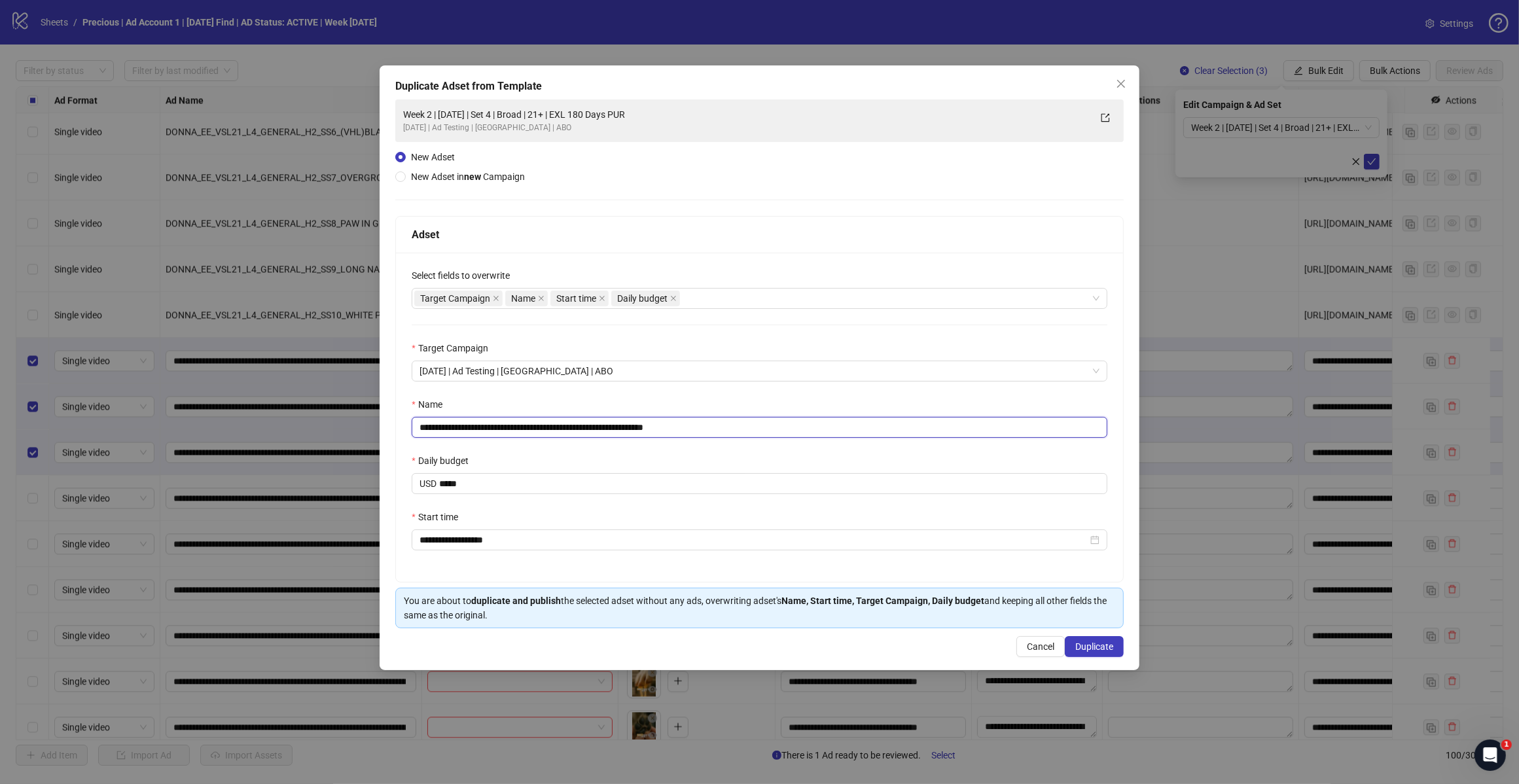
click at [717, 418] on input "**********" at bounding box center [759, 427] width 696 height 21
click at [533, 433] on input "**********" at bounding box center [759, 427] width 696 height 21
type input "**********"
click at [1094, 652] on span "Duplicate" at bounding box center [1094, 646] width 38 height 10
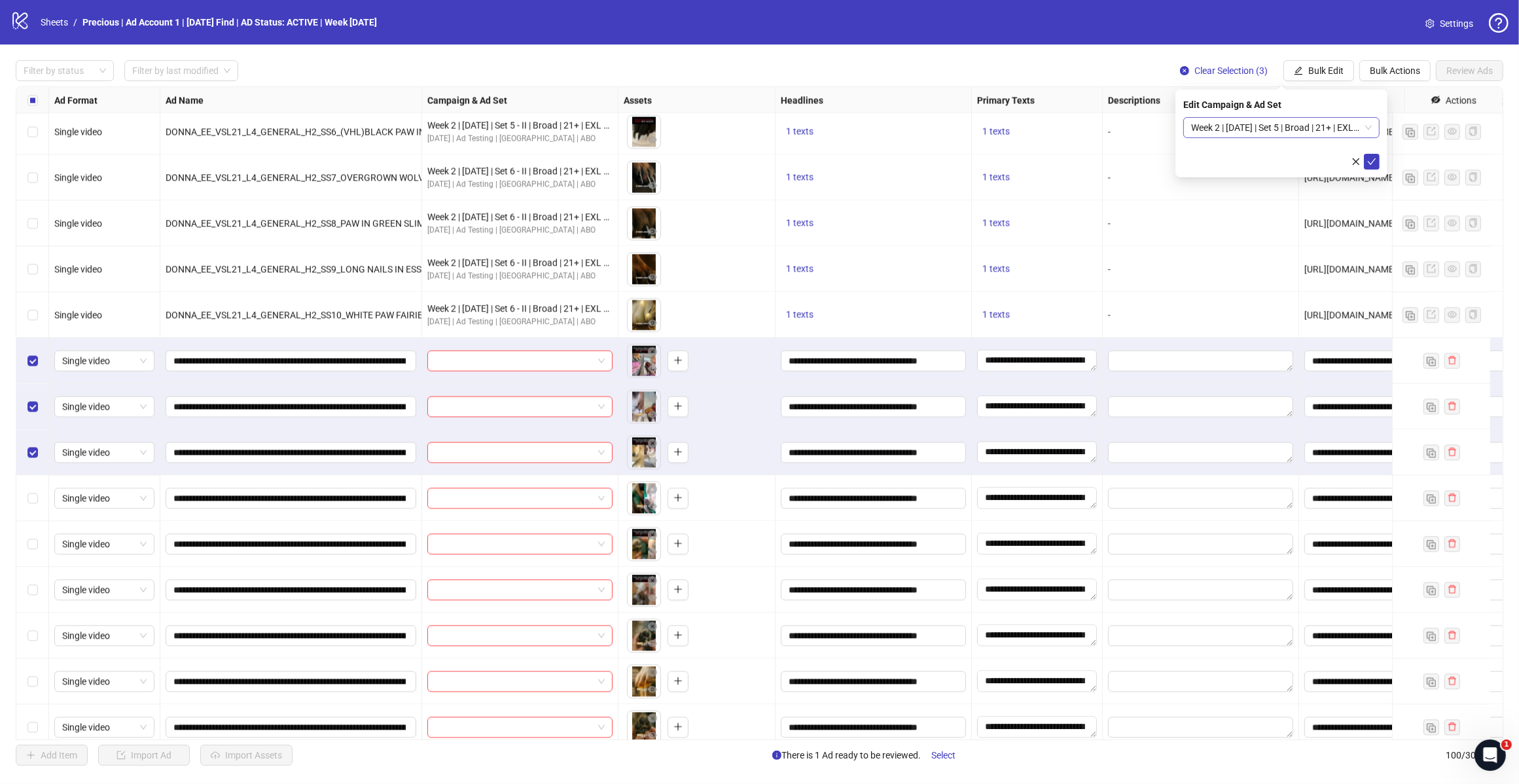
click at [1367, 129] on span "Week 2 | 12th August | Set 5 | Broad | 21+ | EXL 180 Days PUR" at bounding box center [1281, 127] width 180 height 20
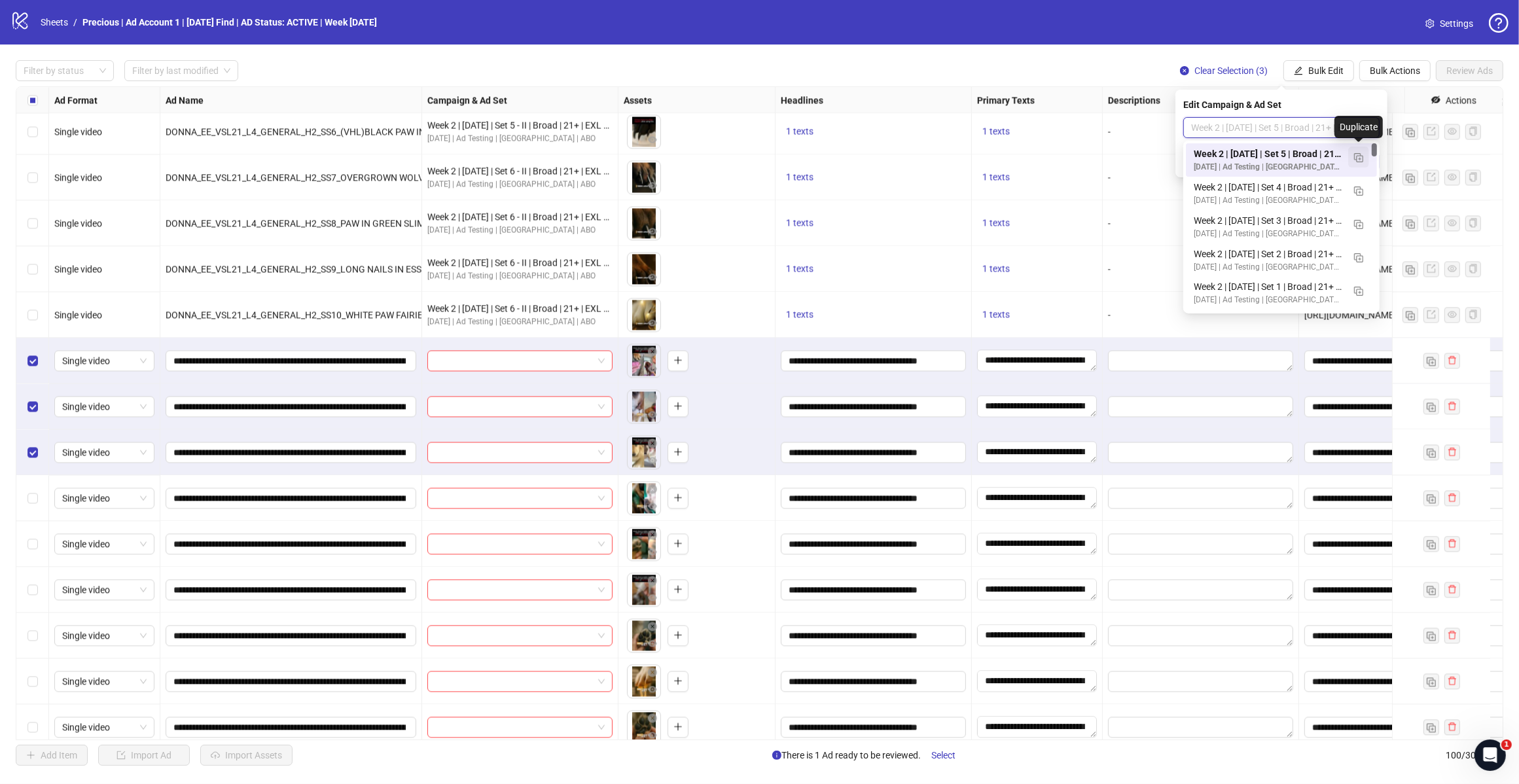
click at [1362, 157] on img "button" at bounding box center [1359, 158] width 9 height 9
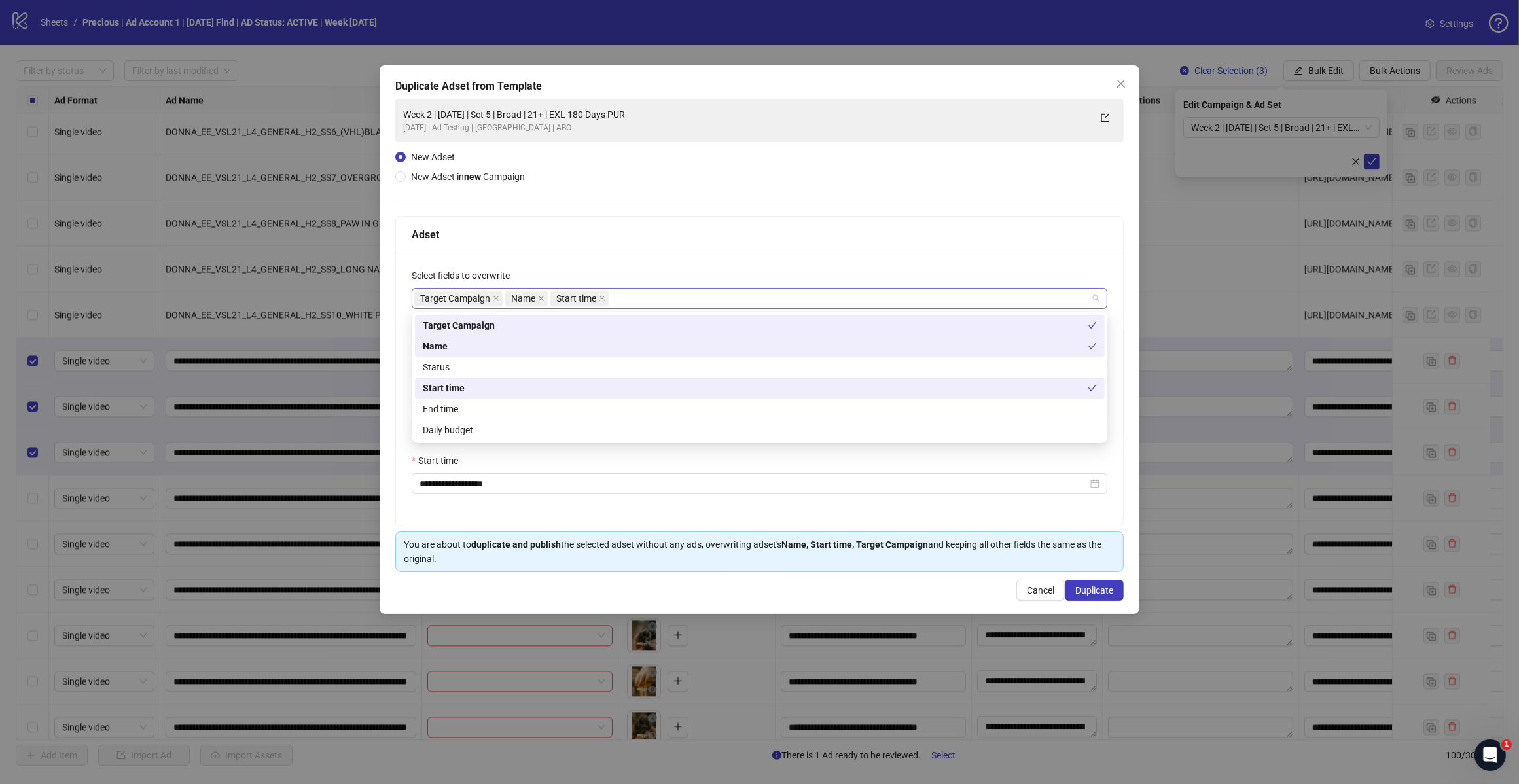
click at [640, 296] on div "Target Campaign Name Start time" at bounding box center [752, 298] width 677 height 18
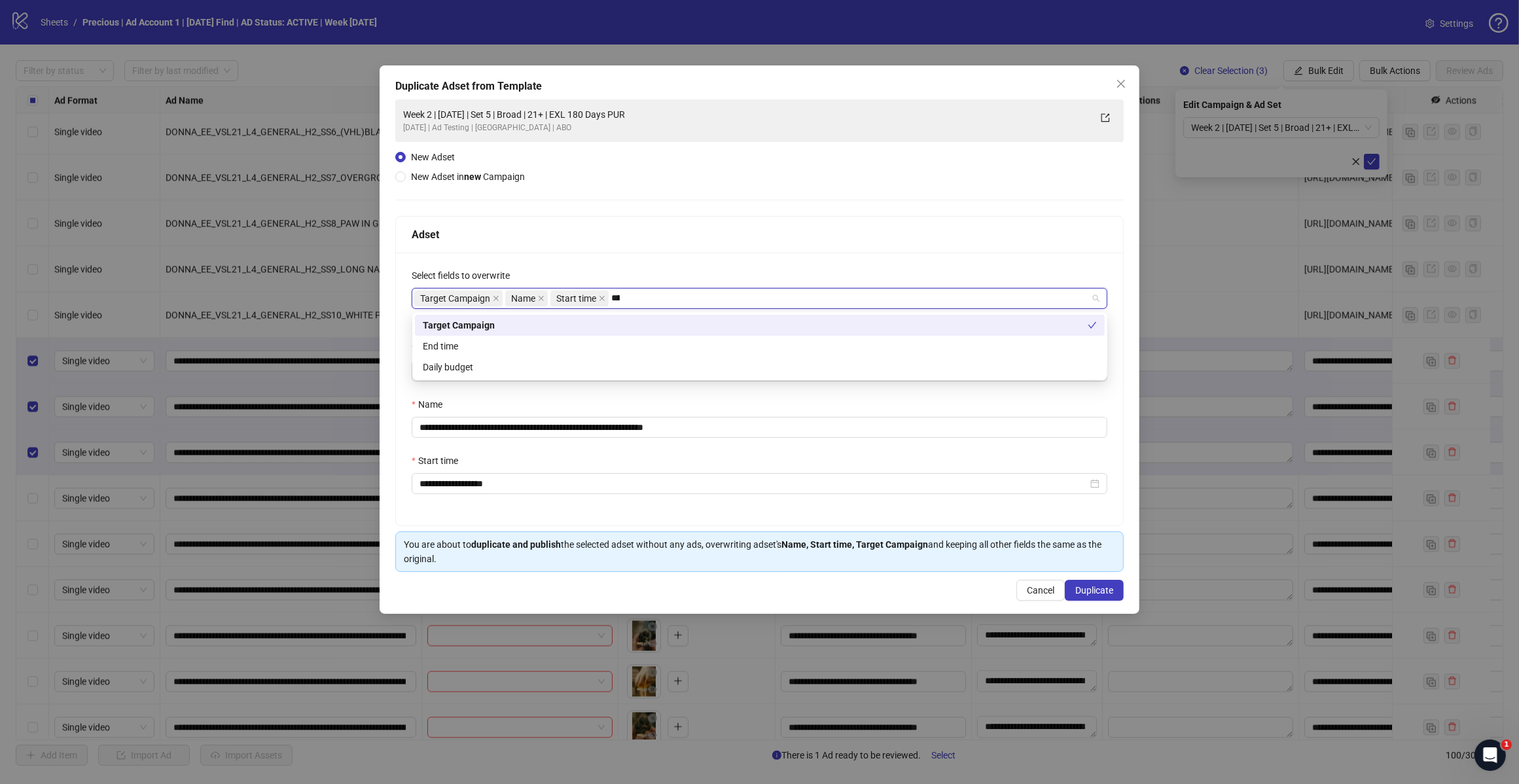
type input "*****"
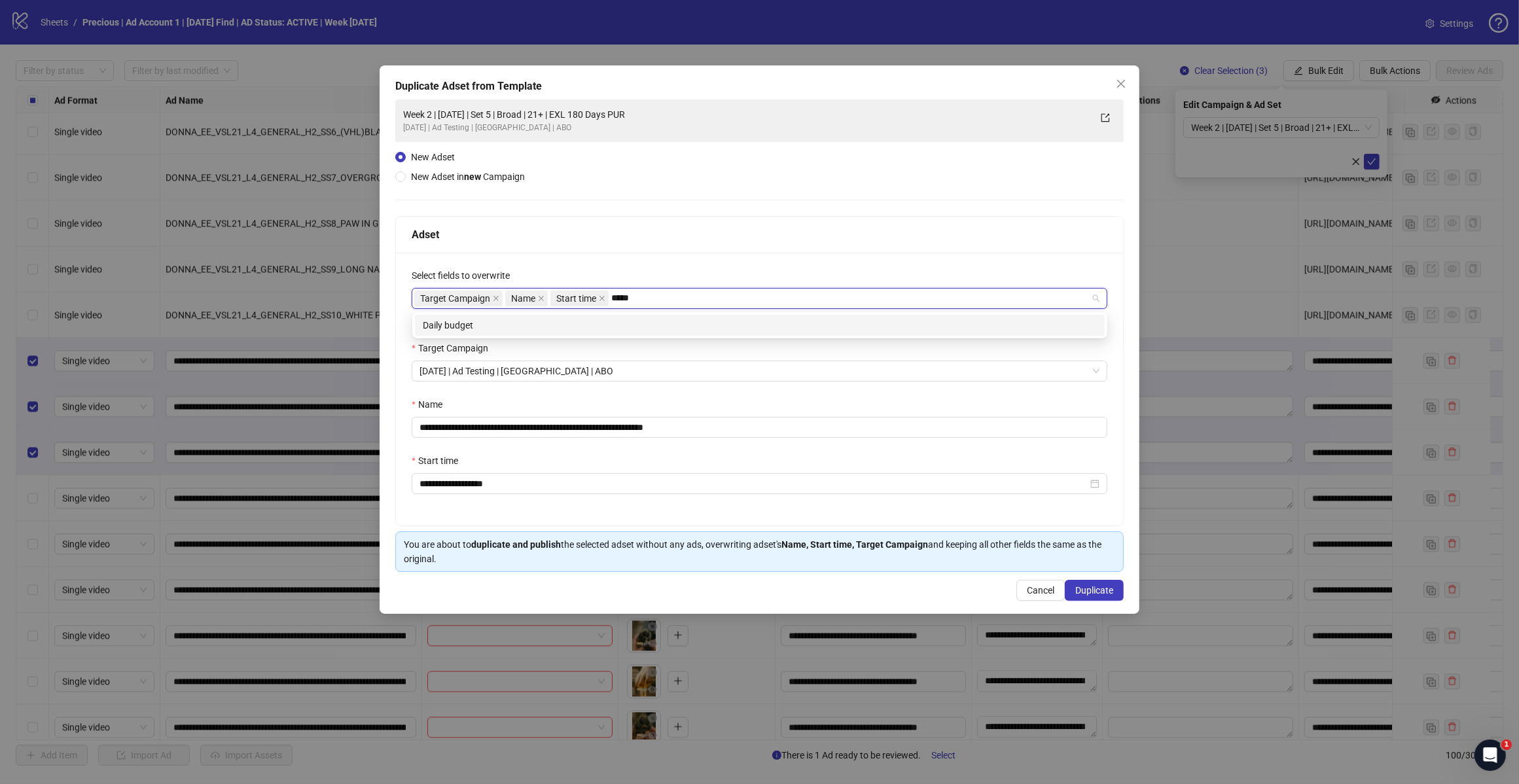
click at [602, 322] on div "Daily budget" at bounding box center [760, 325] width 674 height 14
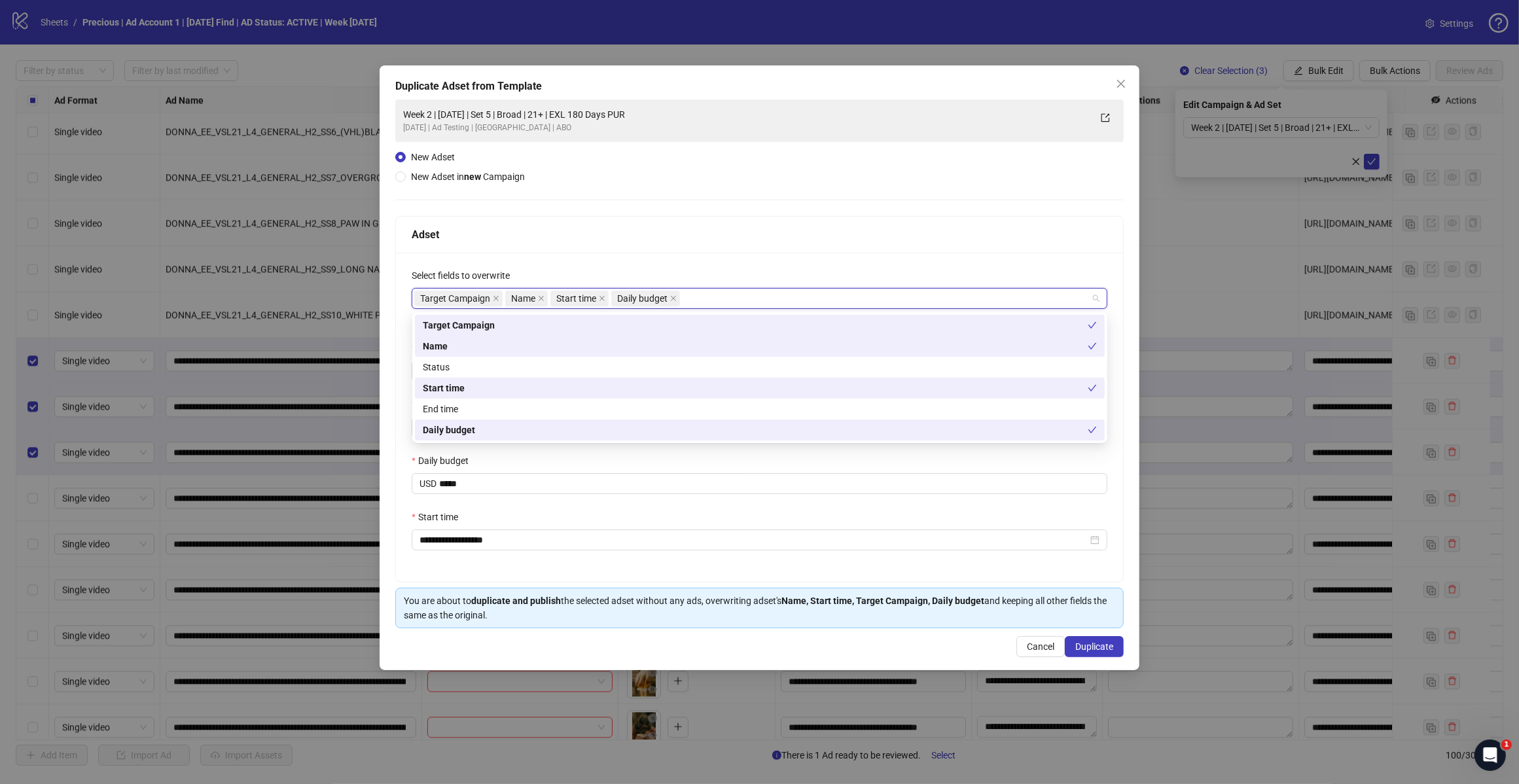
click at [686, 226] on div "Adset" at bounding box center [759, 235] width 696 height 16
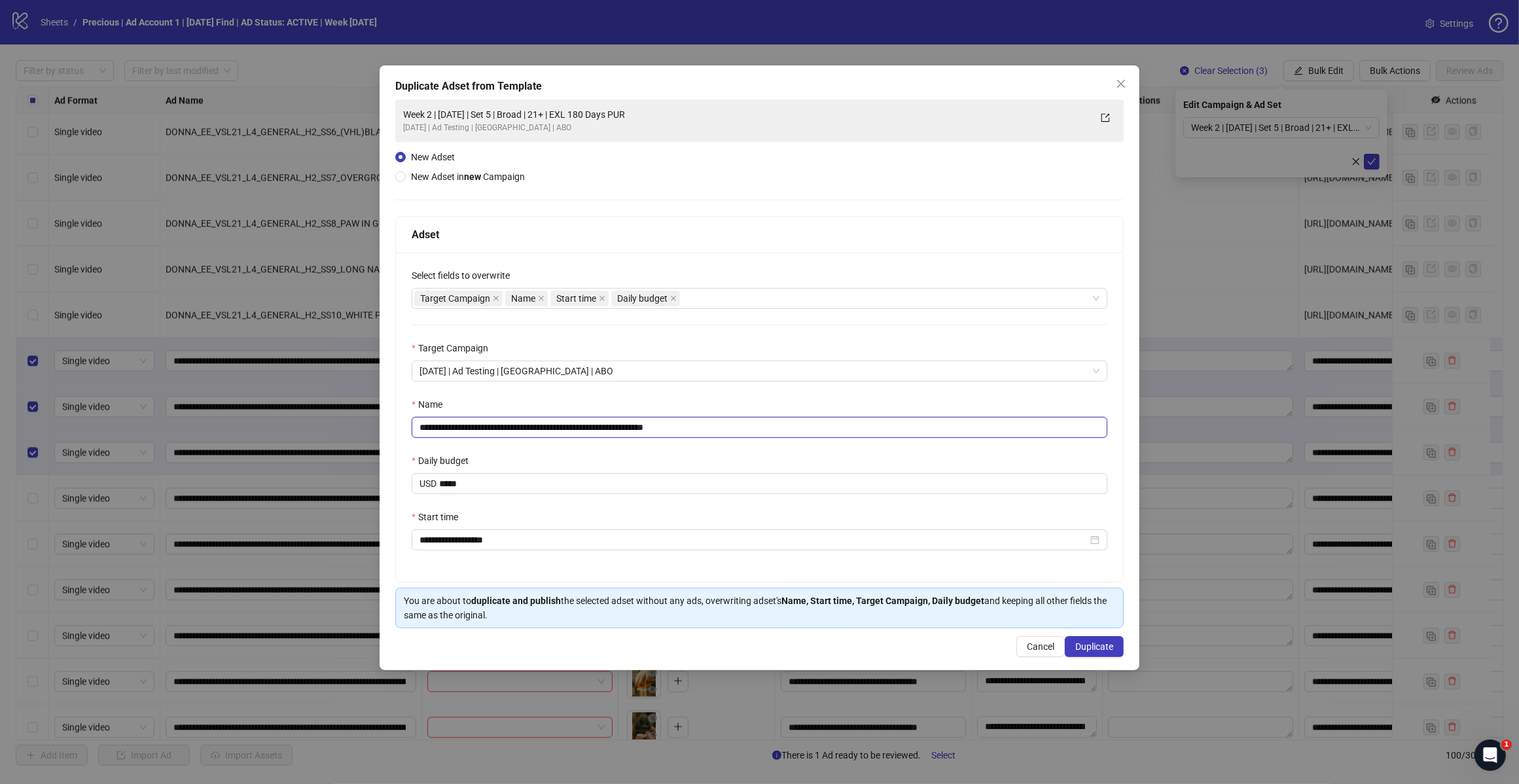
click at [719, 427] on input "**********" at bounding box center [759, 427] width 696 height 21
click at [528, 430] on input "**********" at bounding box center [759, 427] width 696 height 21
type input "**********"
click at [1092, 647] on span "Duplicate" at bounding box center [1094, 646] width 38 height 10
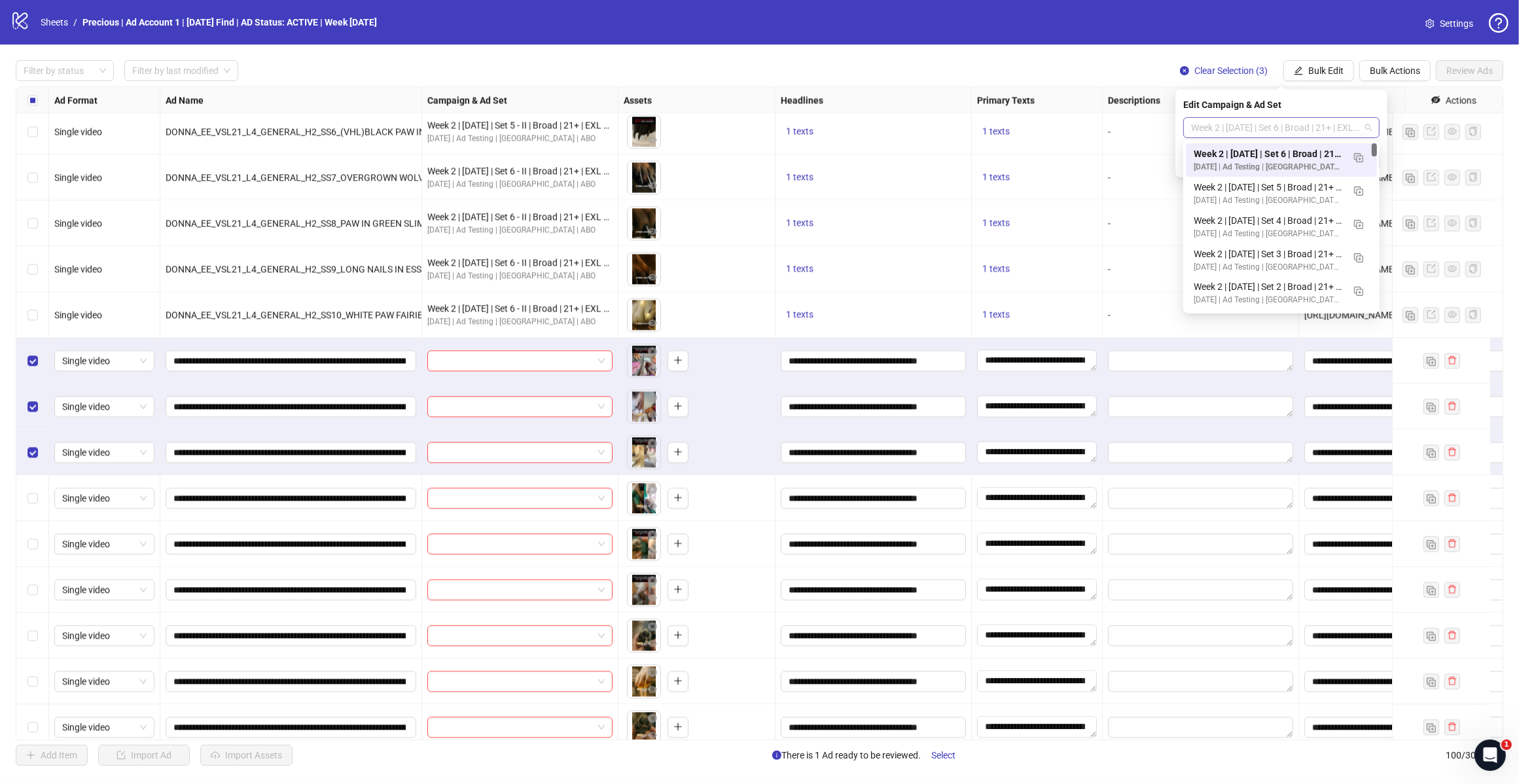
click at [1340, 137] on div "Week 2 | 12th August | Set 6 | Broad | 21+ | EXL 180 Days PUR" at bounding box center [1282, 127] width 196 height 21
click at [1374, 151] on div at bounding box center [1375, 149] width 5 height 13
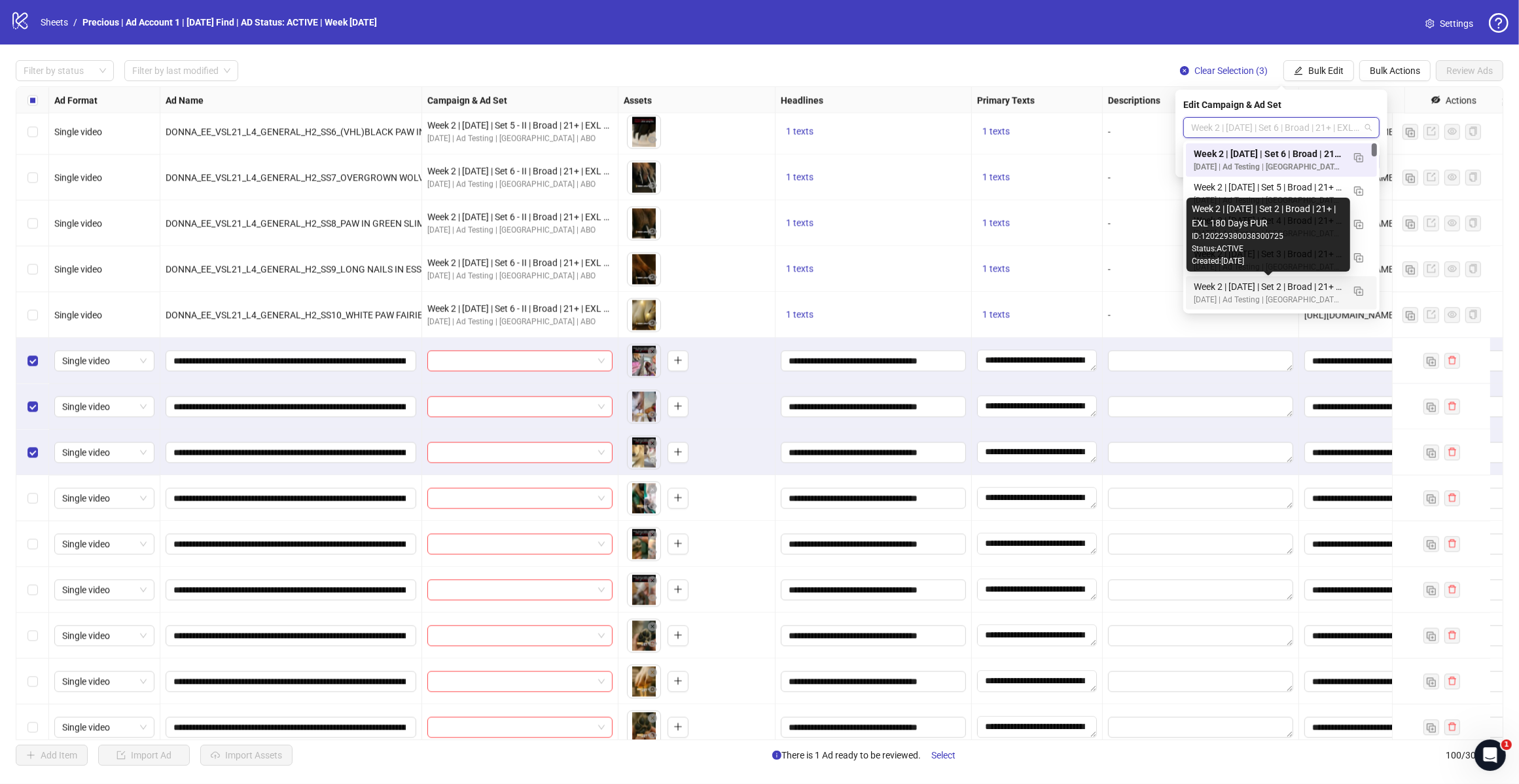
click at [1248, 289] on div "Week 2 | 12th August | Set 2 | Broad | 21+ | EXL 180 Days PUR" at bounding box center [1268, 286] width 149 height 14
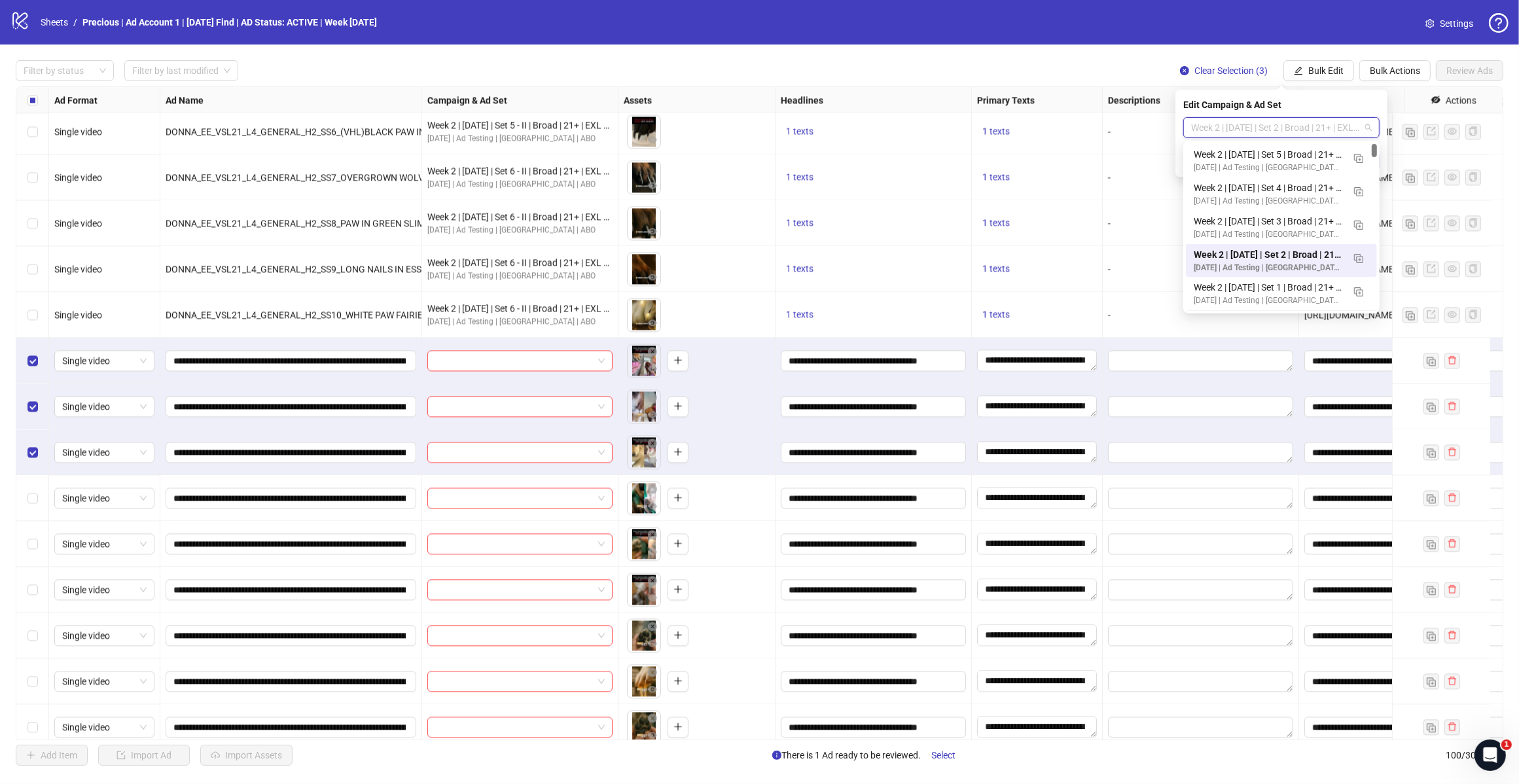
scroll to position [66, 0]
click at [1290, 257] on div "Week 2 | 12th August | Set 1 | Broad | 21+ | EXL 180 Days PUR" at bounding box center [1268, 253] width 149 height 14
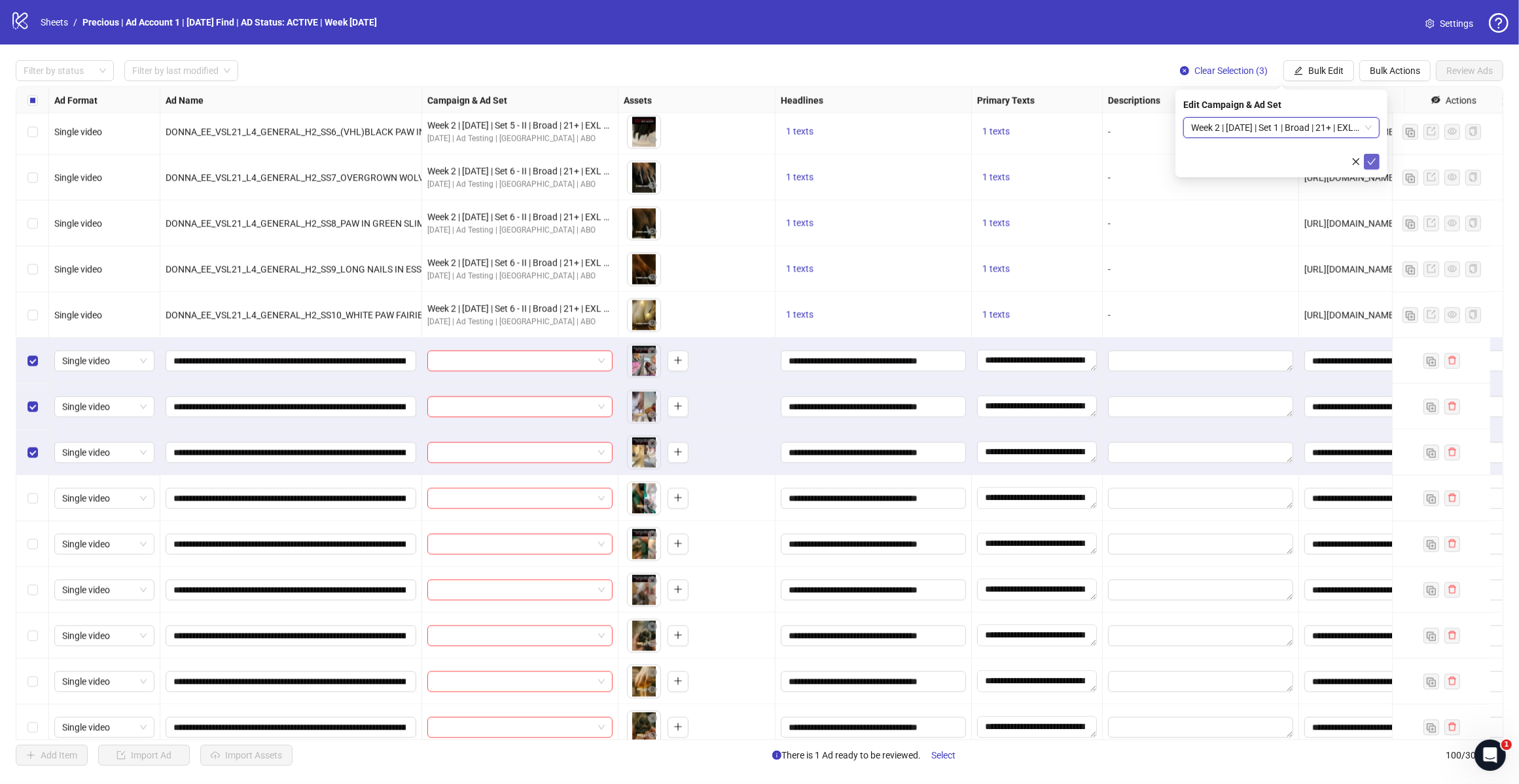
click at [1367, 155] on button "submit" at bounding box center [1372, 162] width 16 height 16
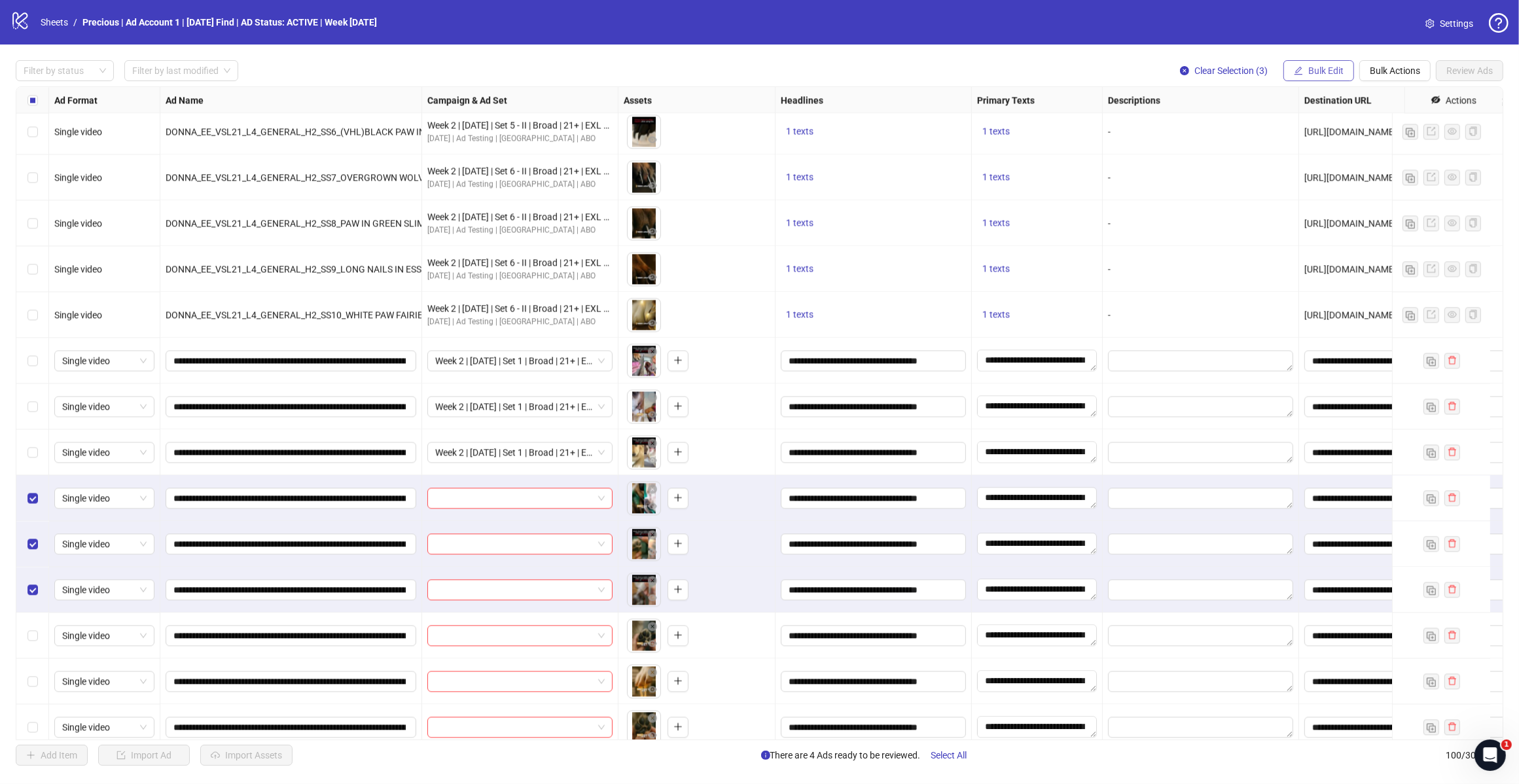
click at [1333, 73] on span "Bulk Edit" at bounding box center [1326, 70] width 35 height 10
click at [1343, 137] on span "Campaign & Ad Set" at bounding box center [1330, 139] width 78 height 14
click at [1332, 76] on span "Bulk Edit" at bounding box center [1326, 70] width 35 height 10
click at [1350, 139] on span "Campaign & Ad Set" at bounding box center [1330, 139] width 78 height 14
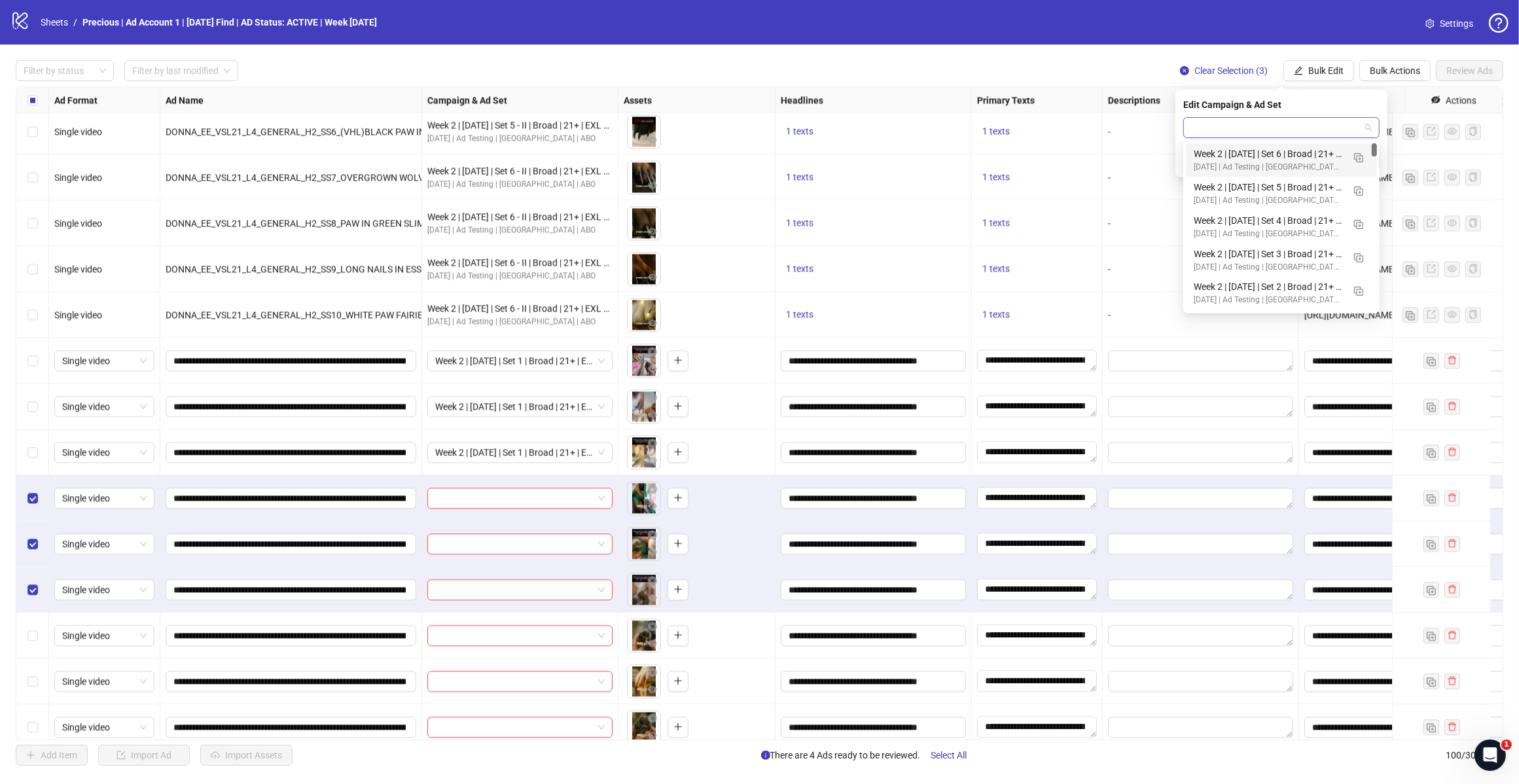
click at [1366, 122] on span at bounding box center [1281, 127] width 180 height 20
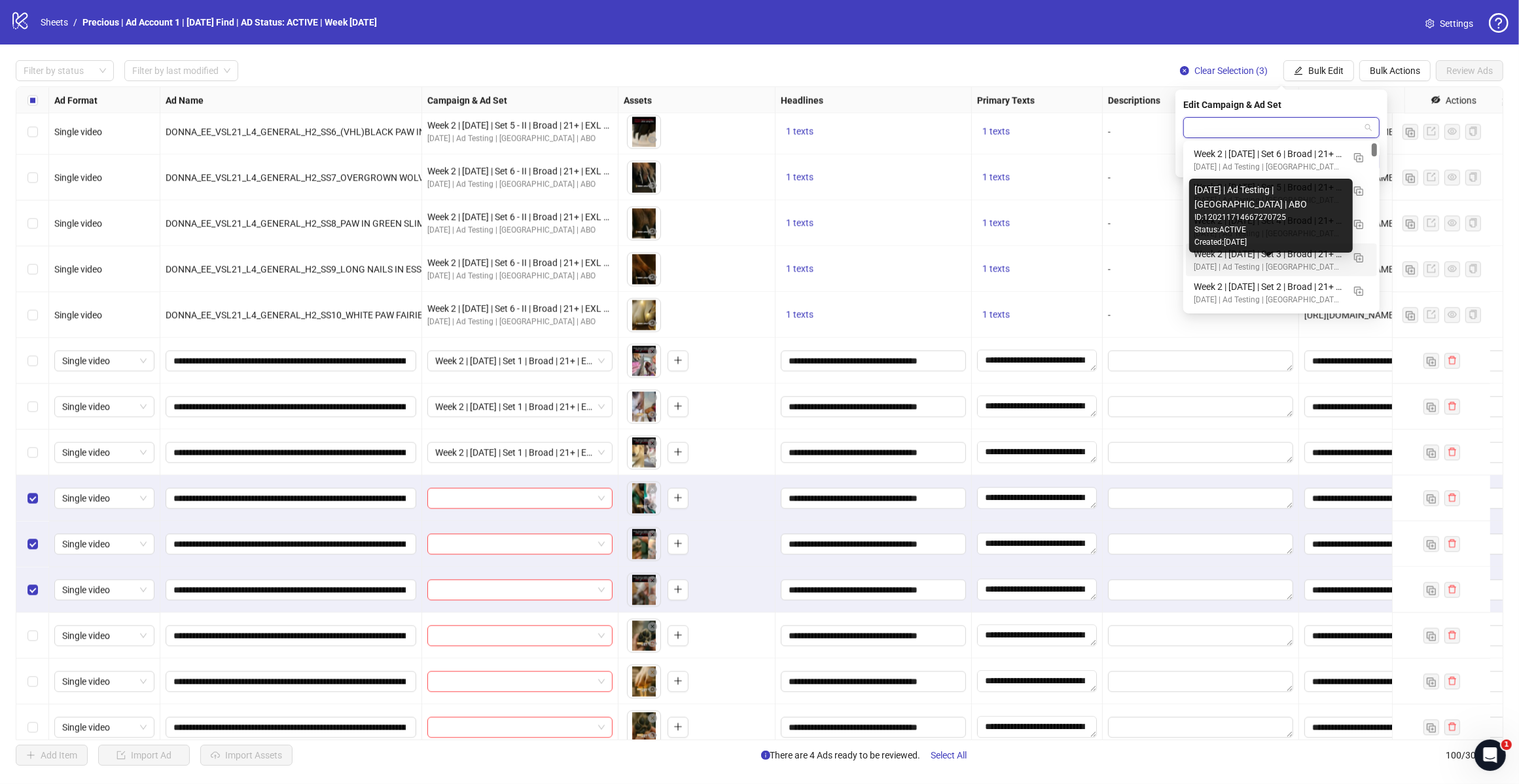
click at [1286, 280] on div "Week 2 | 12th August | Set 2 | Broad | 21+ | EXL 180 Days PUR" at bounding box center [1268, 286] width 149 height 14
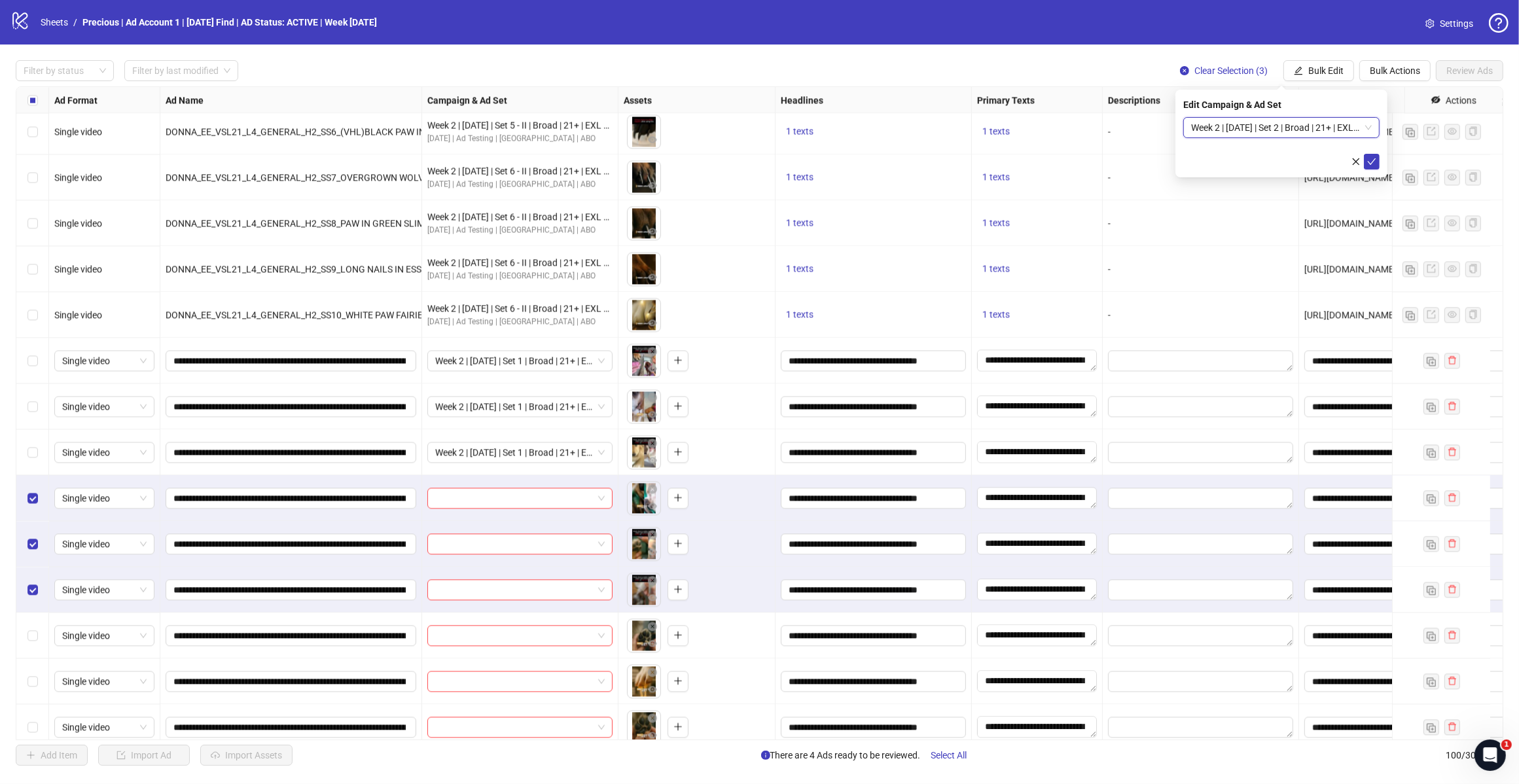
click at [1370, 155] on button "submit" at bounding box center [1372, 162] width 16 height 16
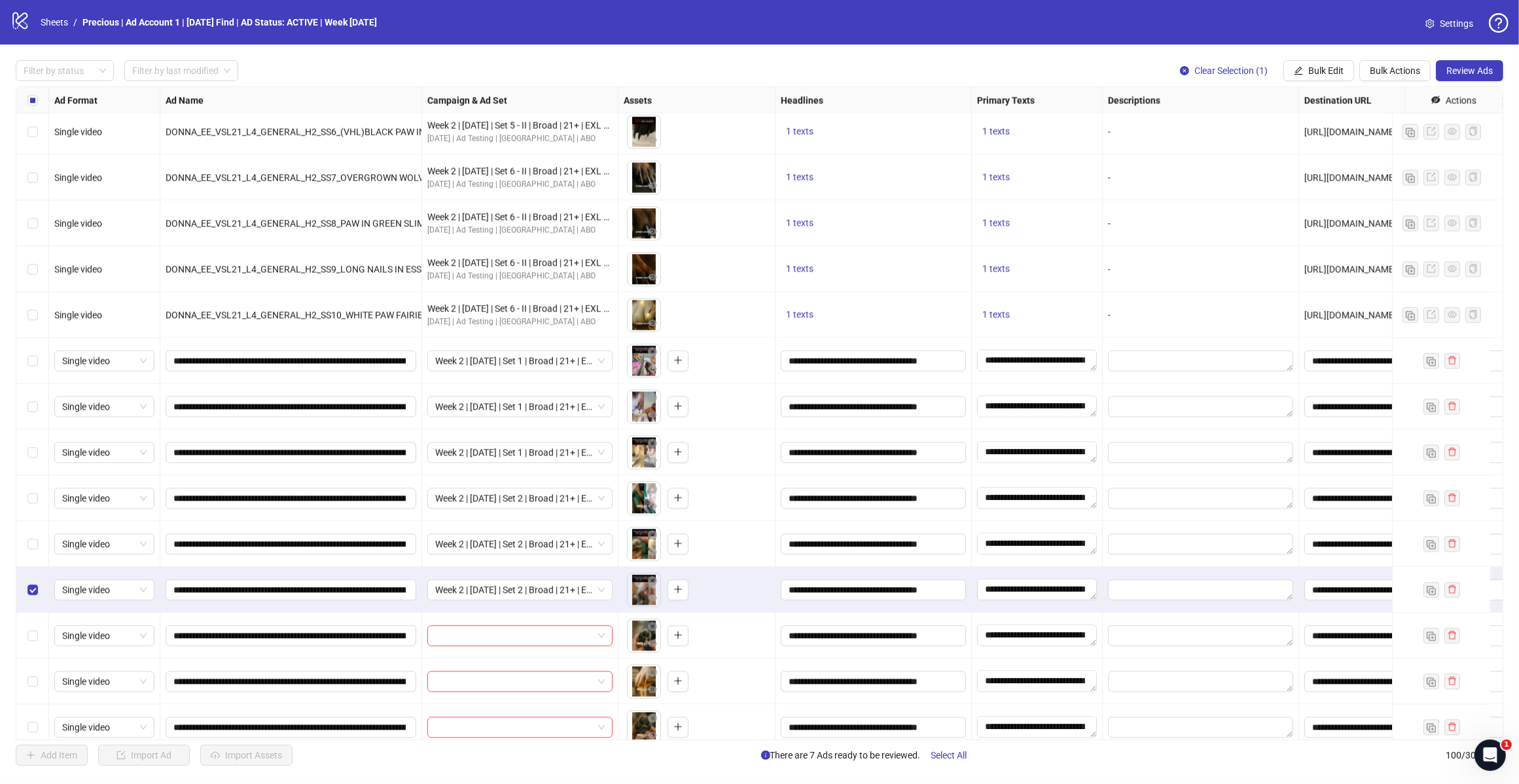
click at [26, 590] on div "Select row 86" at bounding box center [32, 590] width 32 height 46
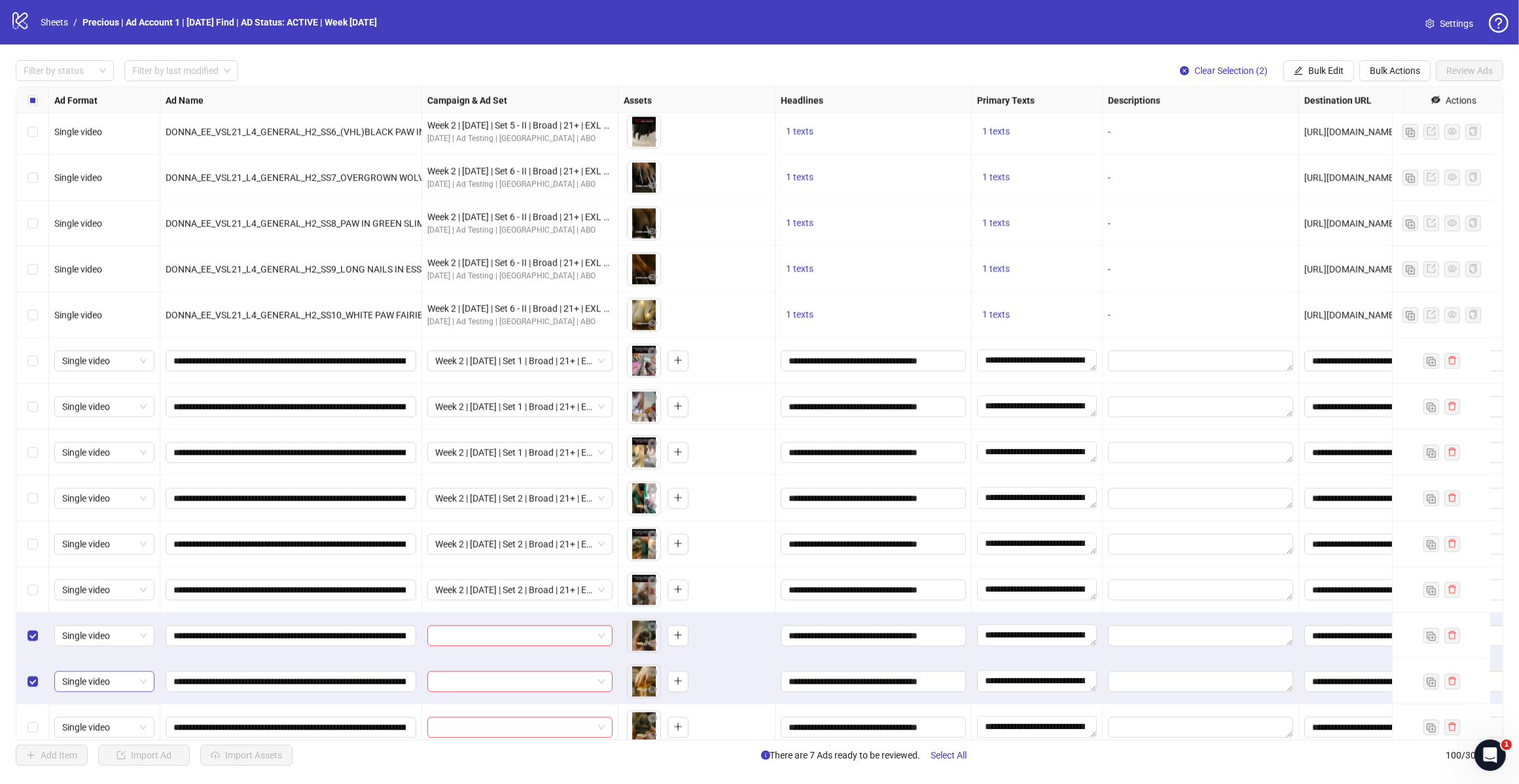
click at [31, 721] on label "Select row 89" at bounding box center [32, 727] width 10 height 14
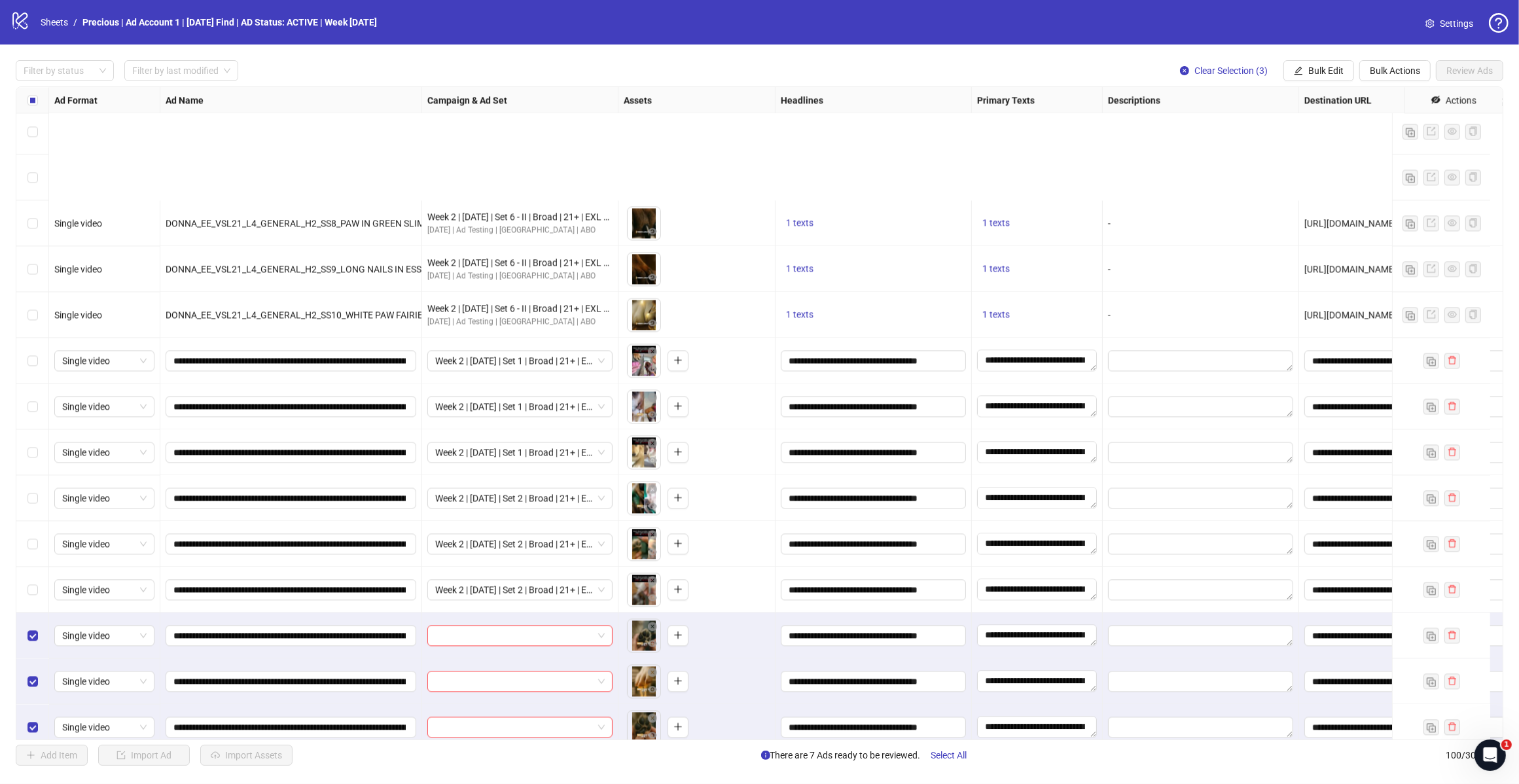
scroll to position [3604, 0]
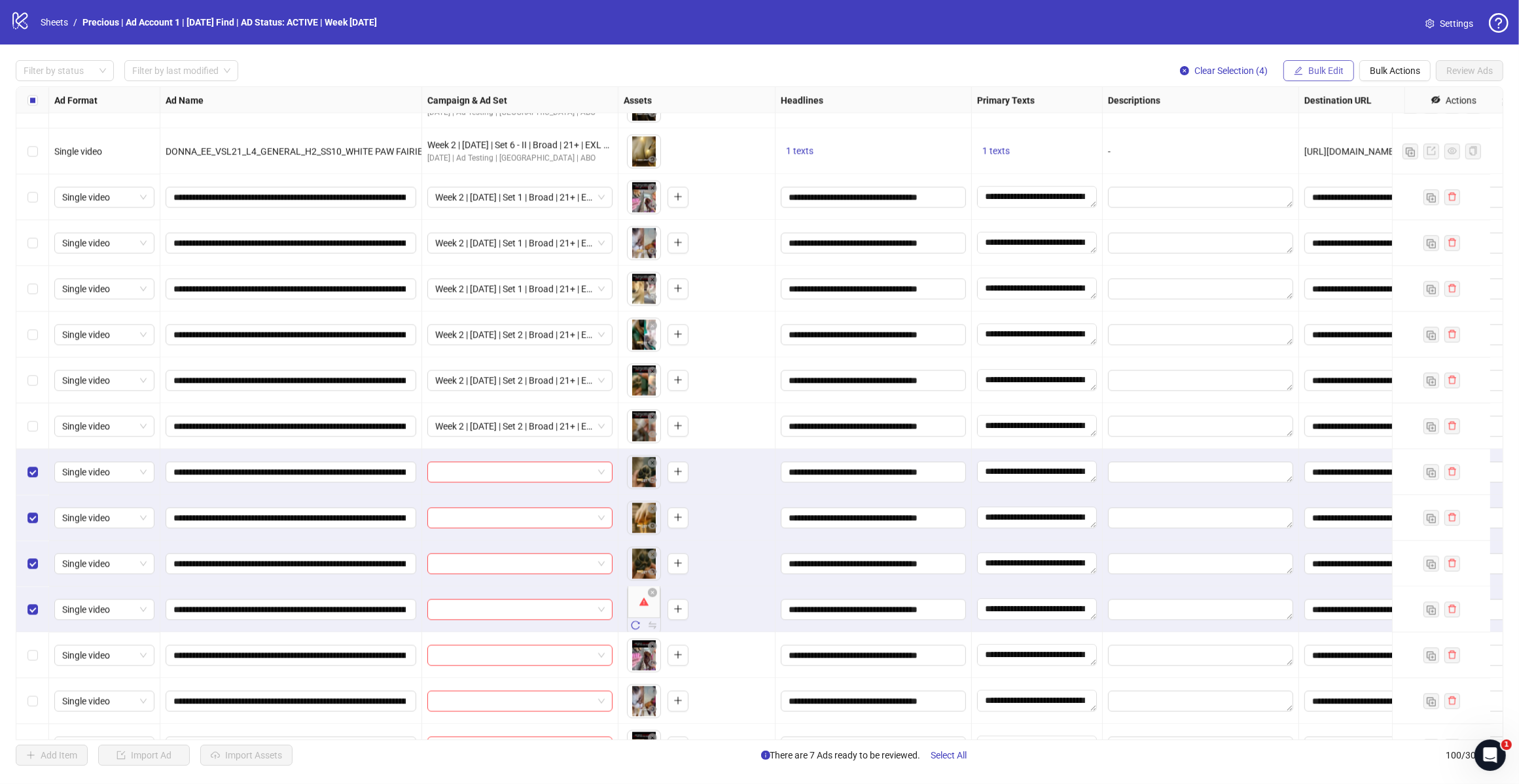
click at [1320, 68] on span "Bulk Edit" at bounding box center [1326, 70] width 35 height 10
click at [1334, 138] on span "Campaign & Ad Set" at bounding box center [1330, 139] width 78 height 14
click at [1369, 126] on span at bounding box center [1281, 127] width 180 height 20
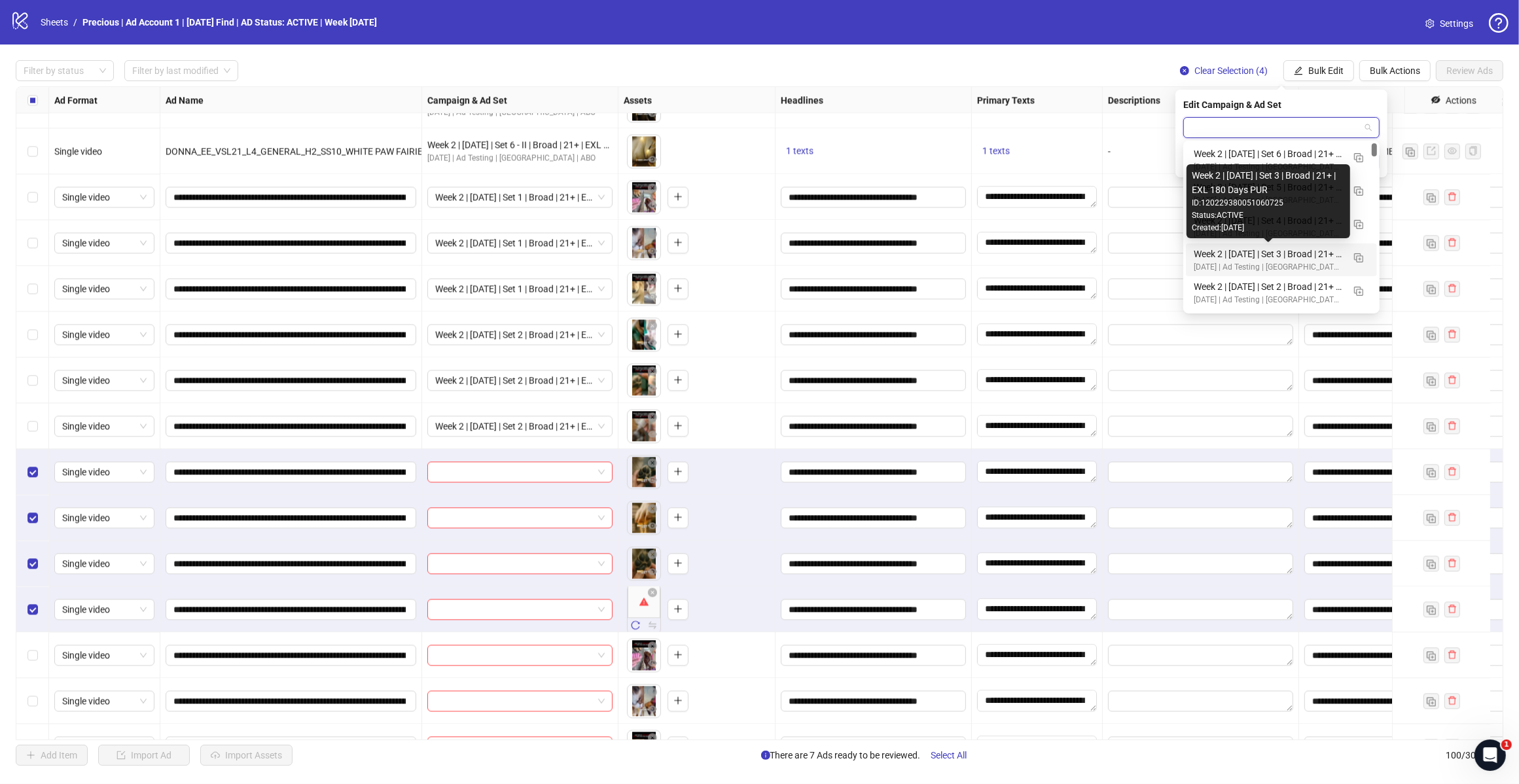
click at [1283, 257] on div "Week 2 | 12th August | Set 3 | Broad | 21+ | EXL 180 Days PUR" at bounding box center [1268, 253] width 149 height 14
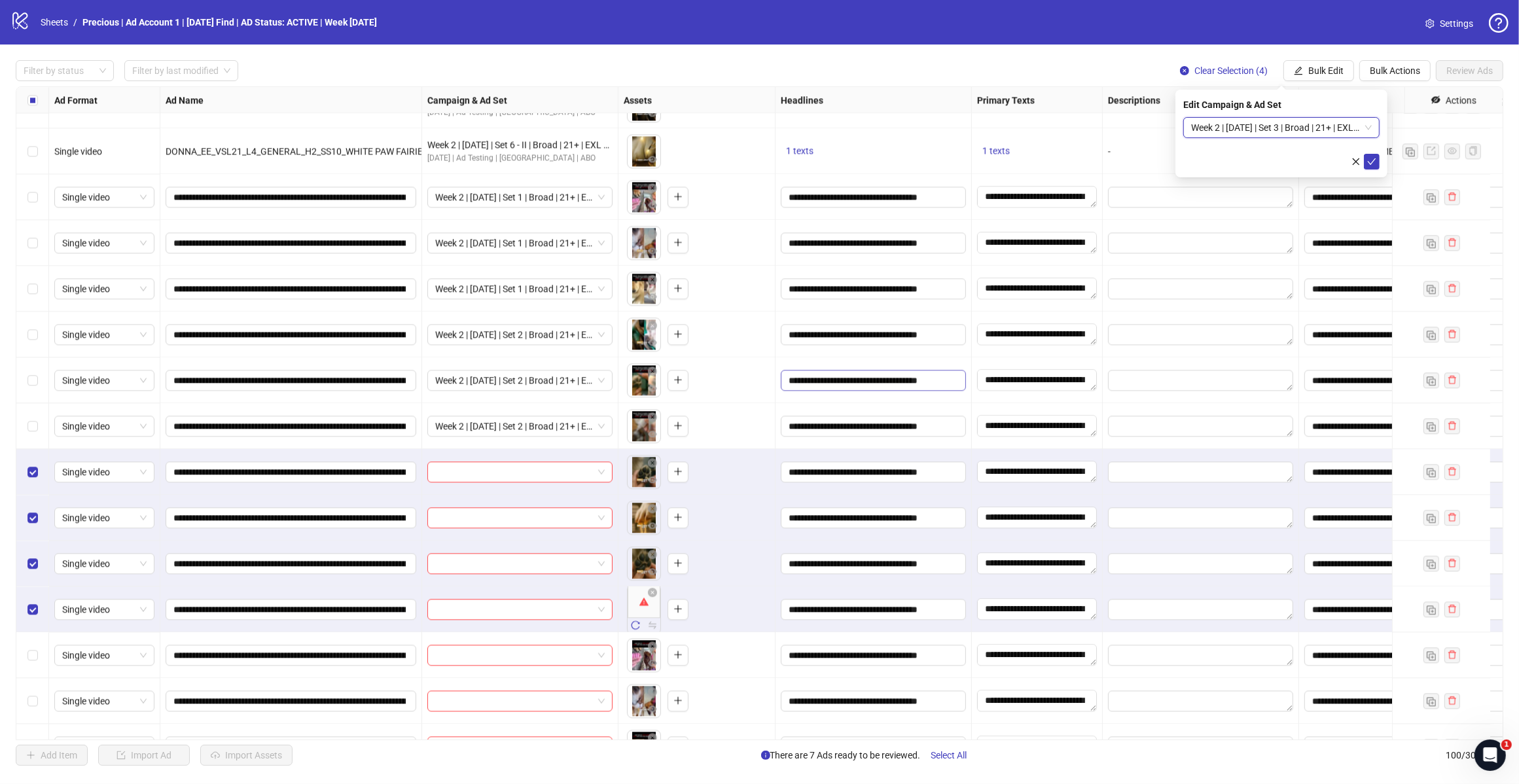
click at [1369, 158] on icon "check" at bounding box center [1372, 162] width 9 height 9
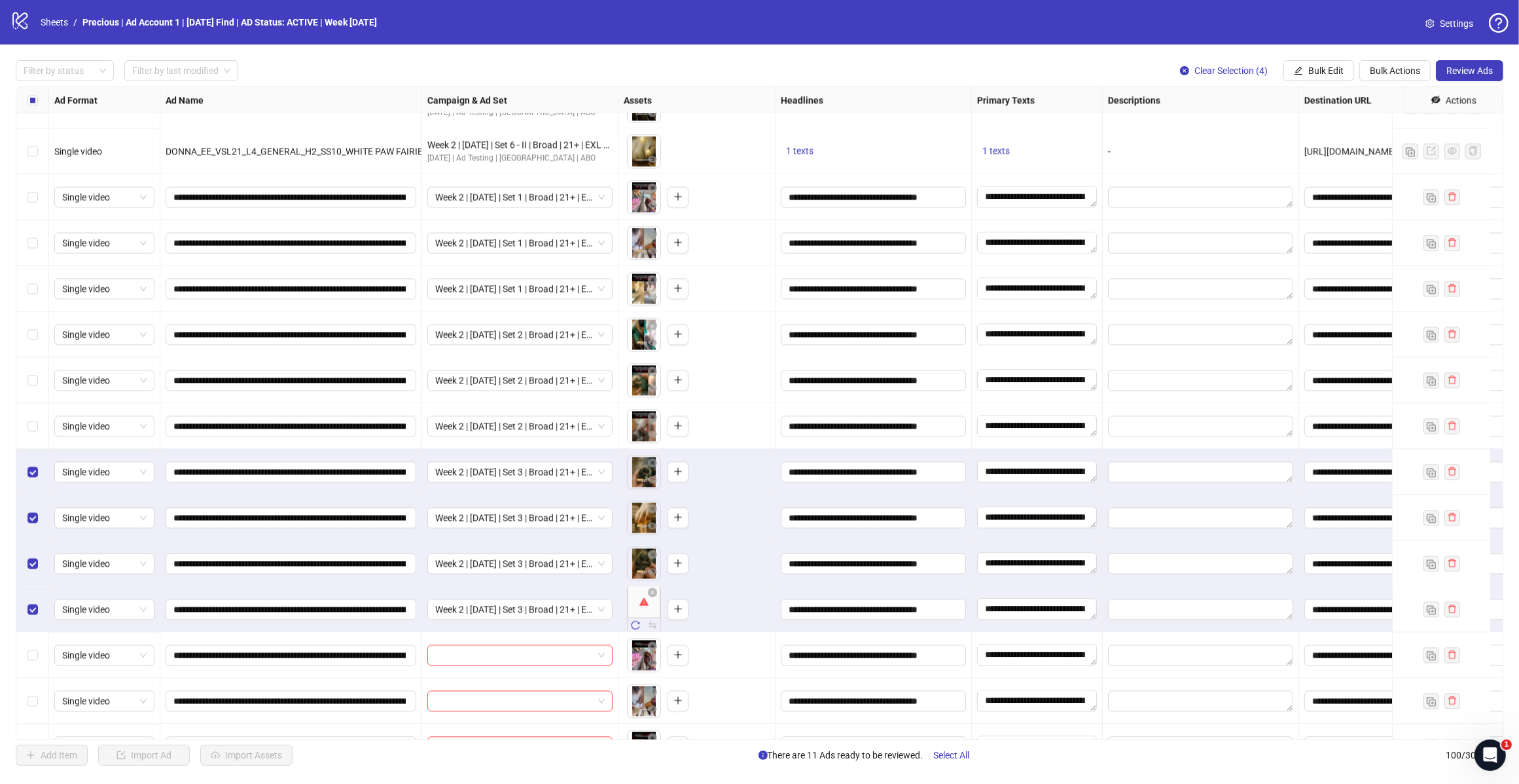
click at [28, 464] on label "Select row 87" at bounding box center [32, 471] width 10 height 14
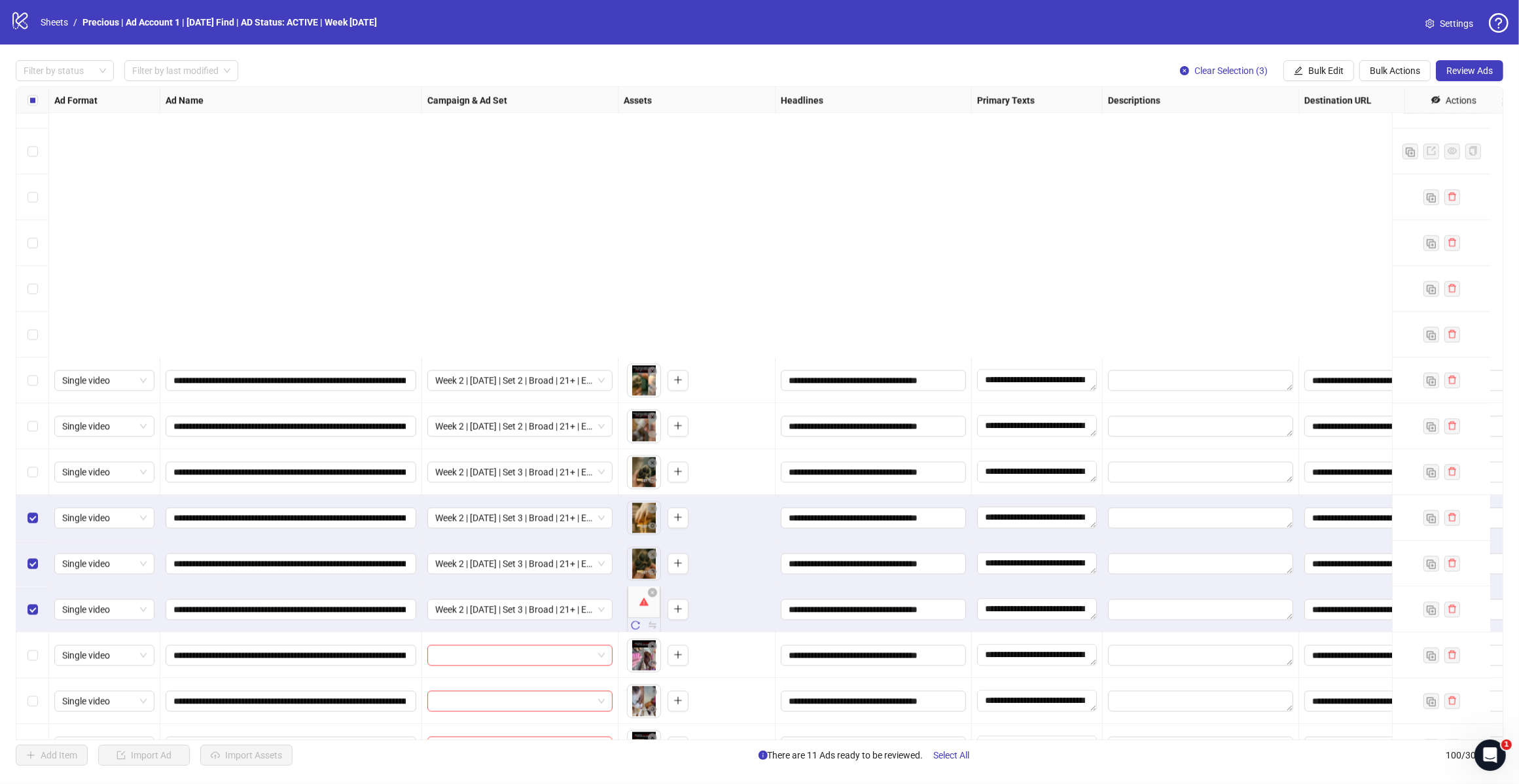
scroll to position [3931, 0]
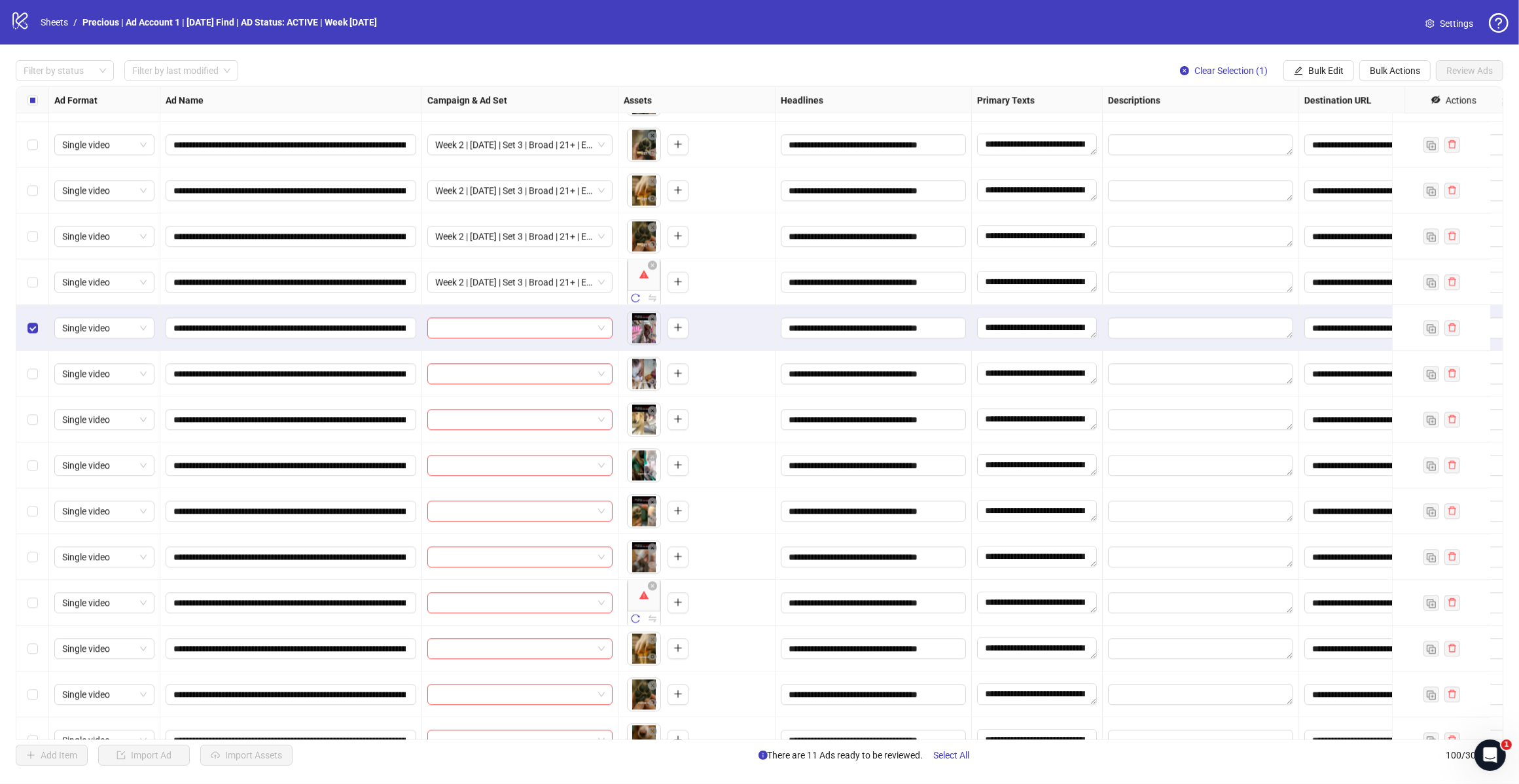
click at [24, 380] on div "Select row 92" at bounding box center [32, 374] width 32 height 46
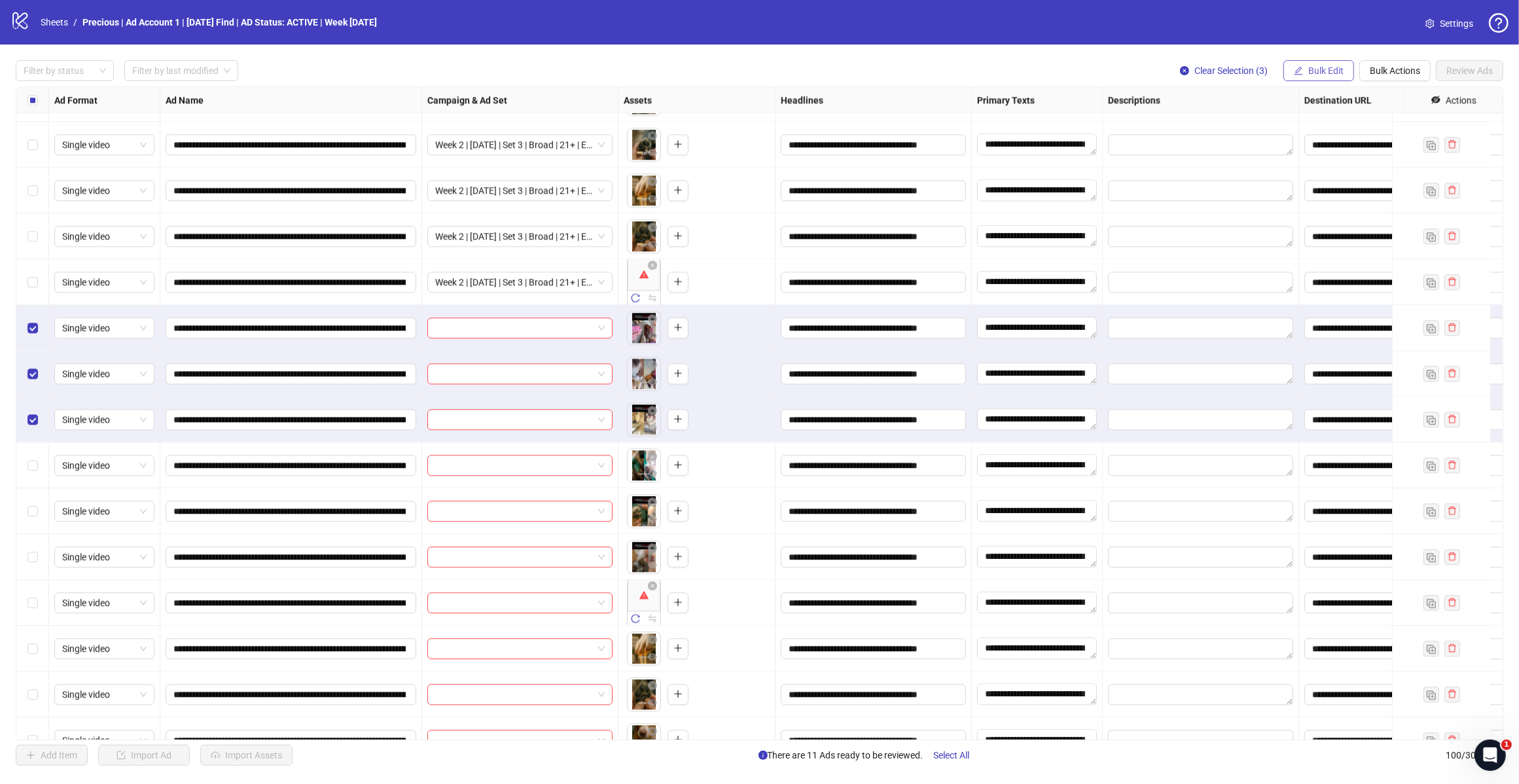
click at [1336, 78] on button "Bulk Edit" at bounding box center [1319, 70] width 71 height 21
click at [1336, 149] on li "Campaign & Ad Set" at bounding box center [1331, 139] width 93 height 21
click at [1375, 126] on div at bounding box center [1282, 127] width 196 height 21
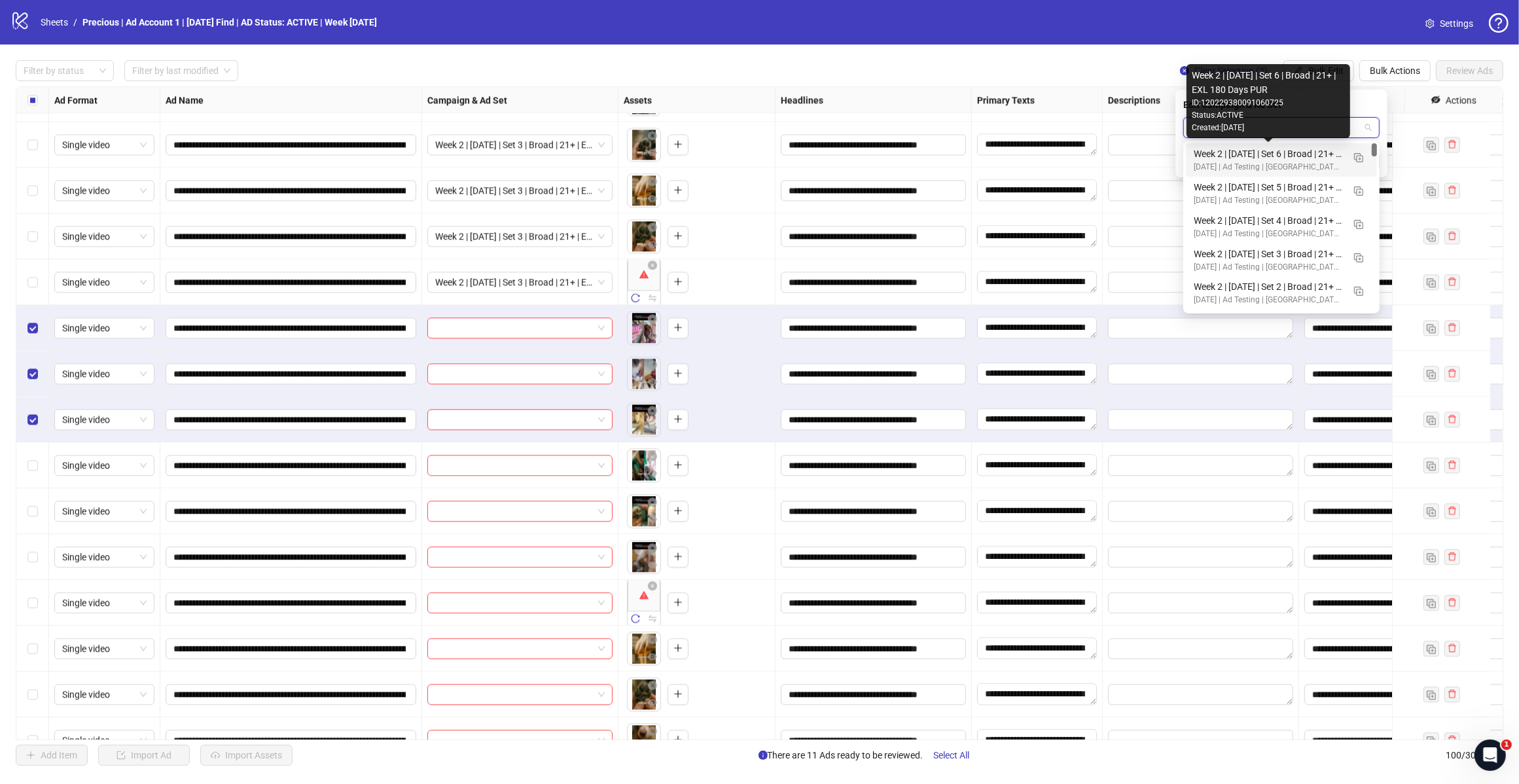
click at [1291, 217] on div "Week 2 | 12th August | Set 4 | Broad | 21+ | EXL 180 Days PUR" at bounding box center [1268, 220] width 149 height 14
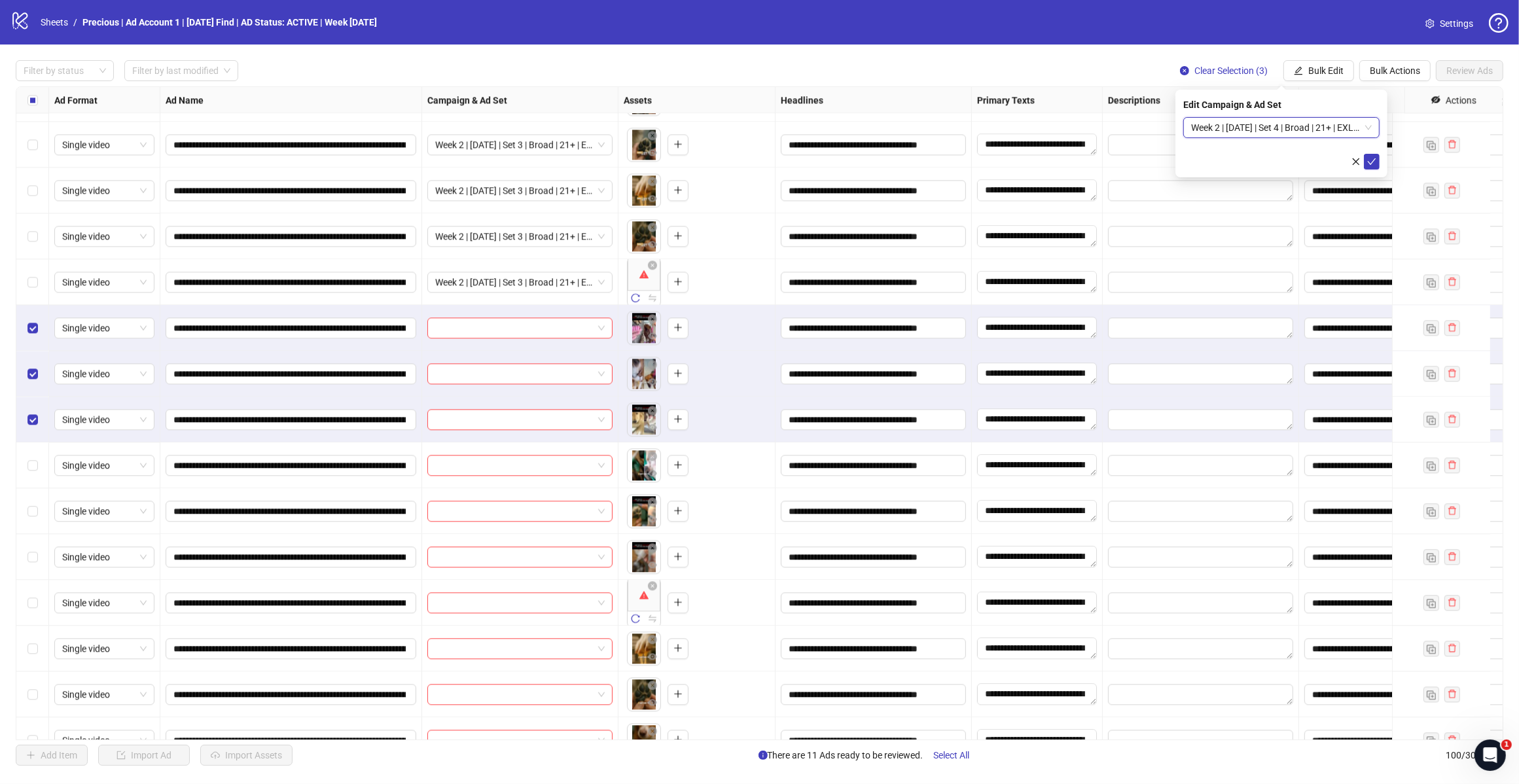
click at [1370, 157] on icon "check" at bounding box center [1372, 162] width 9 height 9
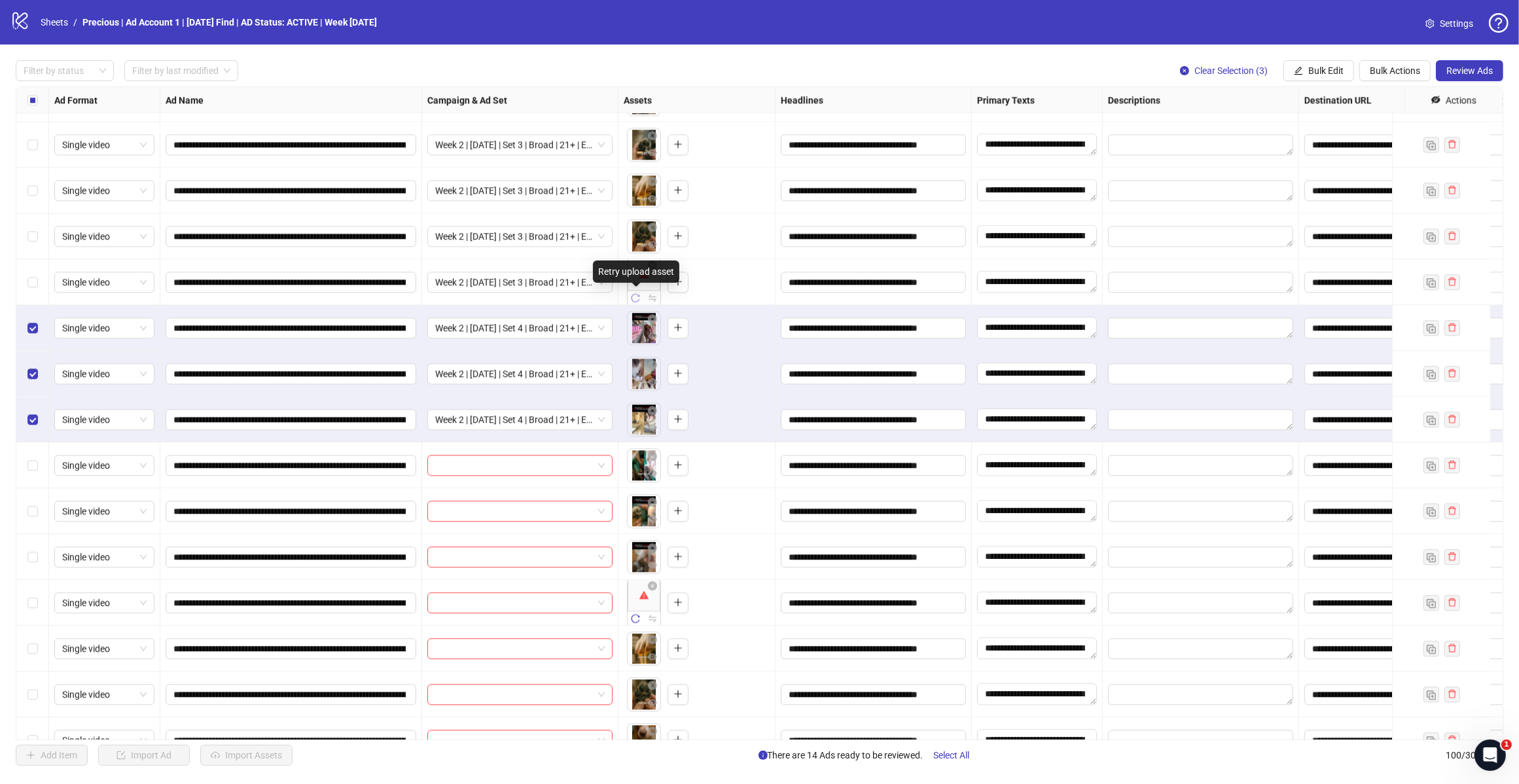
click at [638, 296] on icon "reload" at bounding box center [635, 298] width 9 height 9
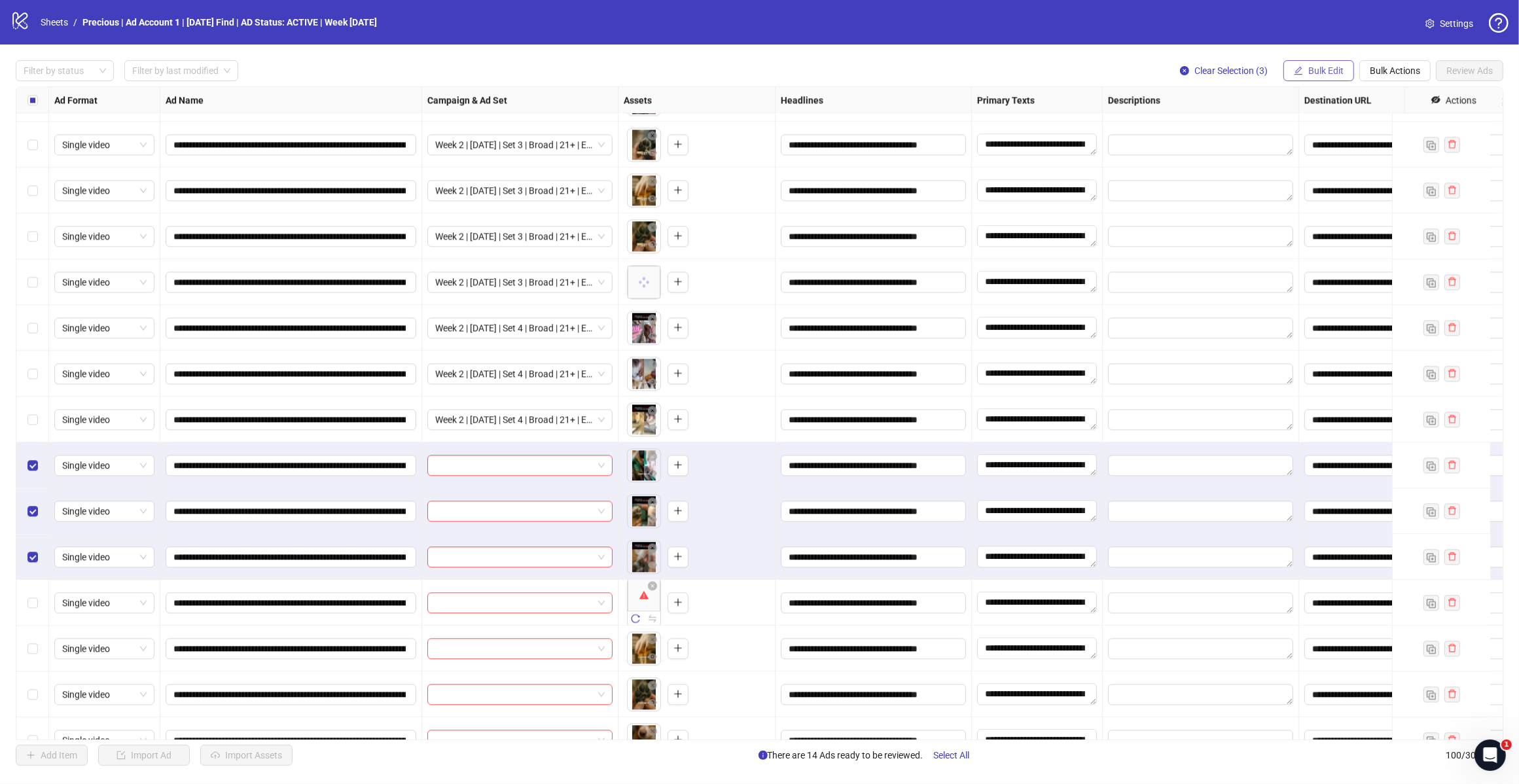
click at [1328, 70] on span "Bulk Edit" at bounding box center [1326, 70] width 35 height 10
click at [1330, 139] on span "Campaign & Ad Set" at bounding box center [1330, 139] width 78 height 14
click at [1364, 125] on span at bounding box center [1281, 127] width 180 height 20
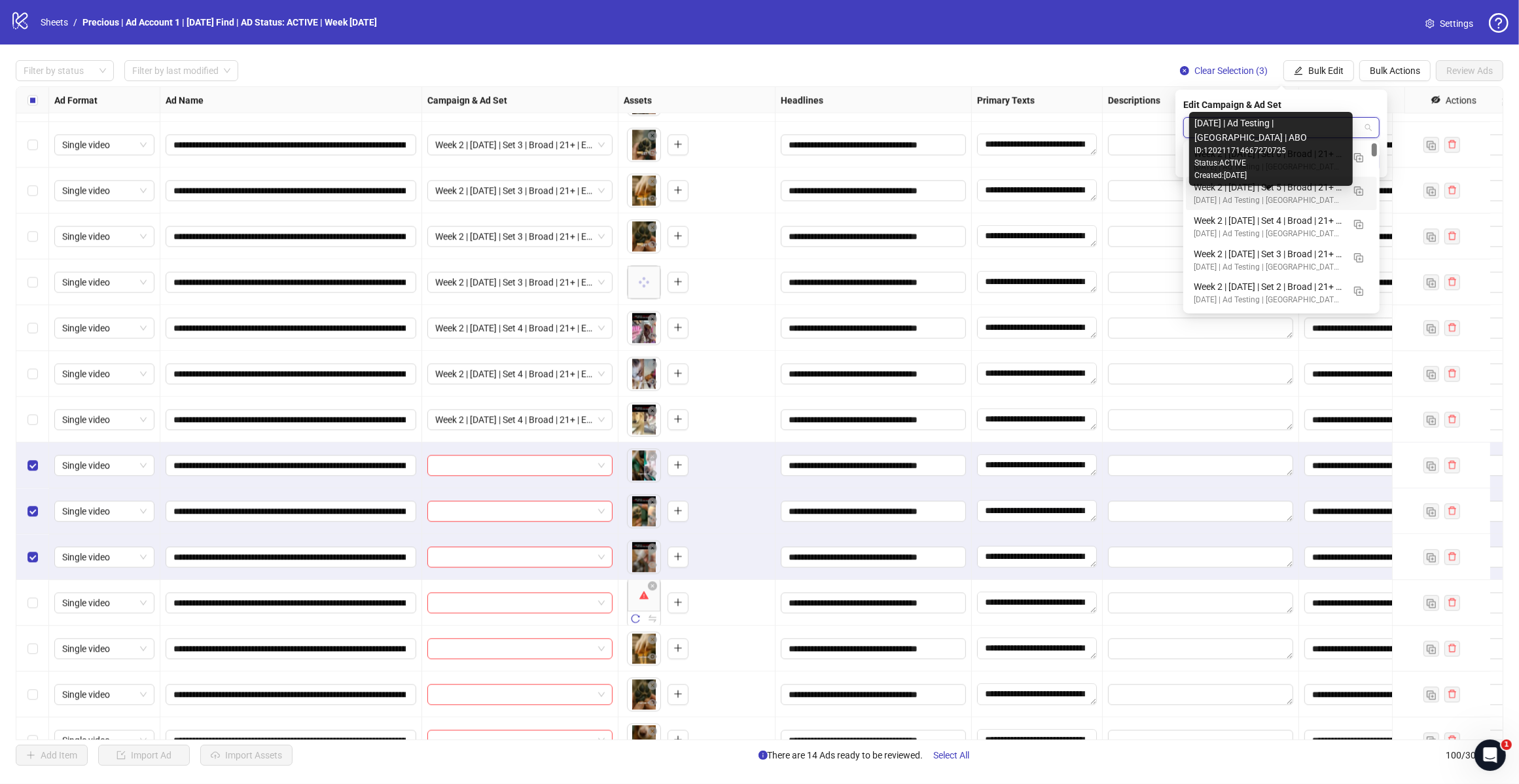
click at [1307, 198] on div "[DATE] | Ad Testing | [GEOGRAPHIC_DATA] | ABO" at bounding box center [1268, 201] width 149 height 12
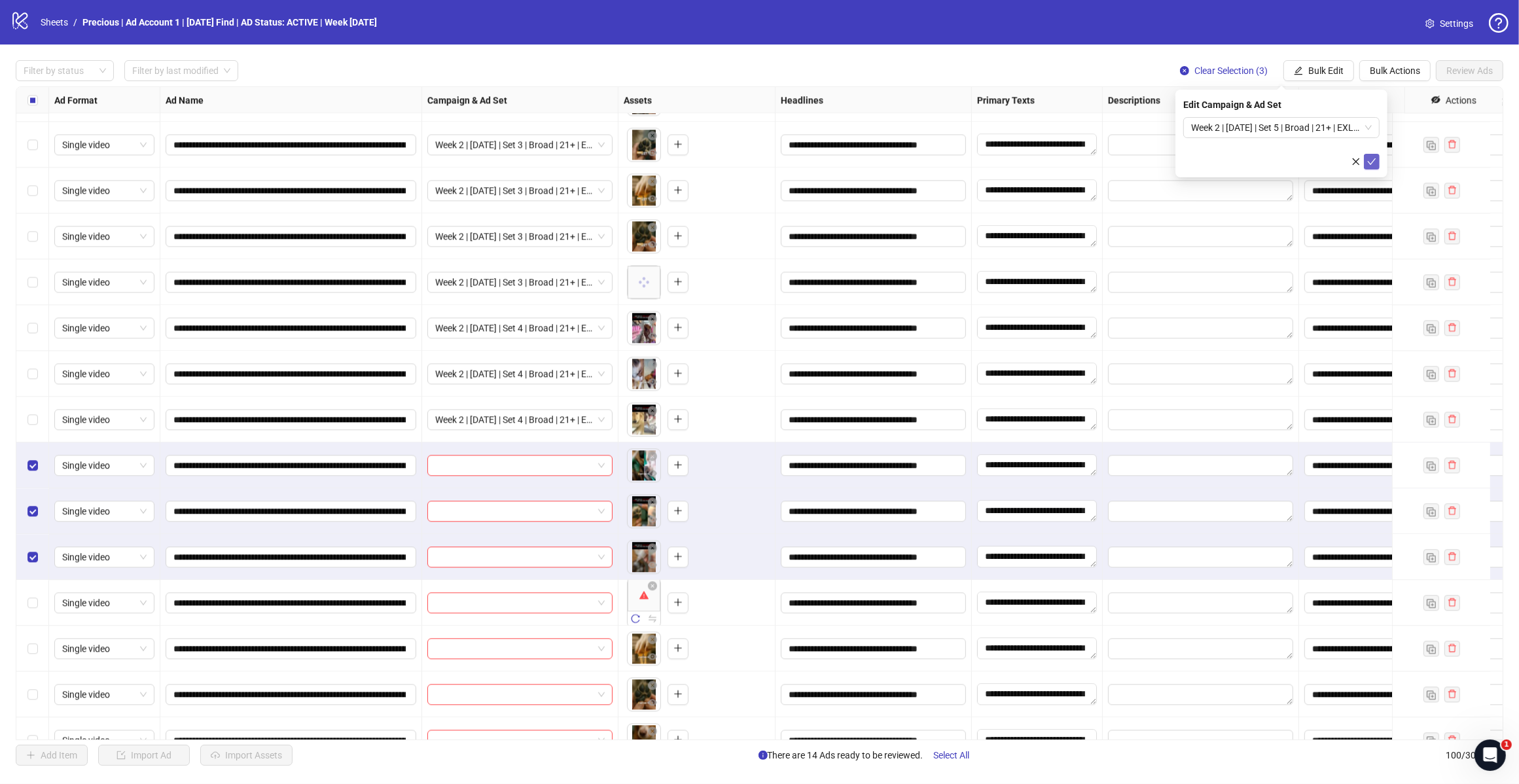
click at [1373, 157] on icon "check" at bounding box center [1372, 162] width 9 height 9
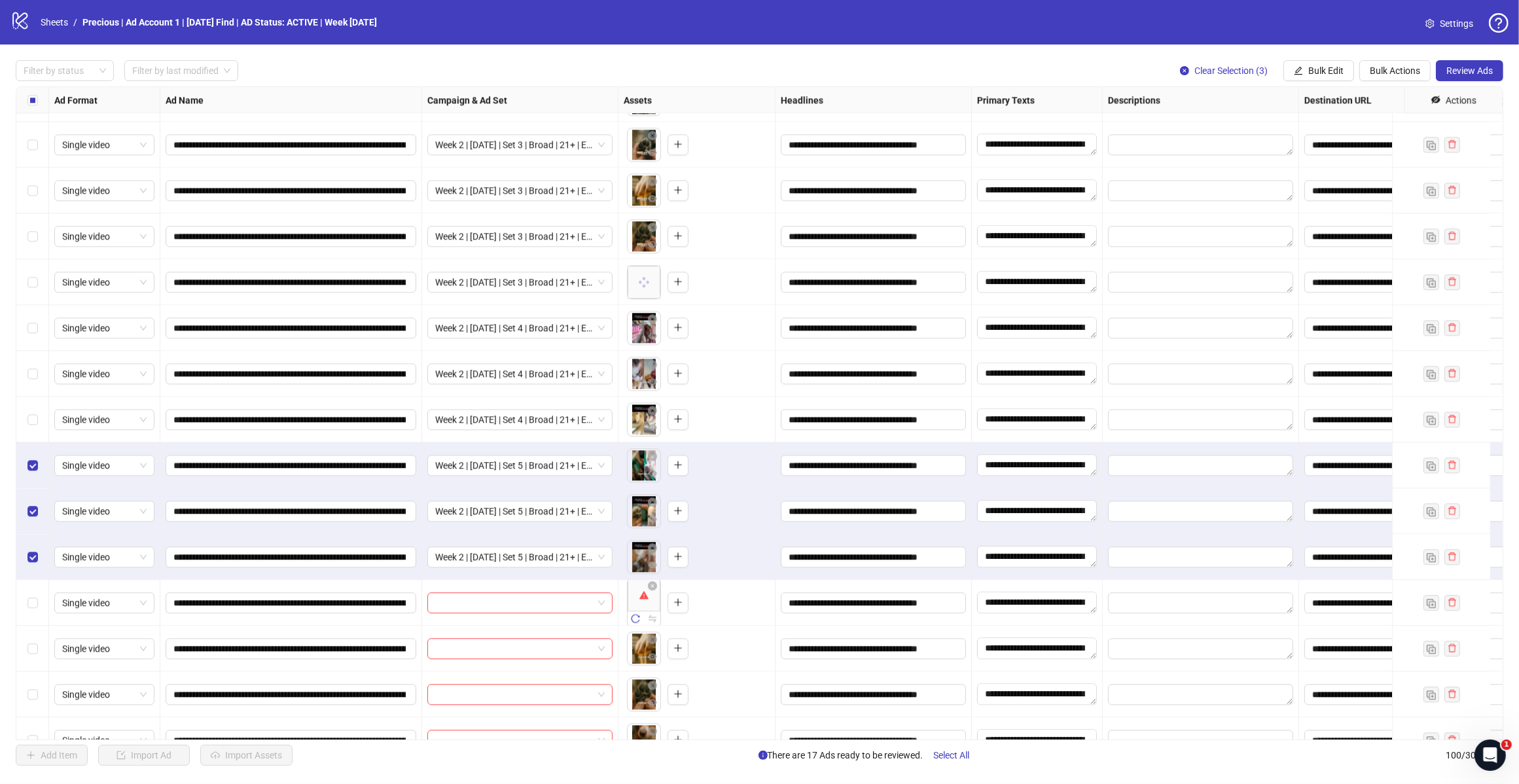
scroll to position [3967, 0]
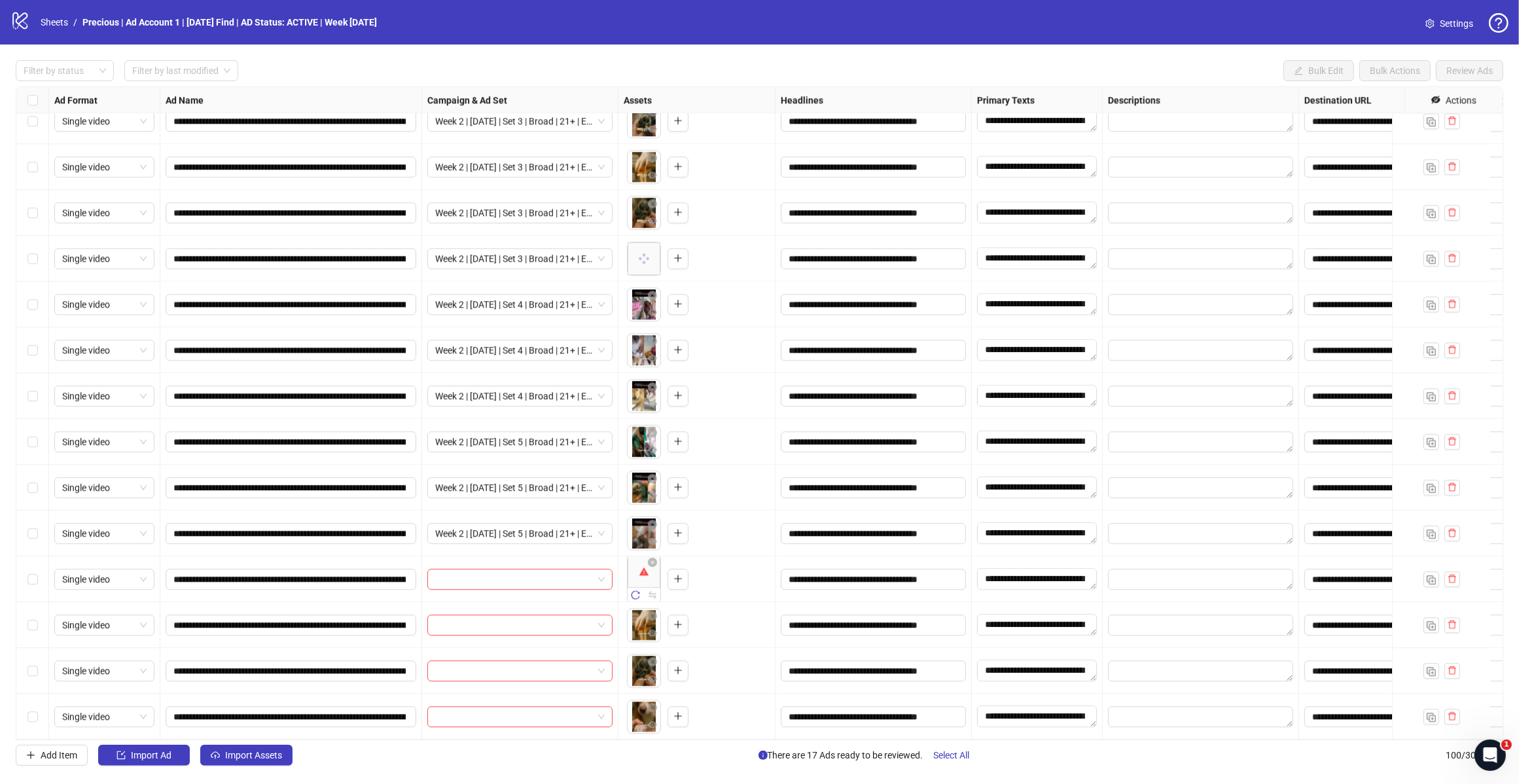
click at [32, 604] on div "Select row 98" at bounding box center [32, 625] width 32 height 46
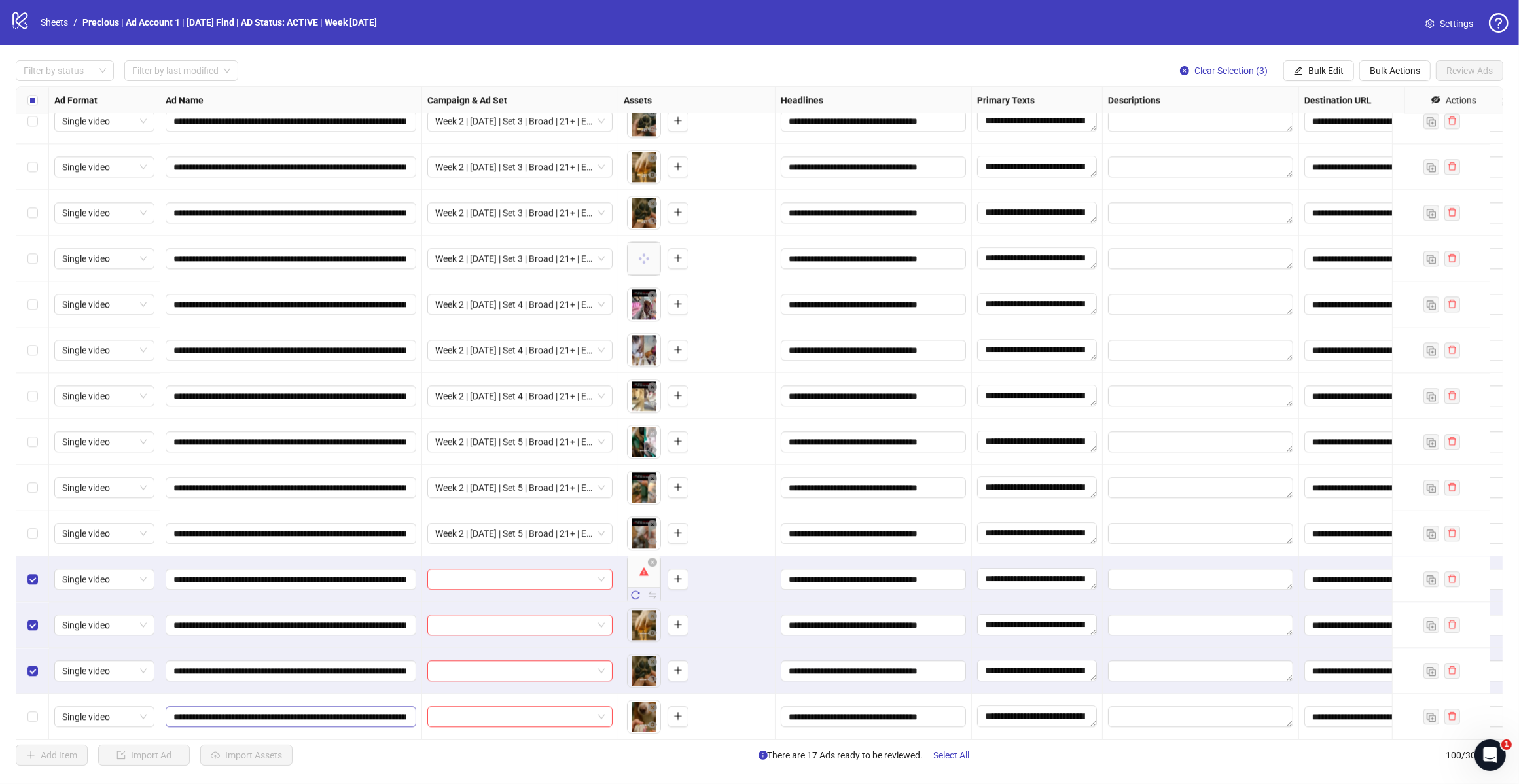
click at [31, 711] on label "Select row 100" at bounding box center [32, 716] width 10 height 14
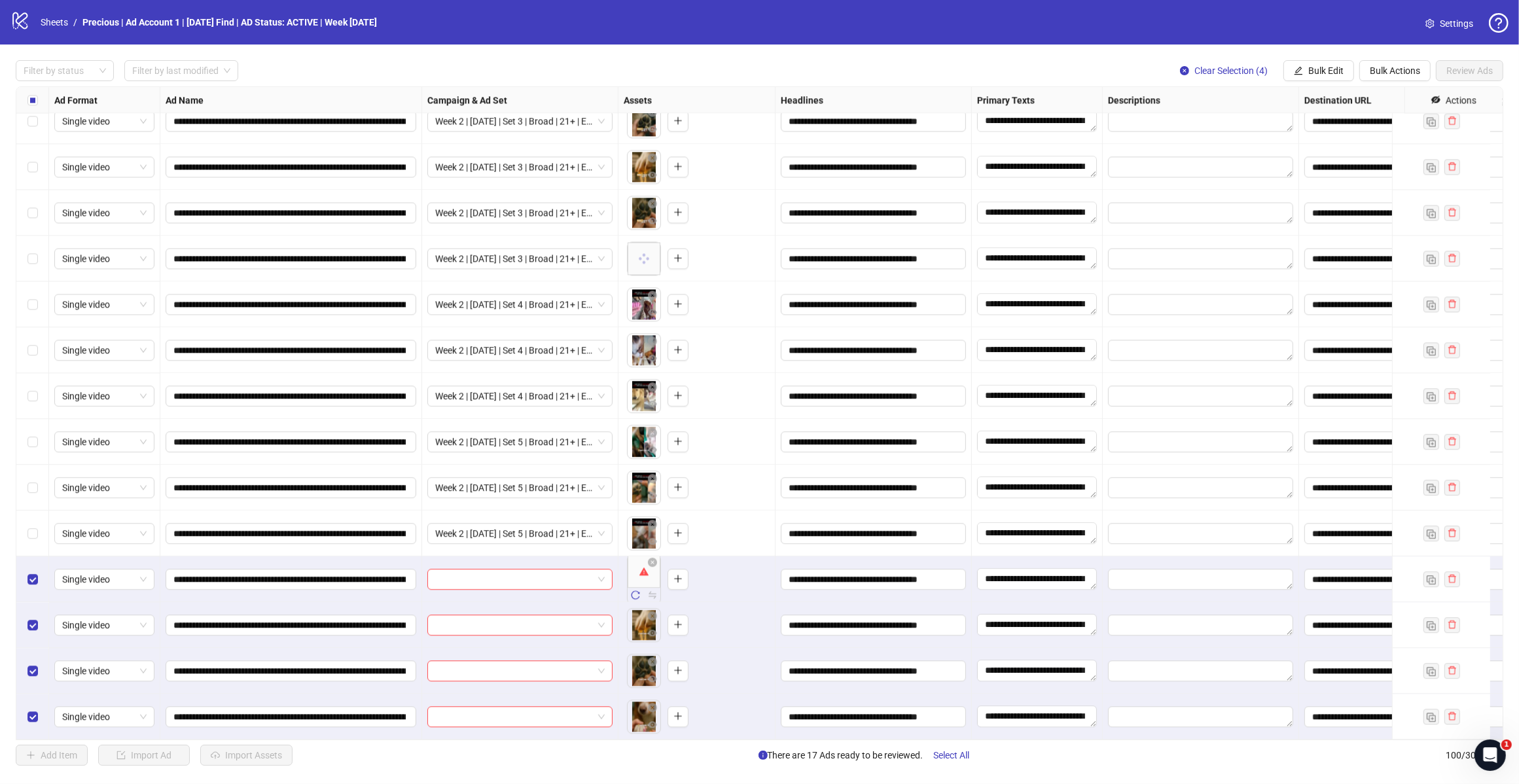
click at [1329, 71] on span "Bulk Edit" at bounding box center [1326, 70] width 35 height 10
click at [1356, 139] on span "Campaign & Ad Set" at bounding box center [1330, 139] width 78 height 14
click at [1366, 122] on span at bounding box center [1281, 127] width 180 height 20
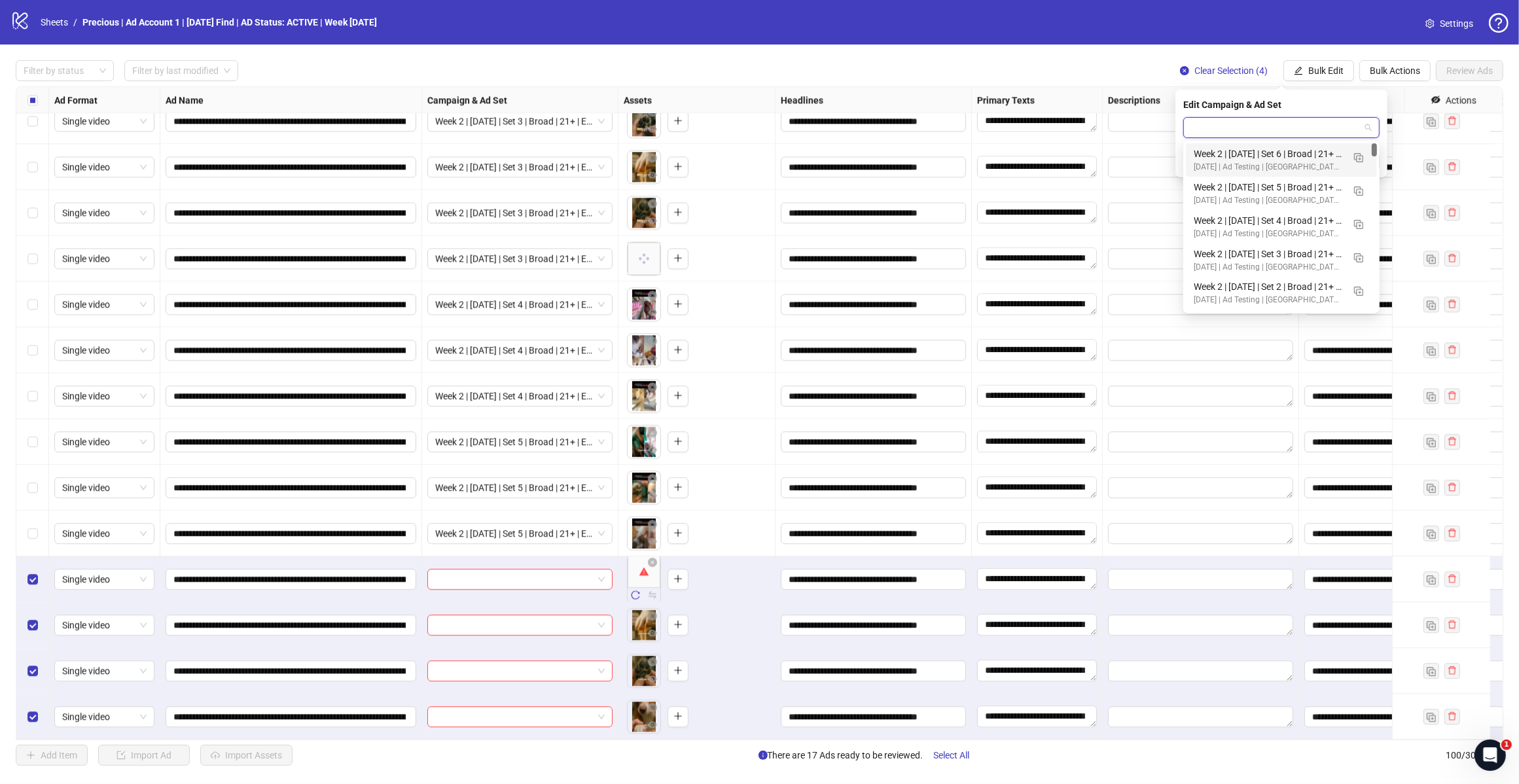
click at [1306, 155] on div "Week 2 | 12th August | Set 6 | Broad | 21+ | EXL 180 Days PUR" at bounding box center [1268, 153] width 149 height 14
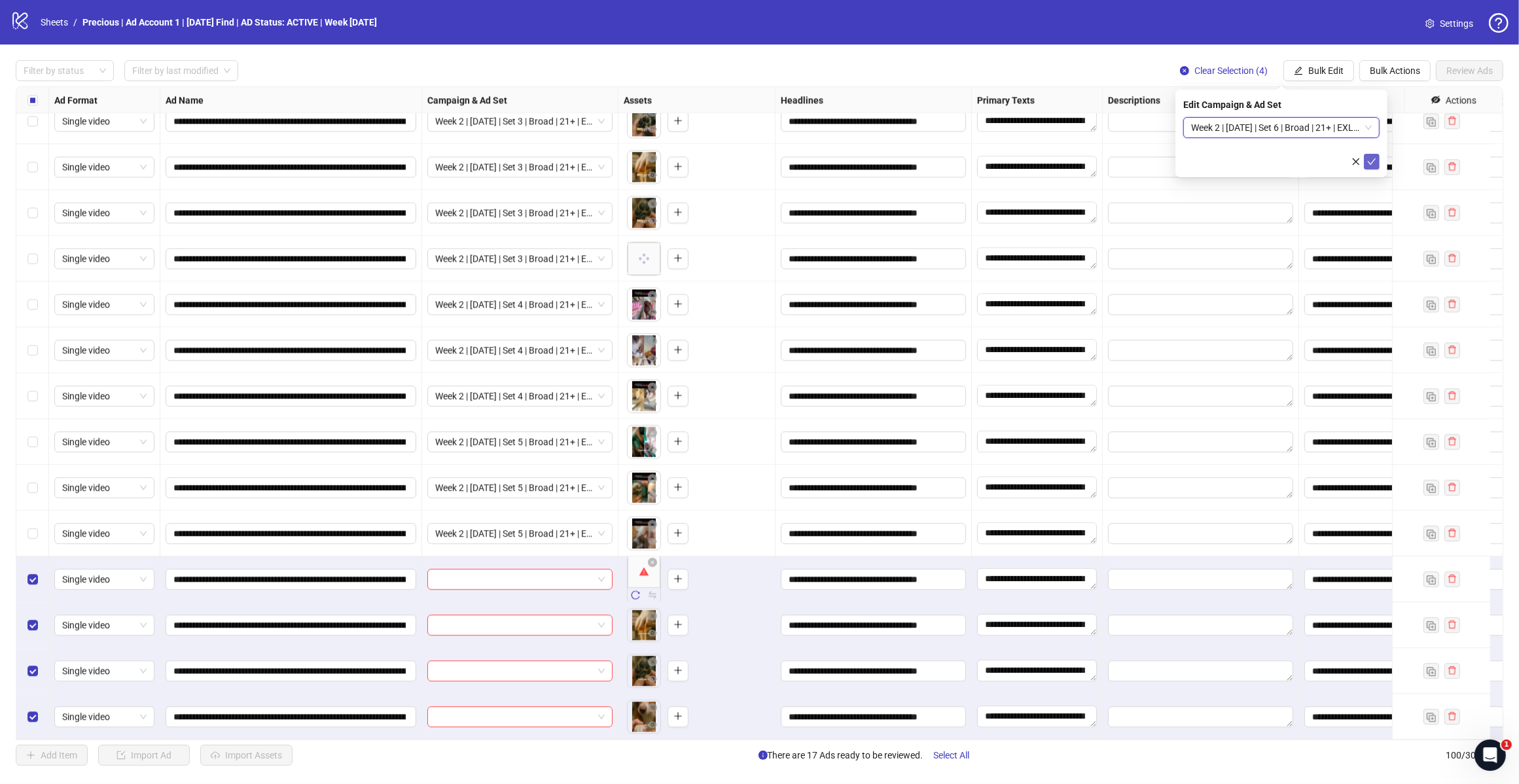
click at [1372, 157] on icon "check" at bounding box center [1372, 162] width 9 height 9
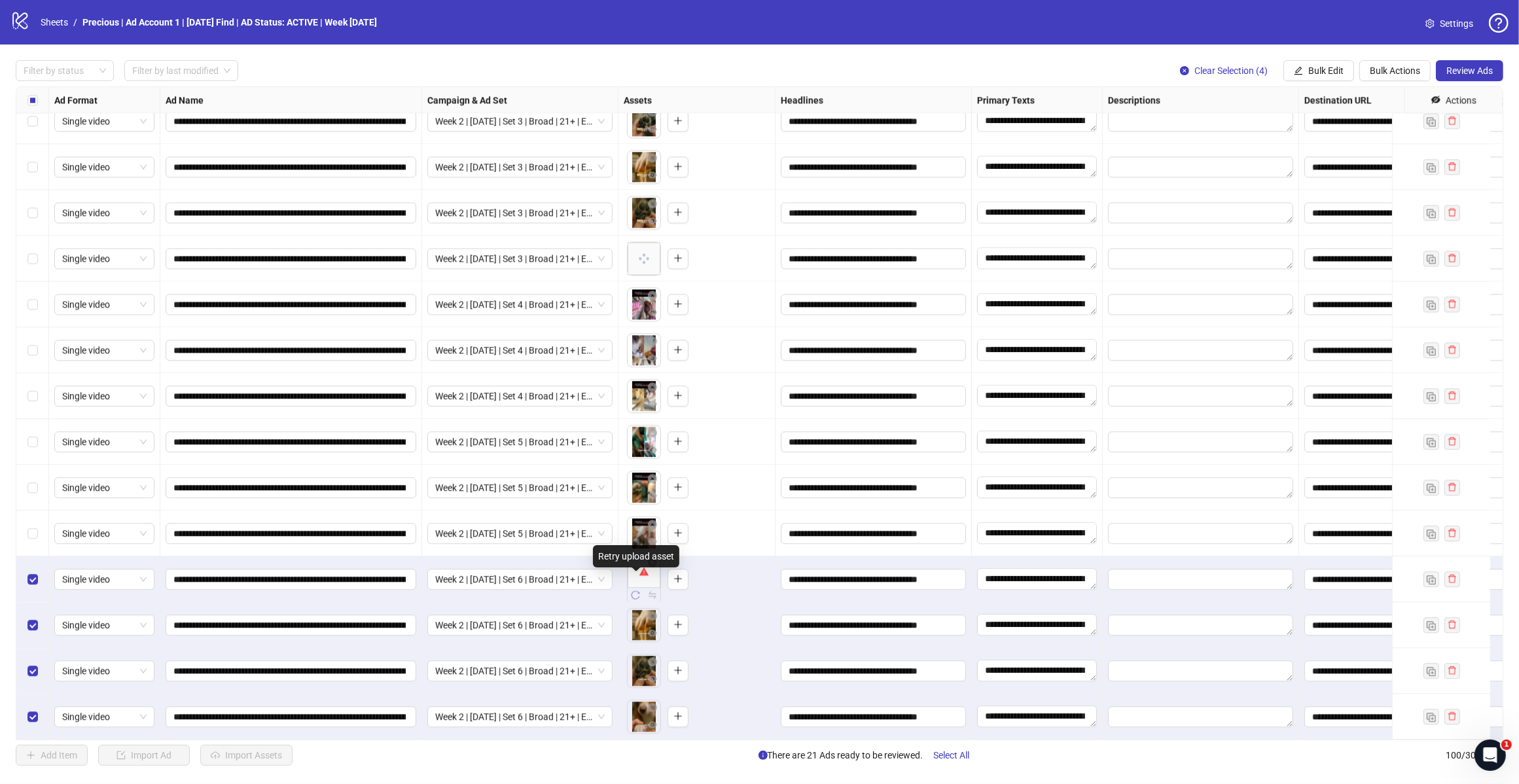
click at [639, 591] on icon "reload" at bounding box center [635, 595] width 9 height 9
click at [34, 466] on div "Select row 95" at bounding box center [32, 487] width 32 height 46
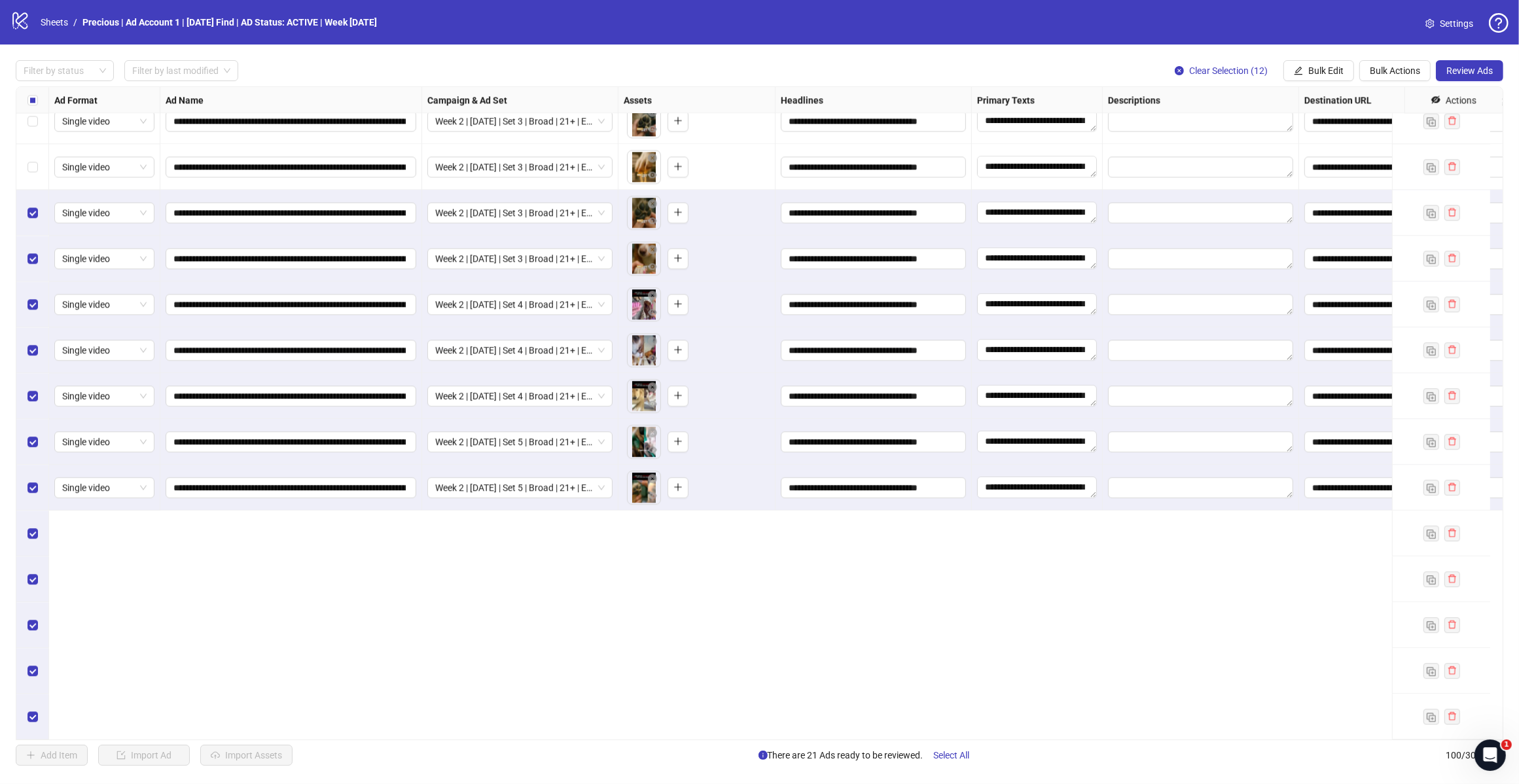
scroll to position [3640, 0]
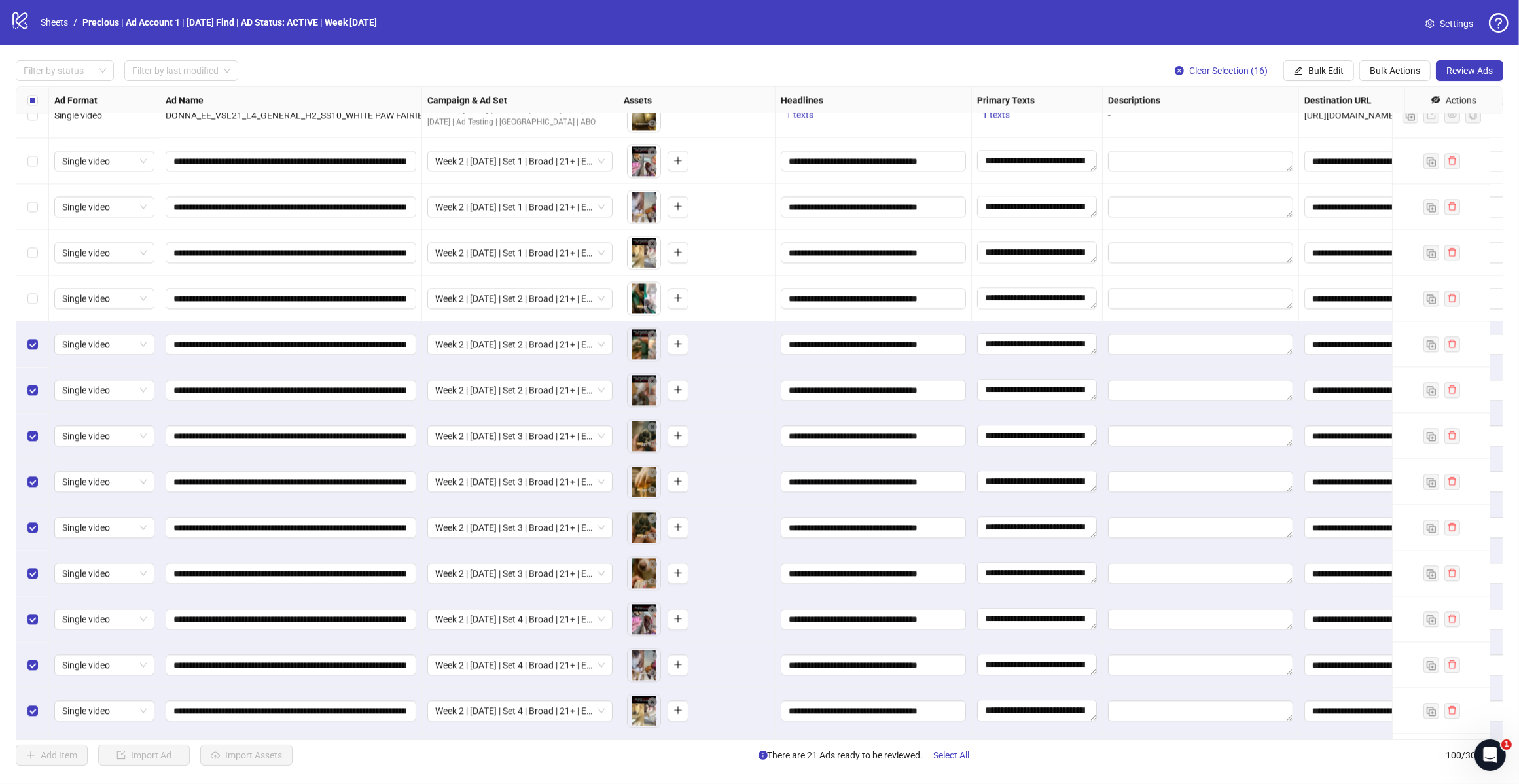
click at [26, 252] on div "Select row 83" at bounding box center [32, 253] width 32 height 46
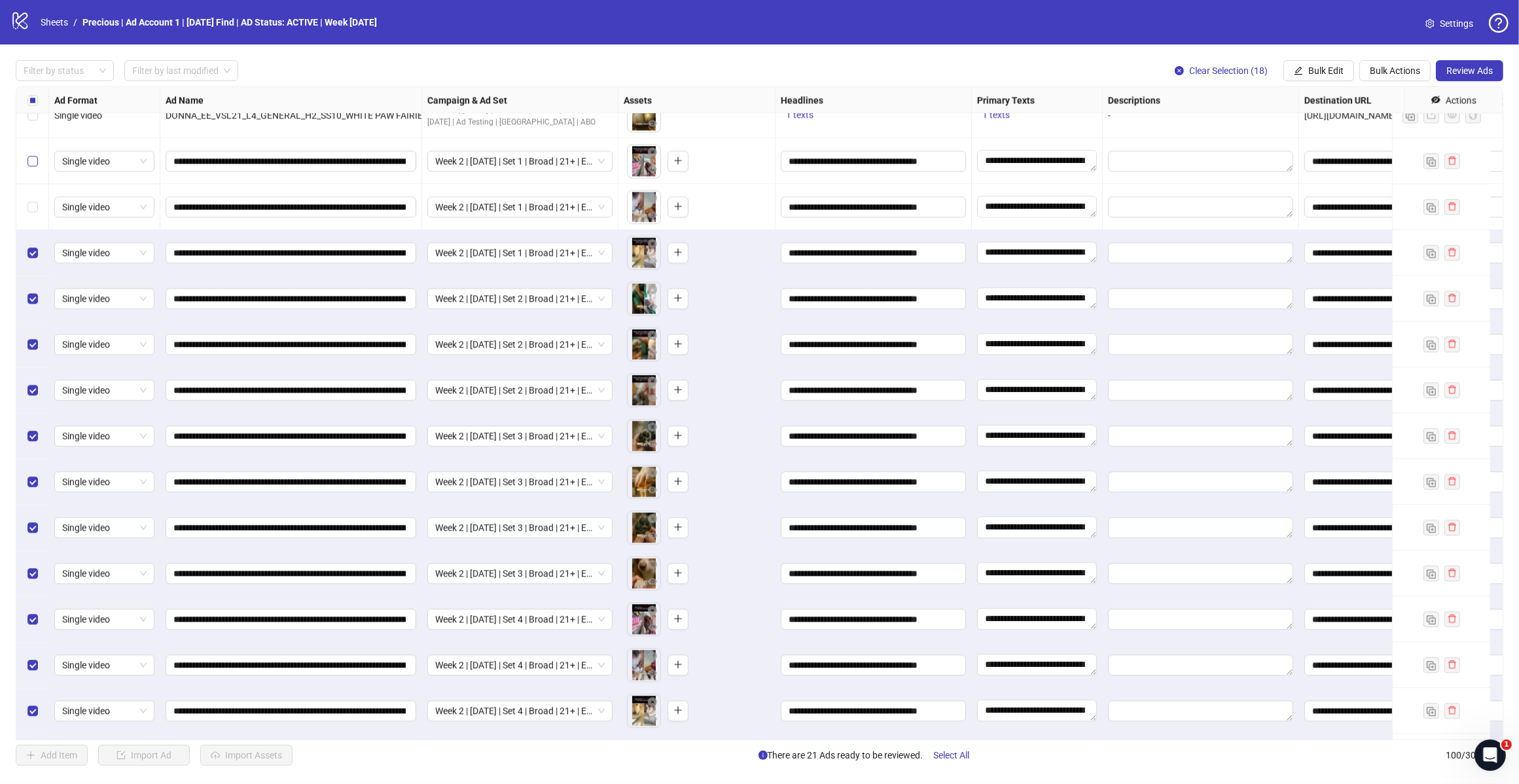
click at [31, 155] on label "Select row 81" at bounding box center [32, 161] width 10 height 14
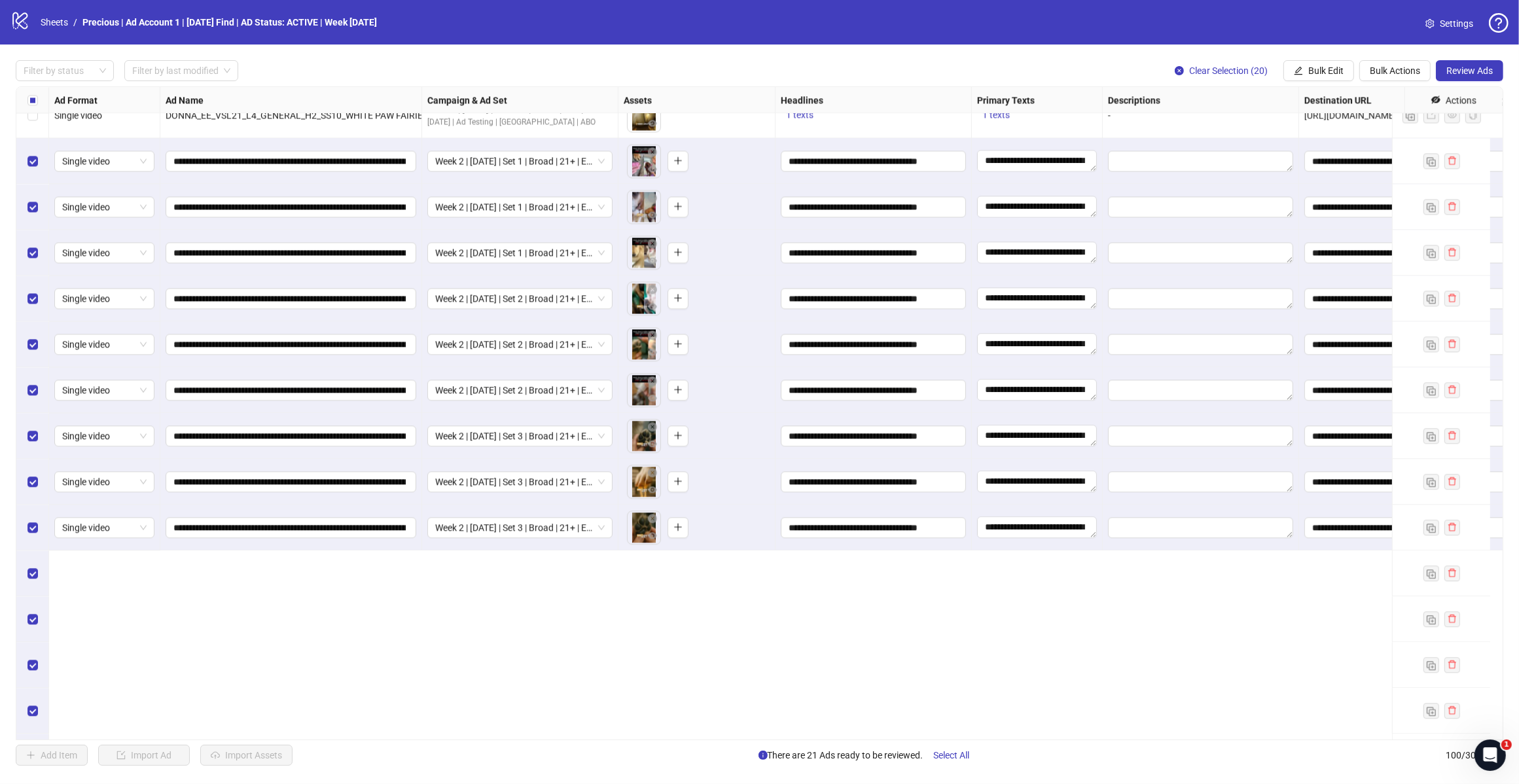
scroll to position [3395, 0]
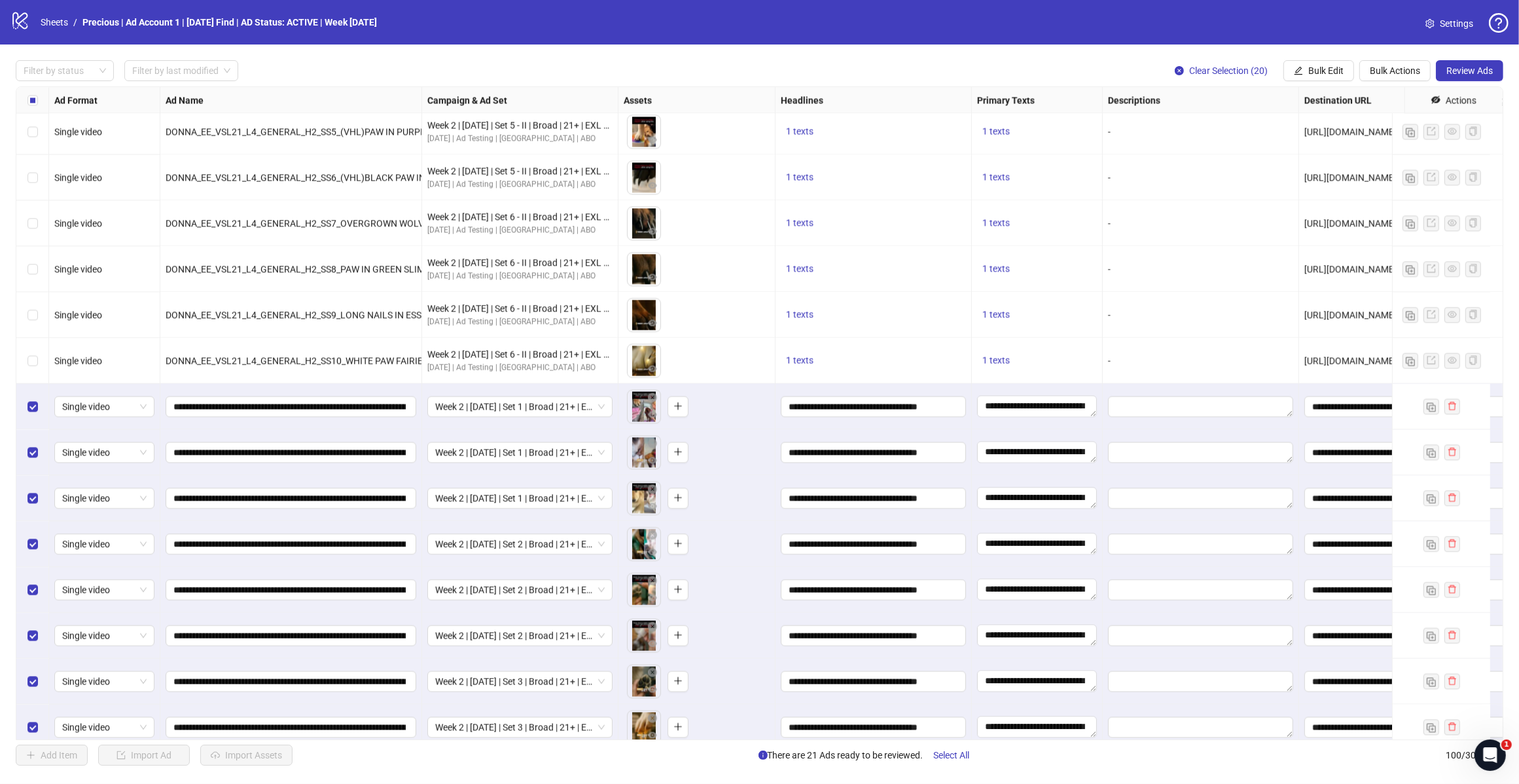
click at [24, 358] on div "Select row 80" at bounding box center [32, 361] width 32 height 46
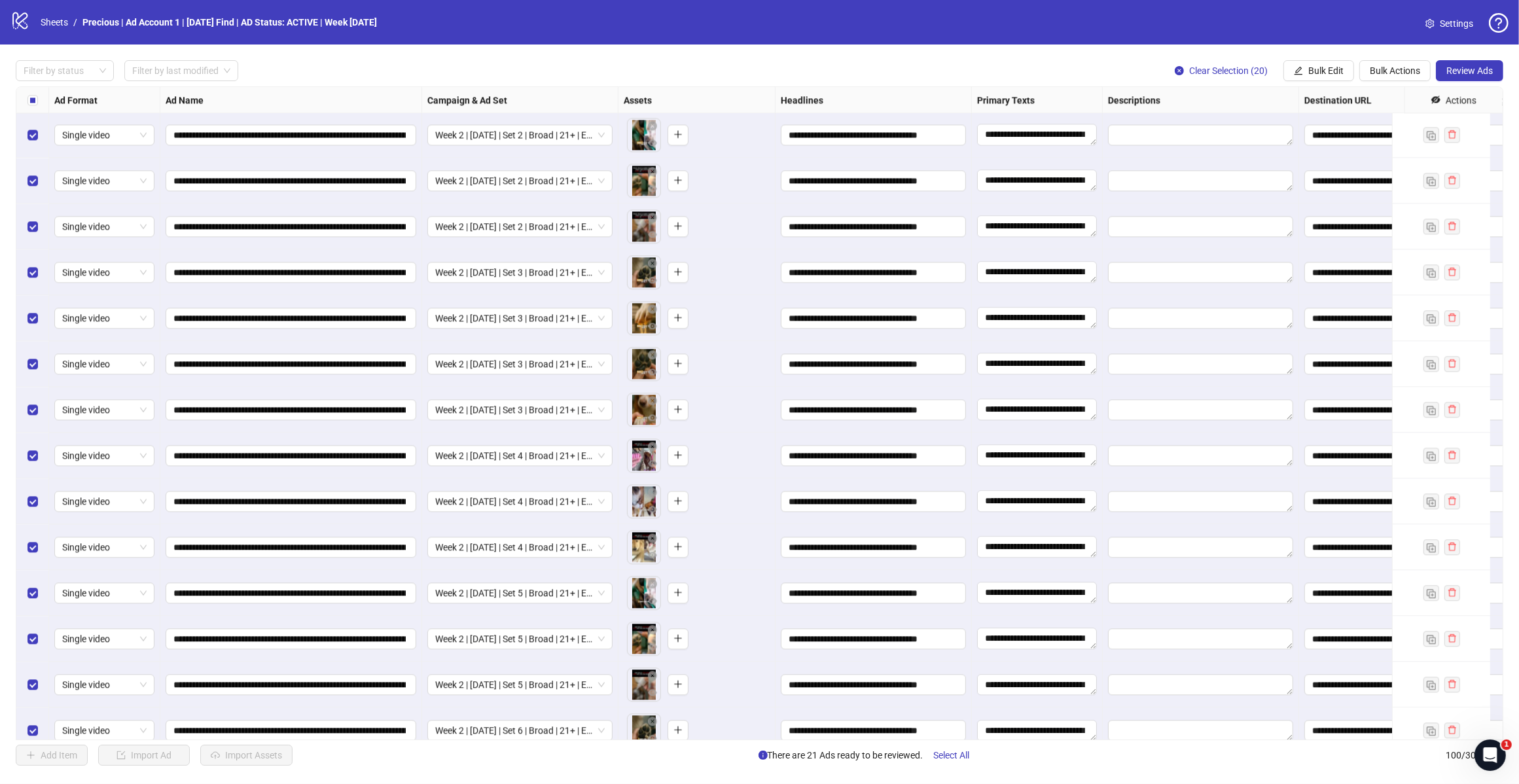
scroll to position [3967, 0]
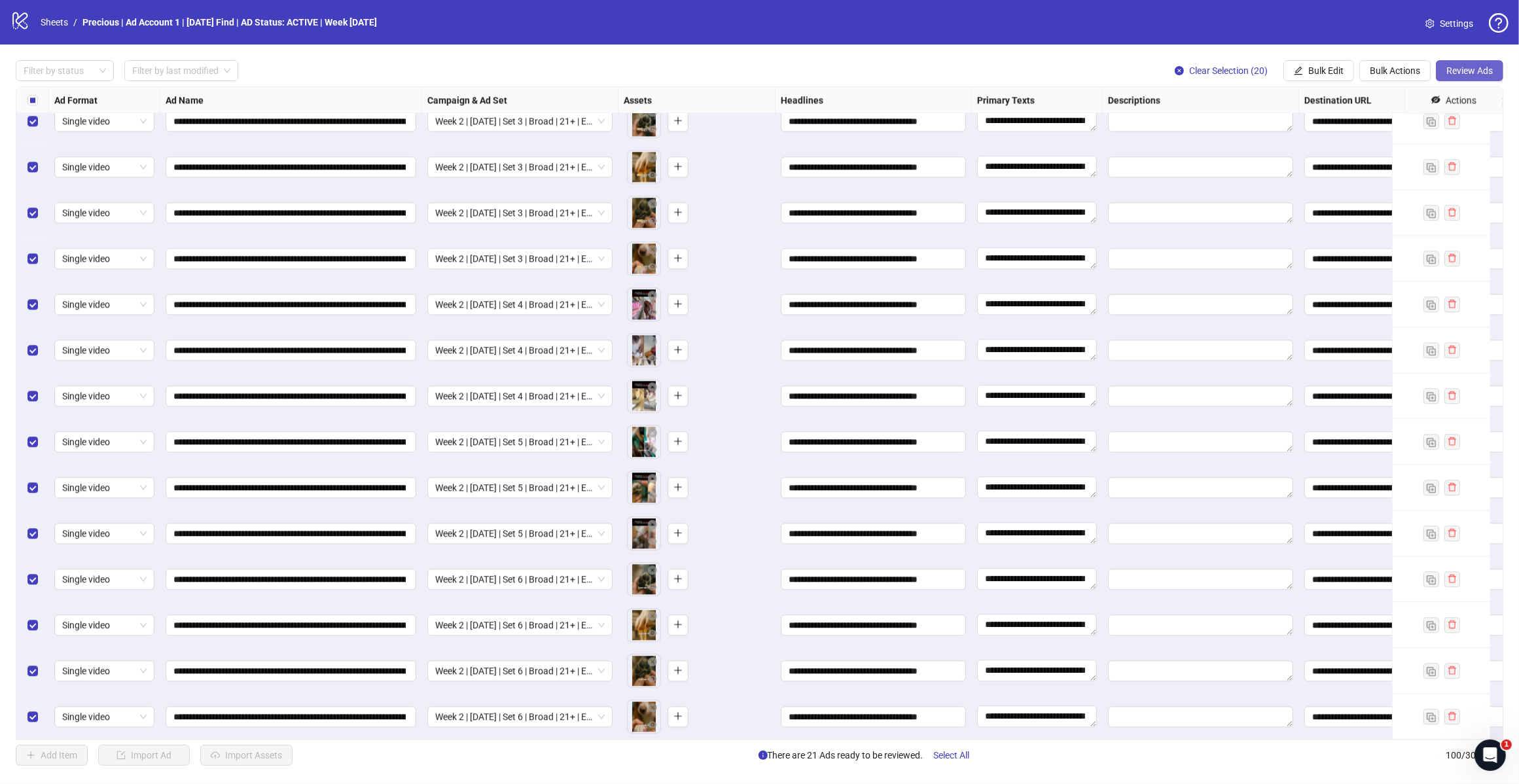
click at [1449, 64] on button "Review Ads" at bounding box center [1470, 70] width 68 height 21
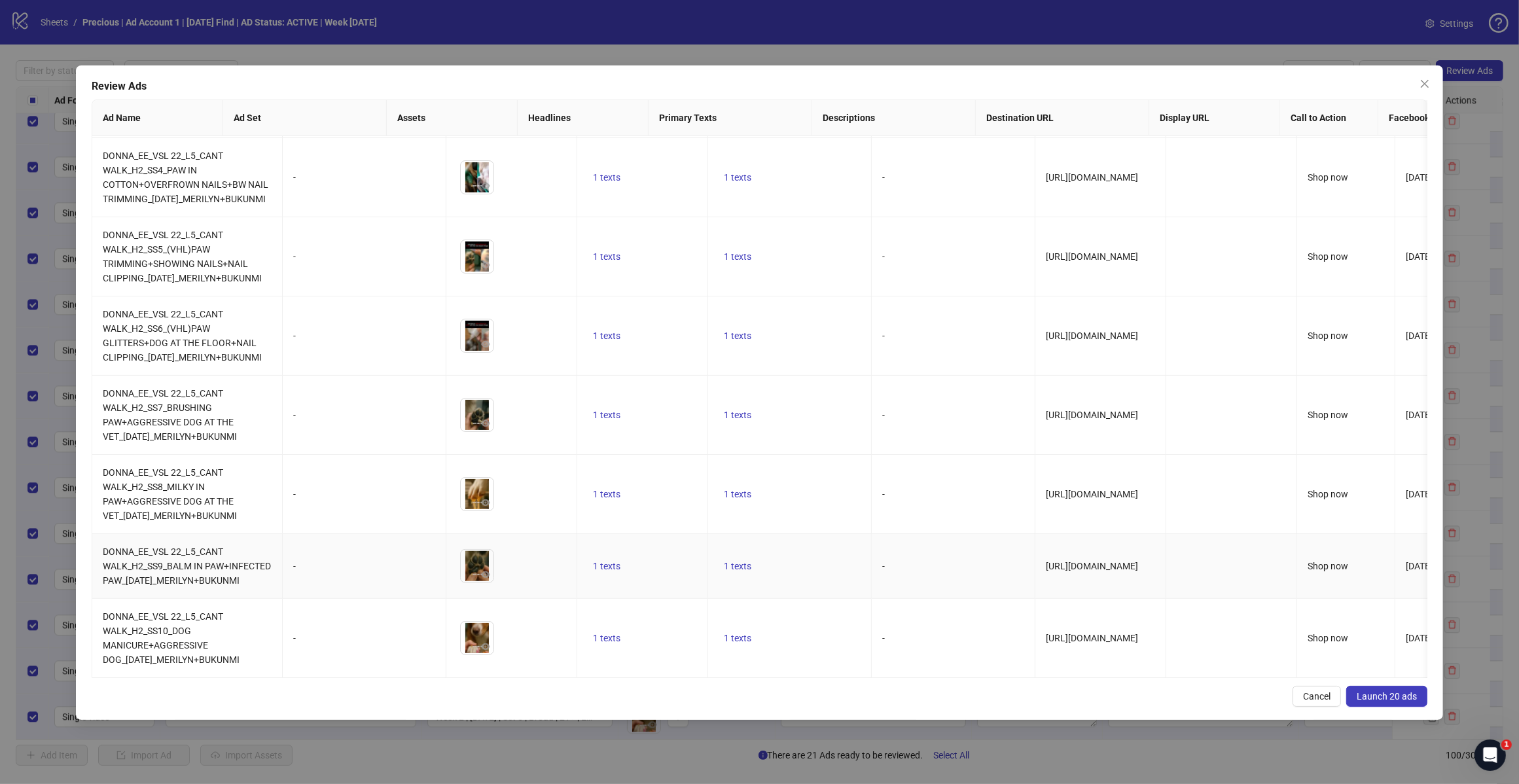
scroll to position [1632, 0]
click at [1392, 695] on span "Launch 20 ads" at bounding box center [1387, 696] width 60 height 10
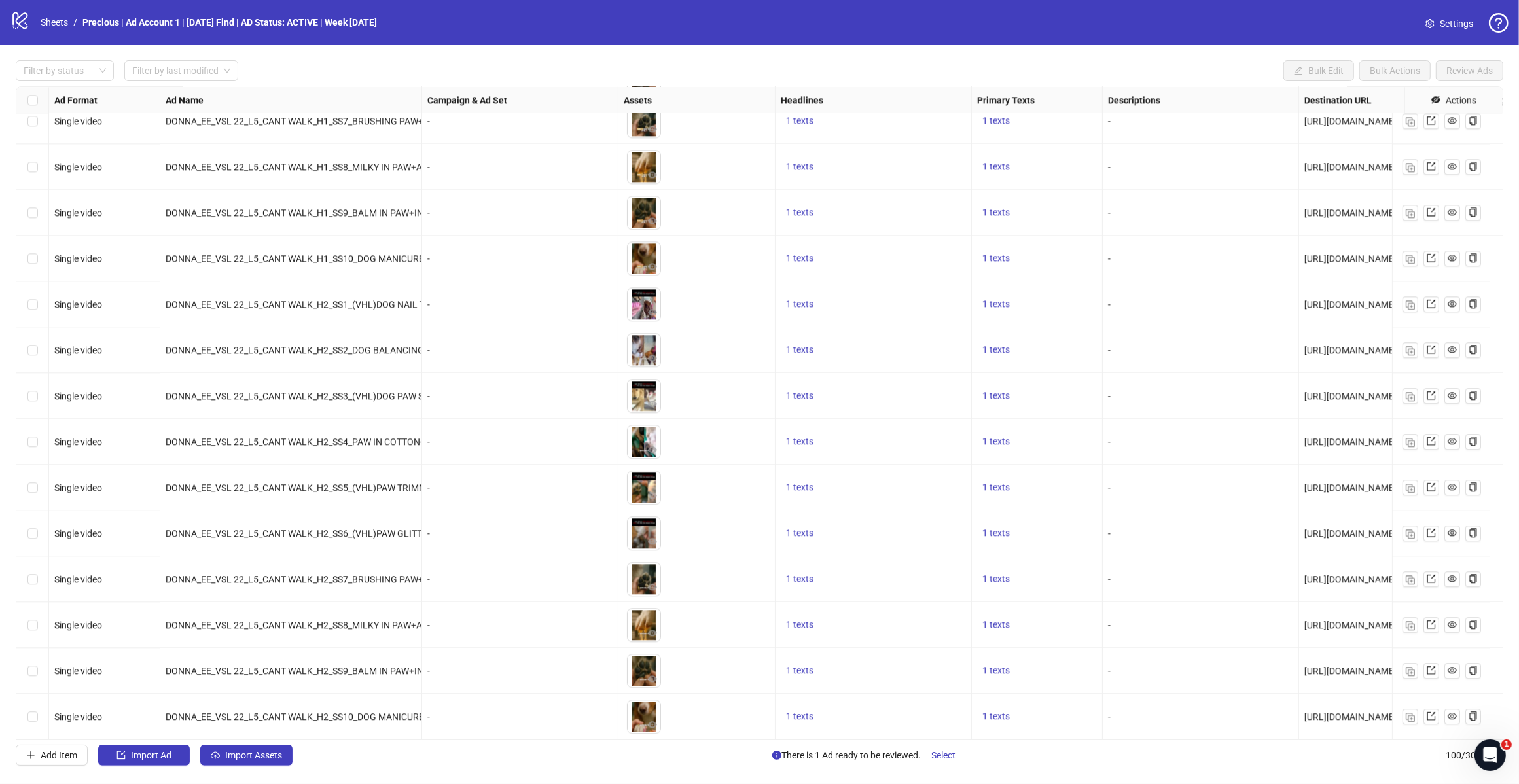
scroll to position [3967, 0]
click at [145, 764] on button "Import Ad" at bounding box center [144, 755] width 92 height 21
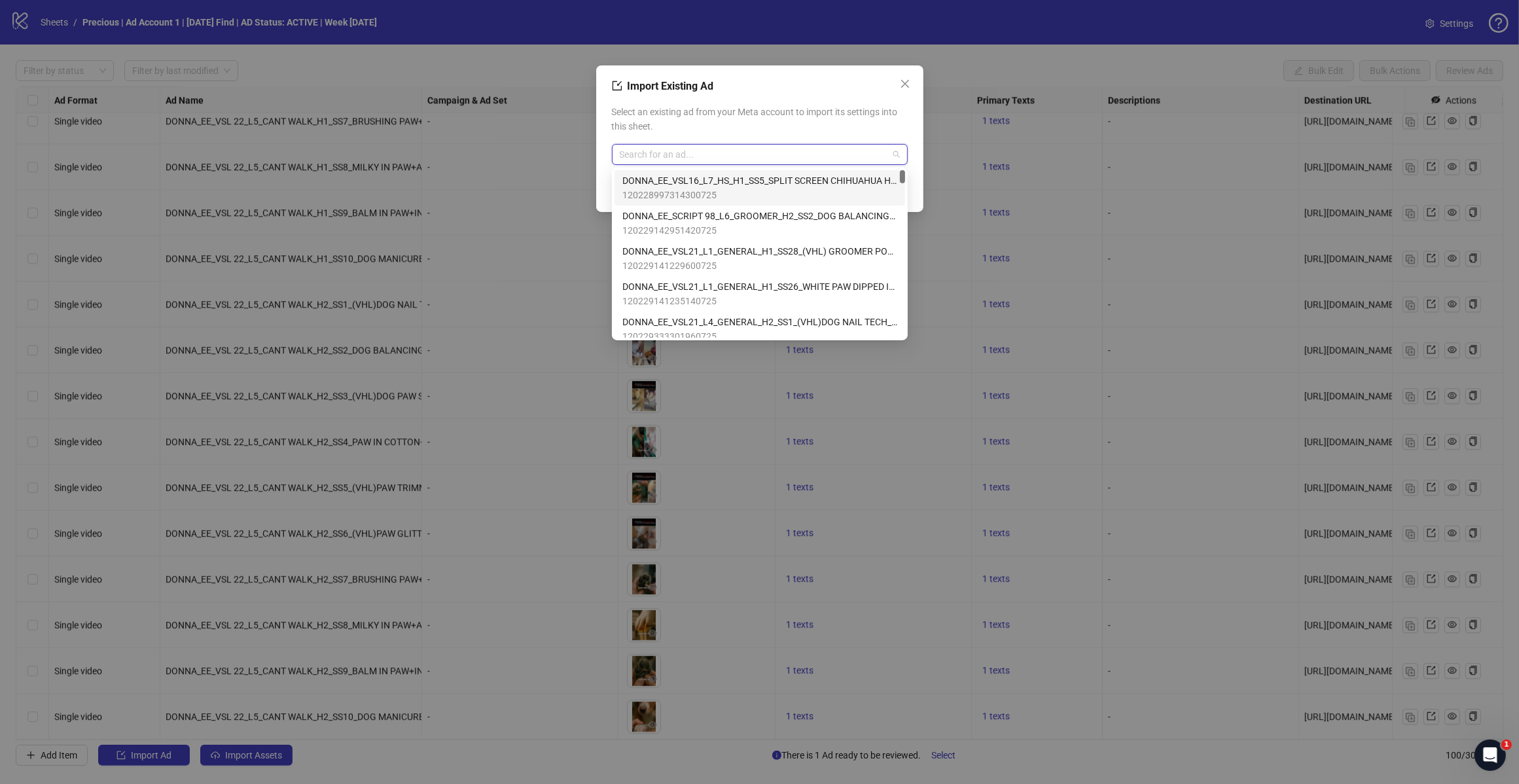
click at [784, 155] on input "search" at bounding box center [754, 154] width 268 height 20
type input "**"
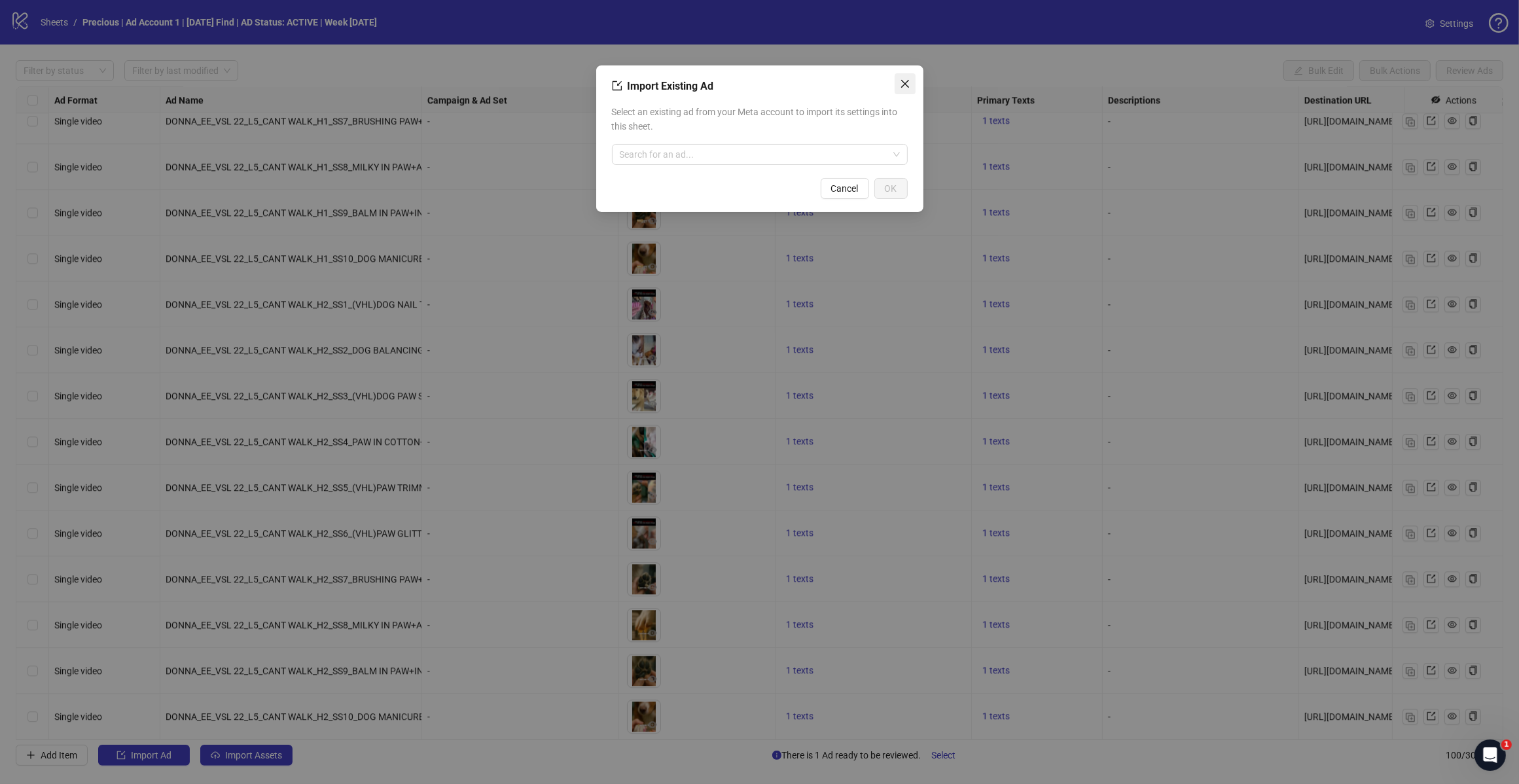
click at [909, 78] on icon "close" at bounding box center [905, 83] width 10 height 10
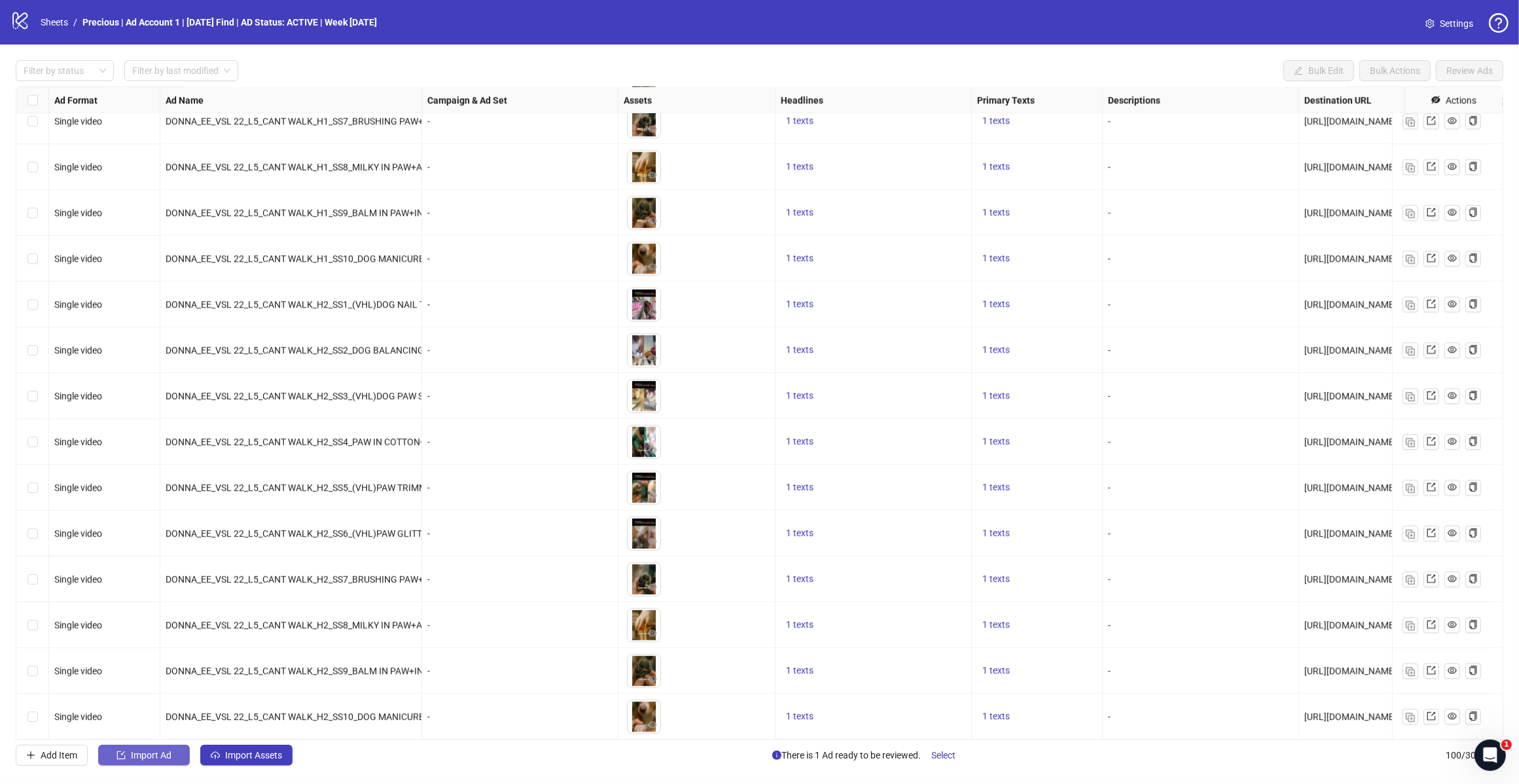
click at [142, 752] on span "Import Ad" at bounding box center [151, 755] width 41 height 10
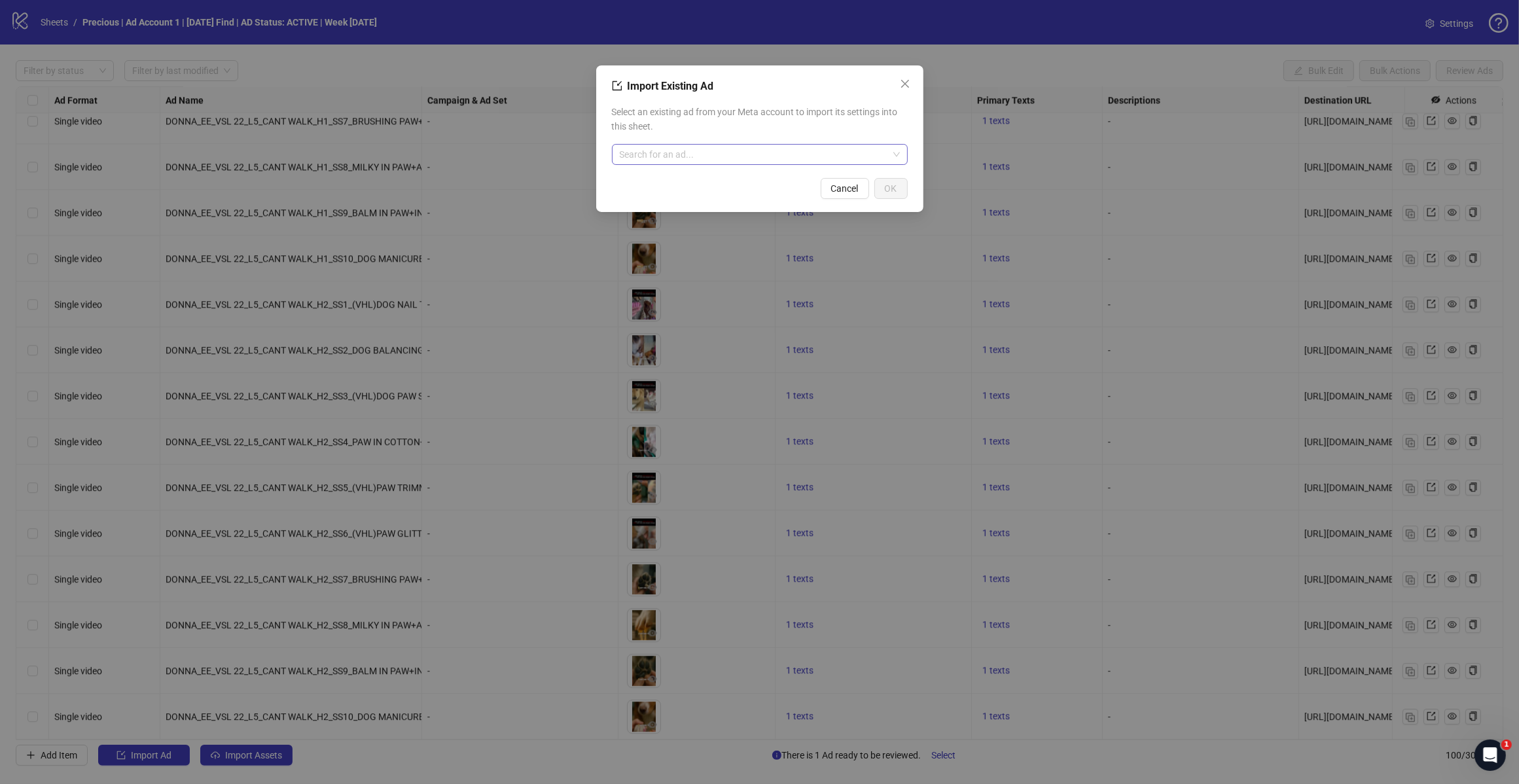
click at [674, 153] on input "search" at bounding box center [754, 154] width 268 height 20
type input "********"
click at [851, 183] on div "AD - Template 120225659797300725" at bounding box center [760, 188] width 275 height 29
click at [892, 189] on span "OK" at bounding box center [891, 188] width 12 height 10
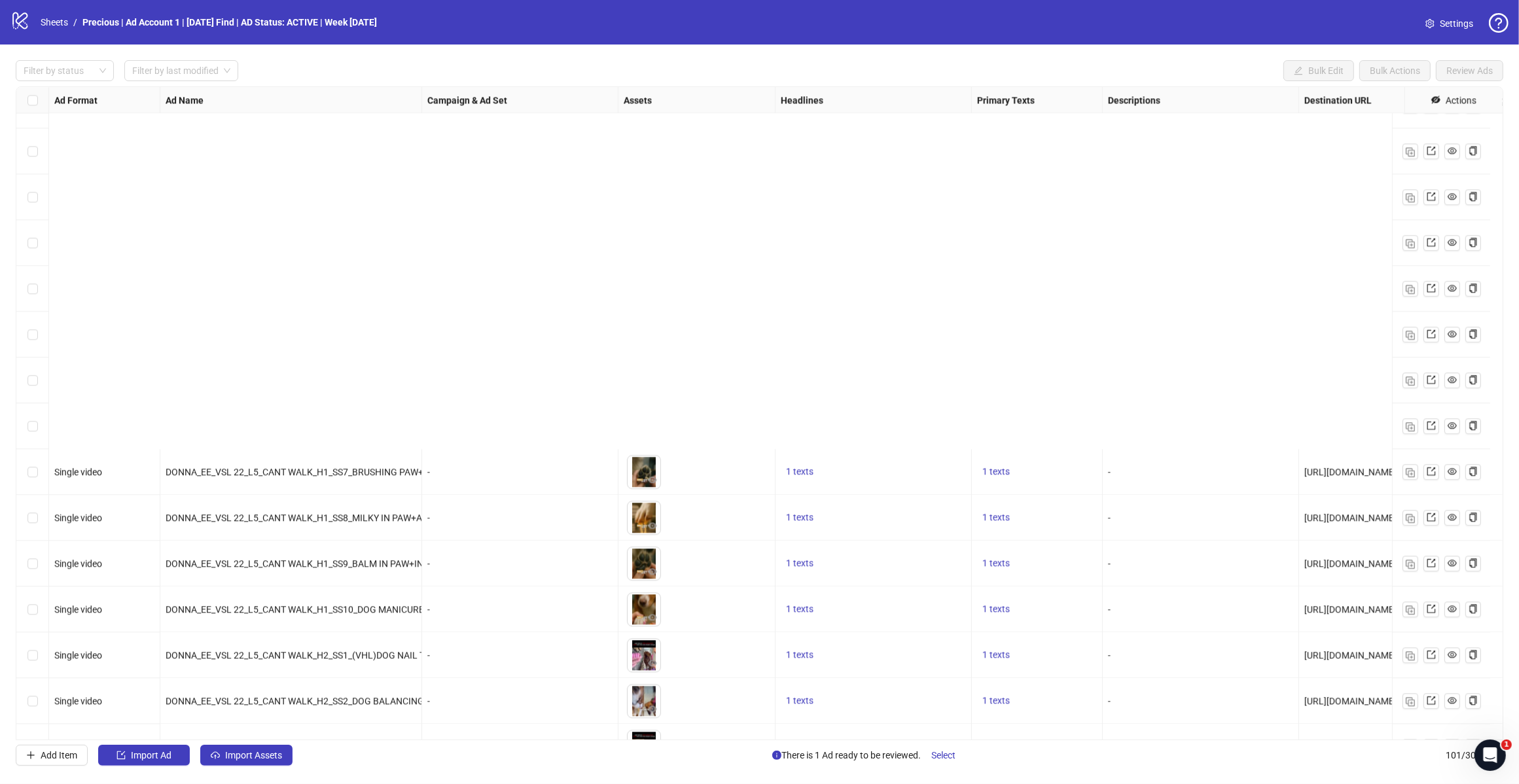
scroll to position [4013, 0]
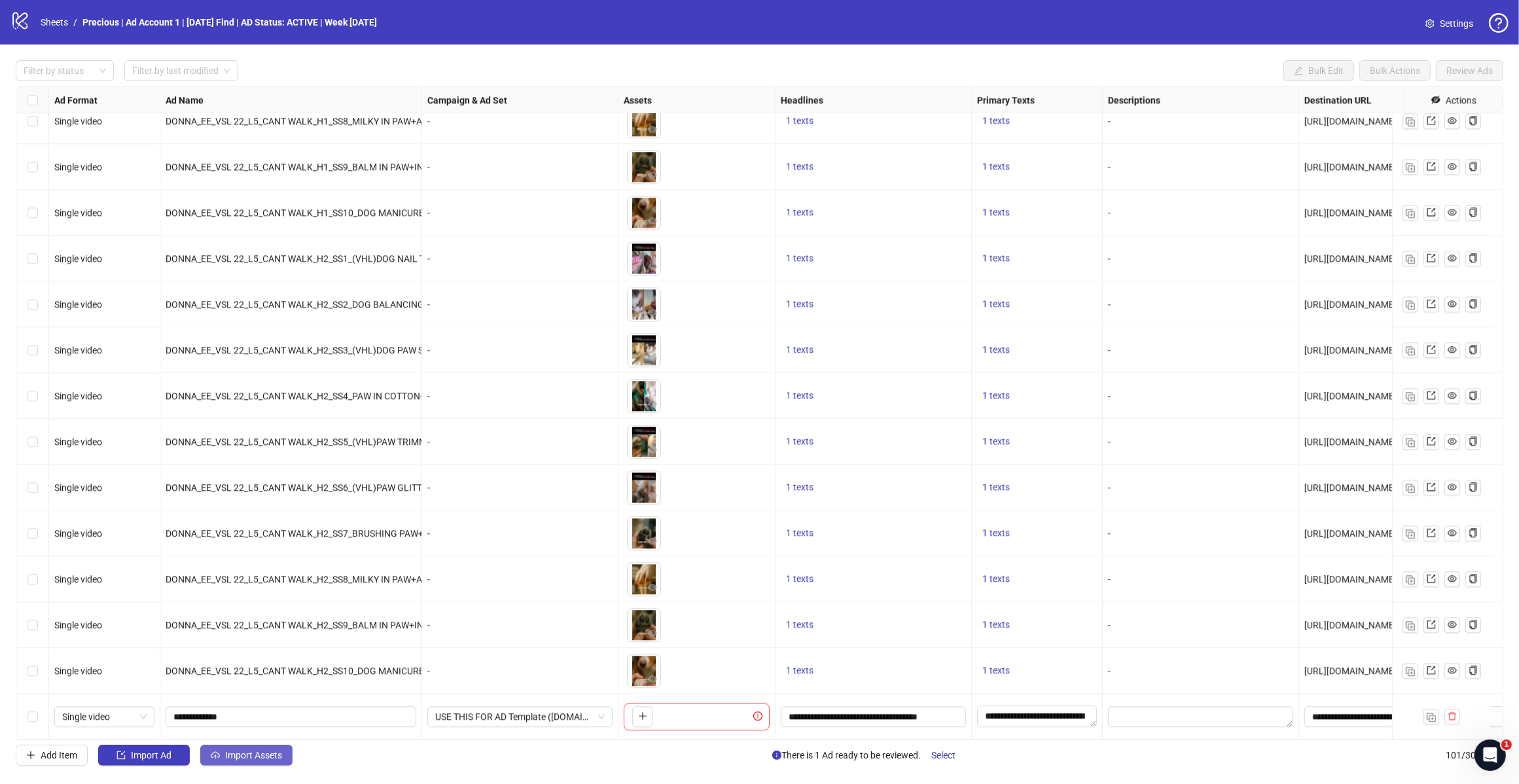
click at [276, 756] on span "Import Assets" at bounding box center [254, 755] width 57 height 10
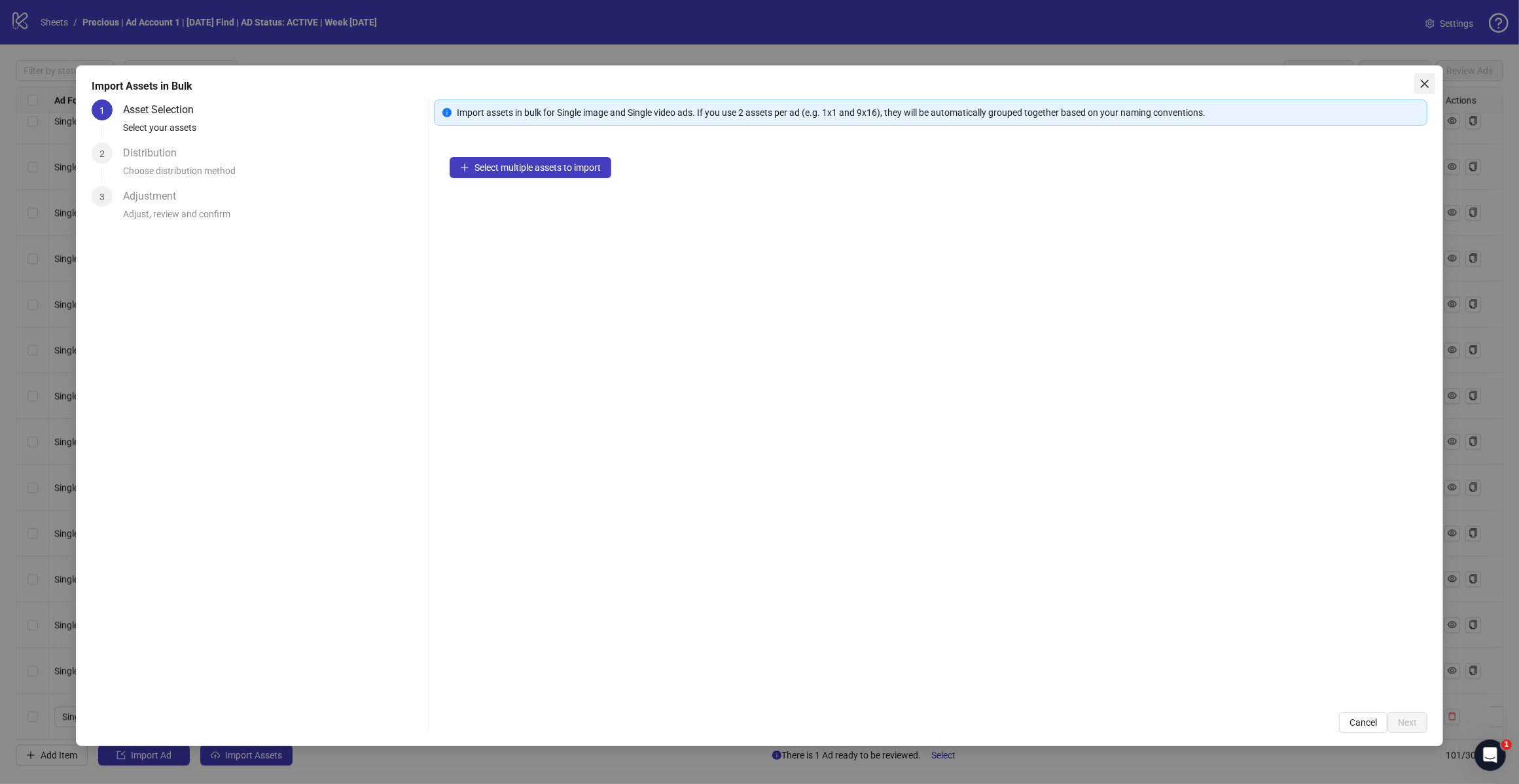
click at [1425, 89] on button "Close" at bounding box center [1424, 83] width 21 height 21
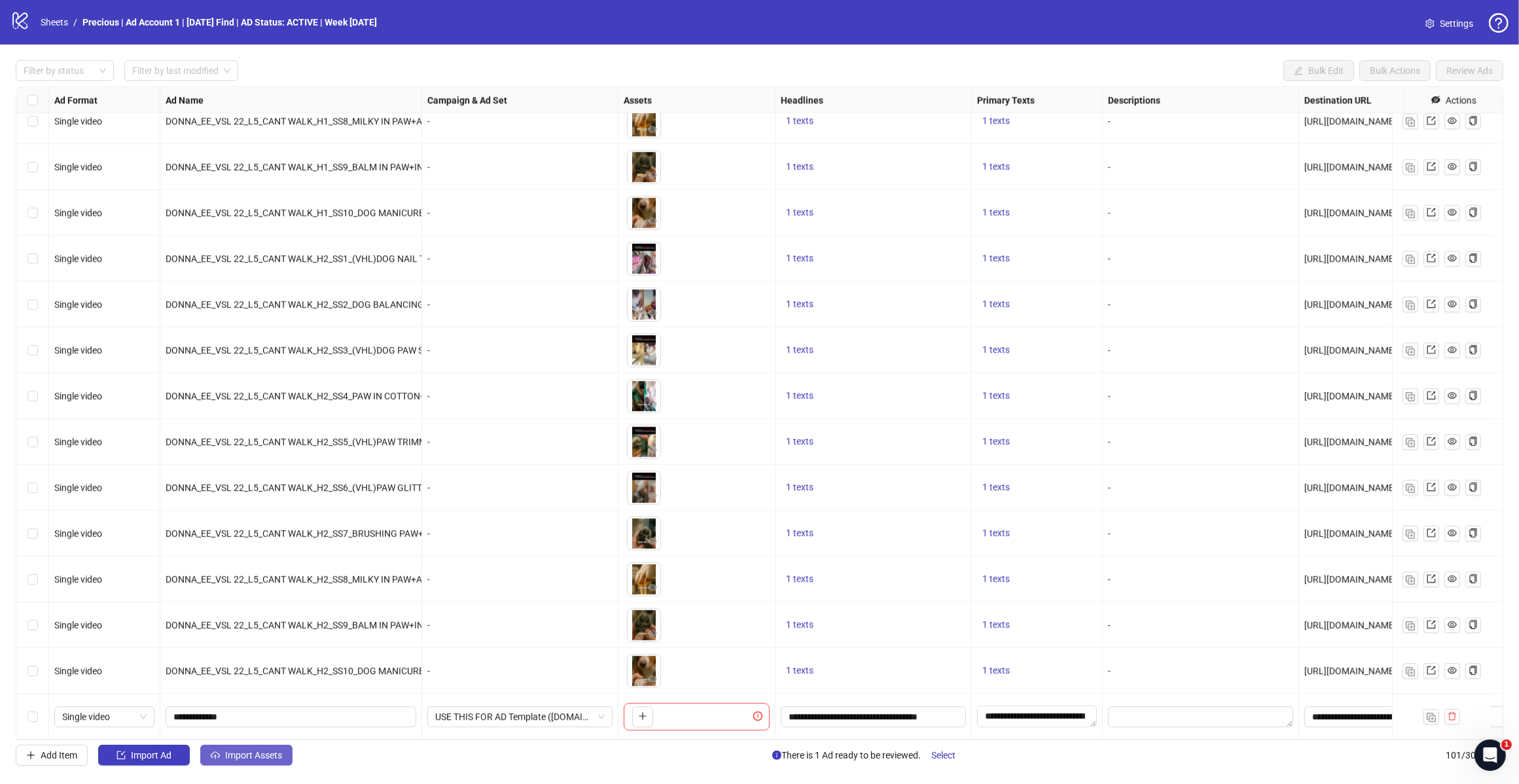
click at [270, 754] on span "Import Assets" at bounding box center [254, 755] width 57 height 10
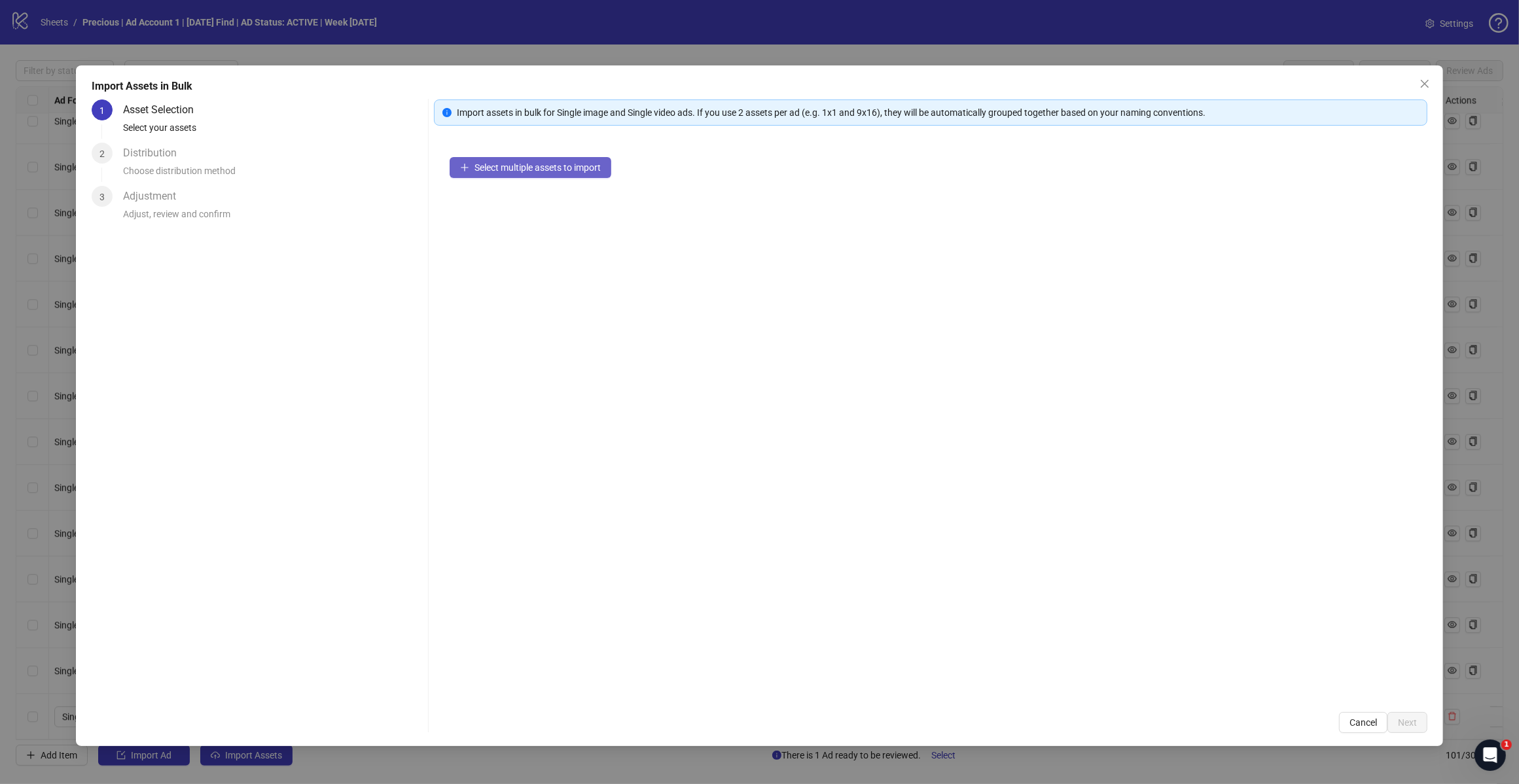
click at [555, 172] on span "Select multiple assets to import" at bounding box center [537, 167] width 126 height 10
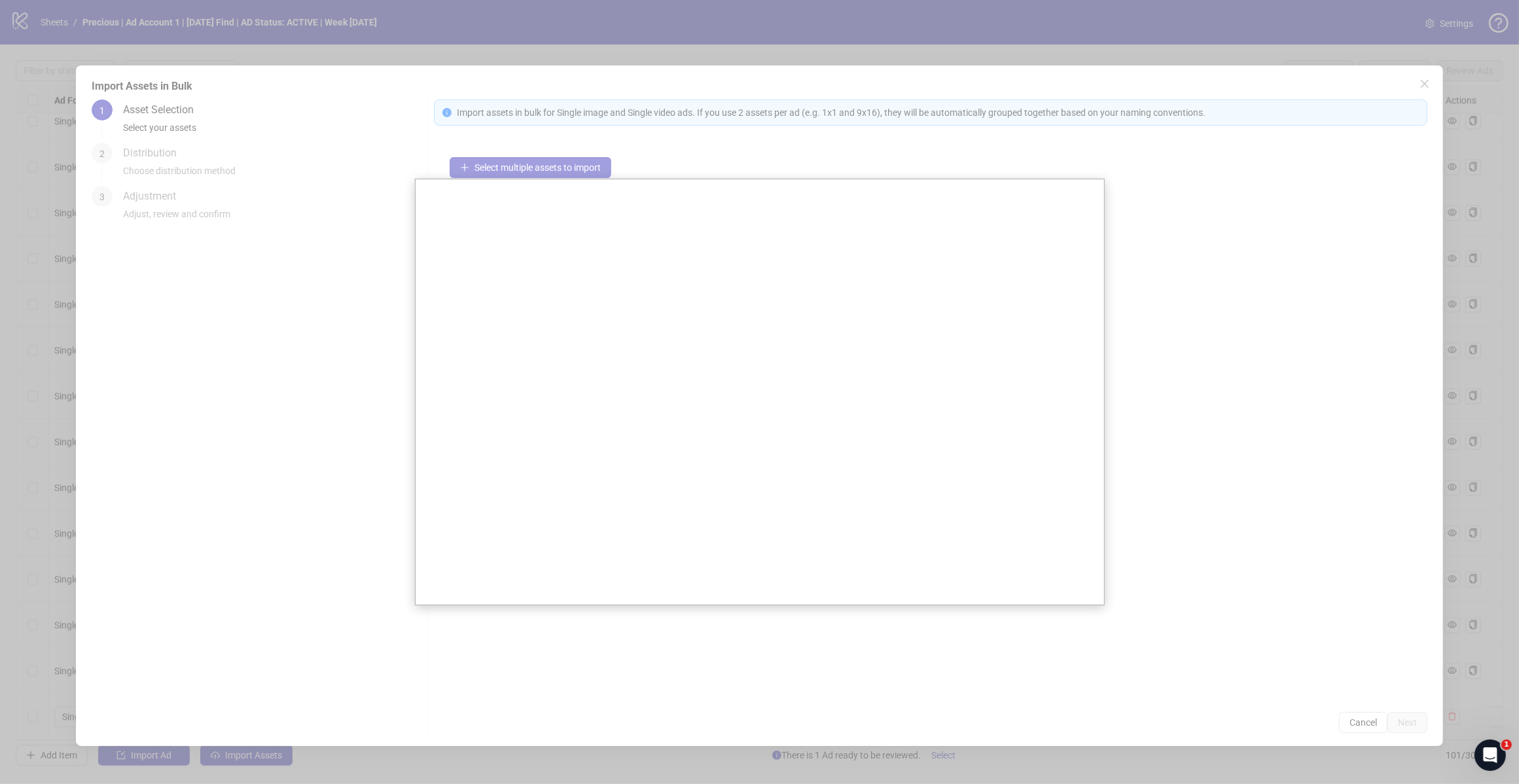
click at [1105, 198] on div "Select ad assets" at bounding box center [760, 391] width 690 height 426
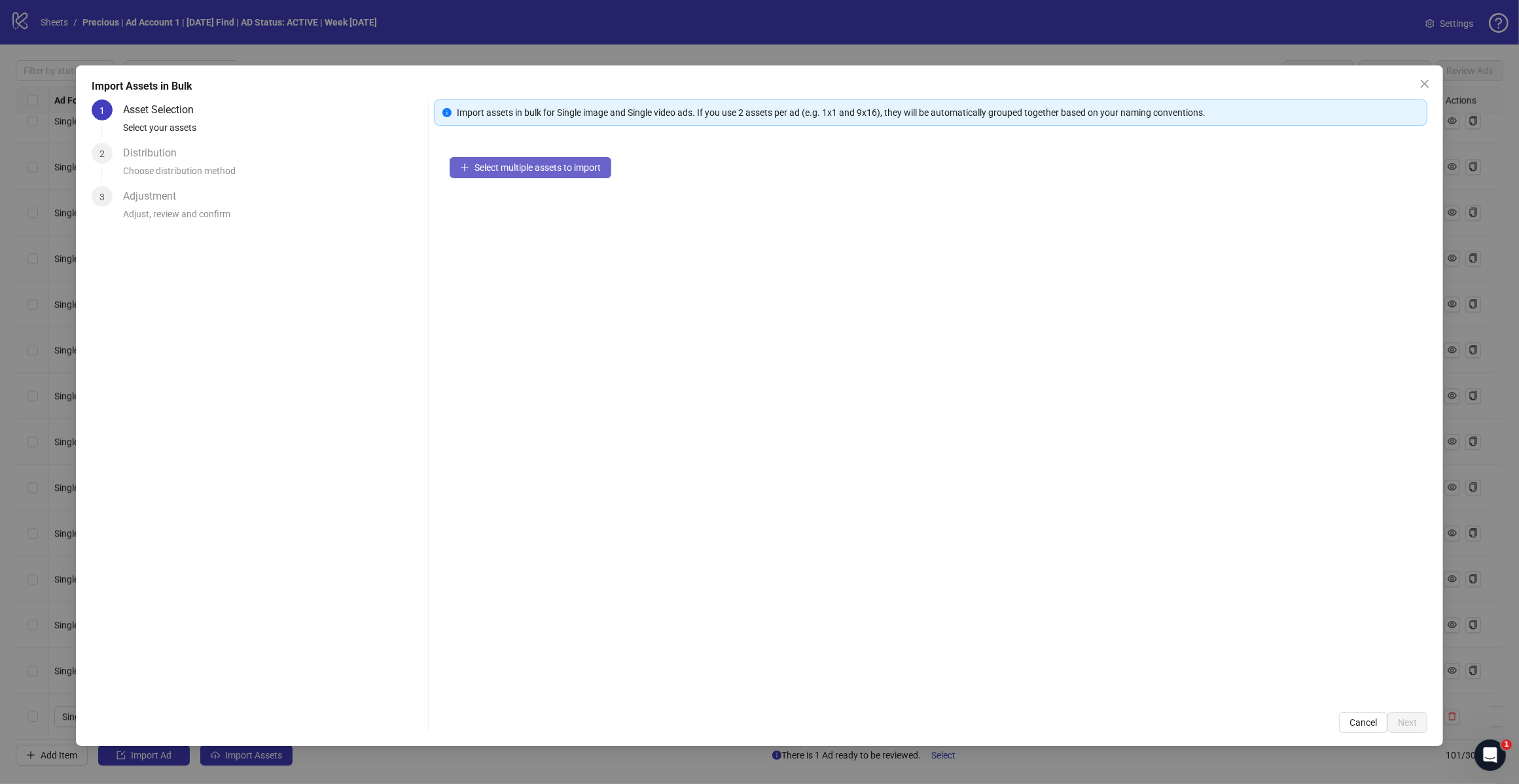
click at [521, 175] on button "Select multiple assets to import" at bounding box center [530, 167] width 162 height 21
